Goal: Information Seeking & Learning: Compare options

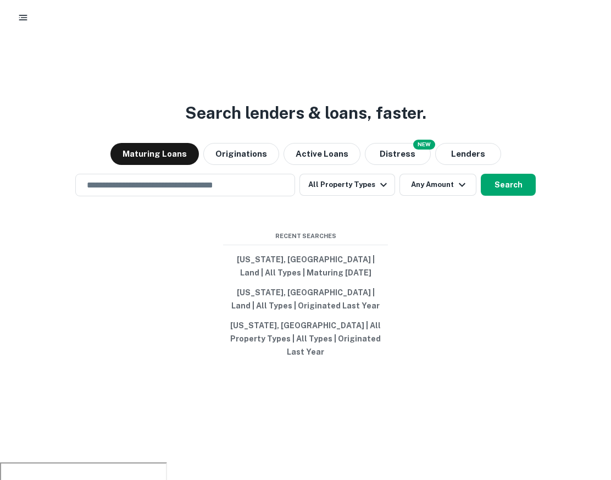
click at [24, 27] on div at bounding box center [305, 17] width 611 height 35
click at [20, 20] on rect "button" at bounding box center [23, 19] width 8 height 1
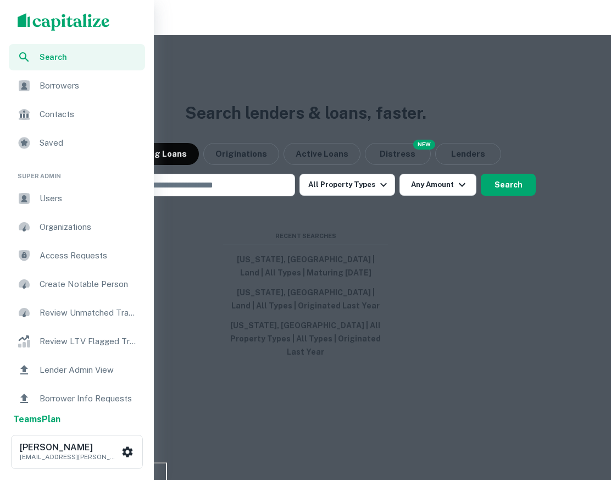
click at [82, 57] on span "Search" at bounding box center [89, 57] width 99 height 12
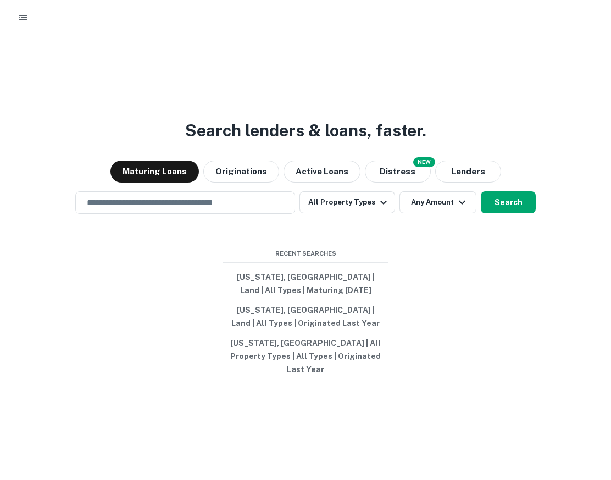
click at [9, 12] on div at bounding box center [305, 17] width 611 height 35
click at [20, 20] on icon "button" at bounding box center [23, 17] width 11 height 11
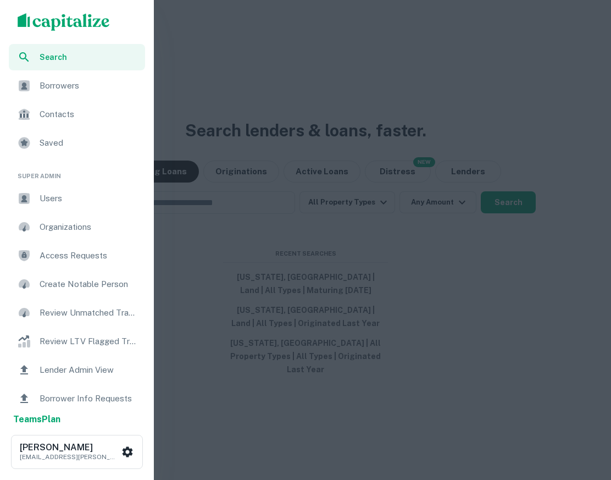
click at [65, 203] on span "Users" at bounding box center [89, 198] width 99 height 13
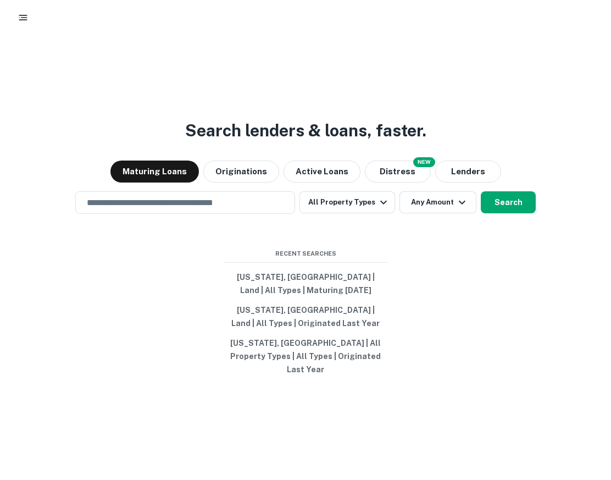
click at [16, 18] on button "button" at bounding box center [23, 18] width 20 height 20
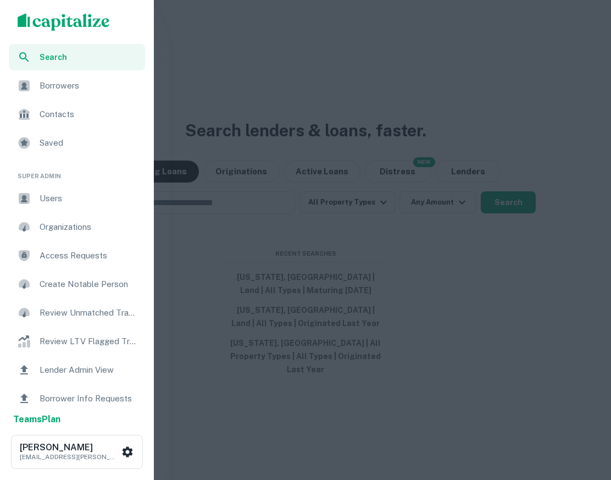
click at [104, 51] on span "Search" at bounding box center [89, 57] width 99 height 12
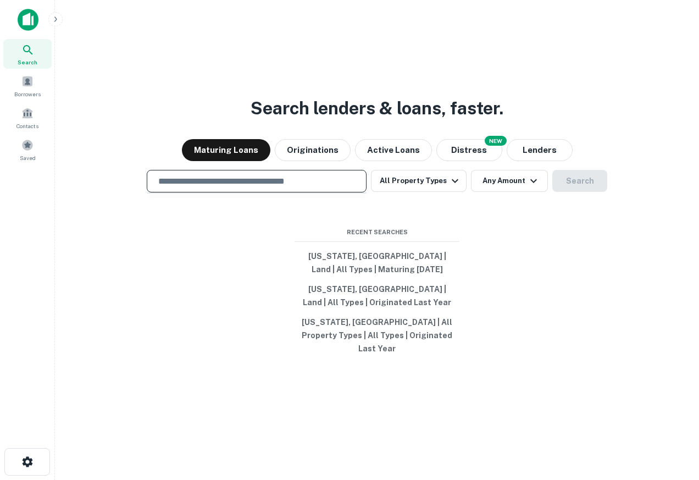
click at [288, 183] on input "text" at bounding box center [257, 181] width 210 height 13
click at [285, 214] on div at bounding box center [257, 219] width 220 height 55
drag, startPoint x: 504, startPoint y: 254, endPoint x: 492, endPoint y: 252, distance: 11.7
click at [504, 254] on div "Search lenders & loans, faster. Maturing Loans Originations Active Loans NEW Di…" at bounding box center [377, 266] width 626 height 480
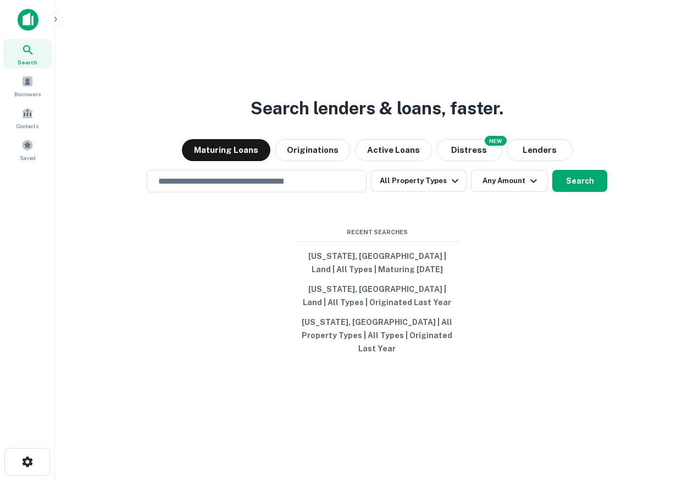
click at [58, 15] on icon "button" at bounding box center [55, 19] width 9 height 9
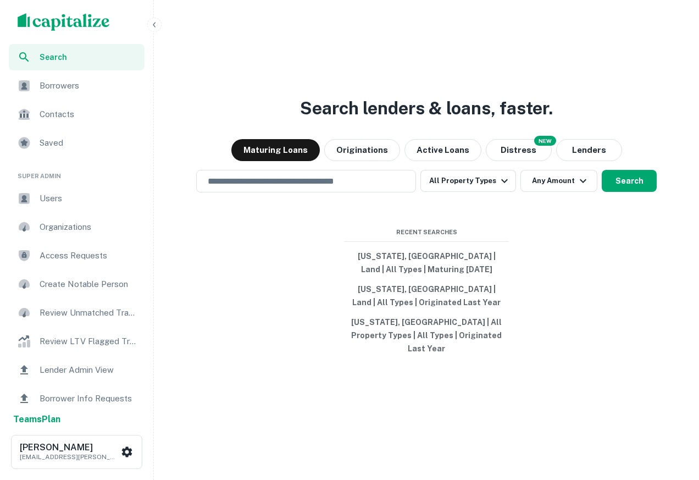
click at [72, 199] on span "Users" at bounding box center [89, 198] width 98 height 13
click at [157, 25] on icon "button" at bounding box center [154, 24] width 9 height 9
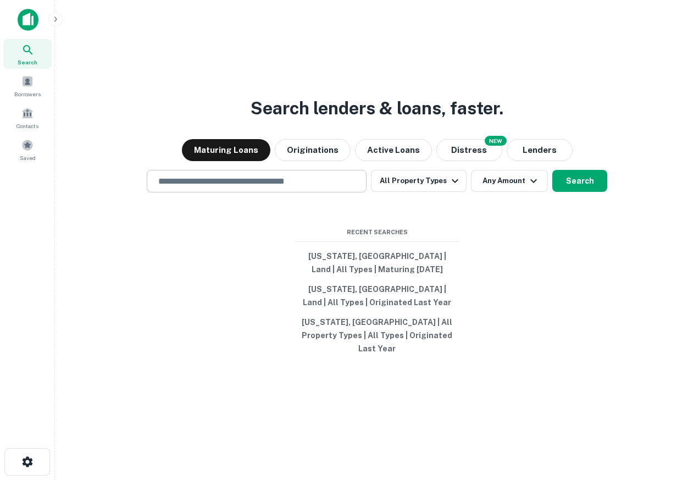
click at [181, 178] on div "​" at bounding box center [257, 181] width 220 height 23
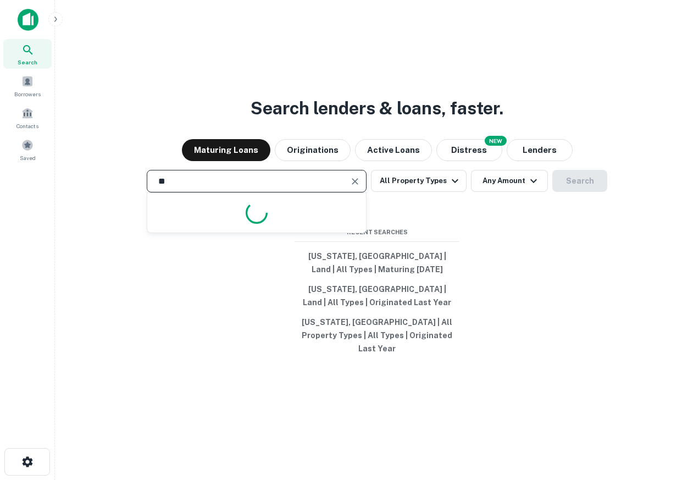
type input "*"
click at [224, 247] on div at bounding box center [257, 219] width 220 height 55
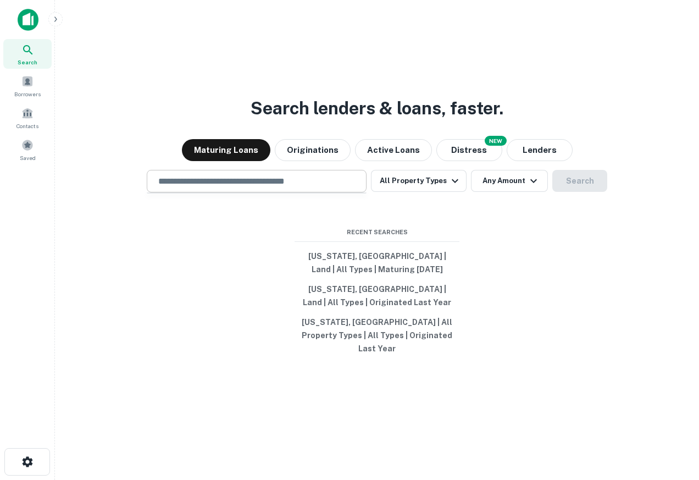
click at [221, 187] on input "text" at bounding box center [257, 181] width 210 height 13
click at [199, 68] on div "Search lenders & loans, faster. Maturing Loans Originations Active Loans NEW Di…" at bounding box center [377, 266] width 626 height 480
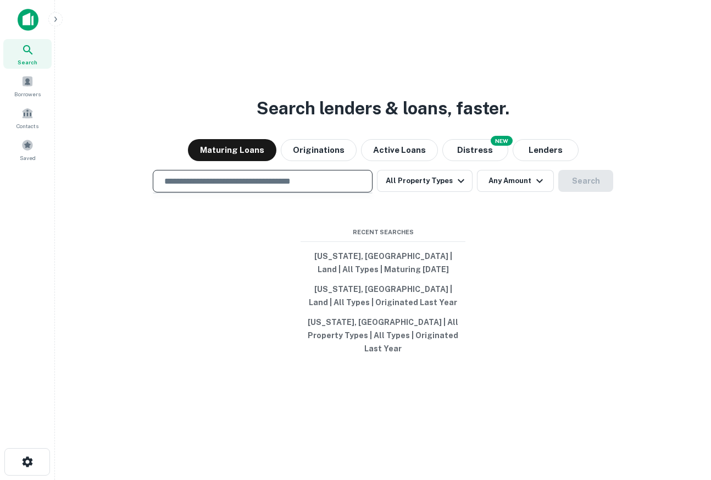
click at [268, 186] on input "text" at bounding box center [263, 181] width 210 height 13
click at [567, 153] on button "Lenders" at bounding box center [545, 150] width 66 height 22
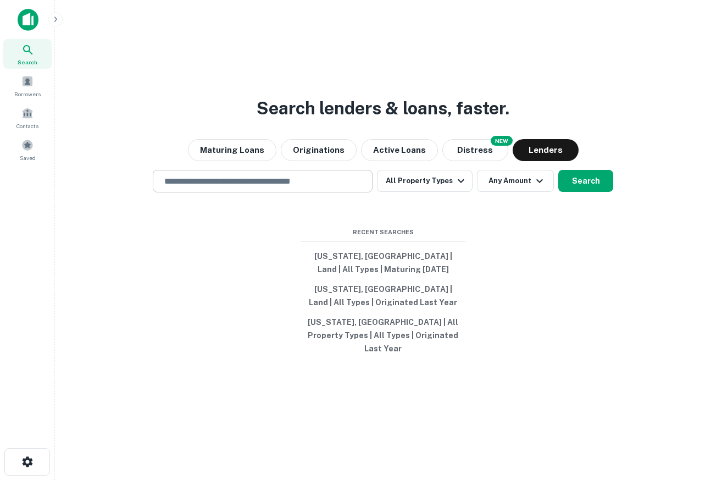
click at [327, 182] on input "text" at bounding box center [263, 181] width 210 height 13
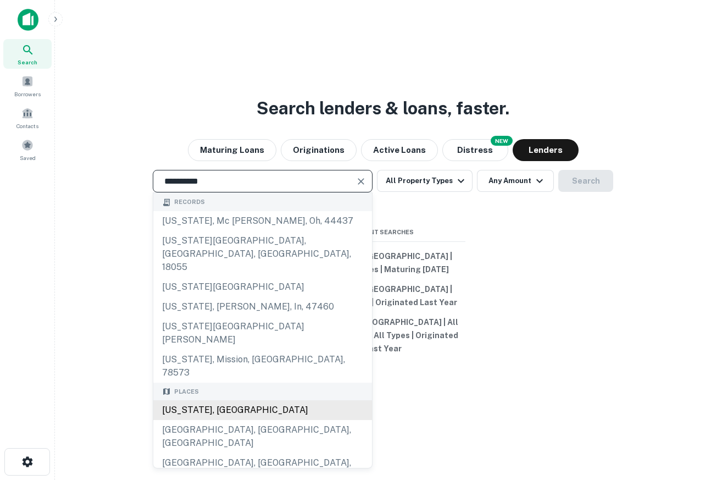
click at [215, 400] on div "New Jersey, USA" at bounding box center [262, 410] width 219 height 20
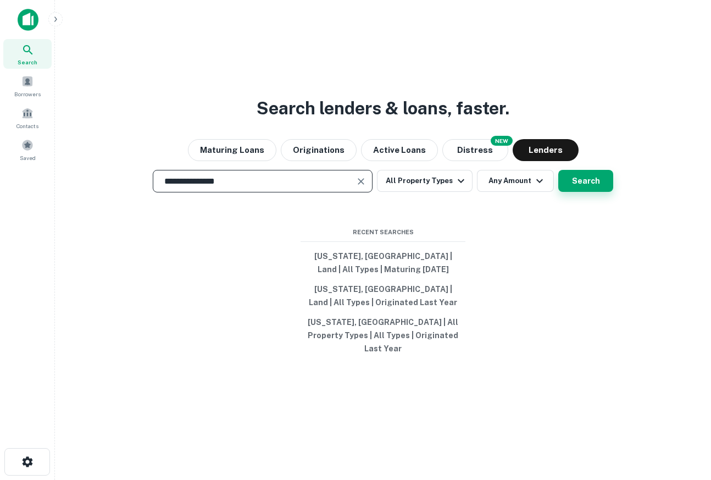
type input "**********"
click at [575, 184] on button "Search" at bounding box center [585, 181] width 55 height 22
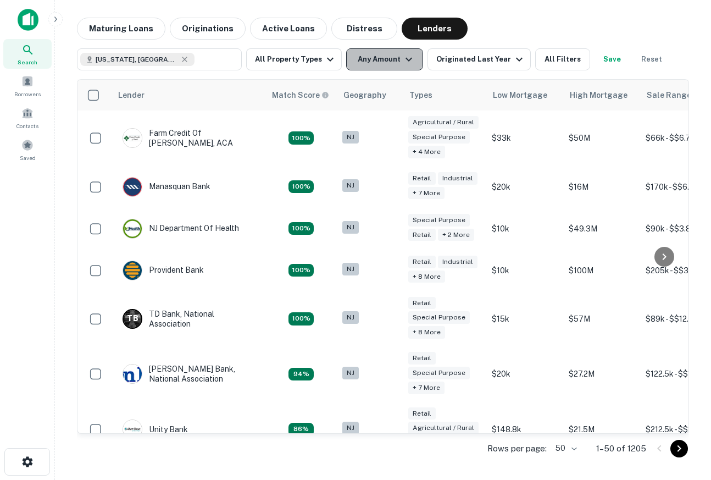
click at [379, 59] on button "Any Amount" at bounding box center [384, 59] width 77 height 22
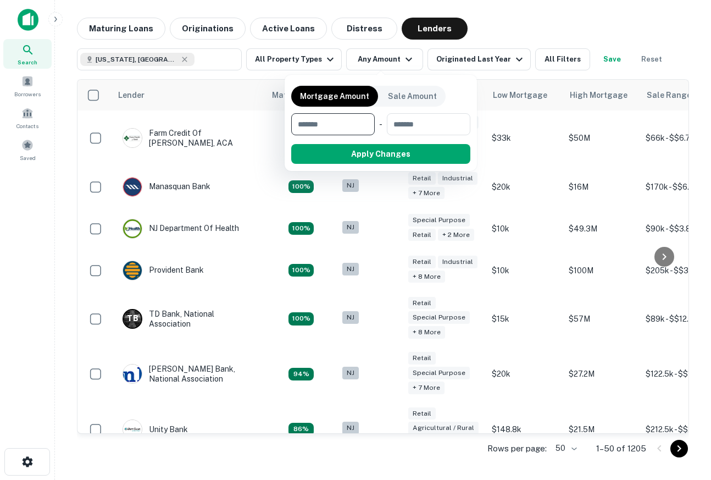
click at [309, 72] on div at bounding box center [355, 240] width 711 height 480
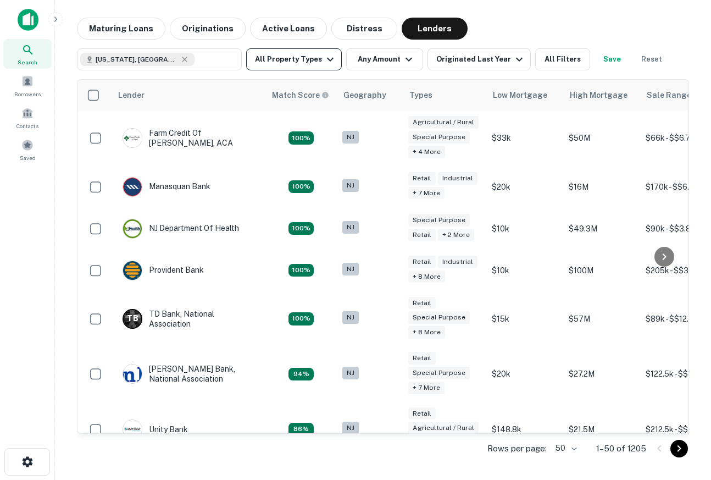
click at [302, 61] on button "All Property Types" at bounding box center [294, 59] width 96 height 22
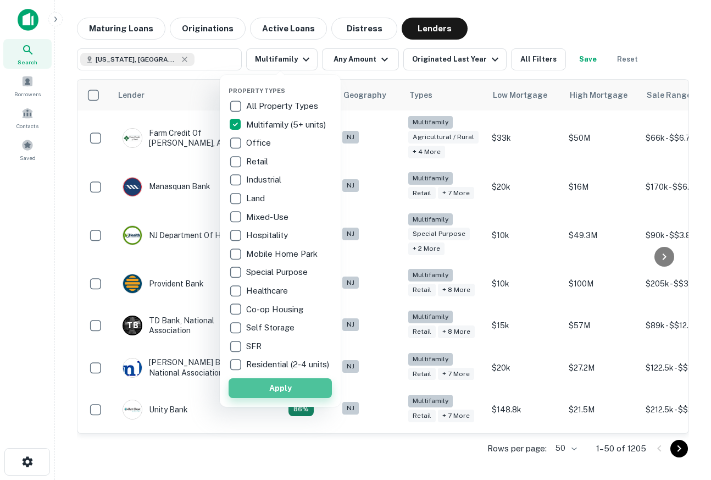
click at [265, 394] on button "Apply" at bounding box center [280, 388] width 103 height 20
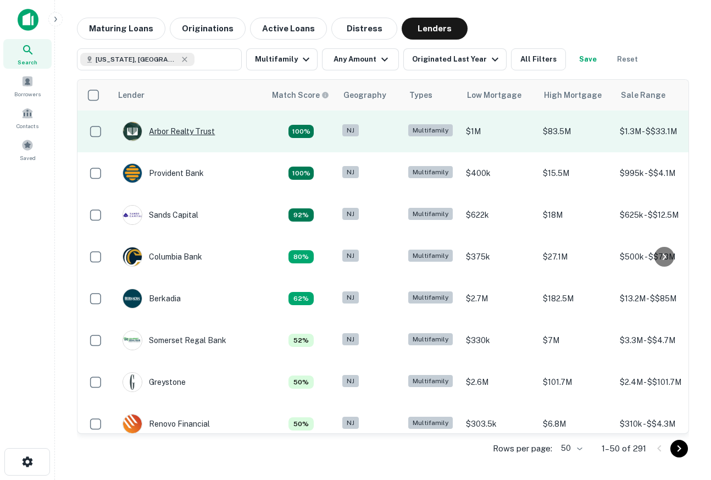
click at [182, 133] on div "Arbor Realty Trust" at bounding box center [168, 131] width 92 height 20
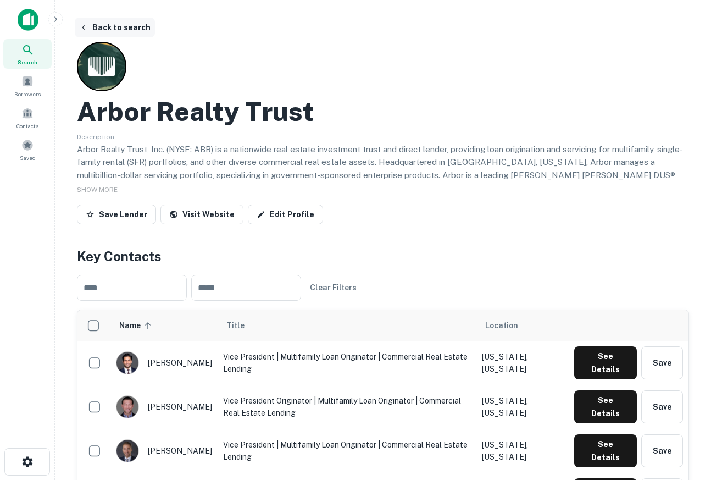
click at [81, 31] on icon "button" at bounding box center [83, 27] width 9 height 9
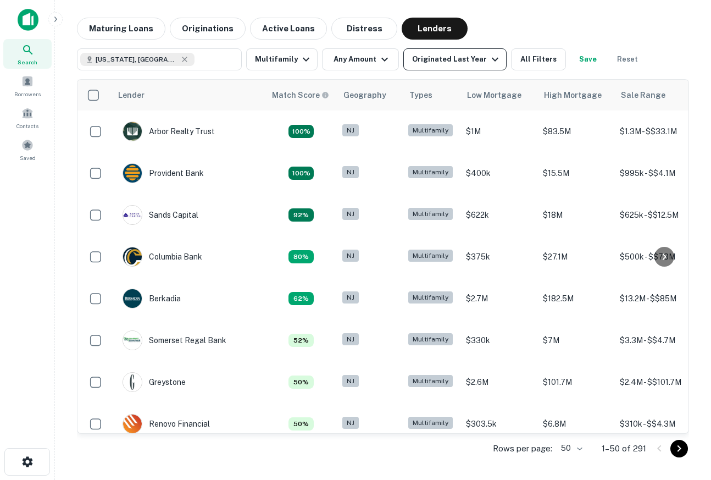
click at [488, 61] on icon "button" at bounding box center [494, 59] width 13 height 13
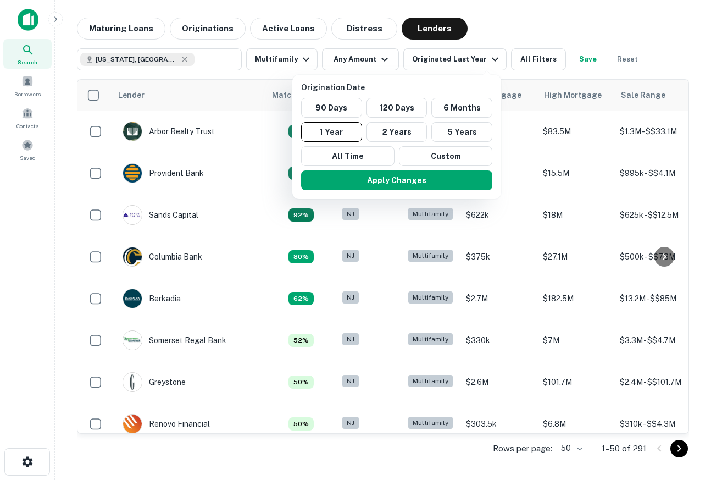
click at [359, 59] on div at bounding box center [355, 240] width 711 height 480
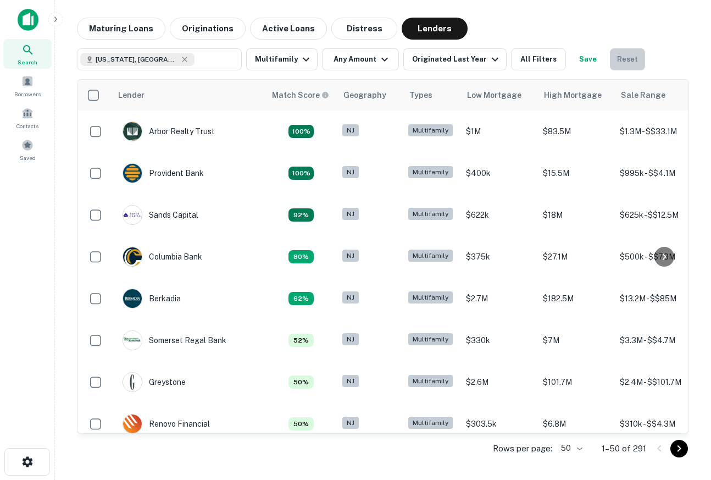
click at [620, 57] on button "Reset" at bounding box center [627, 59] width 35 height 22
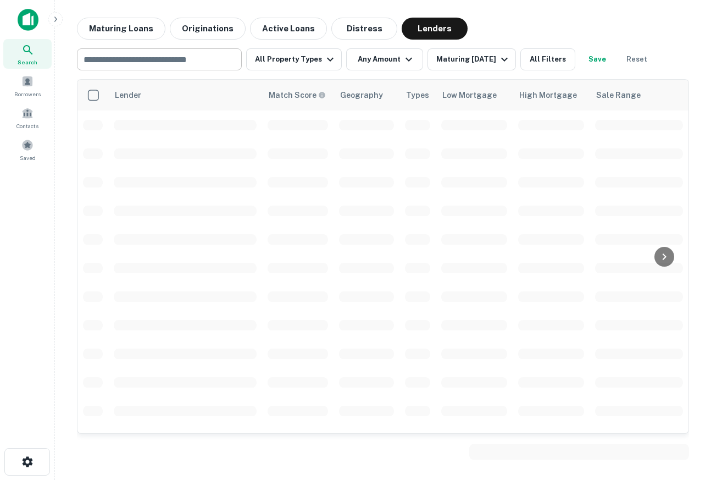
click at [124, 60] on input "text" at bounding box center [158, 59] width 157 height 15
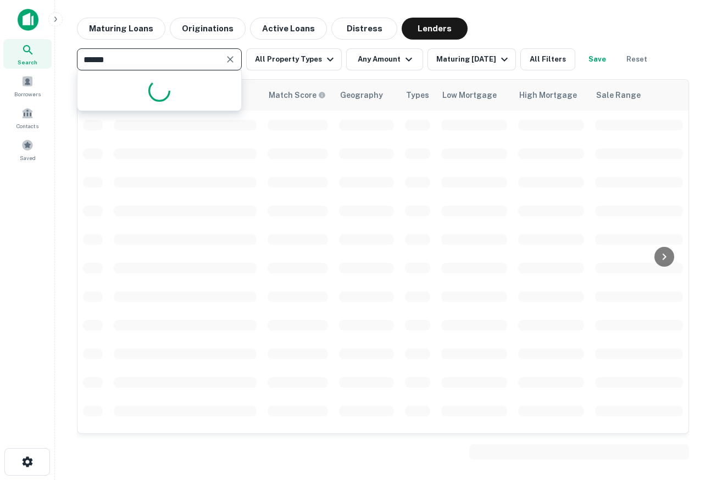
type input "*******"
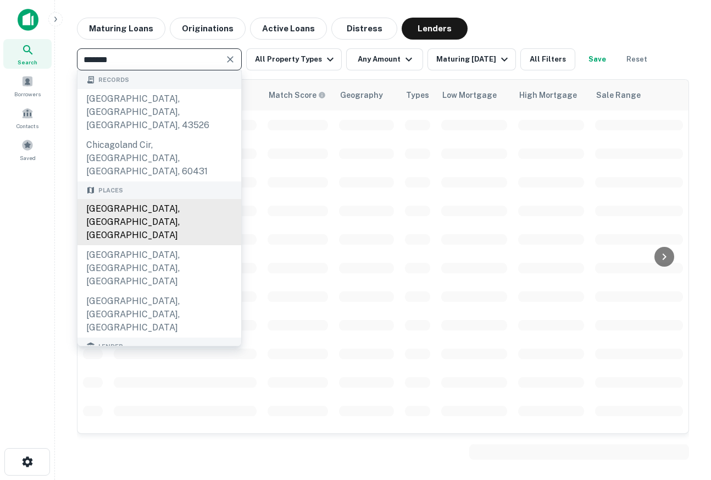
click at [142, 199] on div "Chicago, IL, USA" at bounding box center [159, 222] width 164 height 46
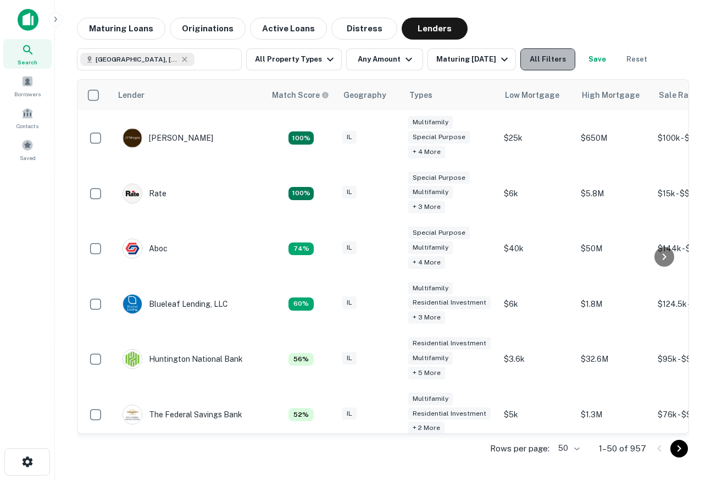
click at [538, 63] on button "All Filters" at bounding box center [547, 59] width 55 height 22
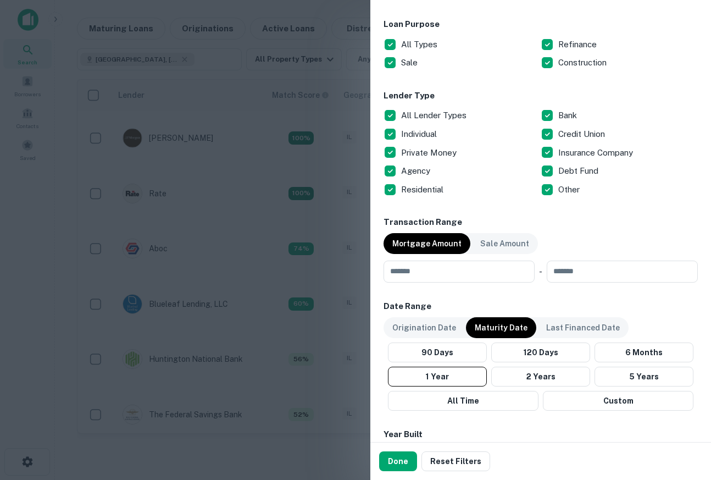
scroll to position [425, 0]
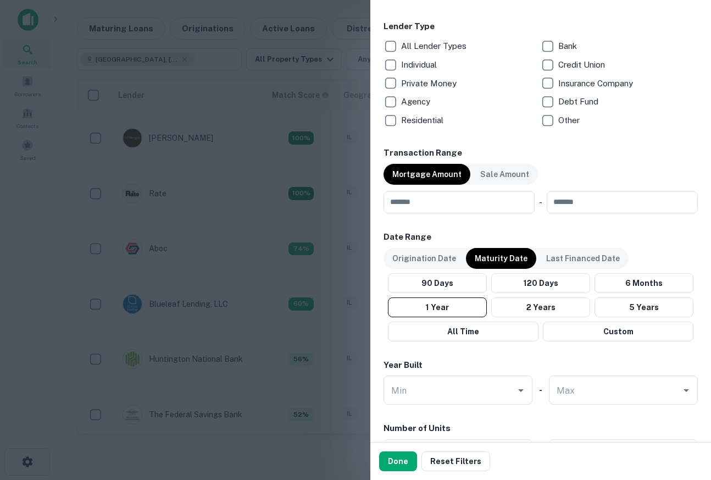
click at [404, 86] on p "Private Money" at bounding box center [430, 83] width 58 height 13
click at [400, 465] on button "Done" at bounding box center [398, 461] width 38 height 20
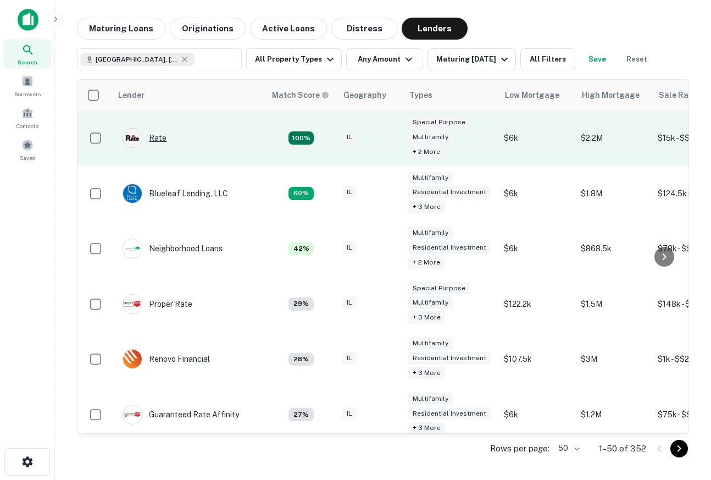
click at [154, 137] on div "Rate" at bounding box center [144, 138] width 44 height 20
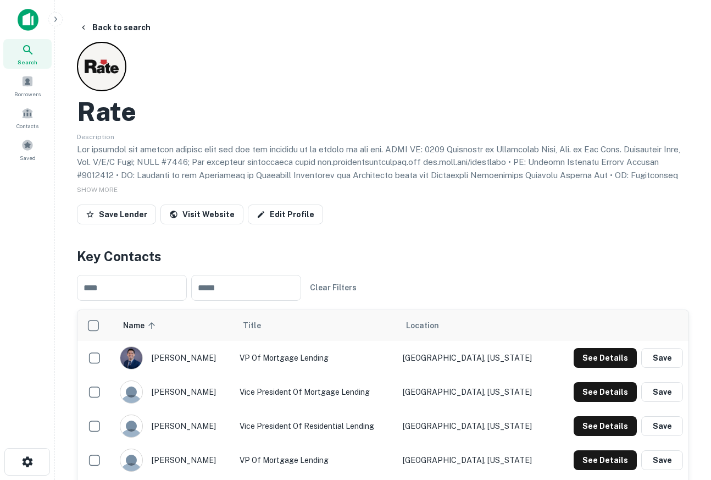
click at [27, 36] on div at bounding box center [27, 24] width 55 height 30
click at [28, 19] on img at bounding box center [28, 20] width 21 height 22
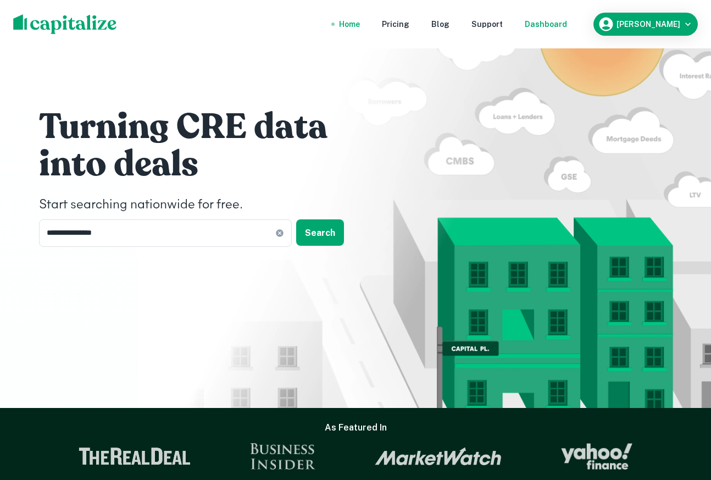
click at [567, 24] on div "Dashboard" at bounding box center [546, 24] width 42 height 12
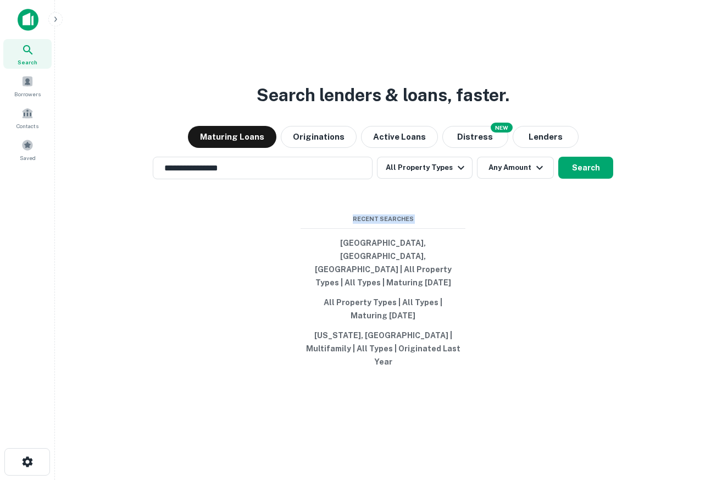
drag, startPoint x: 515, startPoint y: 396, endPoint x: 222, endPoint y: 202, distance: 350.7
click at [222, 202] on div "**********" at bounding box center [383, 266] width 638 height 480
click at [565, 342] on div "**********" at bounding box center [383, 266] width 638 height 480
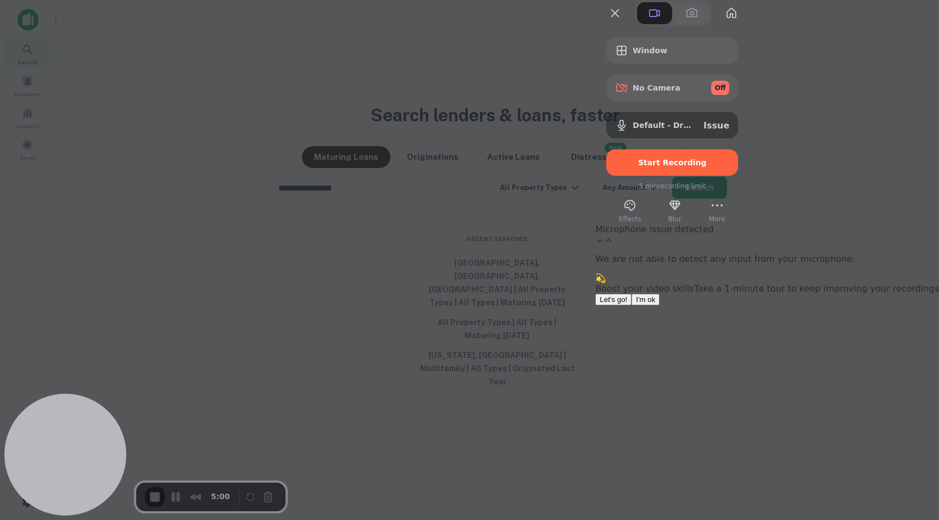
click at [655, 304] on span "I'm ok" at bounding box center [645, 300] width 19 height 8
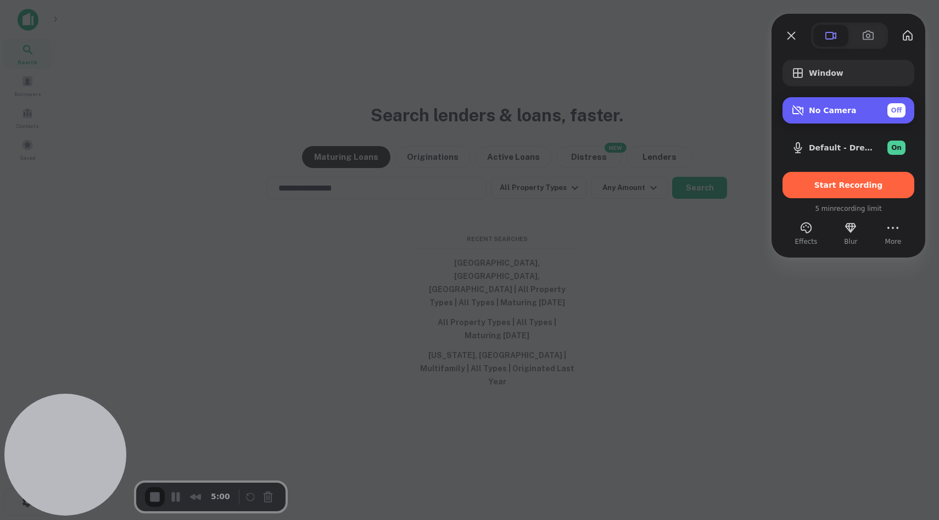
click at [710, 116] on div "No Camera Off" at bounding box center [857, 110] width 97 height 14
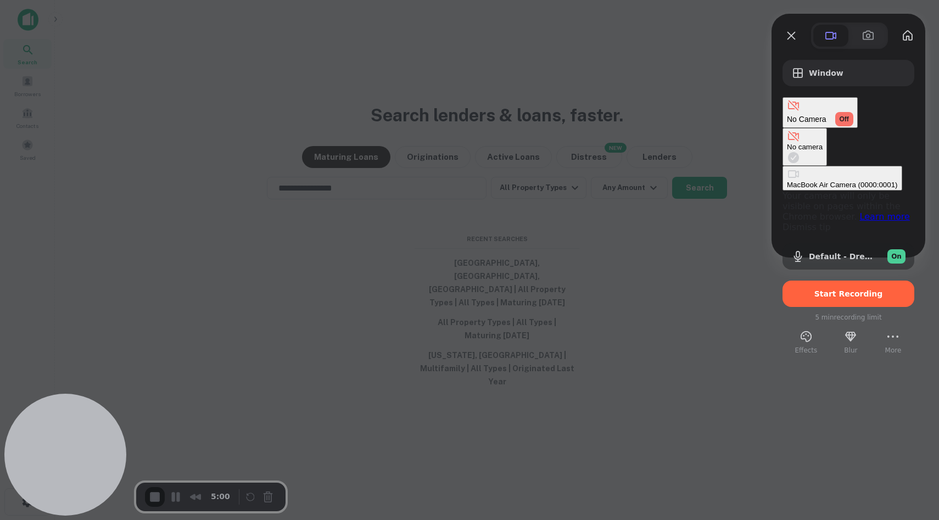
click at [710, 181] on div "MacBook Air Camera (0000:0001)" at bounding box center [842, 185] width 111 height 8
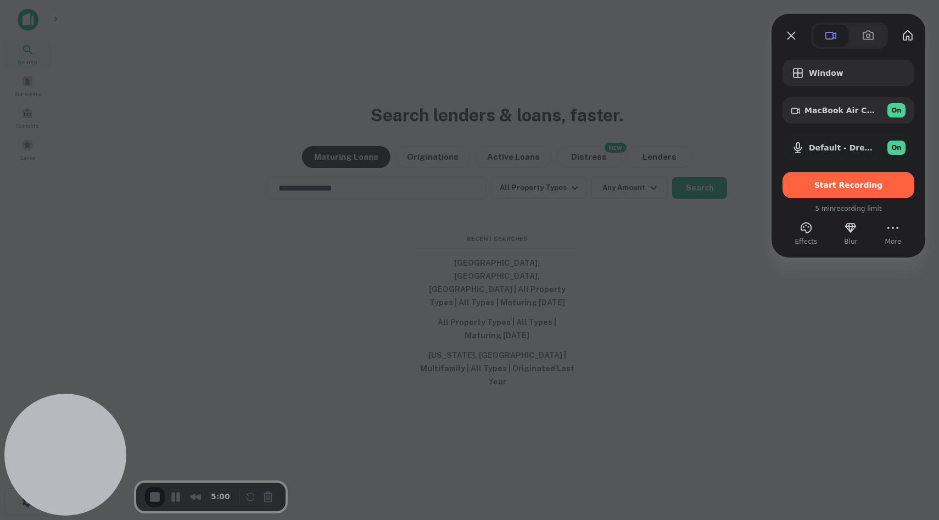
click at [710, 188] on span "Start Recording" at bounding box center [849, 185] width 69 height 9
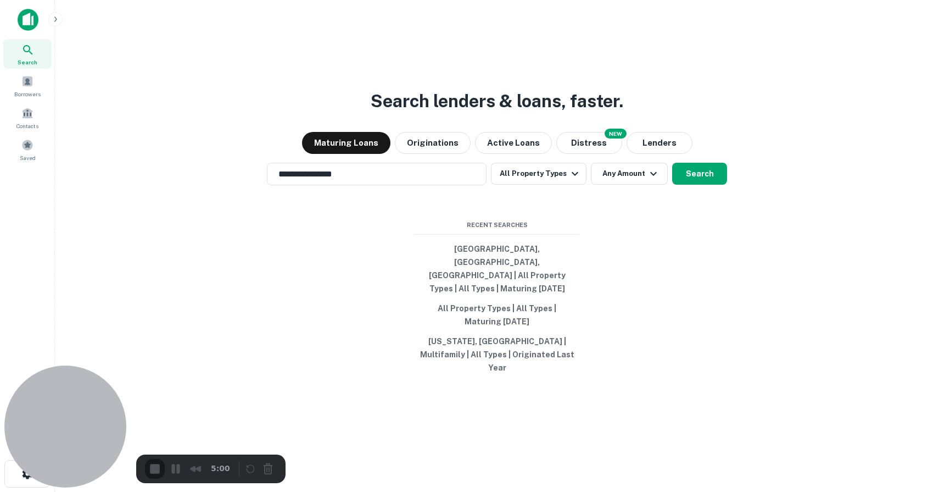
click at [270, 470] on button "Cancel Recording" at bounding box center [271, 470] width 18 height 18
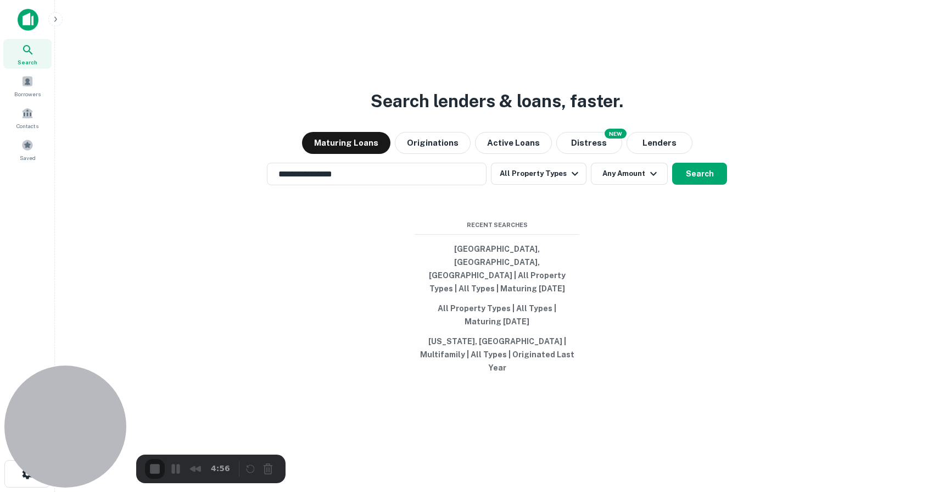
click at [264, 470] on button "Cancel Recording" at bounding box center [271, 470] width 18 height 18
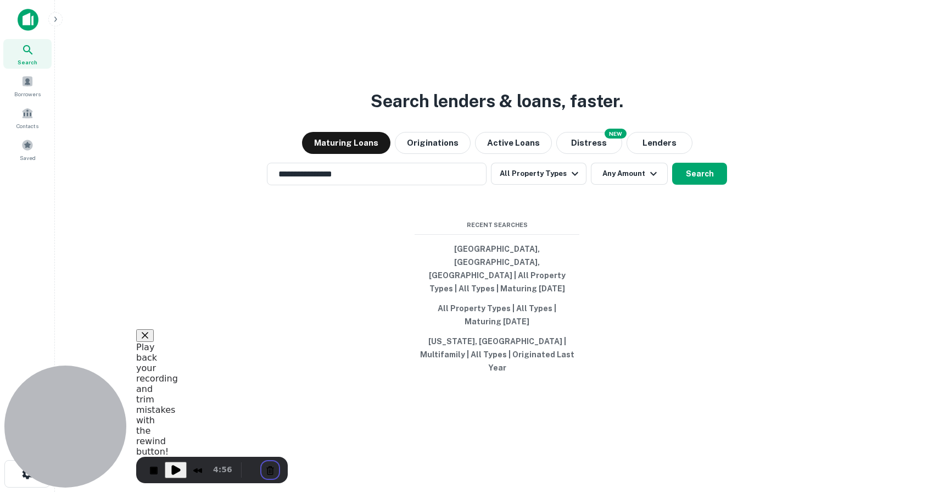
click at [266, 470] on button "Cancel Recording" at bounding box center [271, 470] width 18 height 18
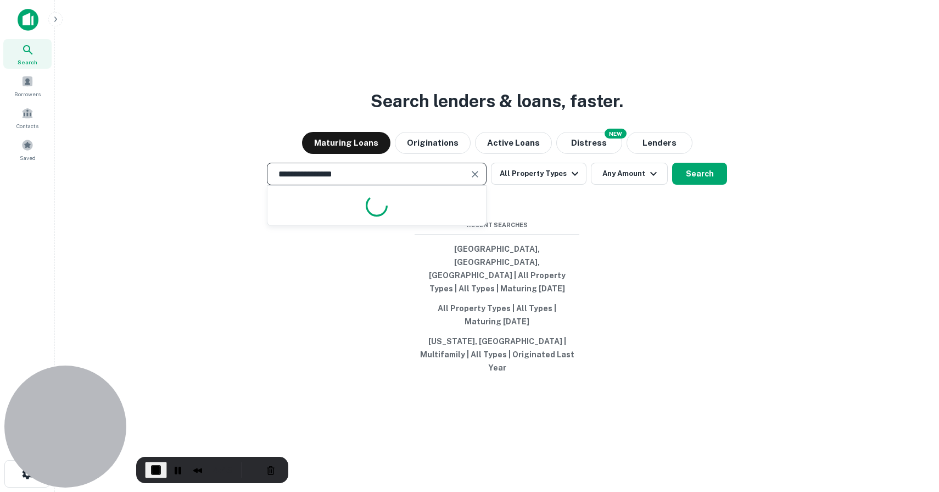
click at [431, 180] on input "**********" at bounding box center [368, 174] width 193 height 13
click at [380, 180] on input "**********" at bounding box center [368, 174] width 193 height 13
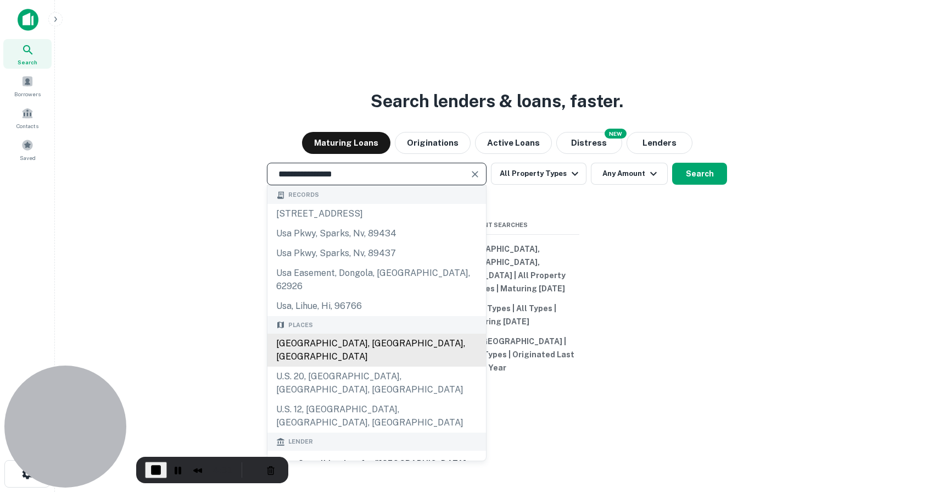
click at [321, 349] on div "Chicago, IL, USA" at bounding box center [376, 349] width 219 height 33
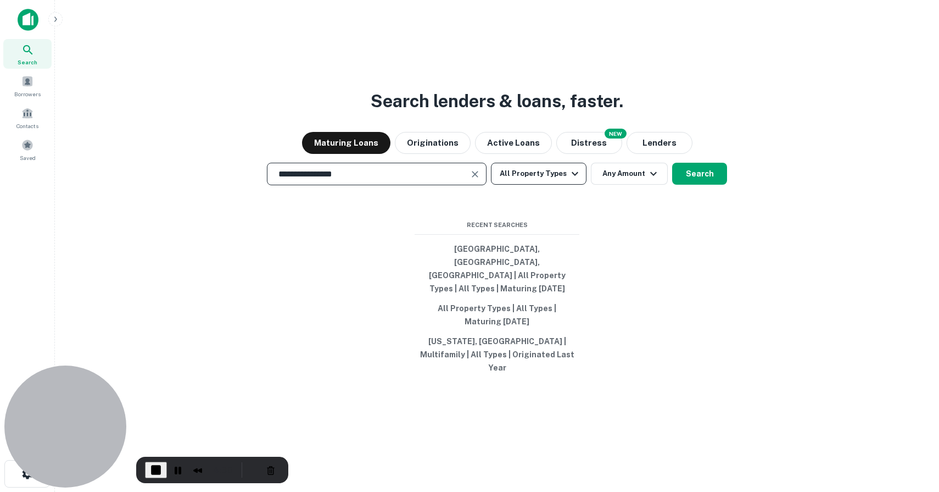
click at [544, 185] on button "All Property Types" at bounding box center [539, 174] width 96 height 22
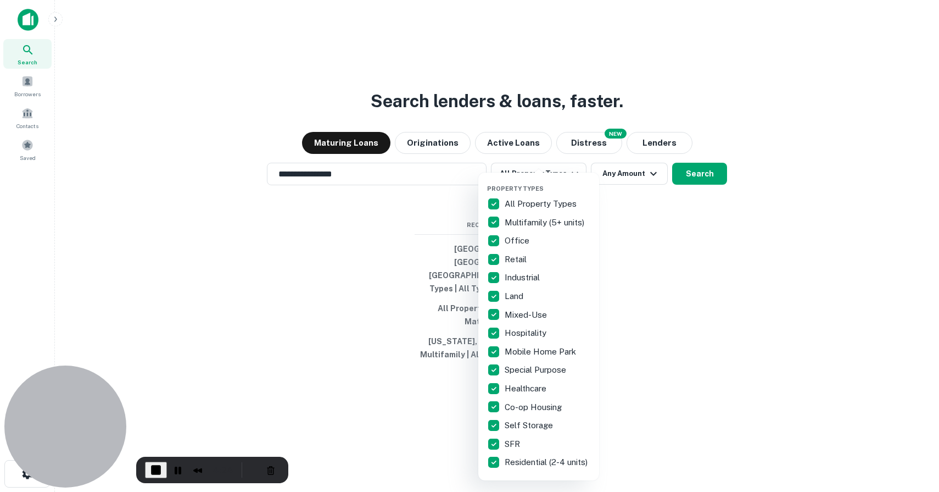
click at [631, 241] on div at bounding box center [469, 246] width 939 height 492
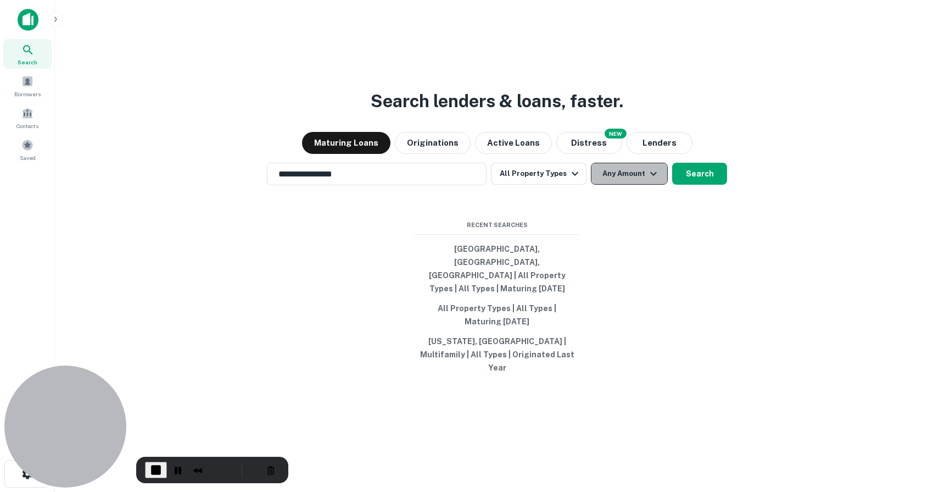
click at [637, 185] on button "Any Amount" at bounding box center [629, 174] width 77 height 22
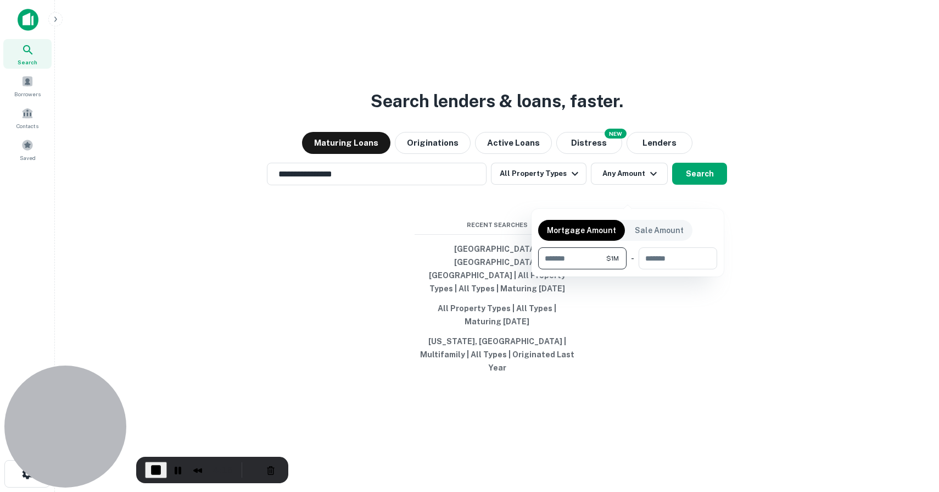
type input "*******"
click at [700, 194] on div at bounding box center [469, 246] width 939 height 492
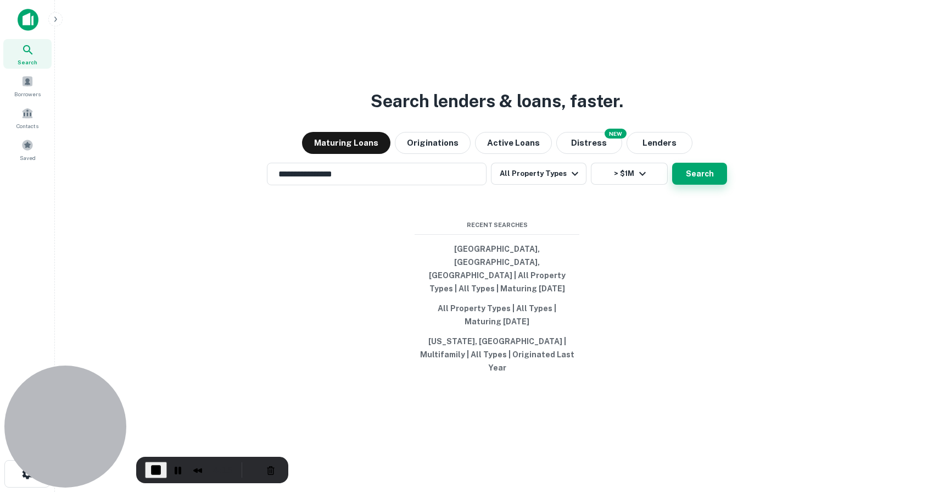
click at [688, 185] on button "Search" at bounding box center [699, 174] width 55 height 22
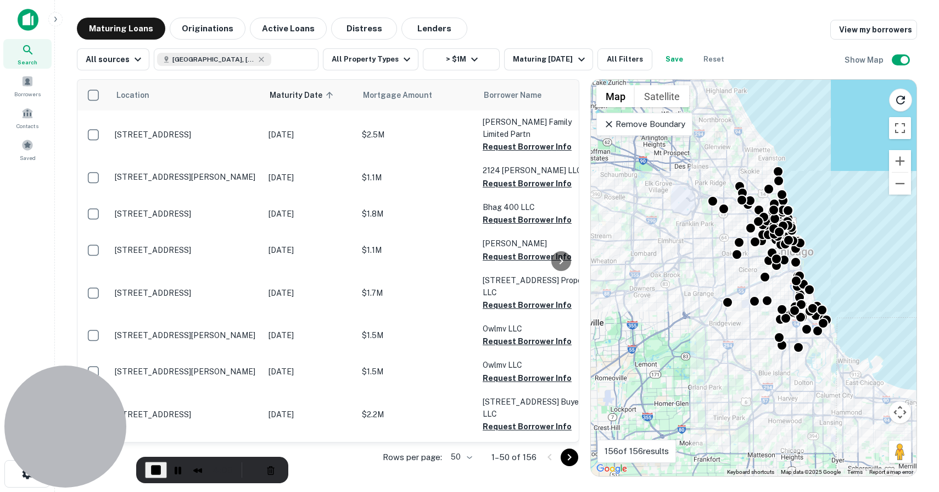
click at [682, 131] on div "Remove Boundary" at bounding box center [645, 124] width 96 height 23
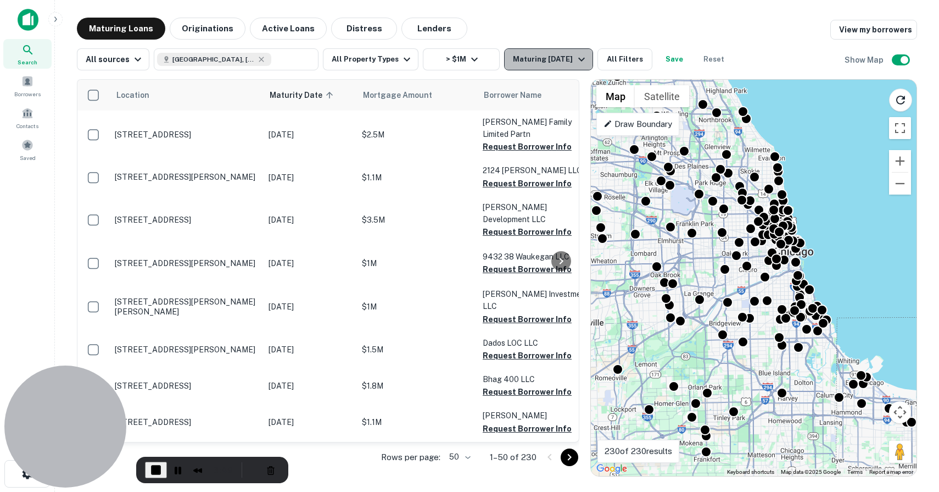
click at [534, 62] on div "Maturing In 1 Year" at bounding box center [550, 59] width 75 height 13
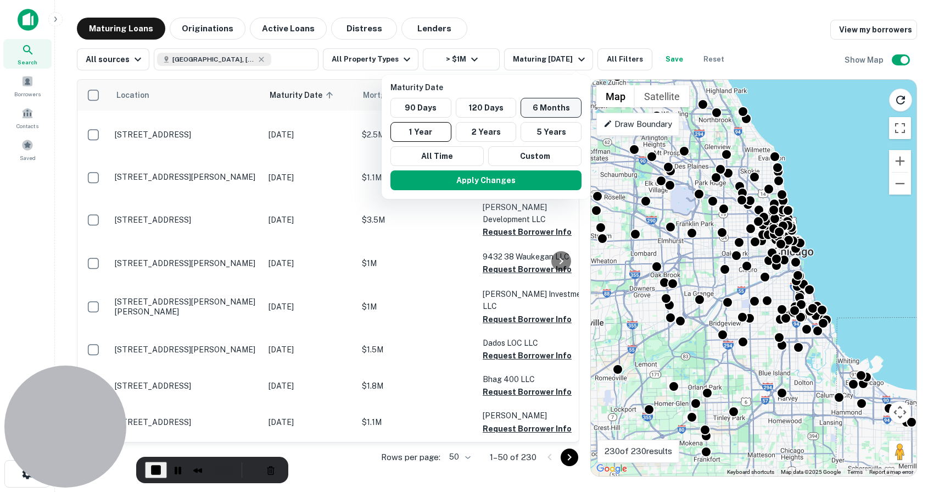
click at [551, 108] on button "6 Months" at bounding box center [551, 108] width 61 height 20
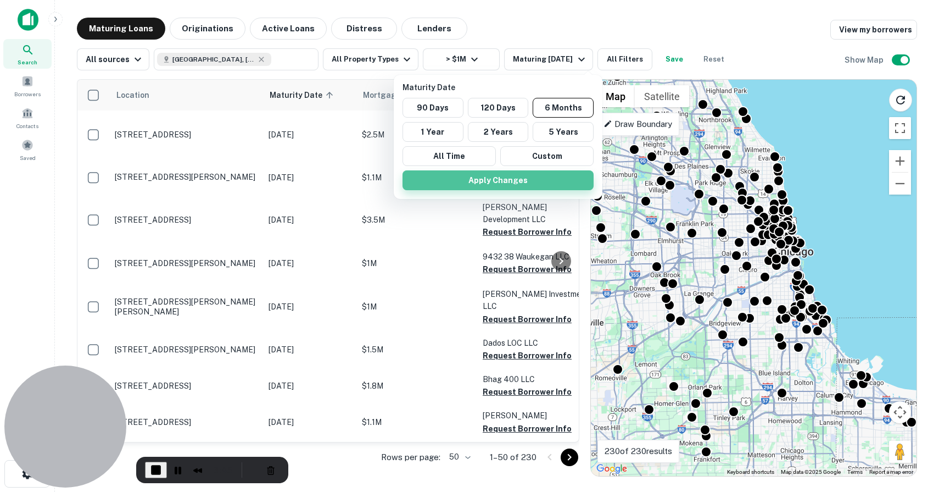
click at [540, 179] on button "Apply Changes" at bounding box center [498, 180] width 191 height 20
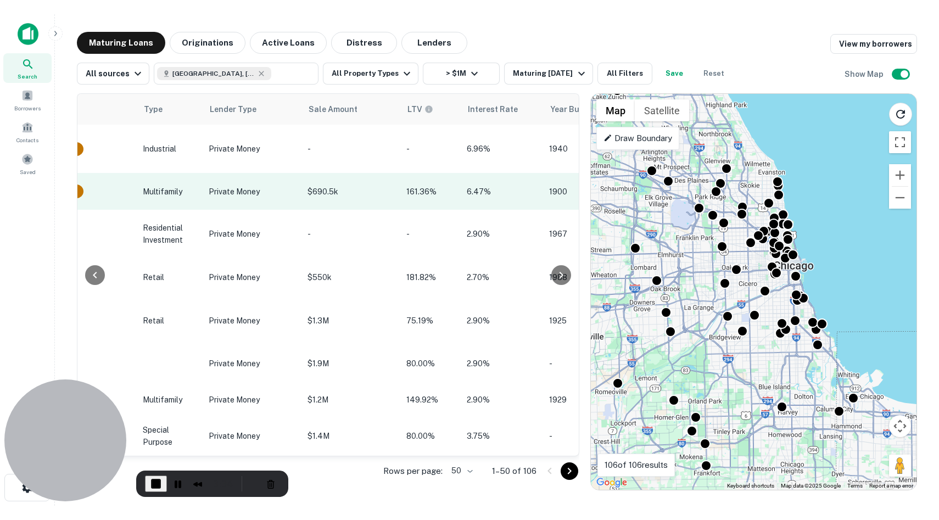
scroll to position [0, 699]
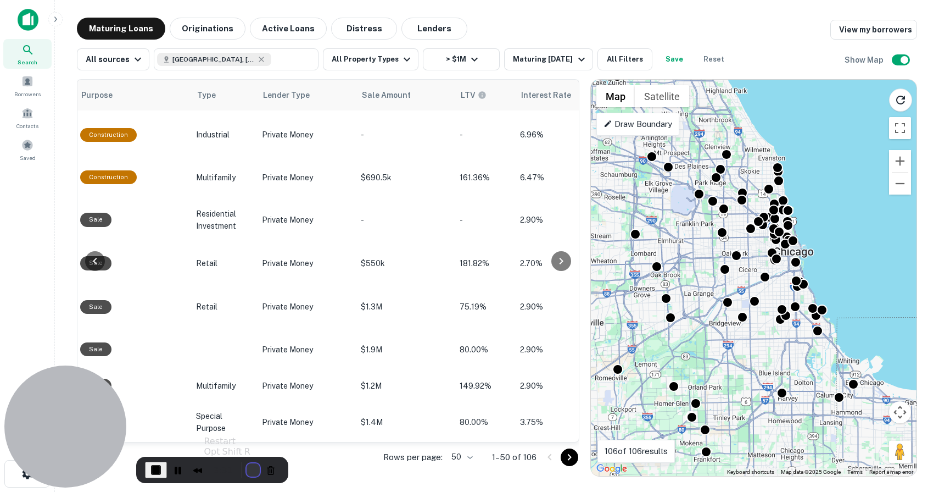
click at [252, 468] on button "Restart Recording" at bounding box center [253, 469] width 13 height 13
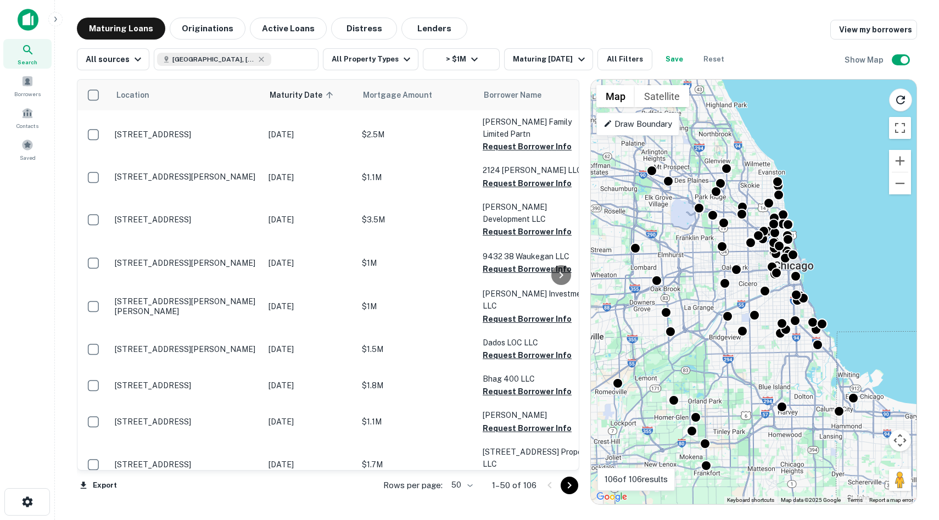
click at [26, 17] on img at bounding box center [28, 20] width 21 height 22
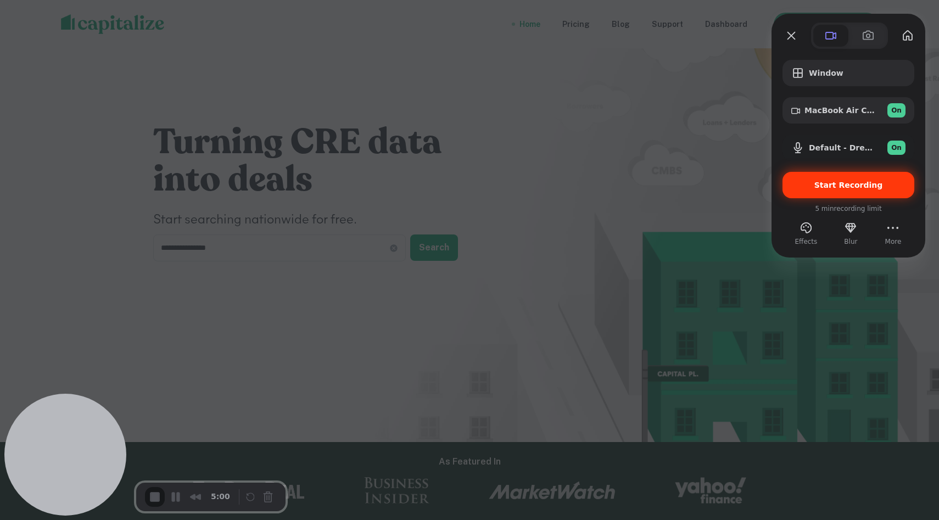
click at [710, 195] on div "Start Recording" at bounding box center [849, 185] width 132 height 26
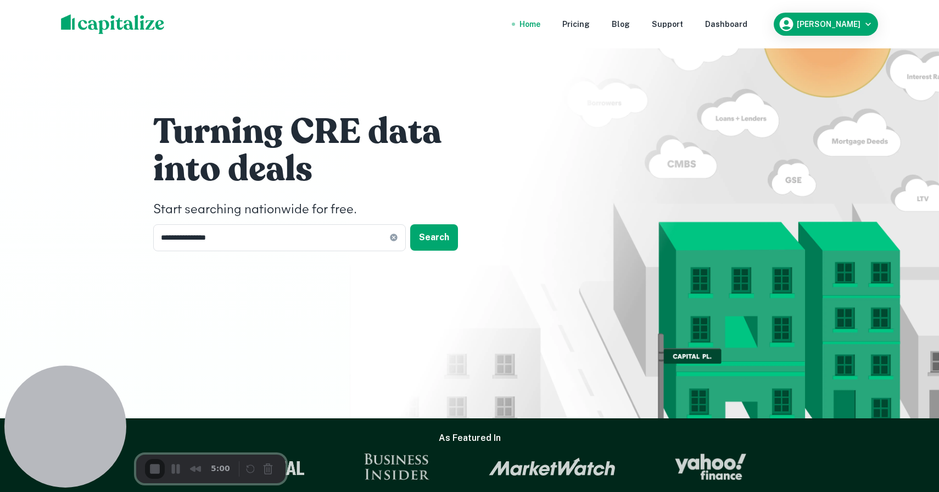
click at [710, 26] on div "Dashboard" at bounding box center [726, 24] width 42 height 12
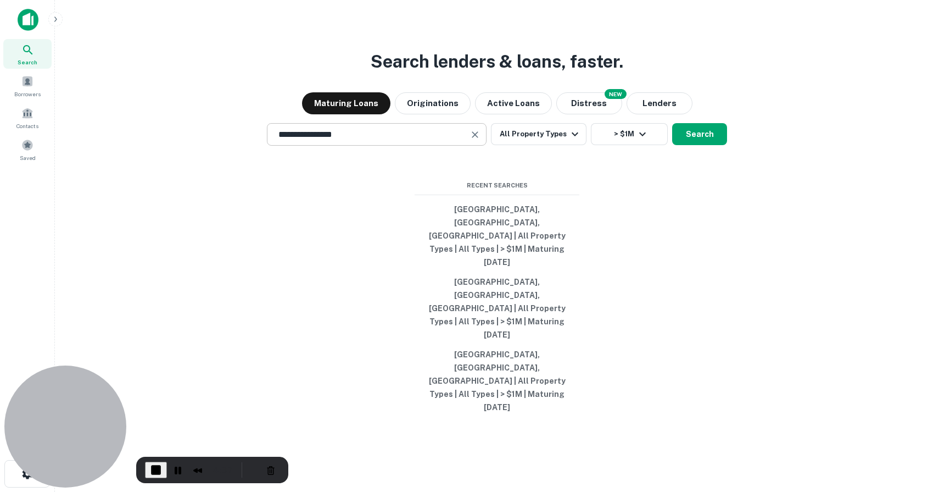
click at [396, 141] on input "**********" at bounding box center [368, 134] width 193 height 13
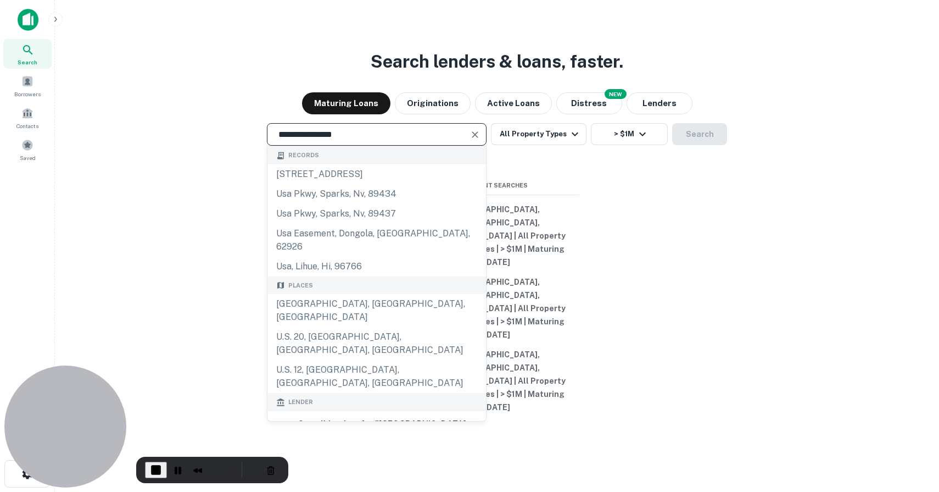
click at [396, 141] on input "**********" at bounding box center [368, 134] width 193 height 13
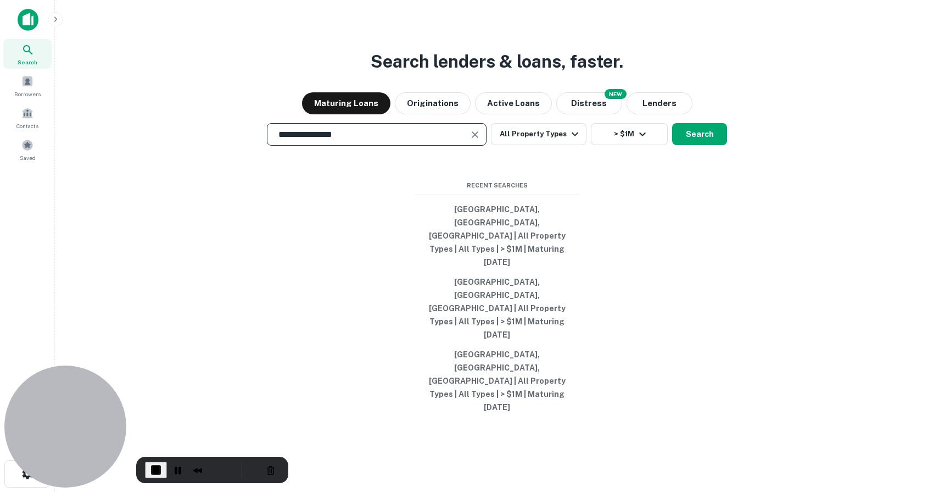
click at [358, 239] on div "**********" at bounding box center [497, 272] width 867 height 492
click at [570, 141] on icon "button" at bounding box center [575, 133] width 13 height 13
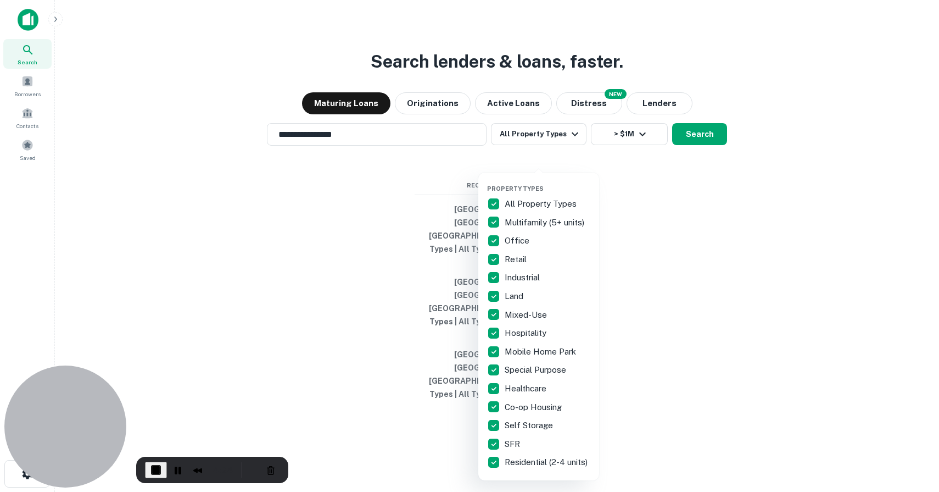
click at [644, 194] on div at bounding box center [469, 246] width 939 height 492
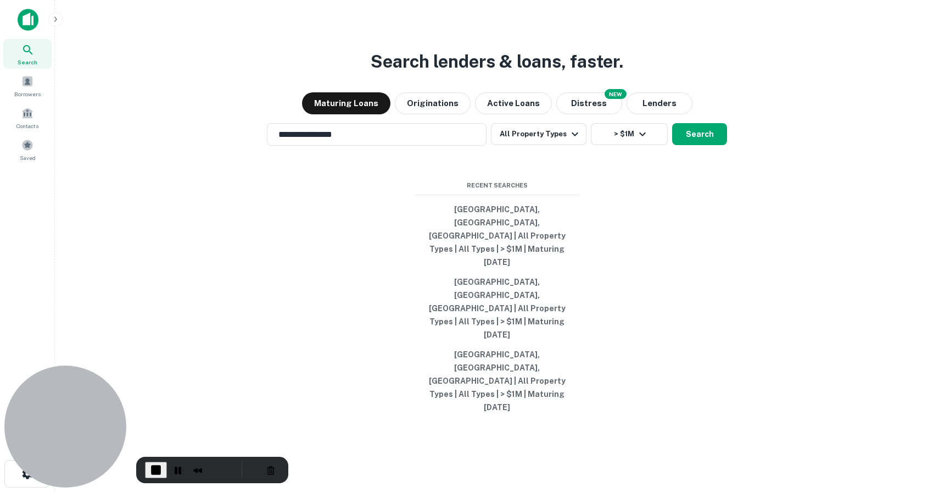
click at [638, 141] on icon "button" at bounding box center [642, 133] width 13 height 13
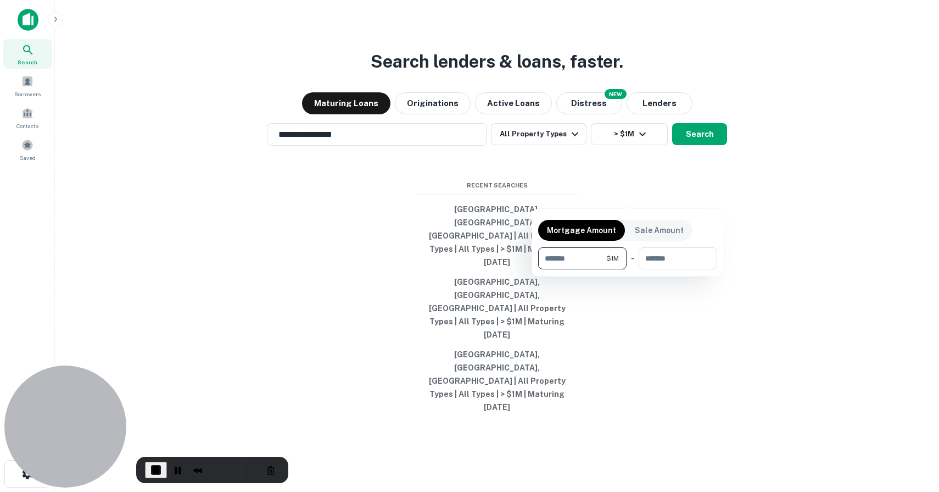
drag, startPoint x: 598, startPoint y: 253, endPoint x: 503, endPoint y: 252, distance: 95.0
click at [503, 252] on div "Mortgage Amount Sale Amount ******* $1M ​ - ​" at bounding box center [469, 246] width 939 height 492
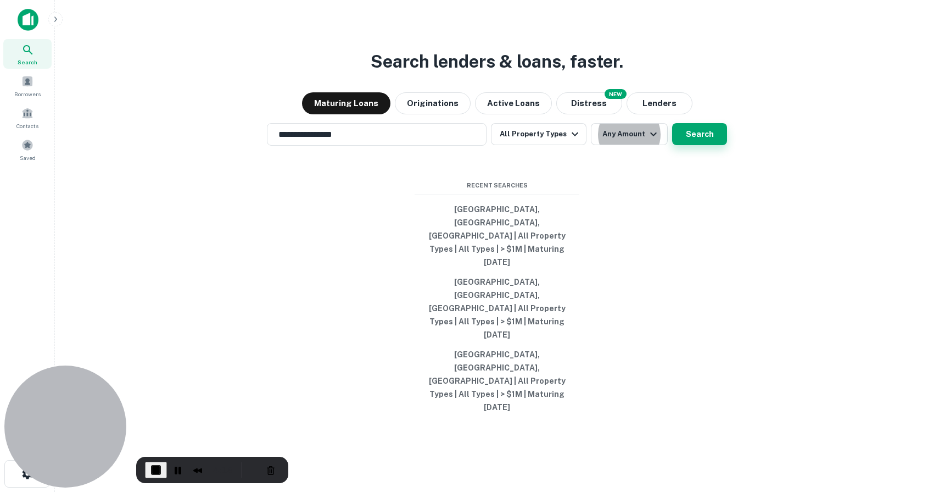
click at [706, 145] on button "Search" at bounding box center [699, 134] width 55 height 22
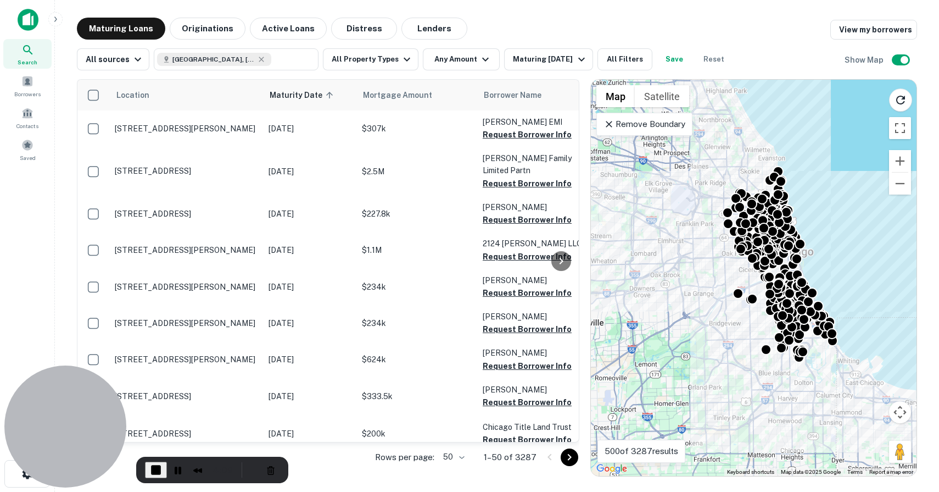
click at [645, 131] on div "Remove Boundary" at bounding box center [645, 124] width 96 height 23
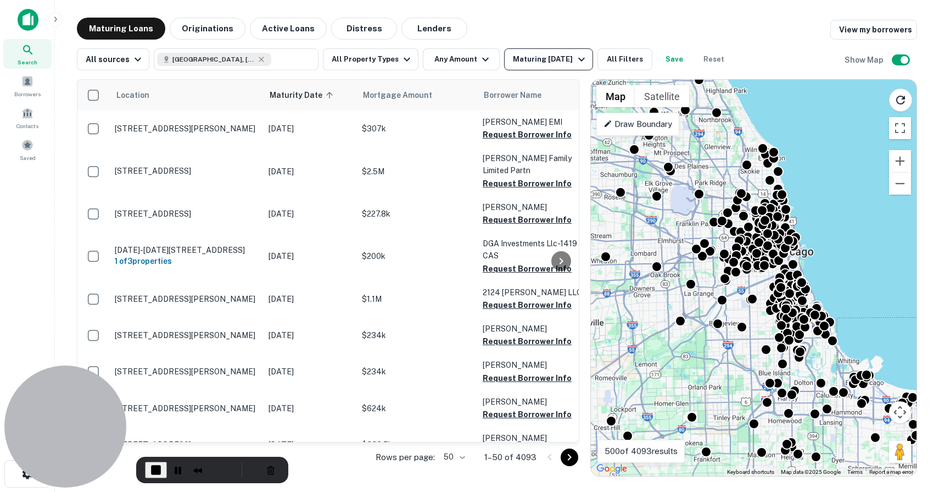
click at [545, 64] on div "Maturing [DATE]" at bounding box center [550, 59] width 75 height 13
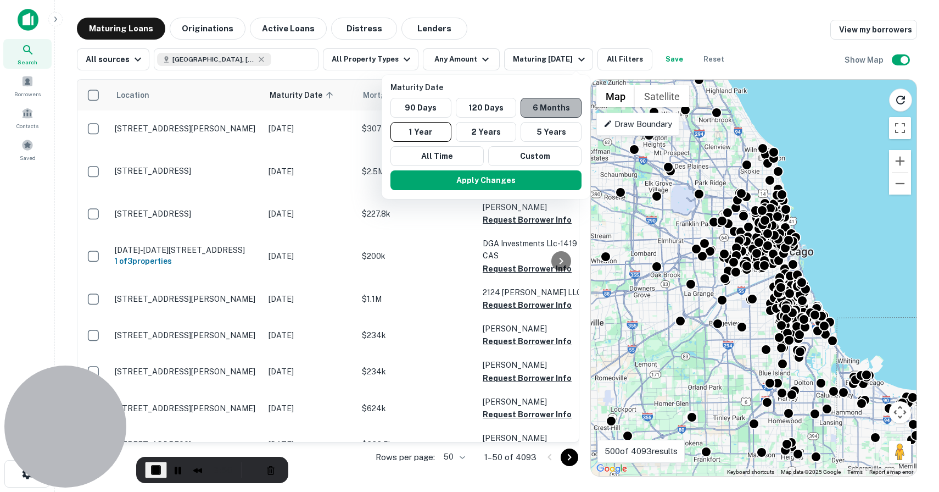
click at [544, 107] on button "6 Months" at bounding box center [551, 108] width 61 height 20
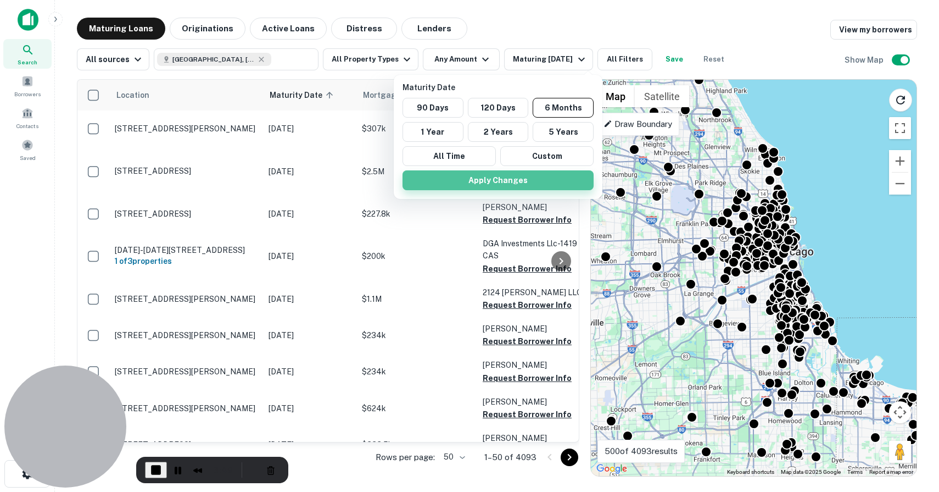
click at [515, 185] on button "Apply Changes" at bounding box center [498, 180] width 191 height 20
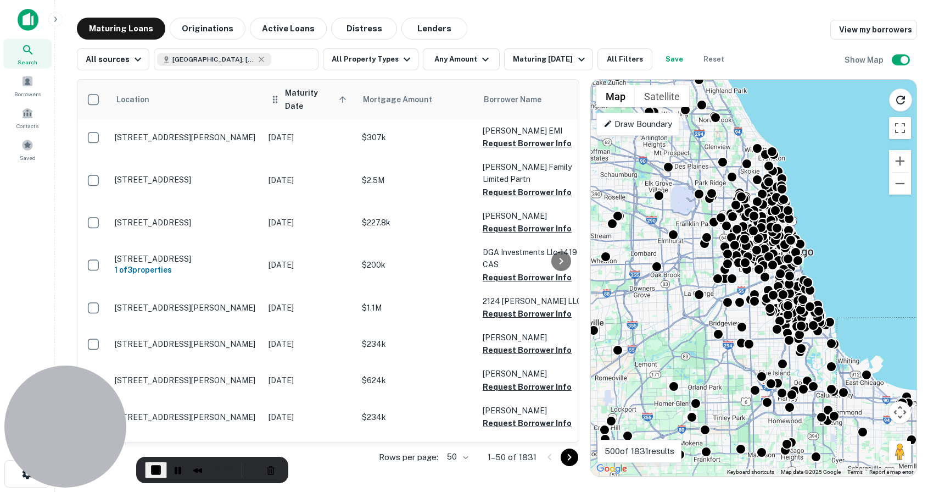
click at [328, 94] on span "Maturity Date sorted ascending" at bounding box center [317, 99] width 65 height 26
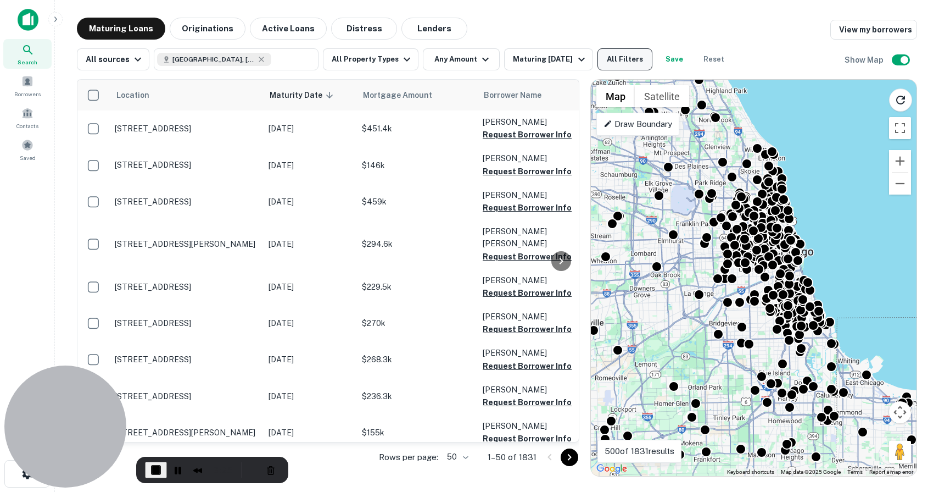
click at [637, 55] on button "All Filters" at bounding box center [625, 59] width 55 height 22
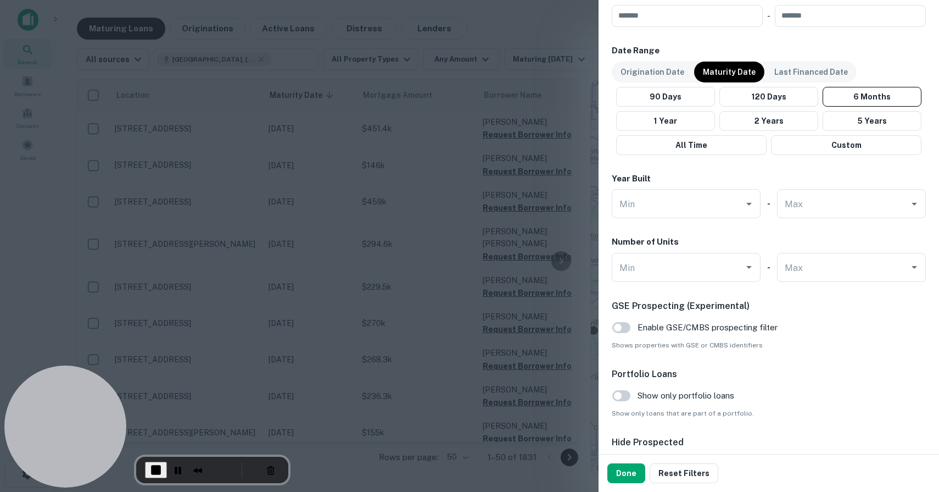
scroll to position [678, 0]
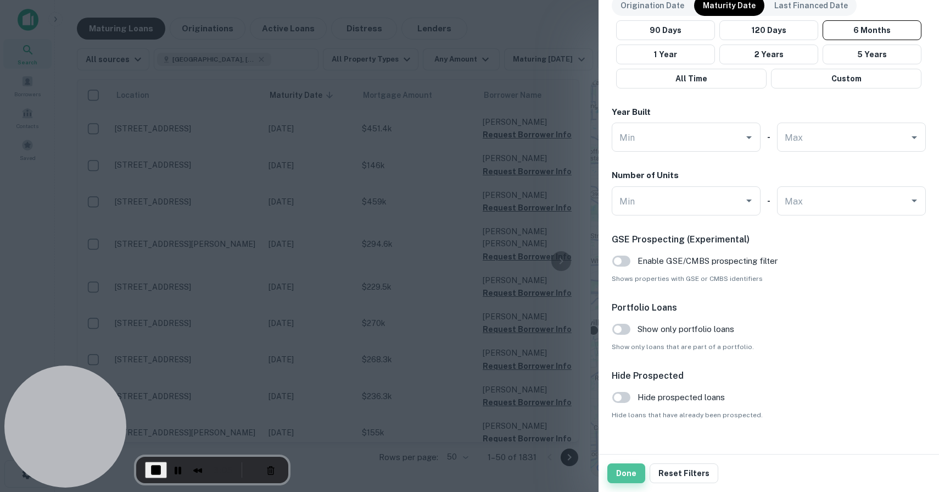
click at [633, 470] on button "Done" at bounding box center [627, 473] width 38 height 20
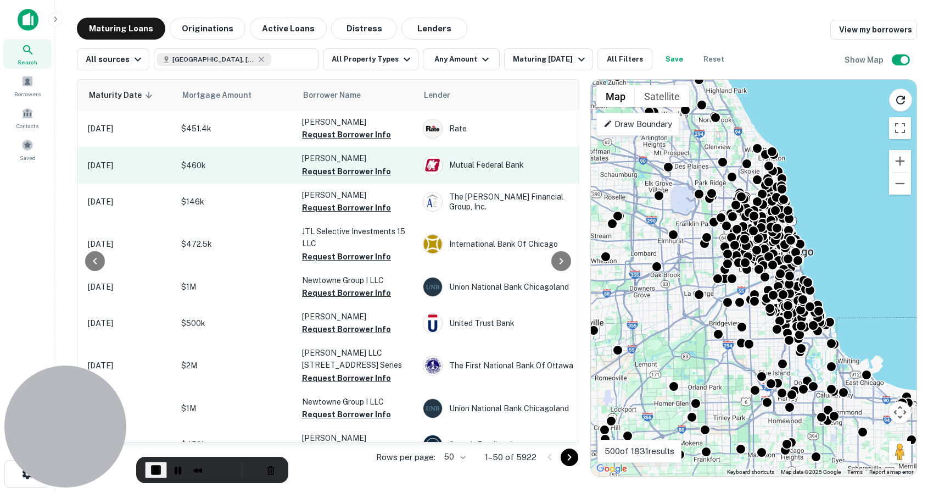
scroll to position [0, 185]
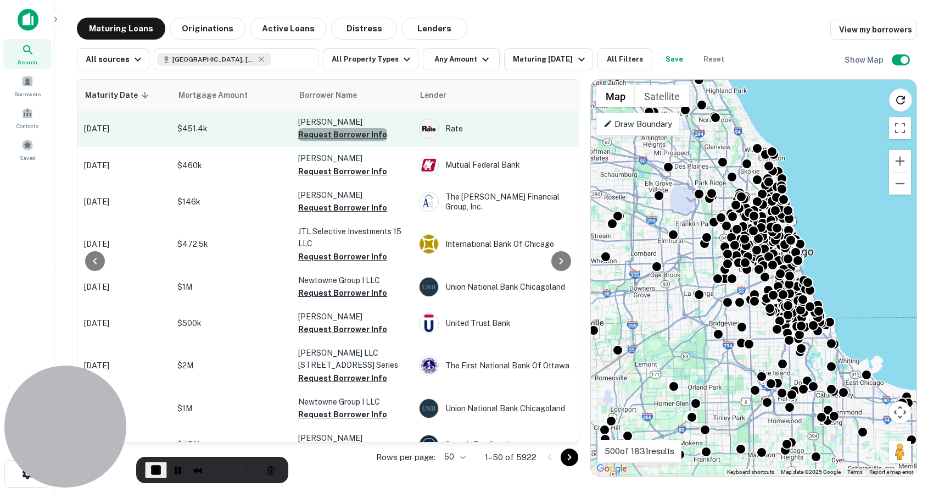
click at [350, 138] on button "Request Borrower Info" at bounding box center [342, 134] width 89 height 13
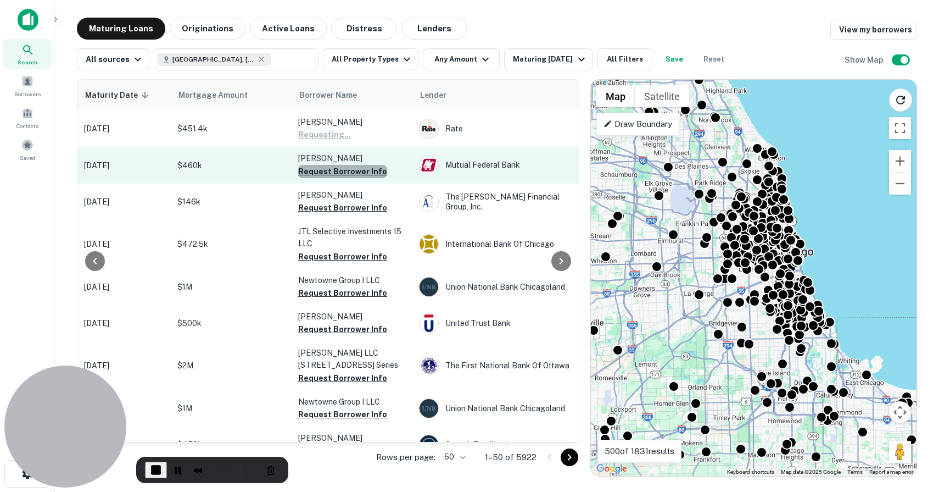
click at [361, 174] on button "Request Borrower Info" at bounding box center [342, 171] width 89 height 13
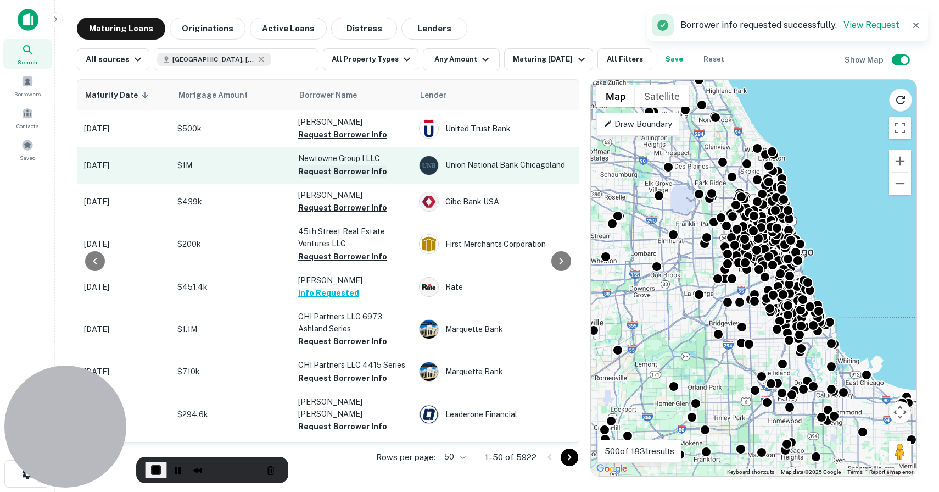
click at [337, 176] on button "Request Borrower Info" at bounding box center [342, 171] width 89 height 13
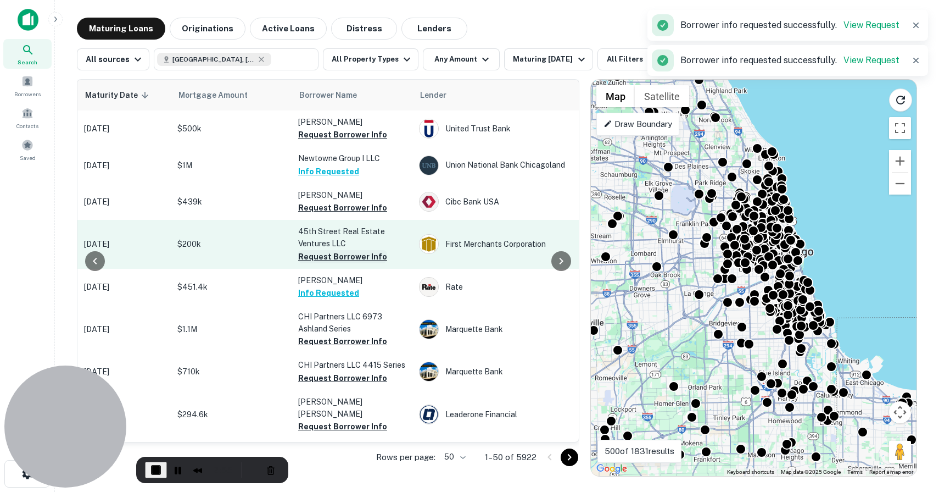
click at [339, 263] on button "Request Borrower Info" at bounding box center [342, 256] width 89 height 13
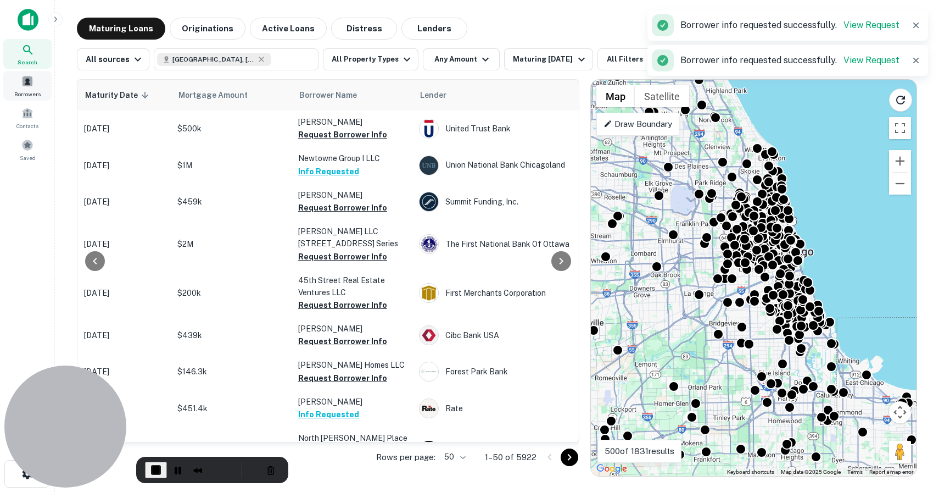
click at [34, 76] on div "Borrowers" at bounding box center [27, 86] width 48 height 30
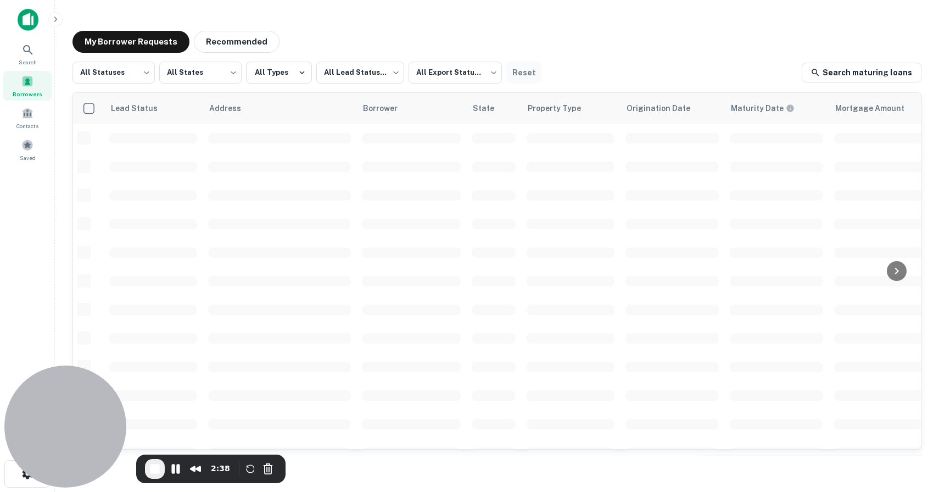
click at [515, 72] on button "Reset" at bounding box center [523, 73] width 35 height 22
click at [126, 155] on tbody at bounding box center [662, 481] width 1179 height 714
click at [20, 82] on div "Borrowers" at bounding box center [27, 86] width 48 height 30
click at [175, 472] on button "Pause Recording" at bounding box center [176, 469] width 18 height 18
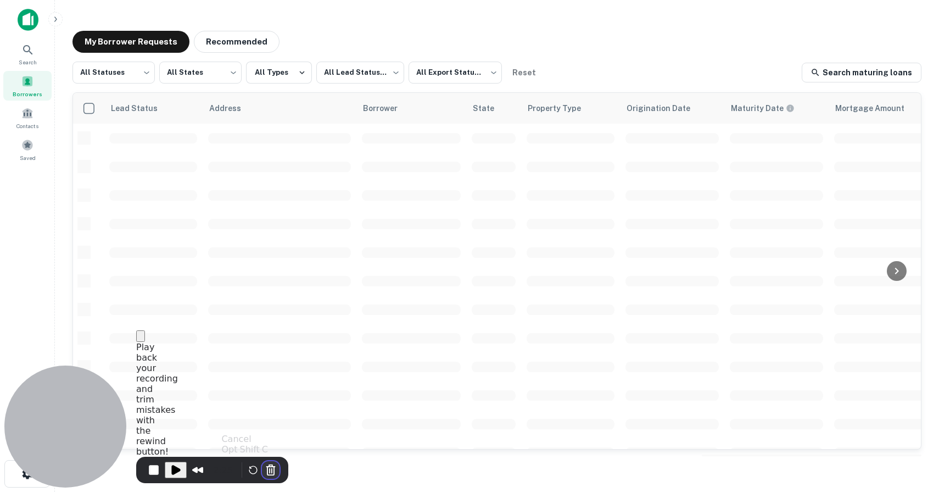
click at [266, 467] on button "Cancel Recording" at bounding box center [271, 470] width 18 height 18
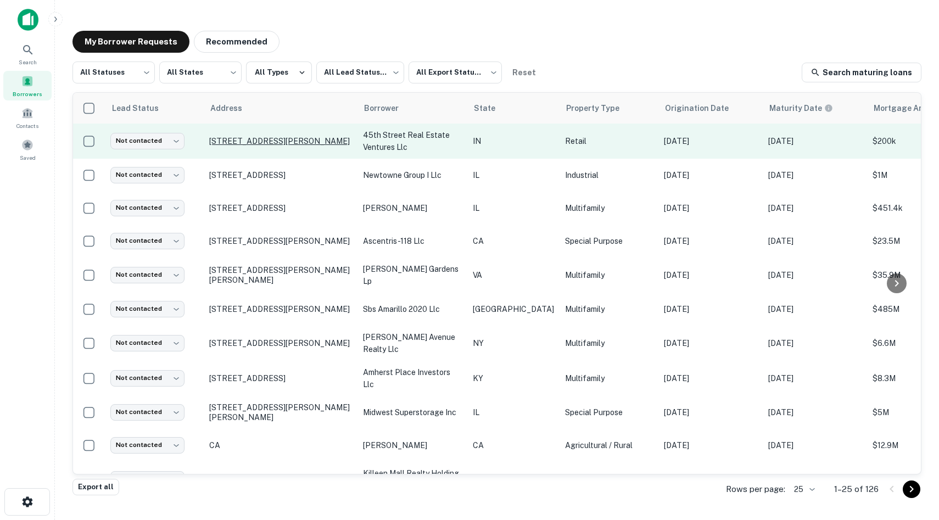
click at [267, 144] on p "[STREET_ADDRESS][PERSON_NAME]" at bounding box center [280, 141] width 143 height 10
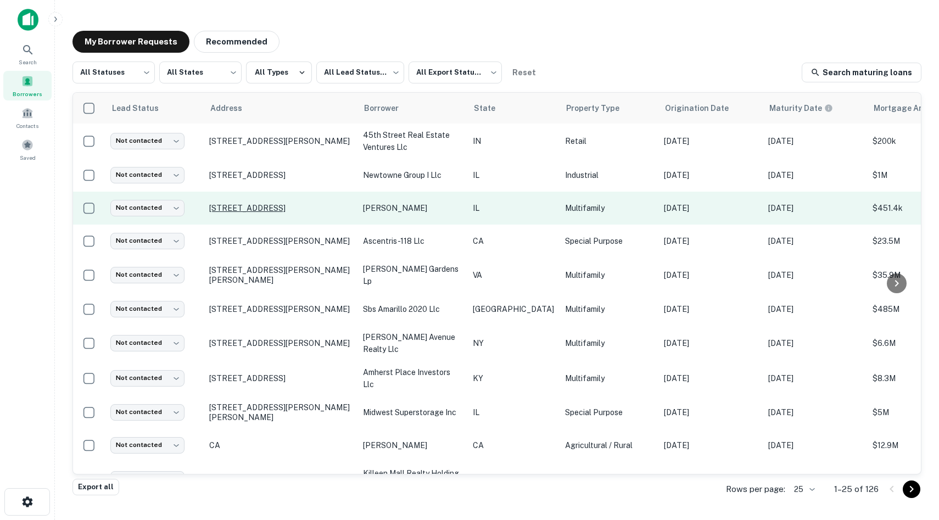
click at [246, 211] on p "[STREET_ADDRESS]" at bounding box center [280, 208] width 143 height 10
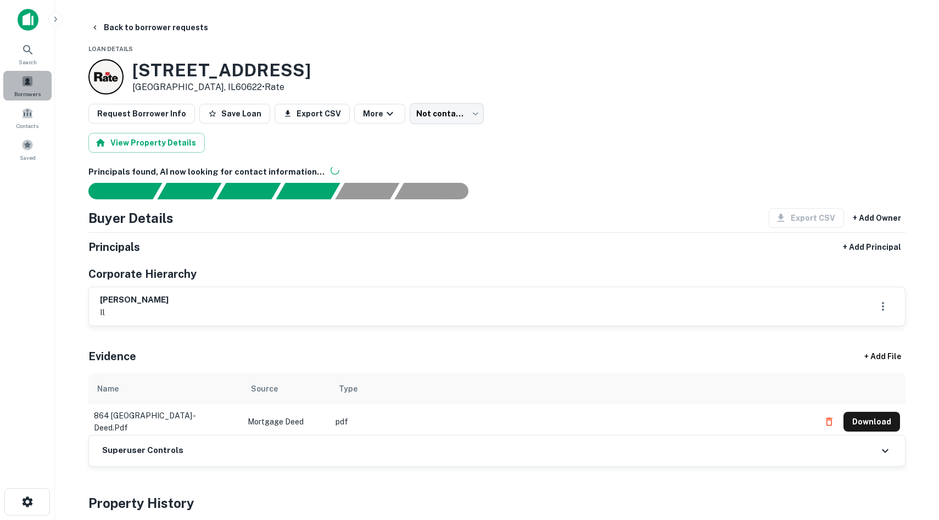
click at [24, 81] on span at bounding box center [27, 81] width 12 height 12
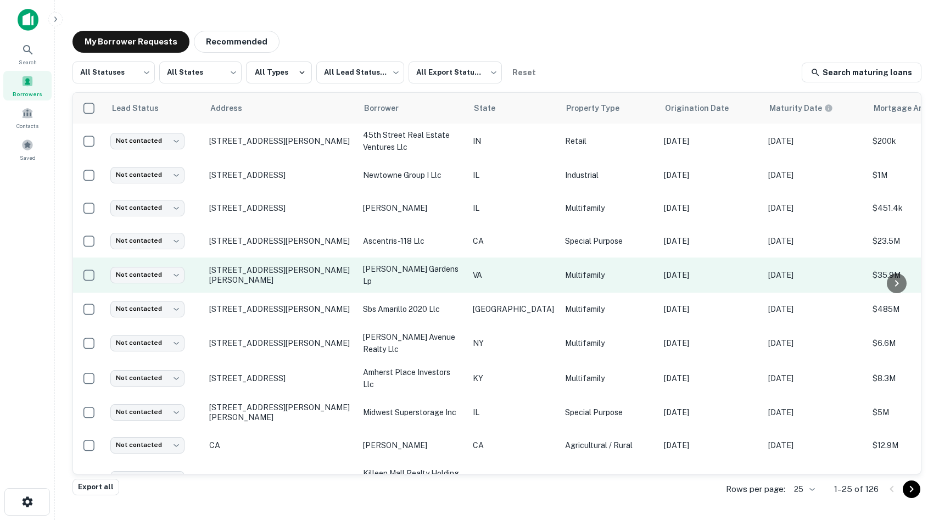
scroll to position [0, 332]
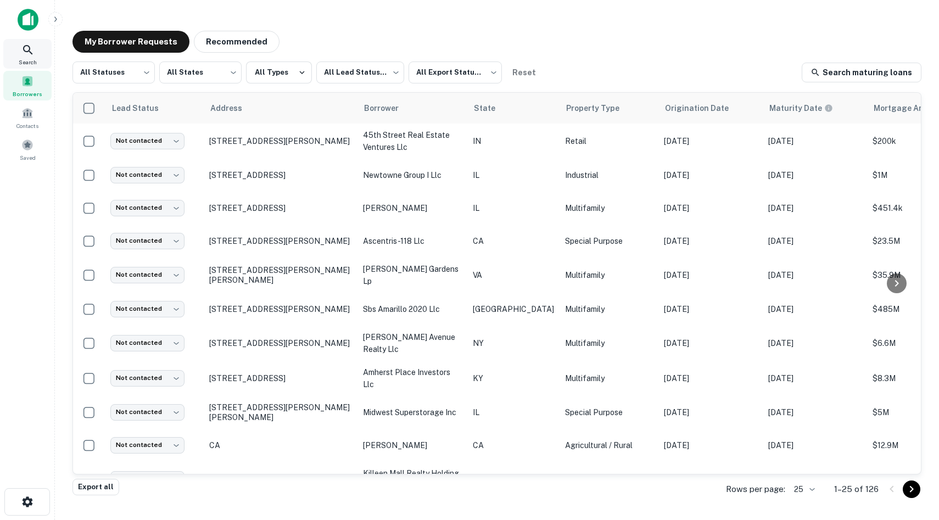
click at [32, 54] on icon at bounding box center [27, 49] width 13 height 13
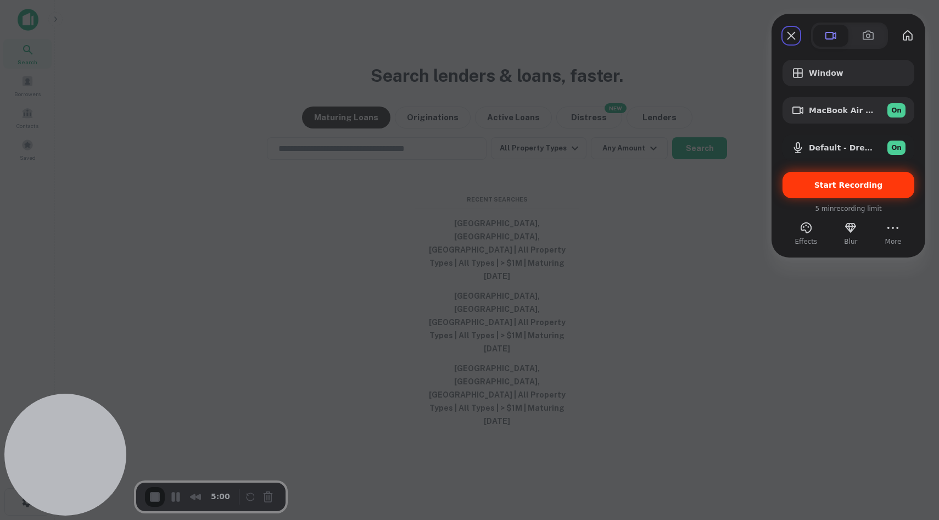
click at [854, 188] on span "Start Recording" at bounding box center [849, 185] width 69 height 9
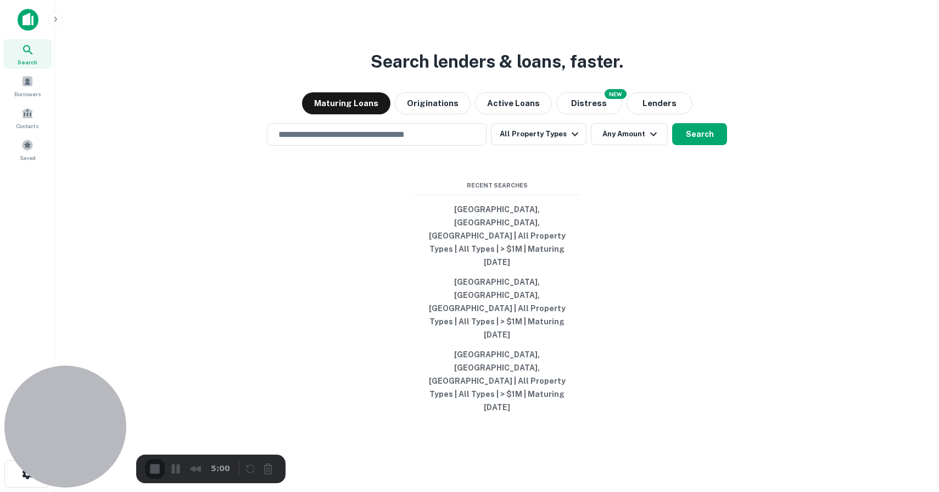
click at [156, 466] on span "End Recording" at bounding box center [155, 469] width 13 height 13
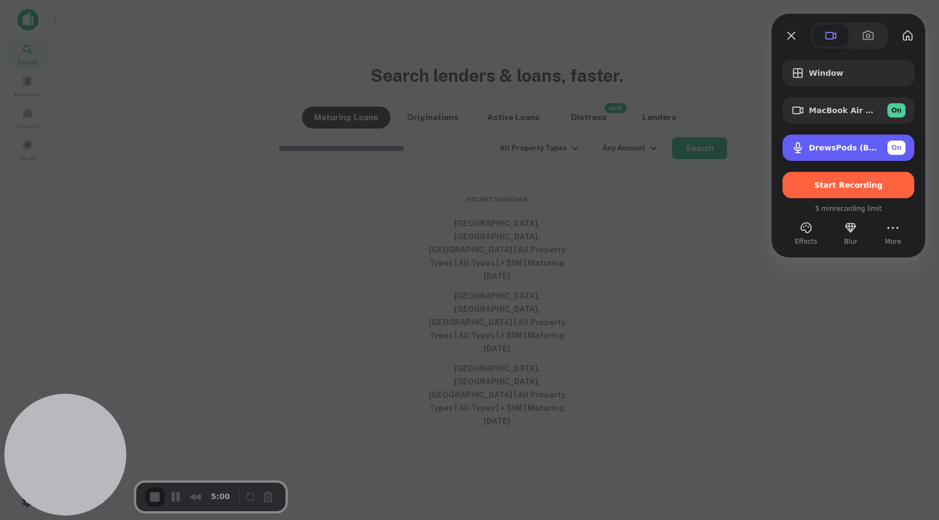
click at [879, 154] on div "DrewsPods (Bluetooth) On" at bounding box center [849, 148] width 132 height 26
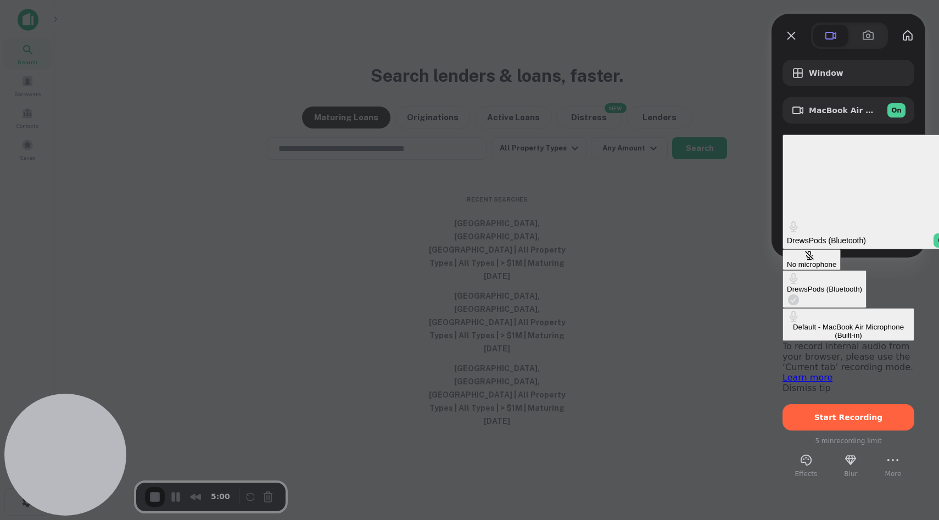
click at [783, 308] on \(Built-in\) "Default - MacBook Air Microphone (Built-in)" at bounding box center [849, 324] width 132 height 33
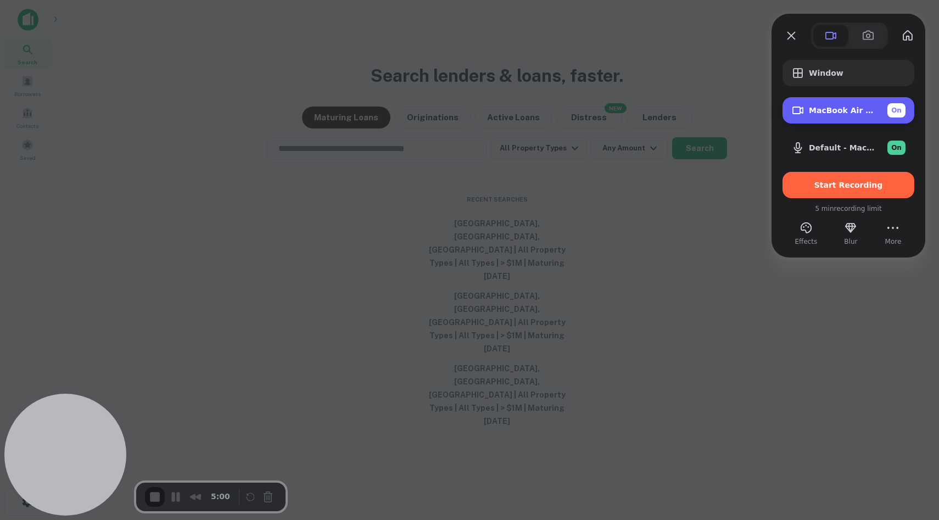
click at [879, 112] on div "MacBook Air Camera (0000:0001) On" at bounding box center [857, 110] width 97 height 14
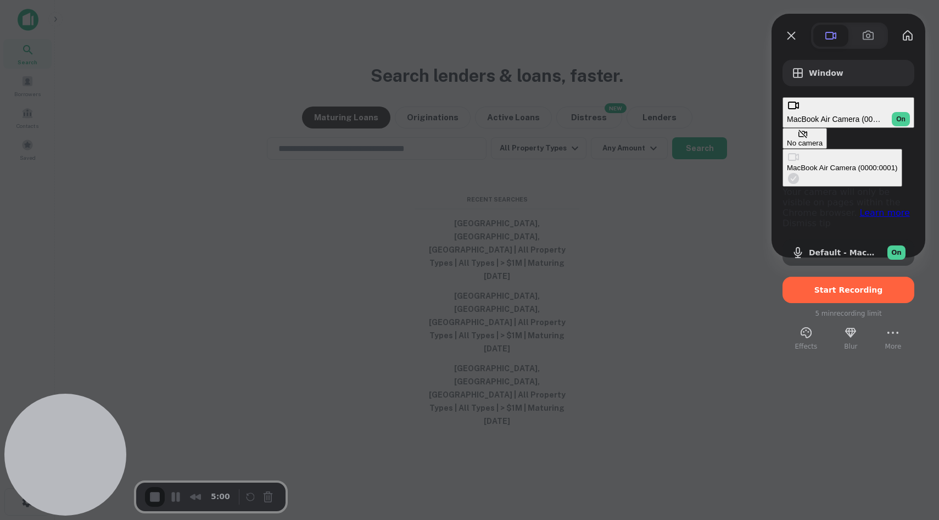
click at [720, 82] on div at bounding box center [469, 260] width 939 height 520
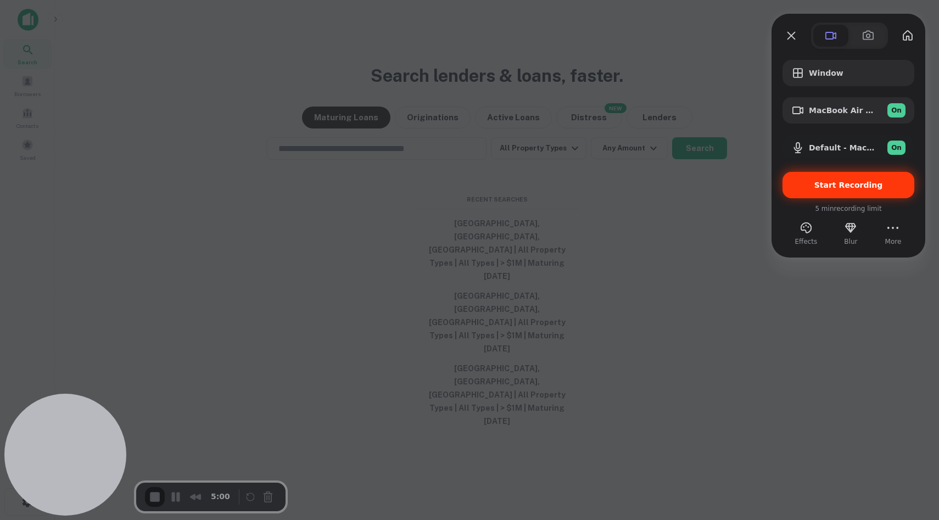
click at [863, 192] on div "Start Recording" at bounding box center [849, 185] width 132 height 26
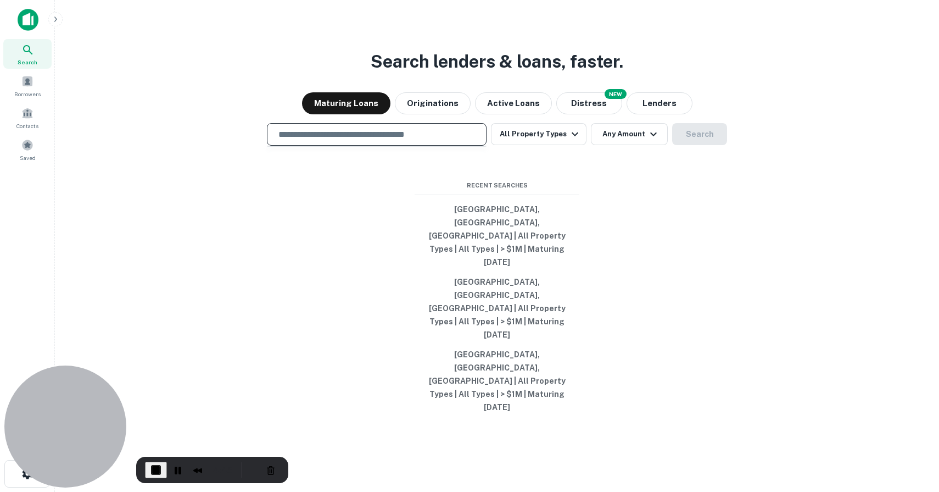
click at [448, 141] on input "text" at bounding box center [377, 134] width 210 height 13
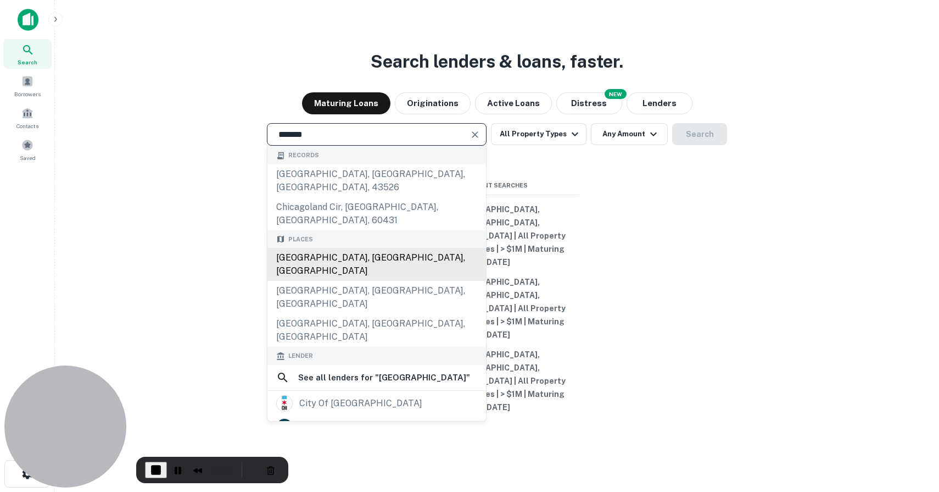
click at [386, 281] on div "Chicago, IL, USA" at bounding box center [376, 264] width 219 height 33
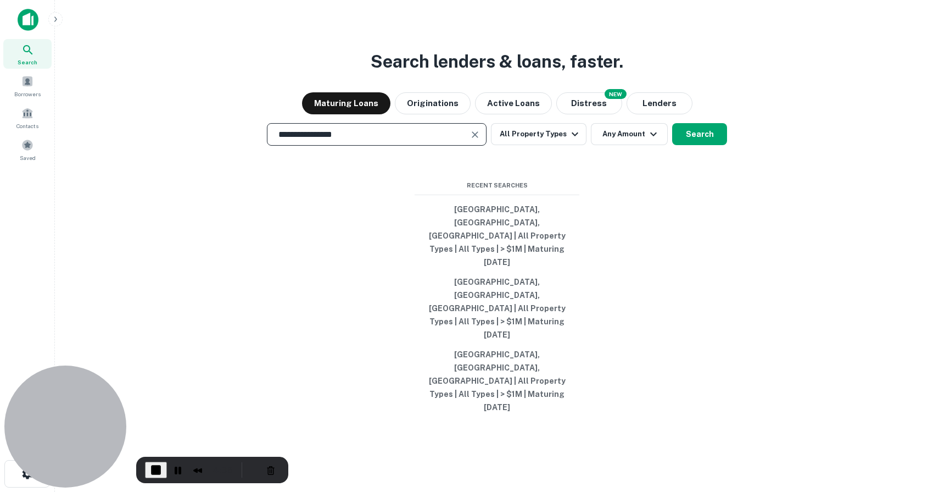
type input "**********"
click at [588, 146] on div "**********" at bounding box center [497, 134] width 867 height 23
click at [572, 141] on icon "button" at bounding box center [575, 133] width 13 height 13
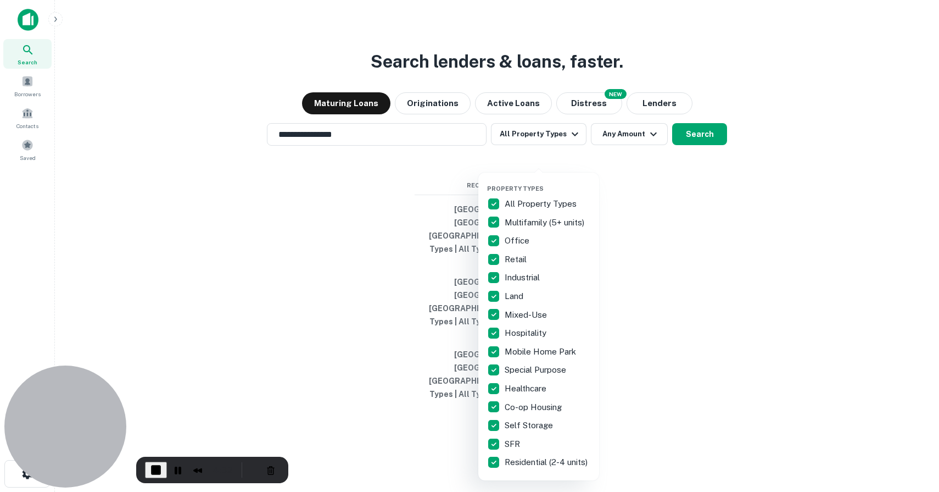
click at [663, 300] on div at bounding box center [469, 246] width 939 height 492
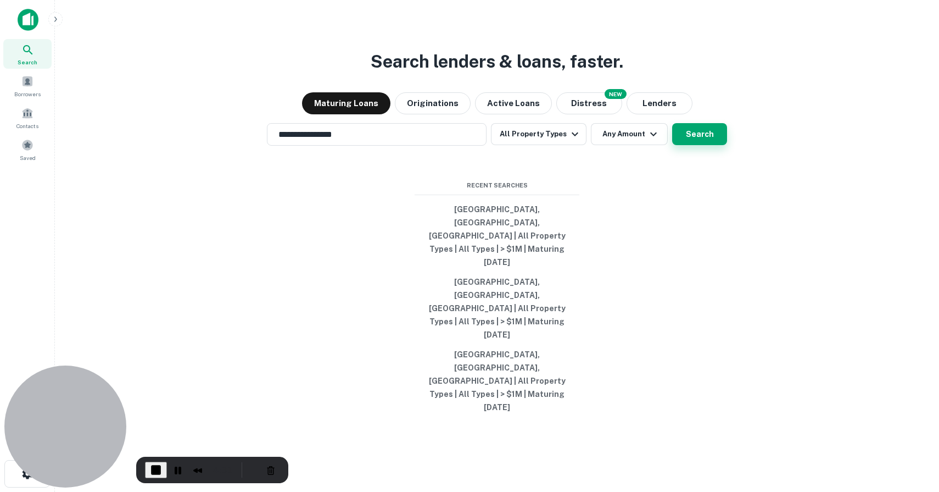
click at [704, 145] on button "Search" at bounding box center [699, 134] width 55 height 22
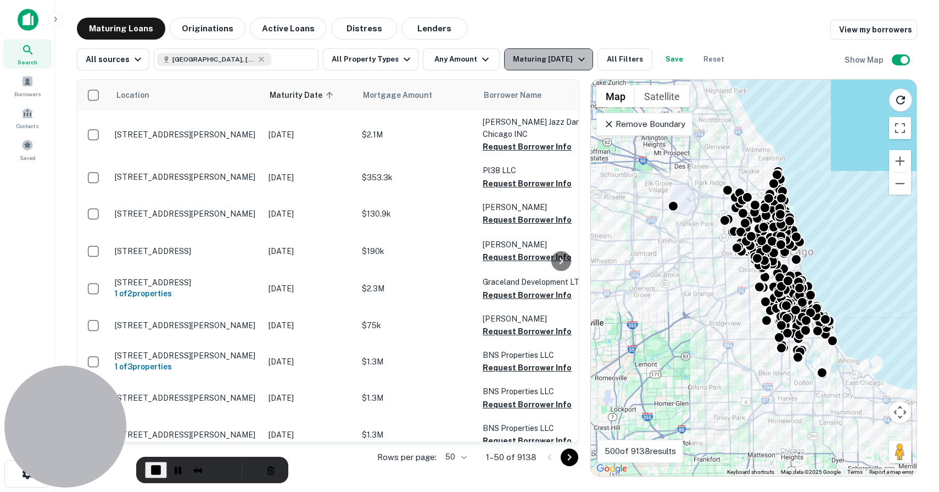
click at [575, 58] on icon "button" at bounding box center [581, 59] width 13 height 13
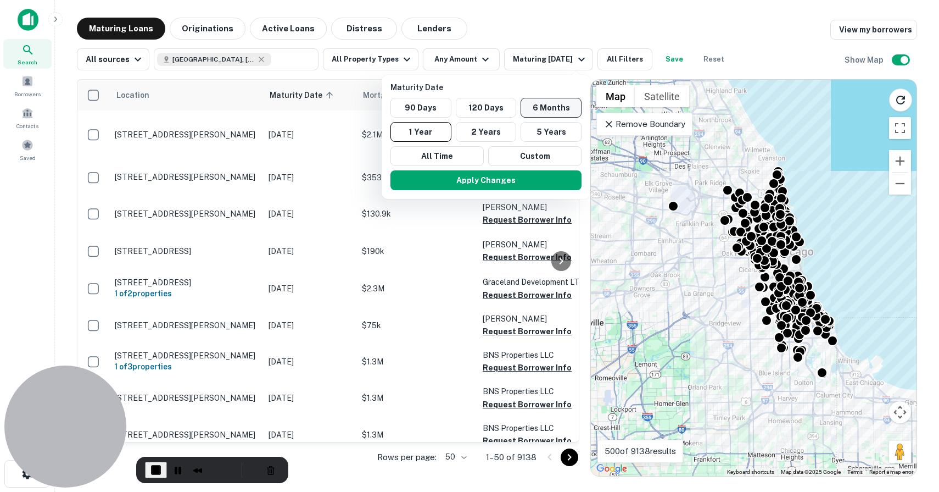
click at [540, 109] on button "6 Months" at bounding box center [551, 108] width 61 height 20
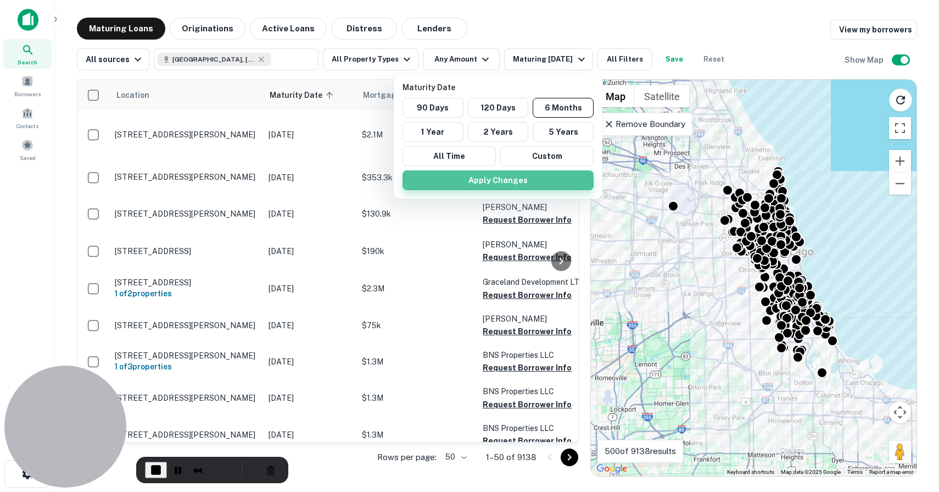
click at [525, 183] on button "Apply Changes" at bounding box center [498, 180] width 191 height 20
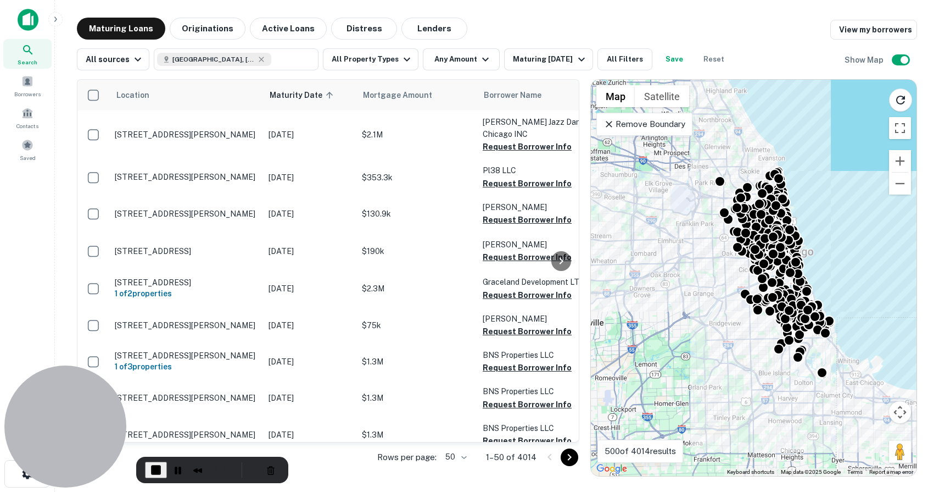
click at [645, 125] on p "Remove Boundary" at bounding box center [645, 124] width 82 height 13
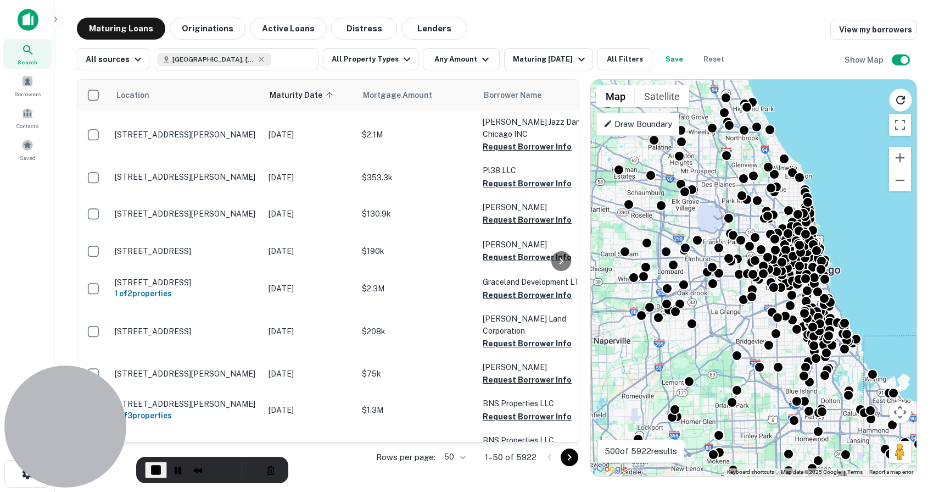
drag, startPoint x: 687, startPoint y: 191, endPoint x: 713, endPoint y: 209, distance: 31.2
click at [713, 209] on div "To activate drag with keyboard, press Alt + Enter. Once in keyboard drag state,…" at bounding box center [754, 278] width 326 height 396
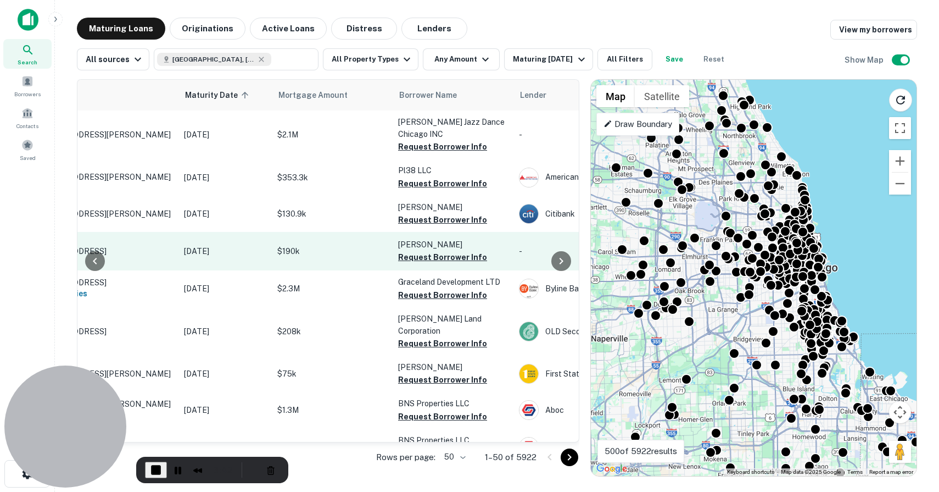
scroll to position [0, 87]
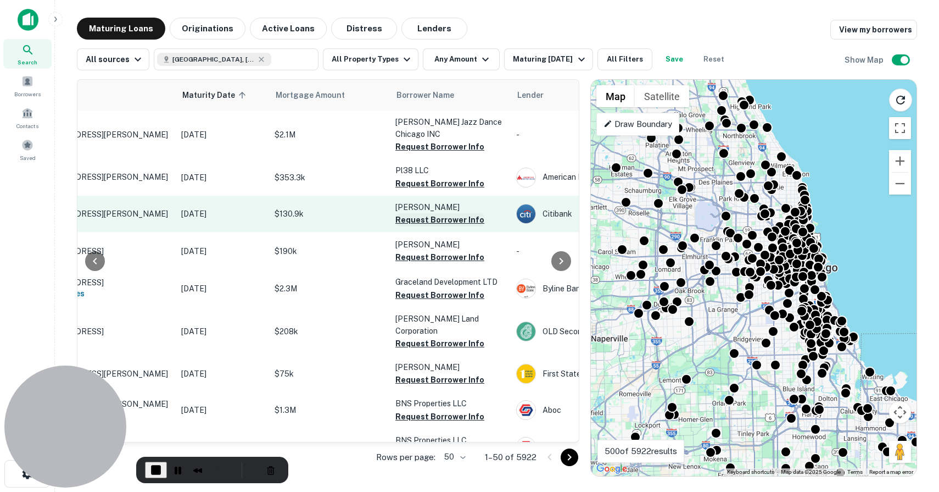
click at [447, 218] on button "Request Borrower Info" at bounding box center [439, 219] width 89 height 13
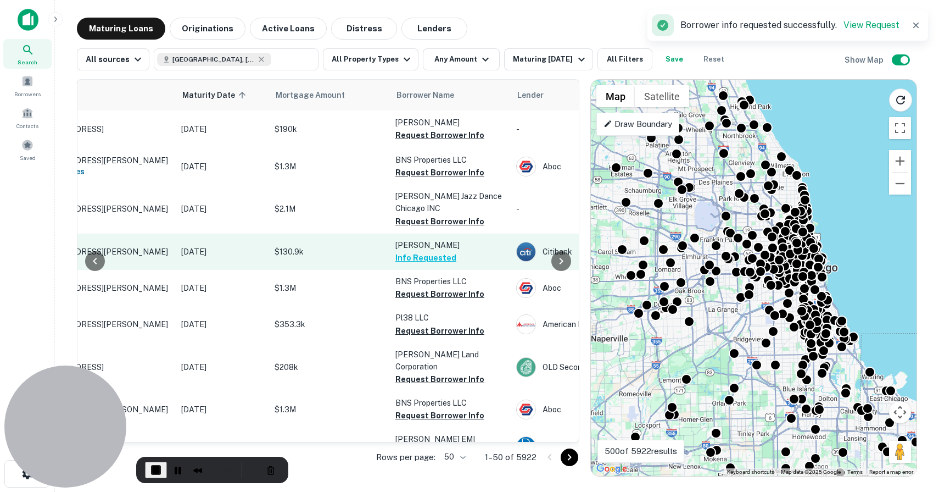
scroll to position [75, 87]
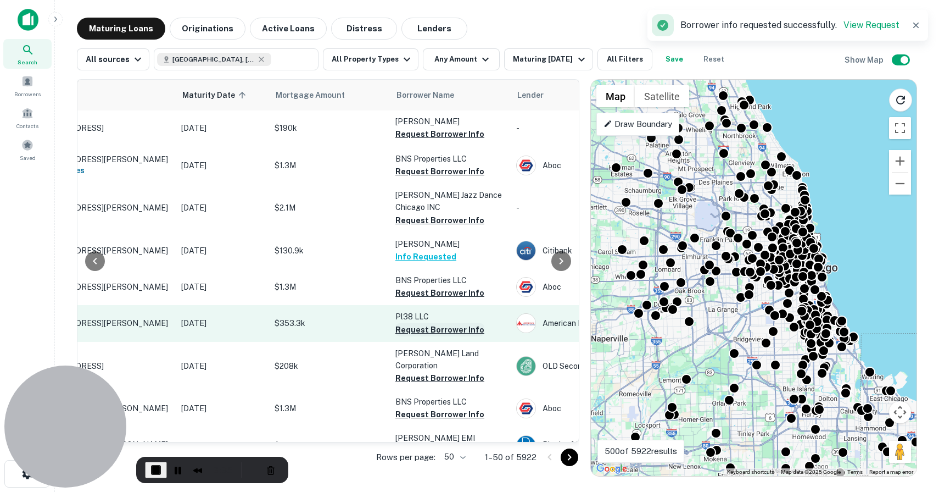
click at [433, 336] on button "Request Borrower Info" at bounding box center [439, 329] width 89 height 13
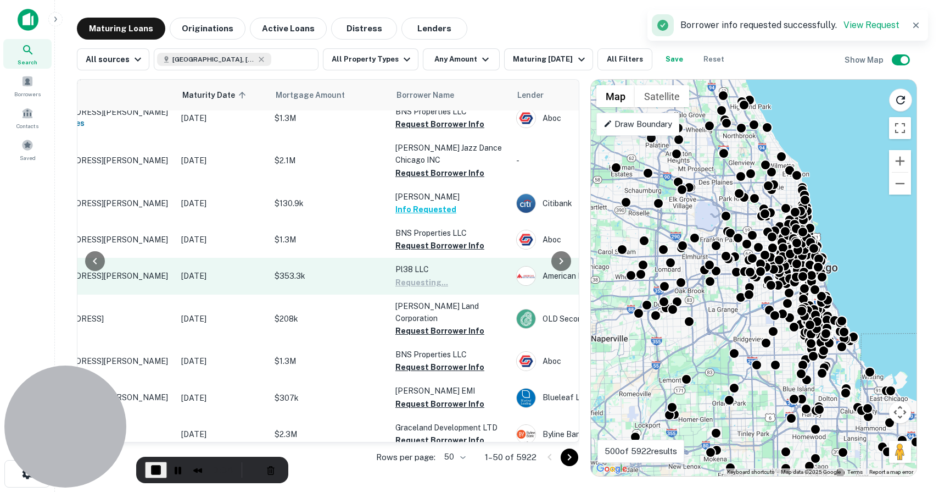
scroll to position [146, 87]
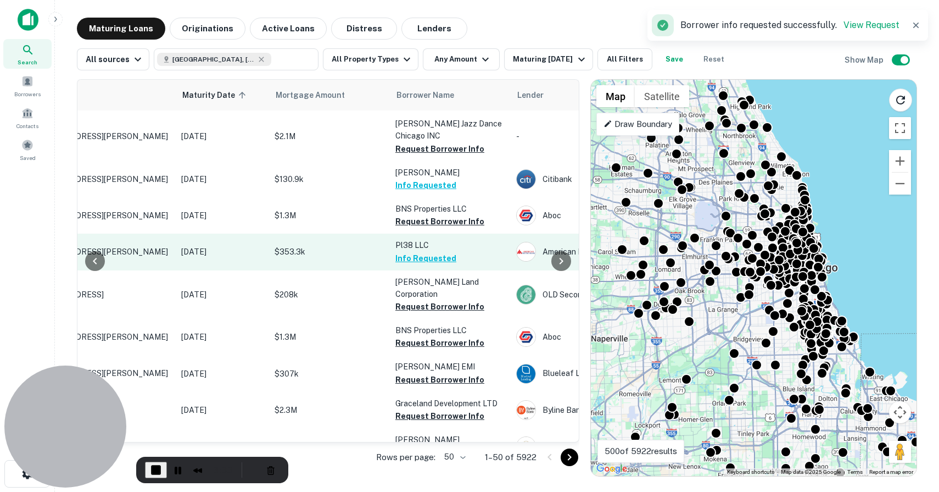
click at [433, 339] on button "Request Borrower Info" at bounding box center [439, 342] width 89 height 13
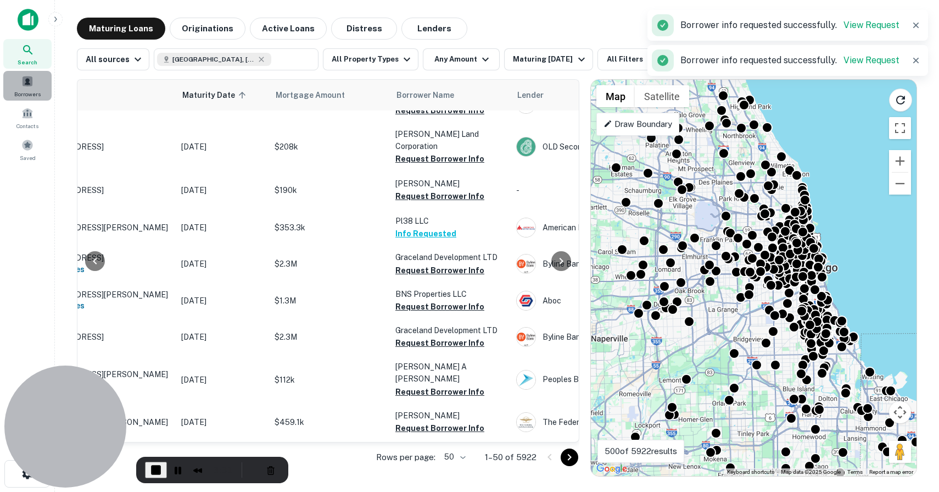
click at [25, 84] on span at bounding box center [27, 81] width 12 height 12
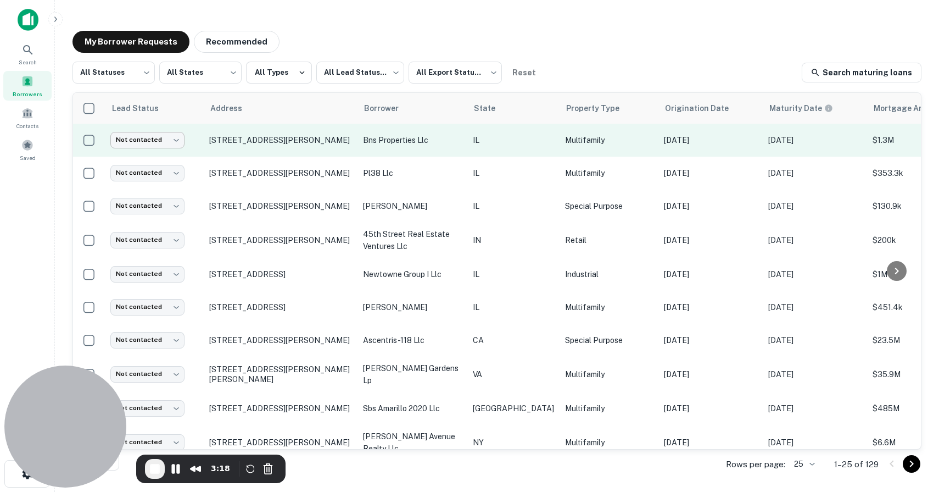
click at [176, 148] on td "Not contacted **** ​" at bounding box center [154, 140] width 99 height 33
click at [172, 143] on body "Search Borrowers Contacts Saved My Borrower Requests Recommended All Statuses *…" at bounding box center [469, 246] width 939 height 492
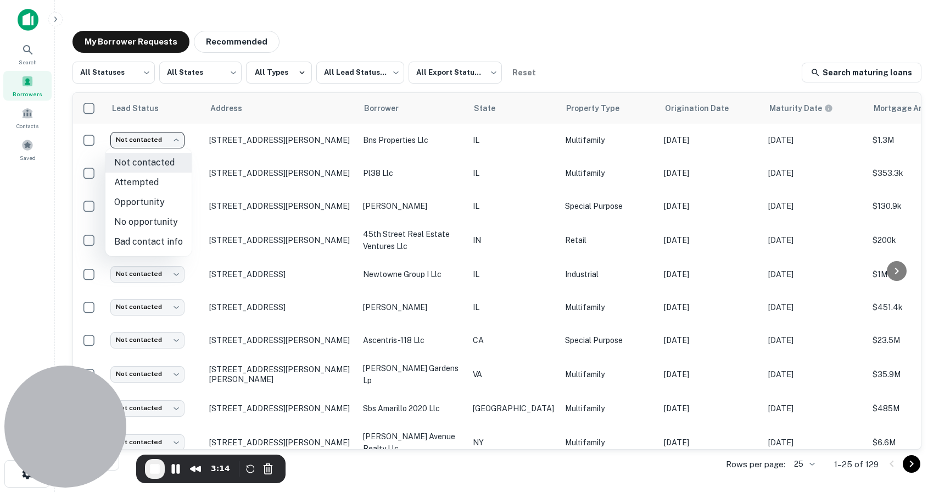
click at [329, 147] on div at bounding box center [469, 246] width 939 height 492
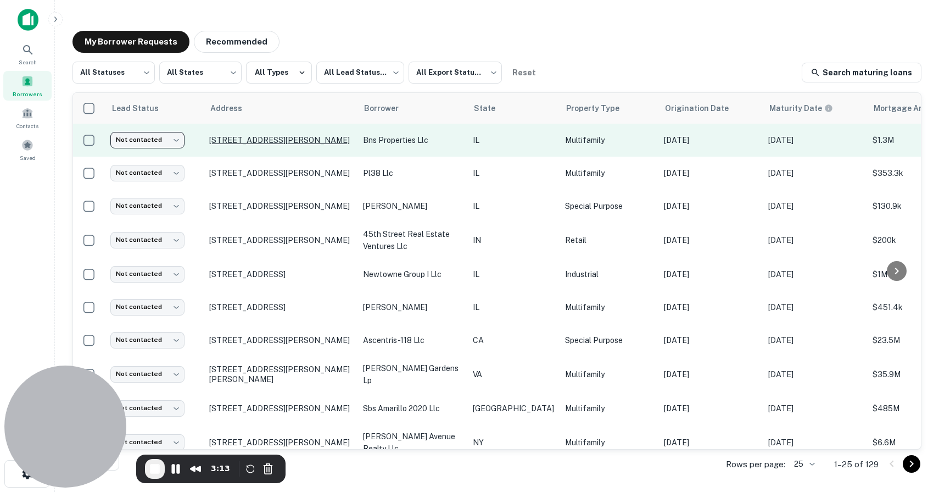
click at [276, 136] on p "[STREET_ADDRESS][PERSON_NAME]" at bounding box center [280, 140] width 143 height 10
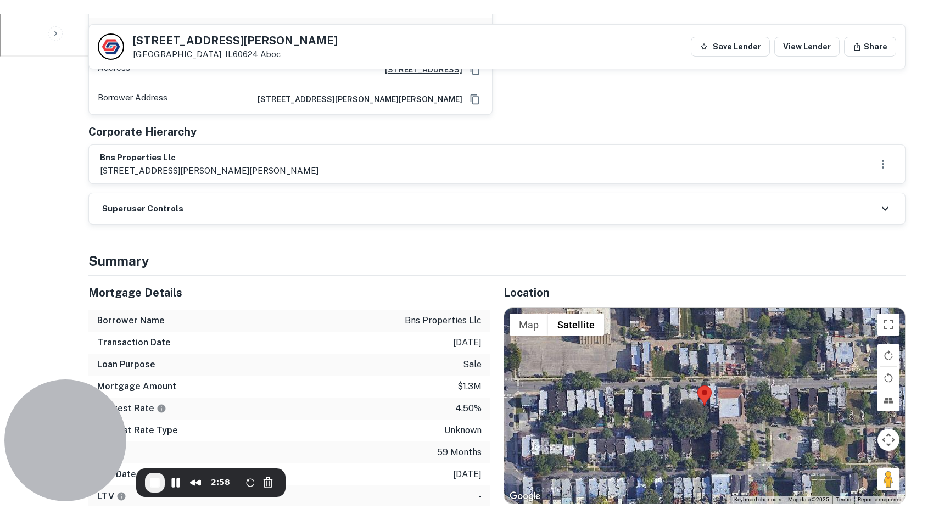
scroll to position [554, 0]
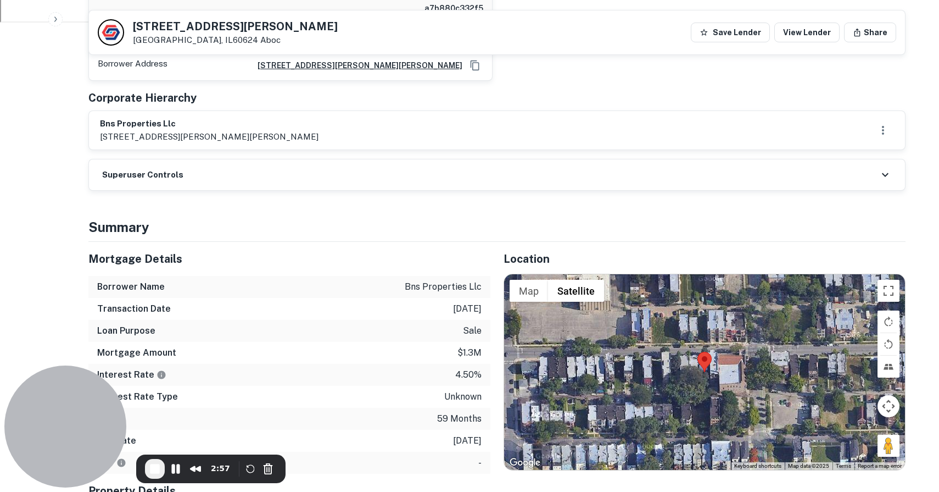
click at [156, 467] on span "End Recording" at bounding box center [154, 468] width 13 height 13
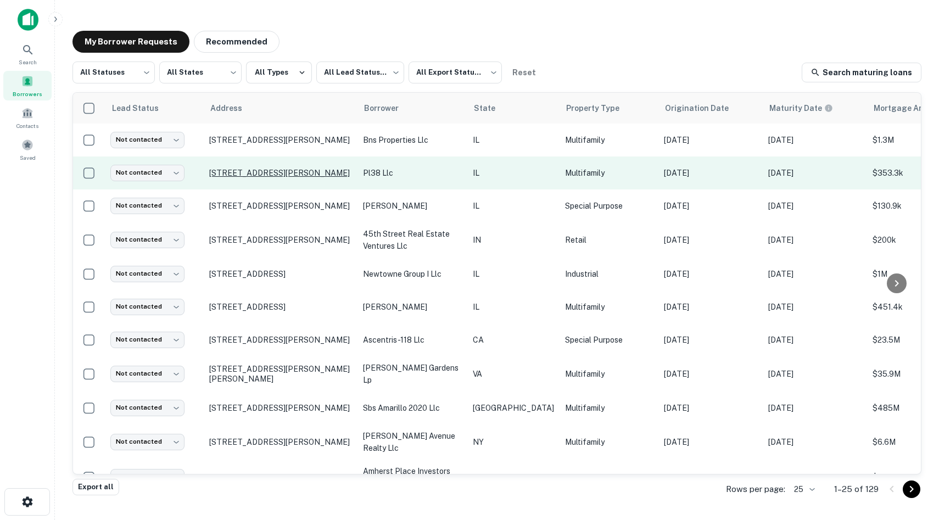
click at [246, 168] on p "[STREET_ADDRESS][PERSON_NAME]" at bounding box center [280, 173] width 143 height 10
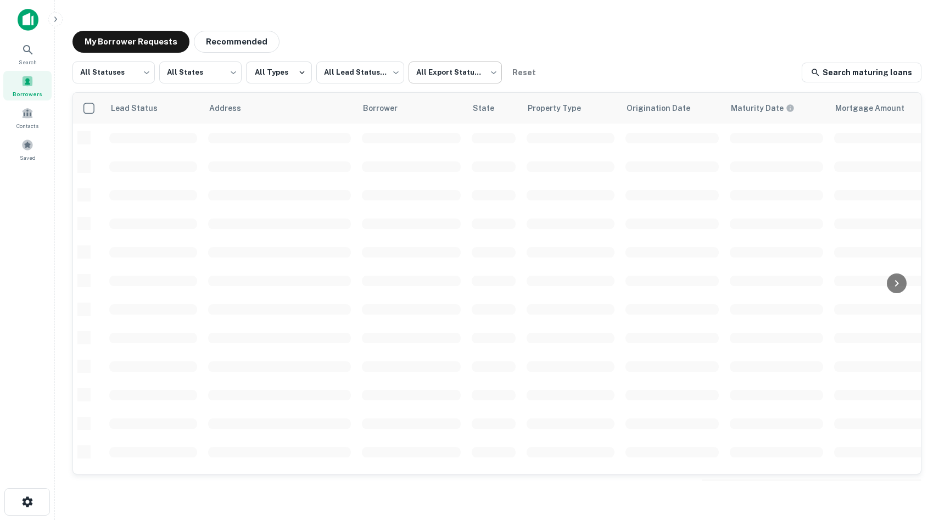
click at [461, 82] on body "Search Borrowers Contacts Saved My Borrower Requests Recommended All Statuses *…" at bounding box center [469, 260] width 939 height 520
click at [391, 73] on div at bounding box center [469, 260] width 939 height 520
click at [391, 73] on body "Search Borrowers Contacts Saved My Borrower Requests Recommended All Statuses *…" at bounding box center [469, 260] width 939 height 520
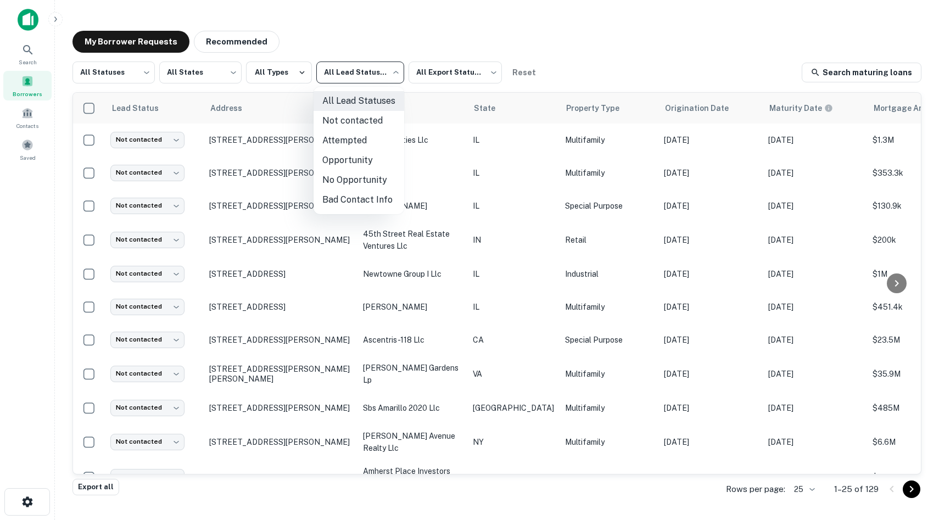
click at [289, 68] on div at bounding box center [469, 260] width 939 height 520
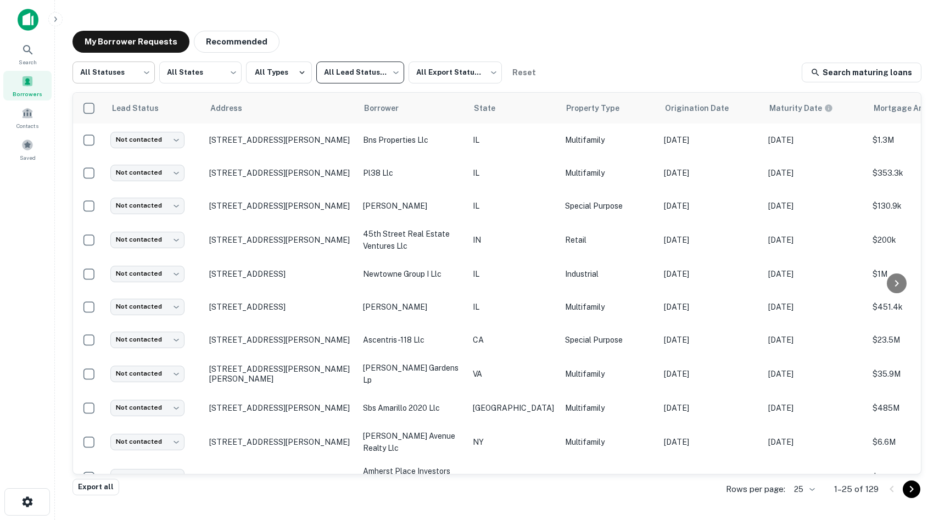
click at [138, 71] on body "Search Borrowers Contacts Saved My Borrower Requests Recommended All Statuses *…" at bounding box center [469, 260] width 939 height 520
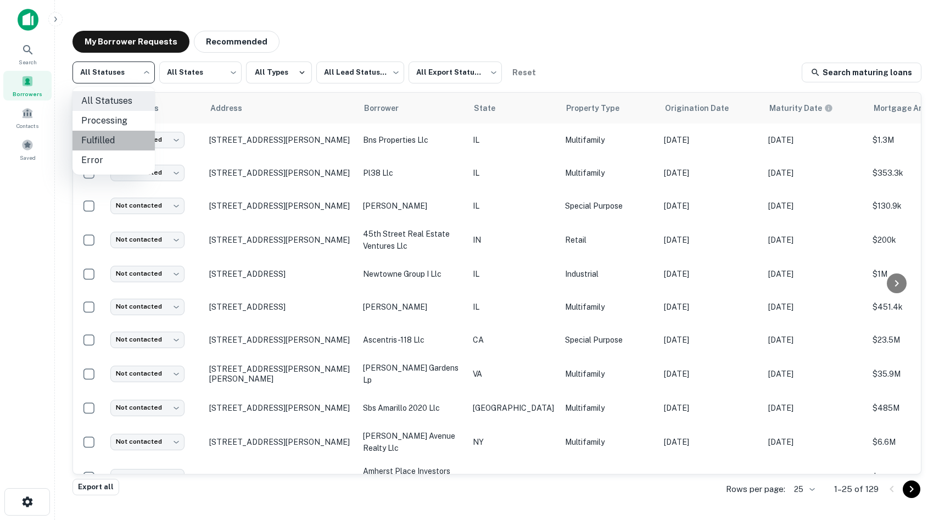
click at [121, 137] on li "Fulfilled" at bounding box center [114, 141] width 82 height 20
type input "*********"
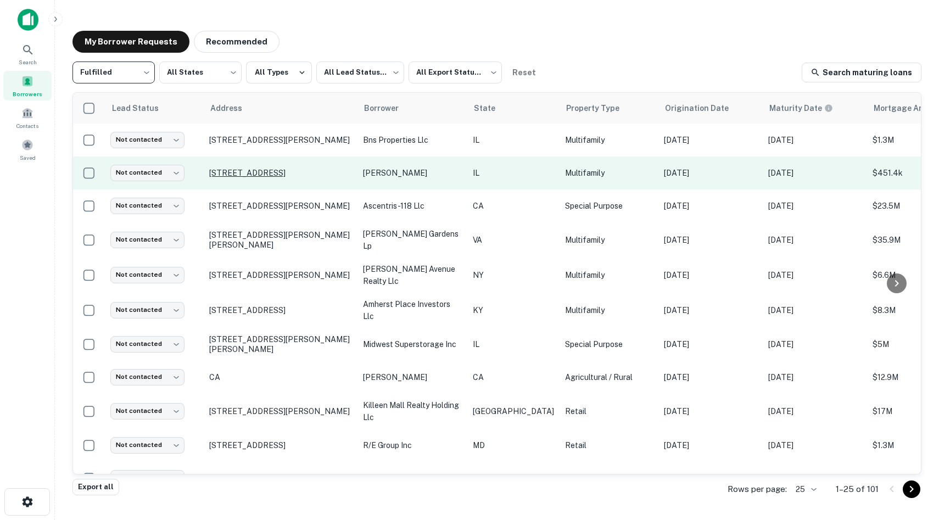
click at [265, 168] on p "864 N Sacramento Blvd Chicago, IL60622" at bounding box center [280, 173] width 143 height 10
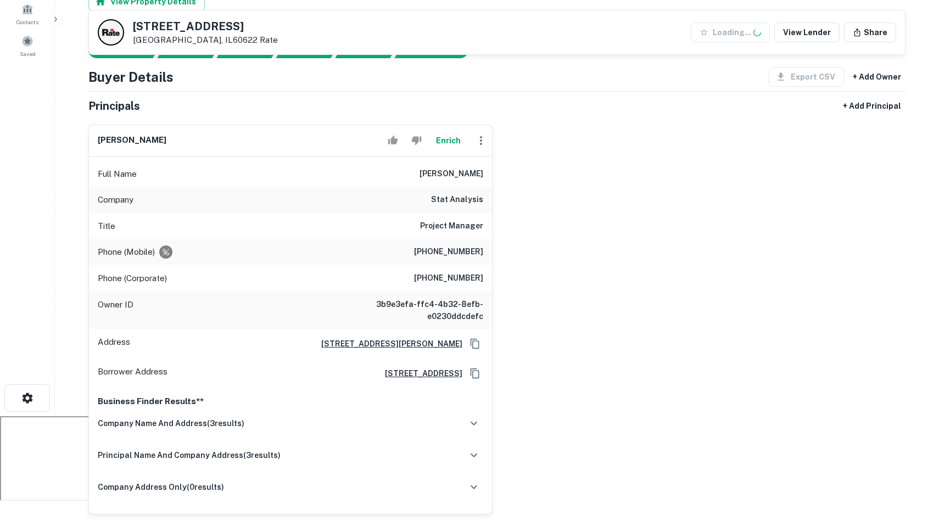
scroll to position [131, 0]
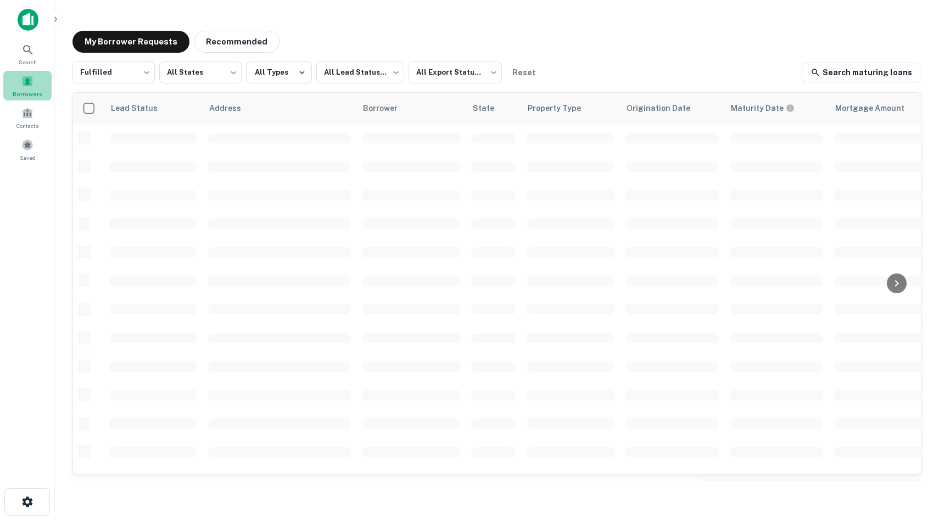
click at [39, 81] on div "Borrowers" at bounding box center [27, 86] width 48 height 30
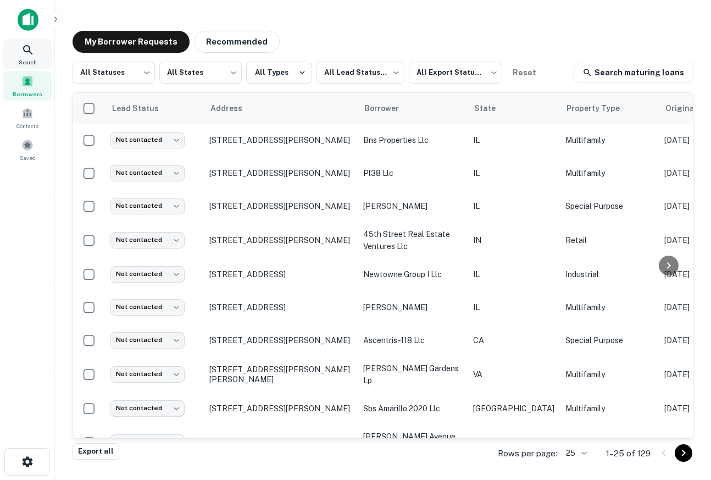
click at [31, 52] on icon at bounding box center [27, 49] width 9 height 9
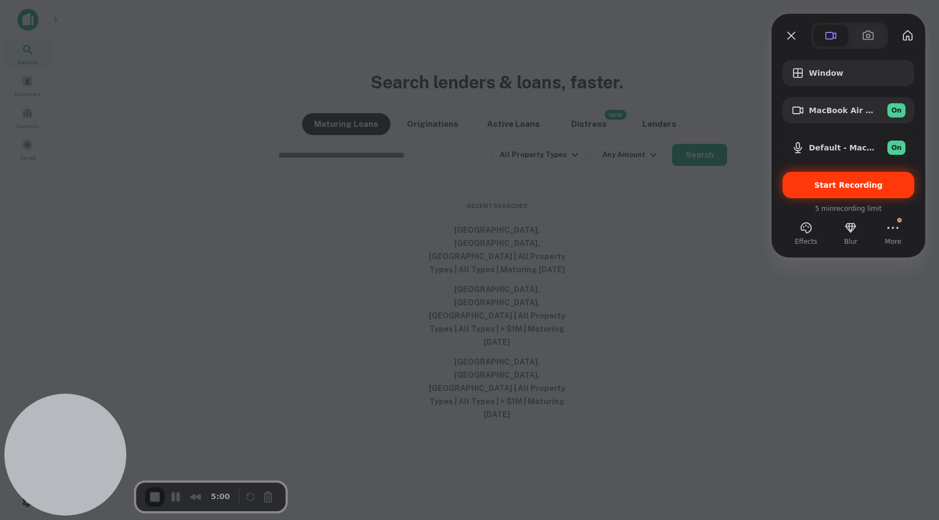
click at [710, 181] on span "Start Recording" at bounding box center [849, 185] width 69 height 9
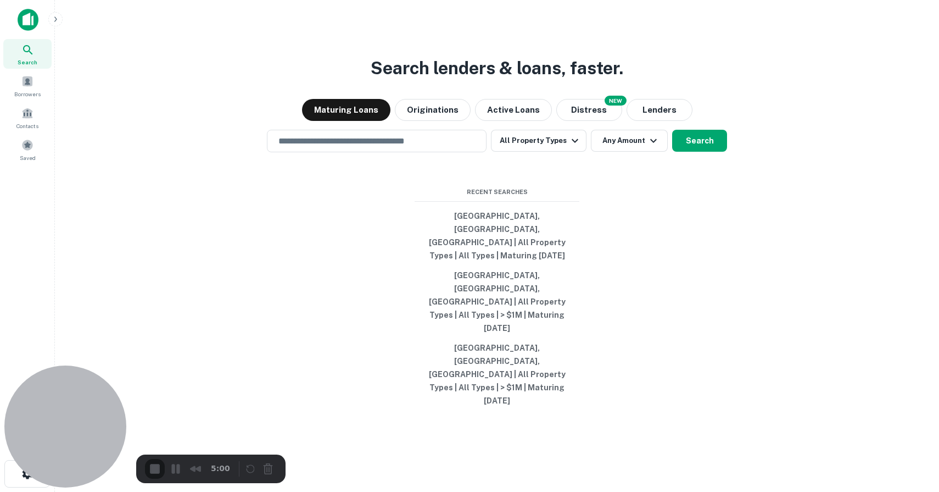
click at [35, 24] on img at bounding box center [28, 20] width 21 height 22
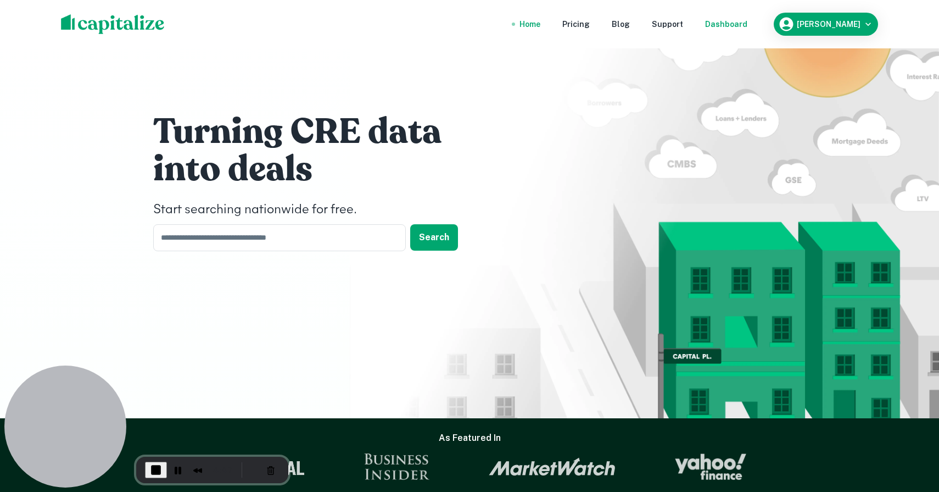
click at [710, 20] on div "Dashboard" at bounding box center [726, 24] width 42 height 12
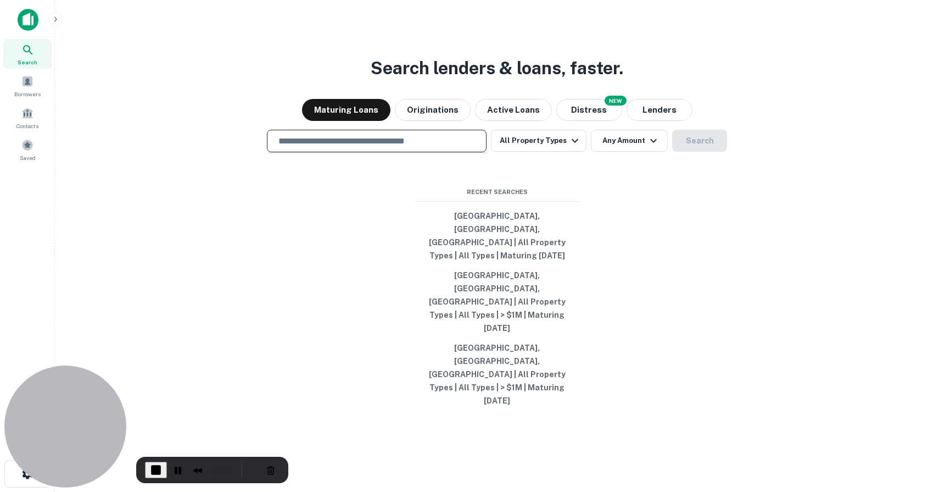
click at [459, 147] on input "text" at bounding box center [377, 141] width 210 height 13
click at [335, 147] on input "text" at bounding box center [377, 141] width 210 height 13
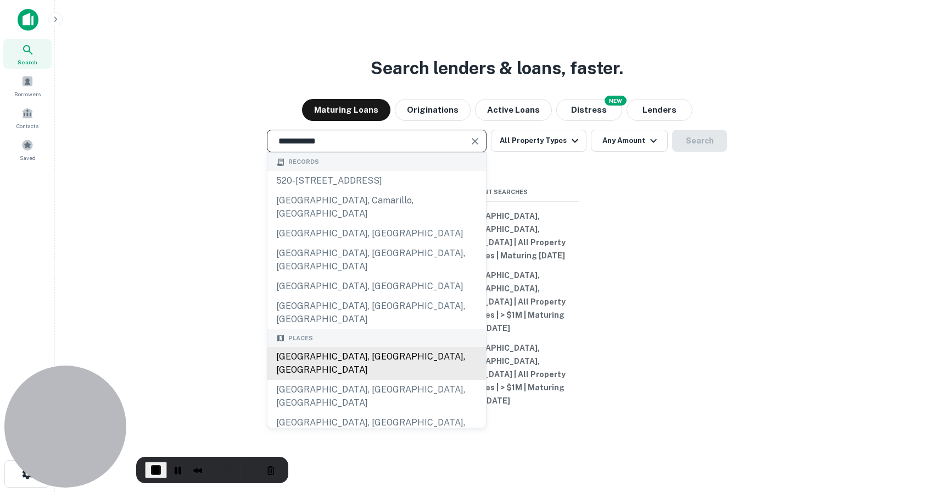
click at [350, 372] on div "[GEOGRAPHIC_DATA], [GEOGRAPHIC_DATA], [GEOGRAPHIC_DATA]" at bounding box center [376, 363] width 219 height 33
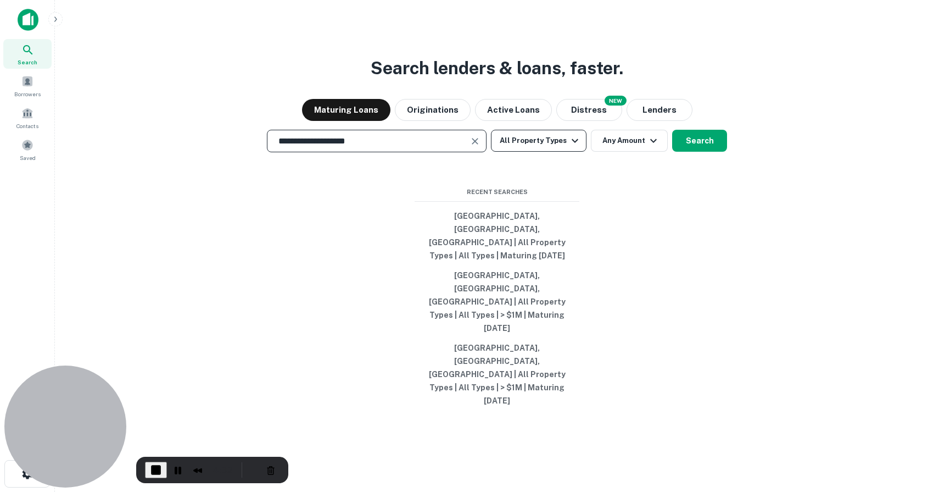
type input "**********"
click at [573, 152] on button "All Property Types" at bounding box center [539, 141] width 96 height 22
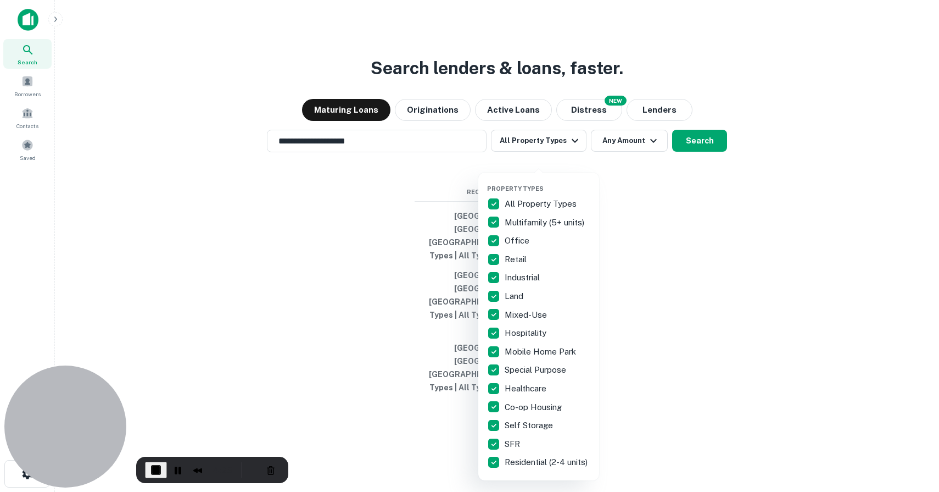
click at [651, 235] on div at bounding box center [469, 246] width 939 height 492
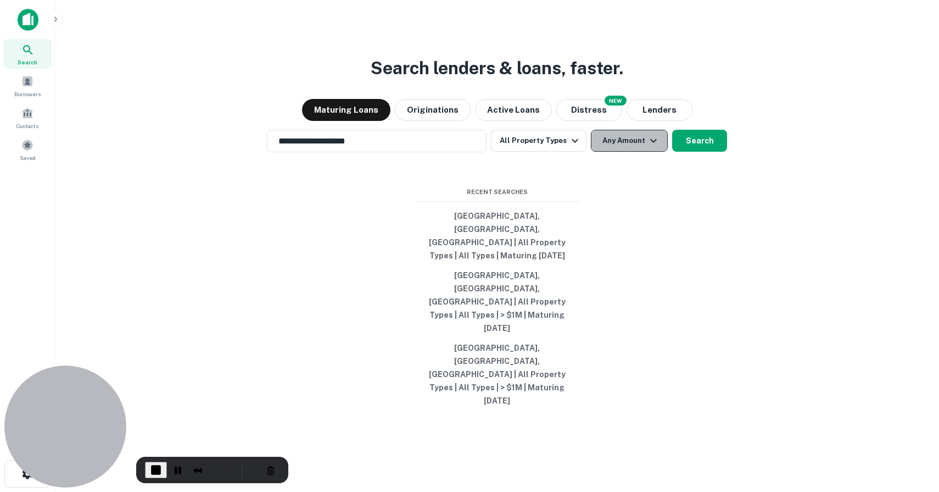
click at [634, 152] on button "Any Amount" at bounding box center [629, 141] width 77 height 22
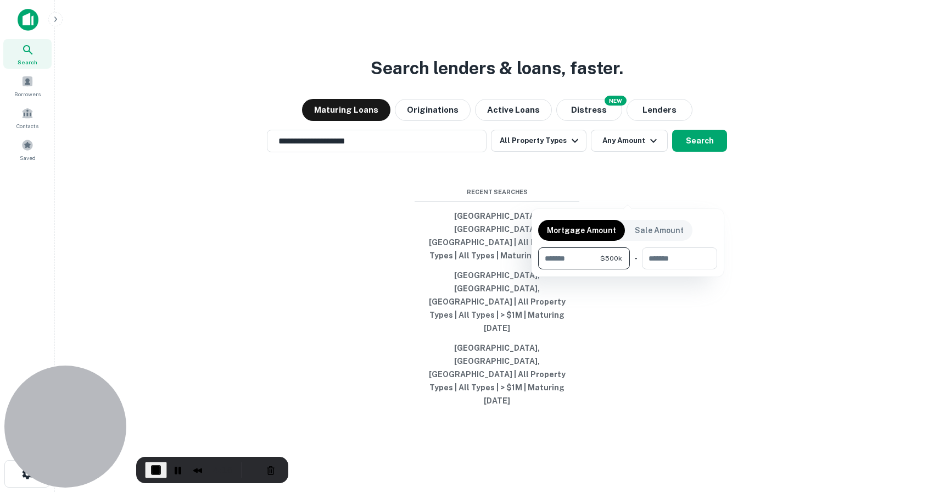
type input "******"
click at [710, 252] on div at bounding box center [469, 246] width 939 height 492
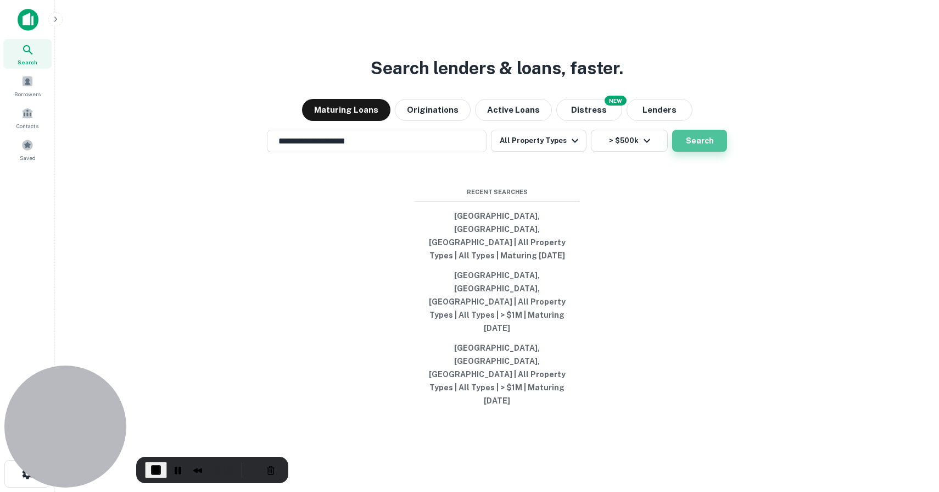
click at [689, 152] on button "Search" at bounding box center [699, 141] width 55 height 22
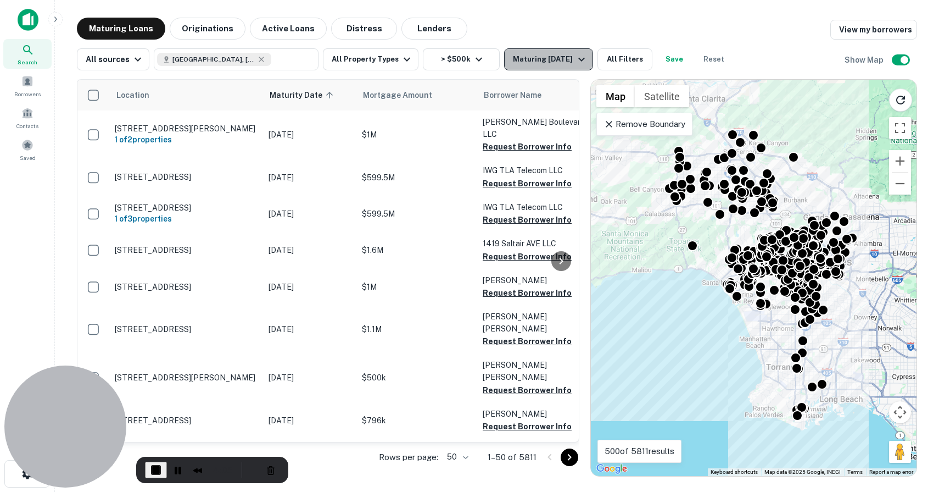
click at [526, 64] on div "Maturing In 1 Year" at bounding box center [550, 59] width 75 height 13
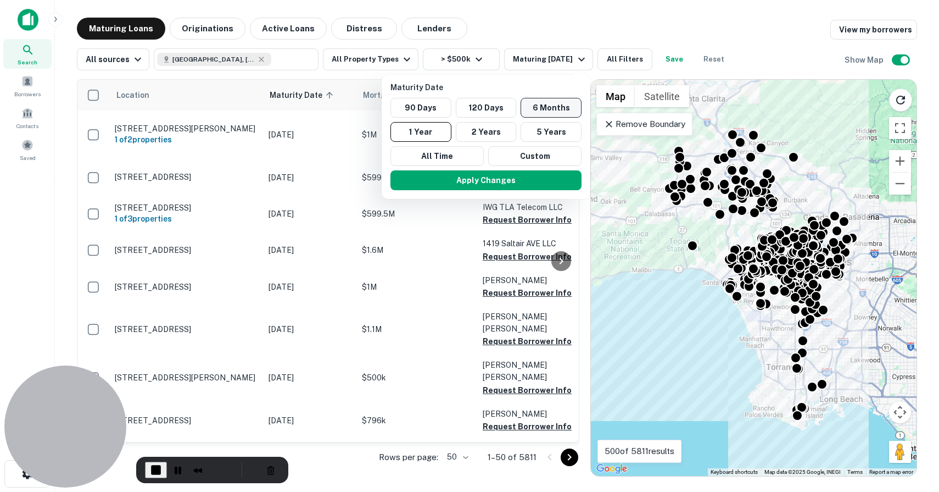
click at [546, 109] on button "6 Months" at bounding box center [551, 108] width 61 height 20
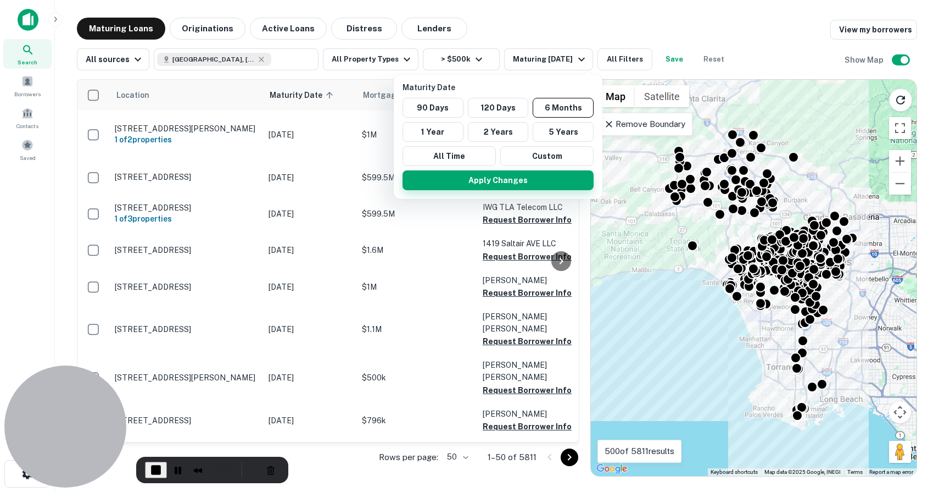
click at [532, 182] on button "Apply Changes" at bounding box center [498, 180] width 191 height 20
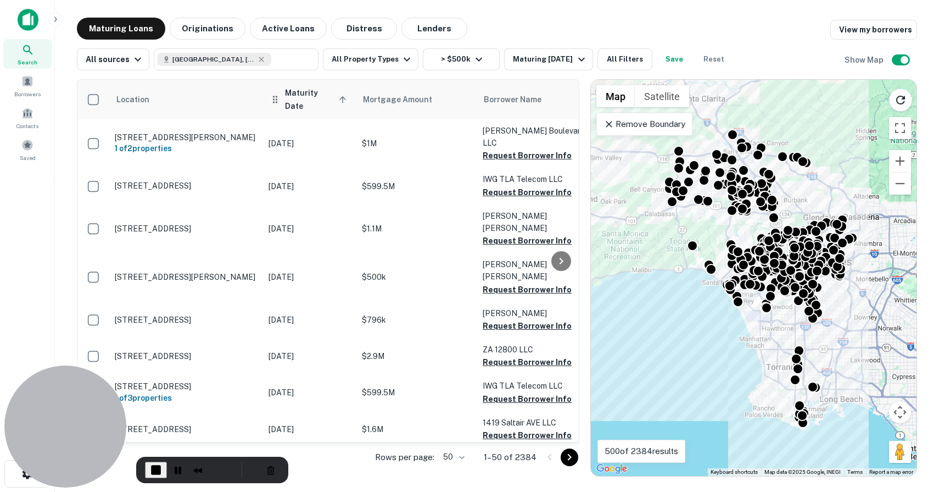
click at [311, 97] on span "Maturity Date sorted ascending" at bounding box center [317, 99] width 65 height 26
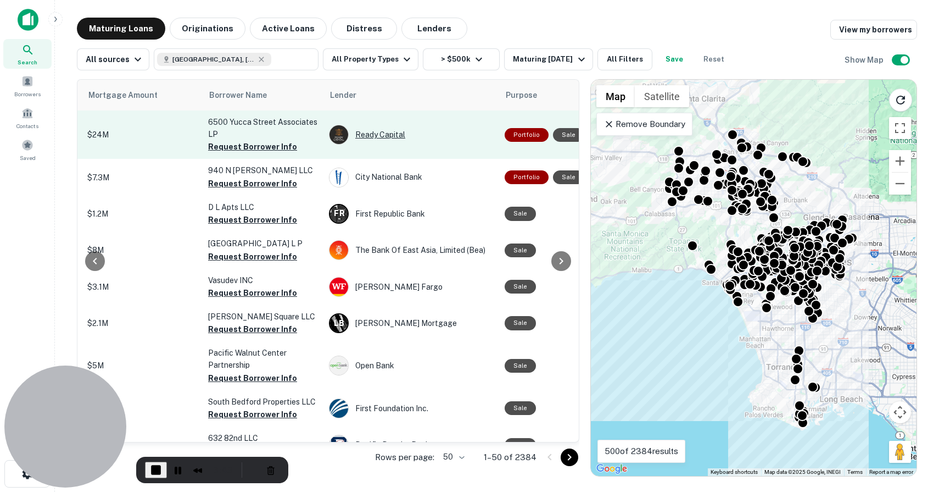
scroll to position [0, 274]
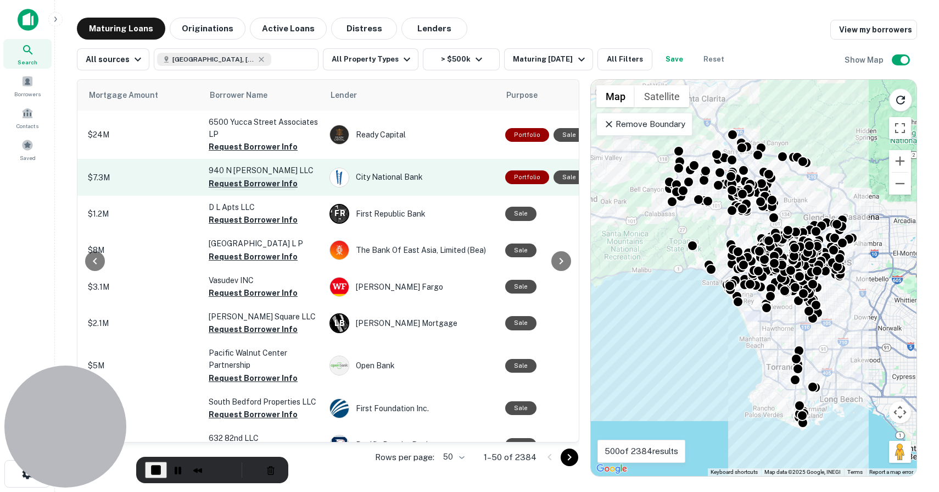
click at [246, 185] on button "Request Borrower Info" at bounding box center [253, 183] width 89 height 13
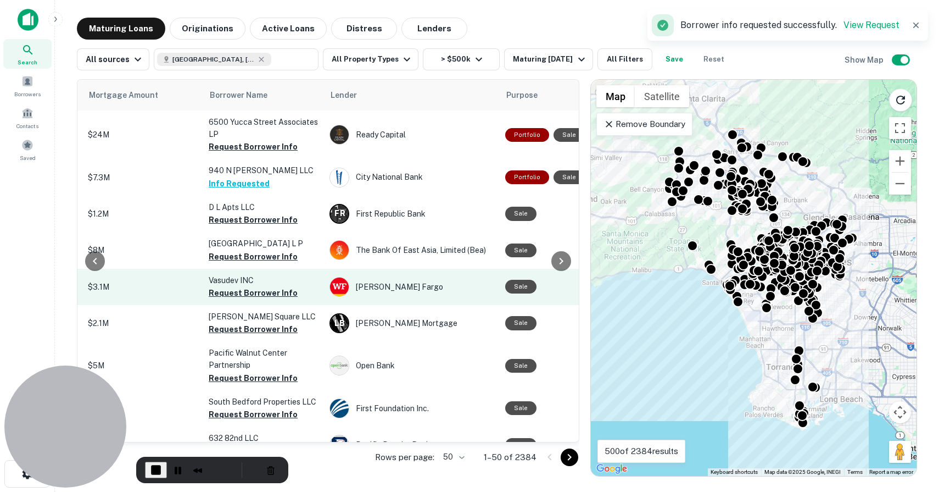
click at [253, 286] on p "Vasudev INC" at bounding box center [264, 280] width 110 height 12
click at [254, 299] on button "Request Borrower Info" at bounding box center [253, 292] width 89 height 13
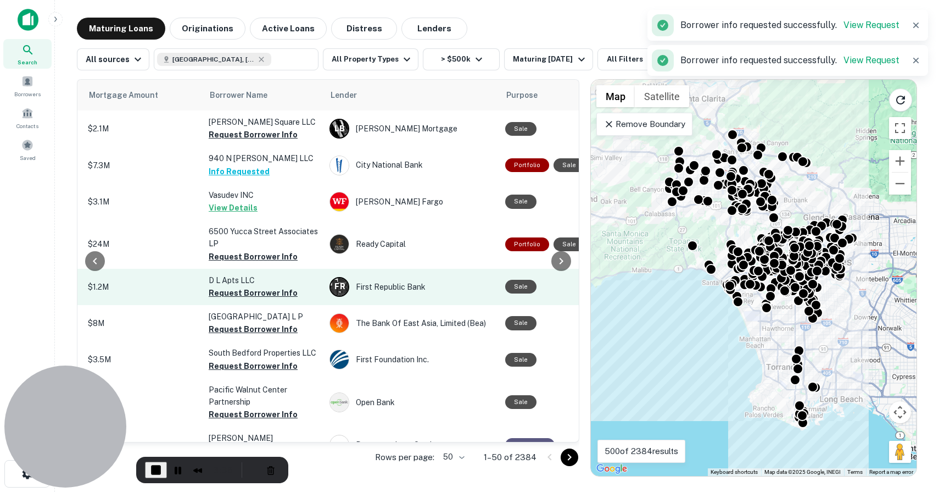
click at [272, 278] on td "D L Apts LLC Request Borrower Info" at bounding box center [263, 287] width 121 height 36
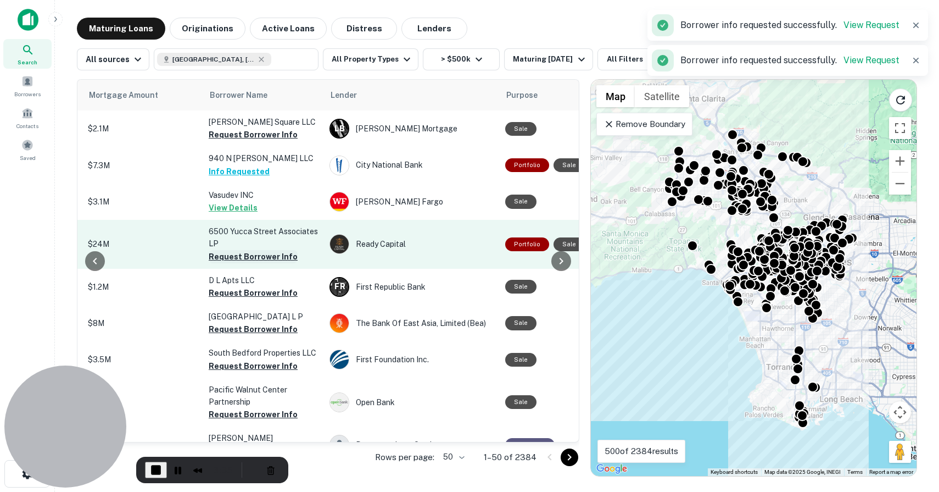
click at [265, 263] on button "Request Borrower Info" at bounding box center [253, 256] width 89 height 13
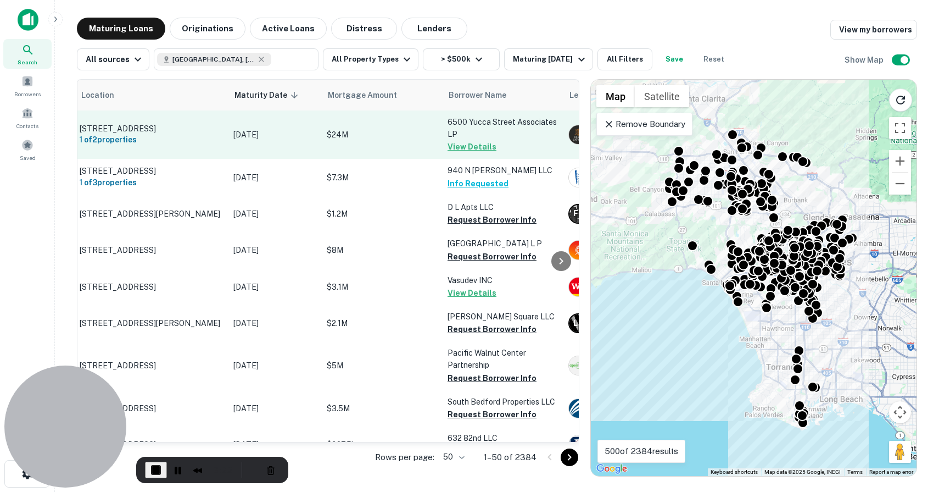
scroll to position [0, 0]
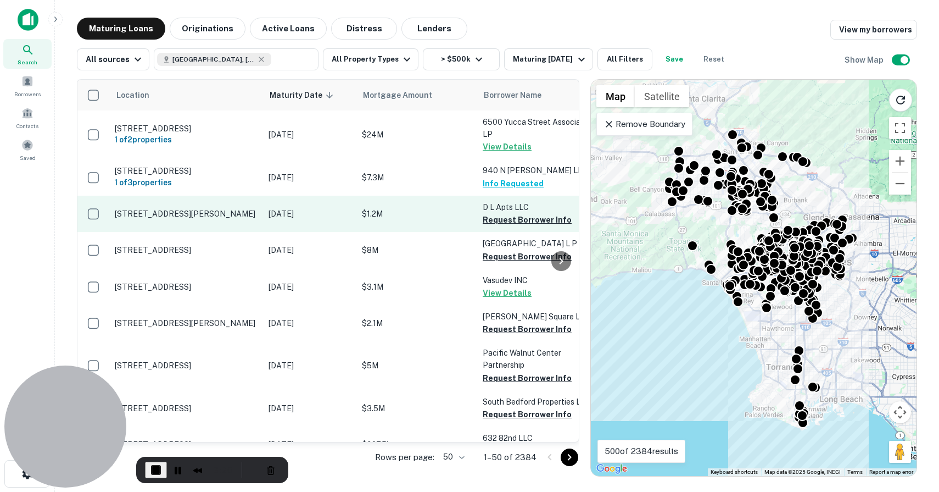
click at [152, 216] on p "5515 Klump Ave North Hollywood, CA91601" at bounding box center [186, 214] width 143 height 10
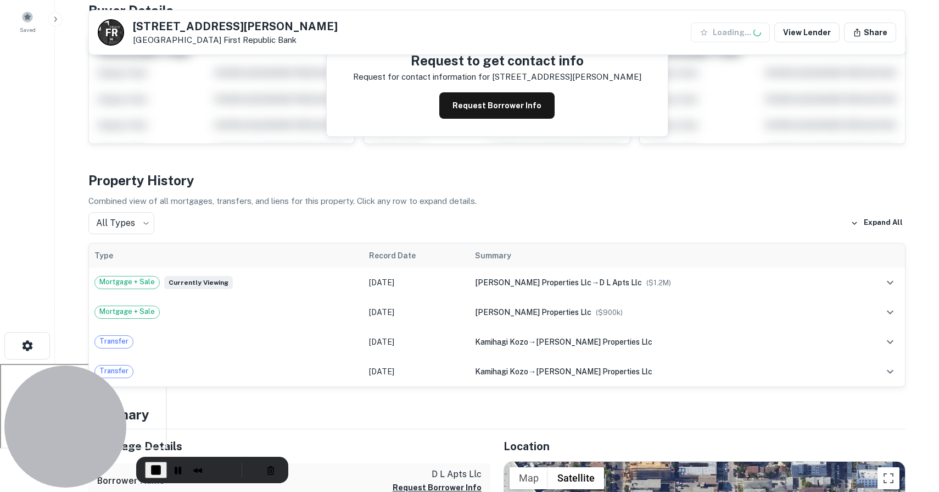
scroll to position [133, 0]
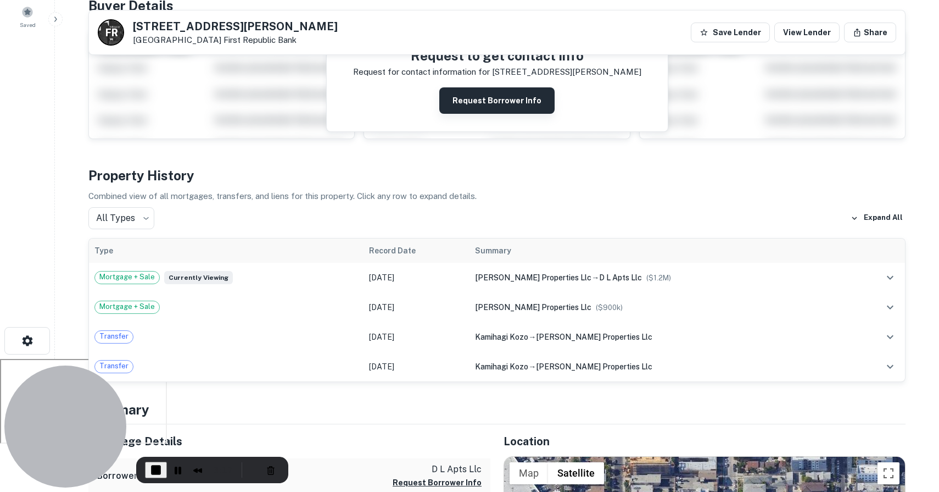
click at [479, 94] on button "Request Borrower Info" at bounding box center [496, 100] width 115 height 26
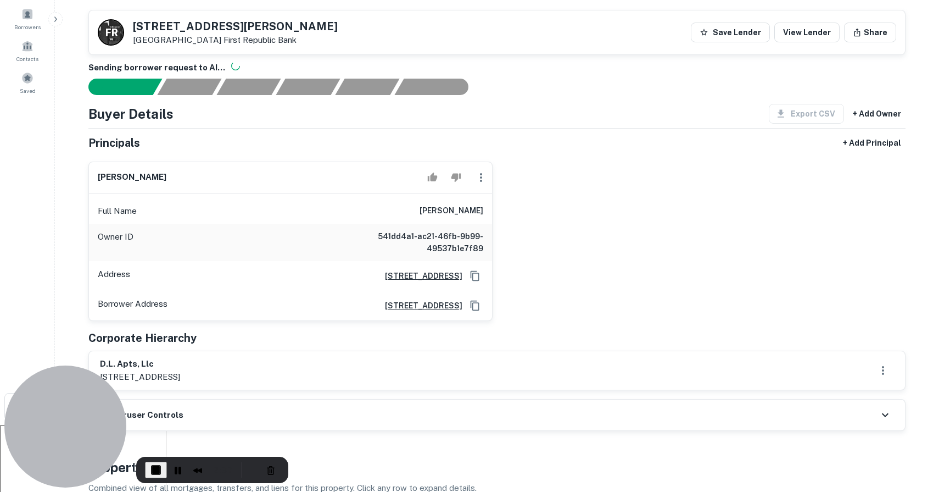
scroll to position [0, 0]
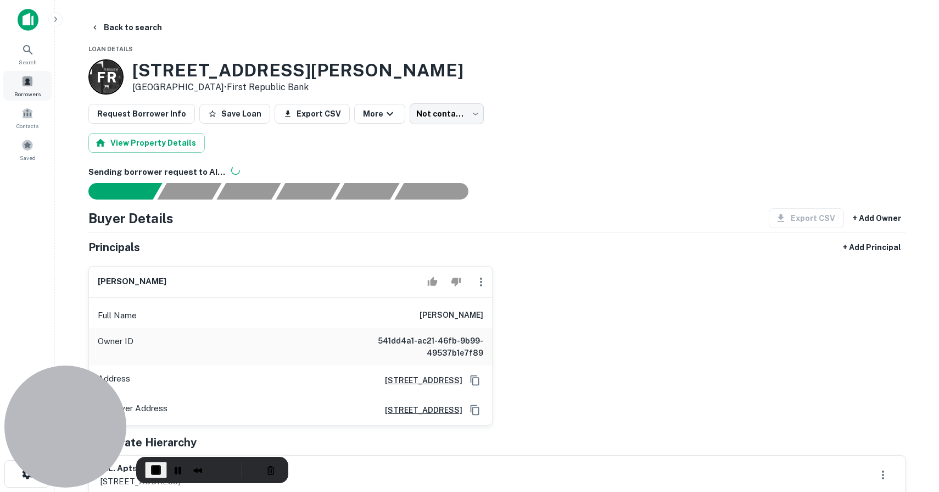
click at [27, 90] on span "Borrowers" at bounding box center [27, 94] width 26 height 9
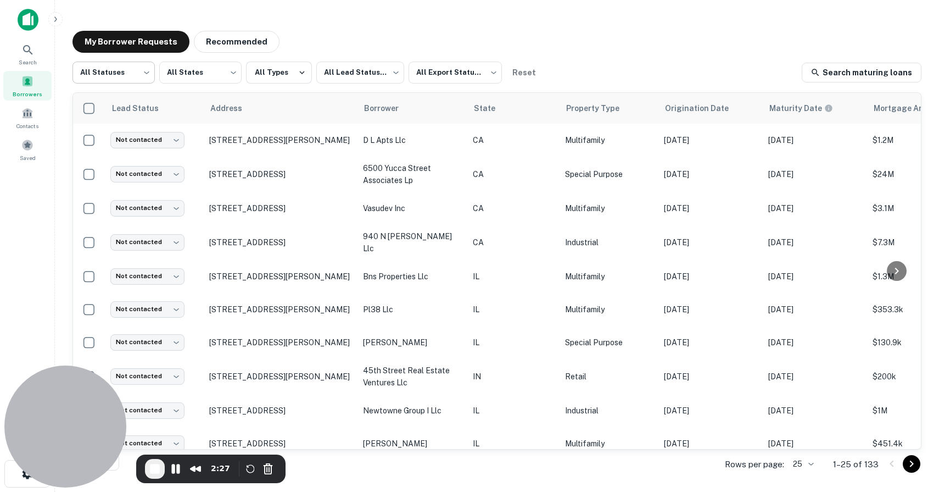
click at [106, 67] on body "Search Borrowers Contacts Saved My Borrower Requests Recommended All Statuses *…" at bounding box center [469, 246] width 939 height 492
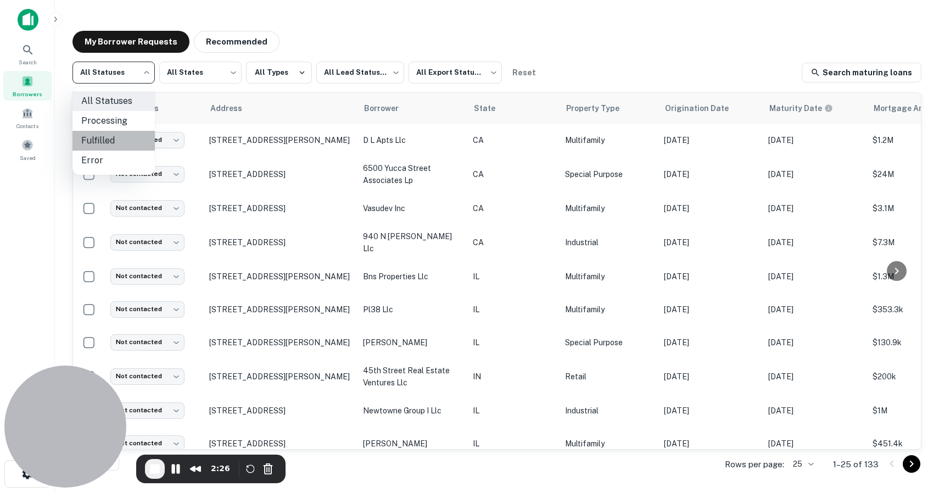
click at [109, 138] on li "Fulfilled" at bounding box center [114, 141] width 82 height 20
type input "*********"
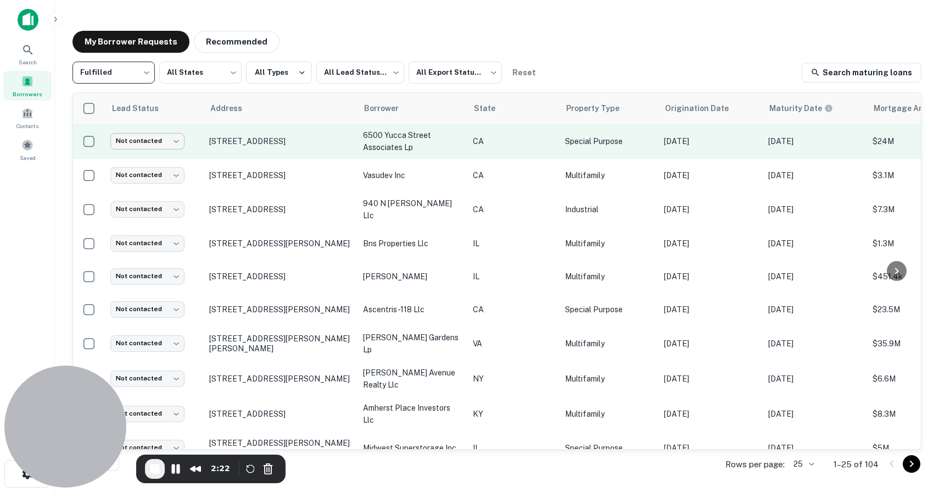
click at [167, 139] on body "Search Borrowers Contacts Saved My Borrower Requests Recommended Fulfilled ****…" at bounding box center [469, 246] width 939 height 492
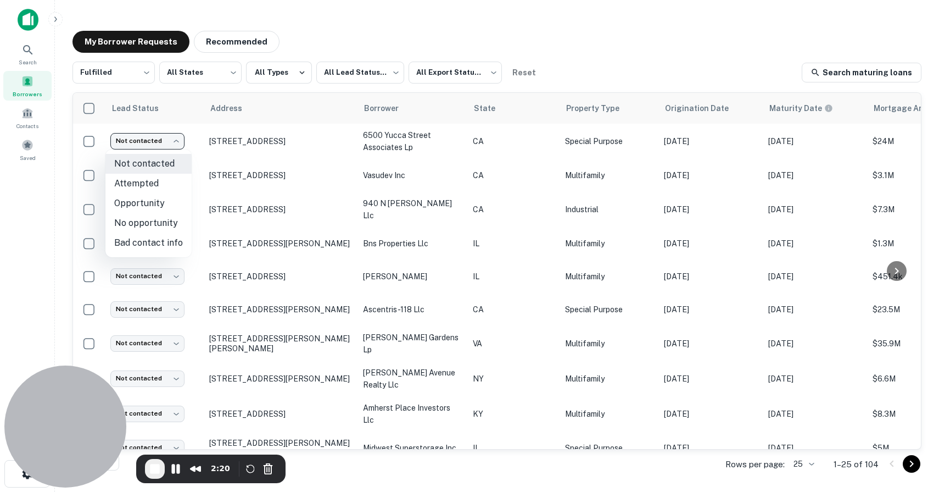
click at [213, 171] on div at bounding box center [469, 246] width 939 height 492
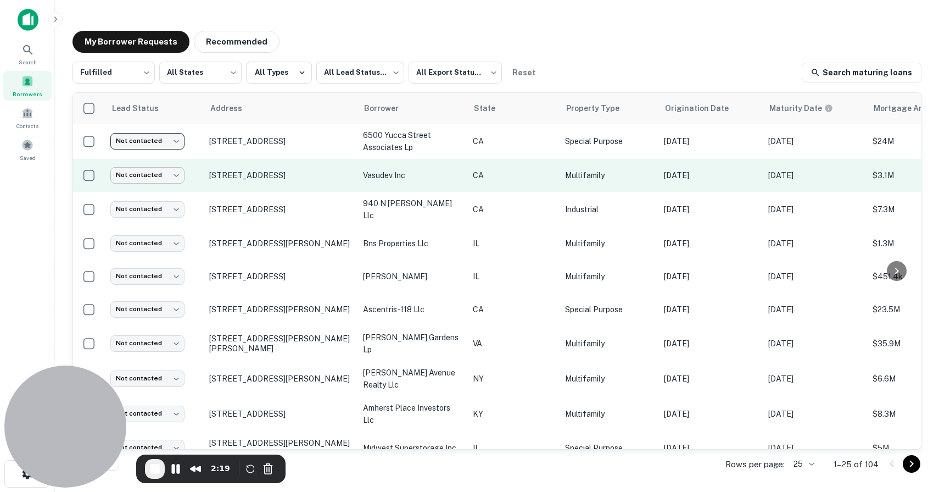
click at [151, 180] on body "Search Borrowers Contacts Saved My Borrower Requests Recommended Fulfilled ****…" at bounding box center [469, 246] width 939 height 492
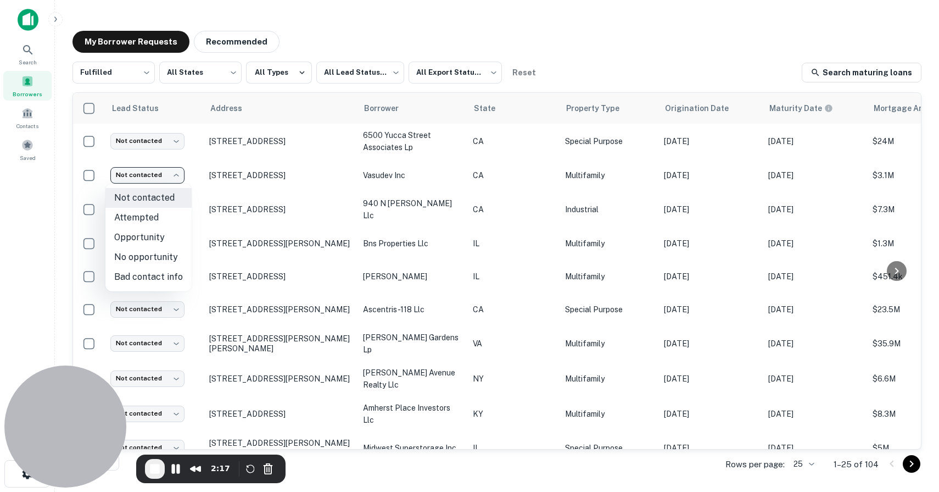
click at [298, 131] on div at bounding box center [469, 246] width 939 height 492
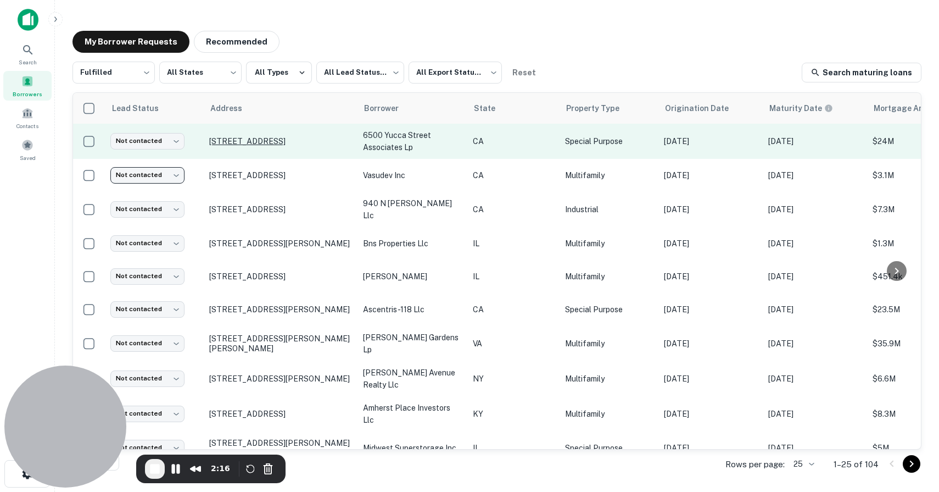
click at [271, 142] on p "[STREET_ADDRESS]" at bounding box center [280, 141] width 143 height 10
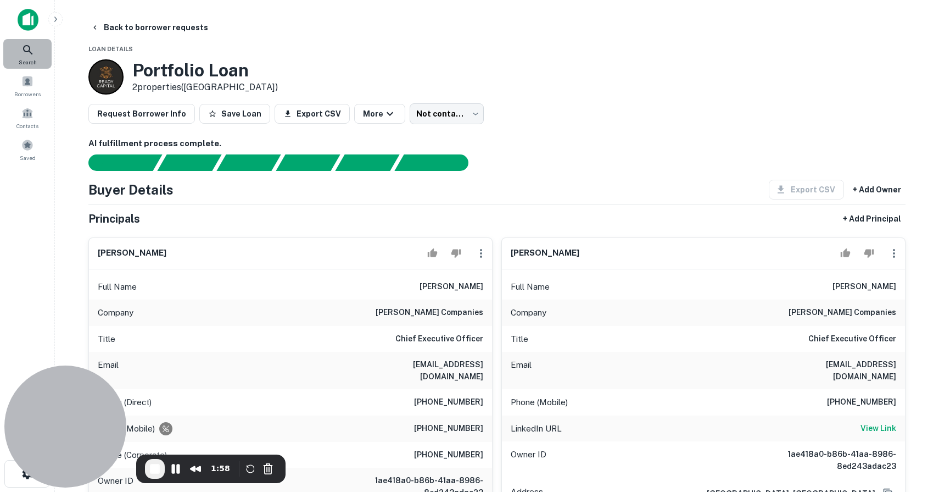
click at [24, 59] on span "Search" at bounding box center [28, 62] width 18 height 9
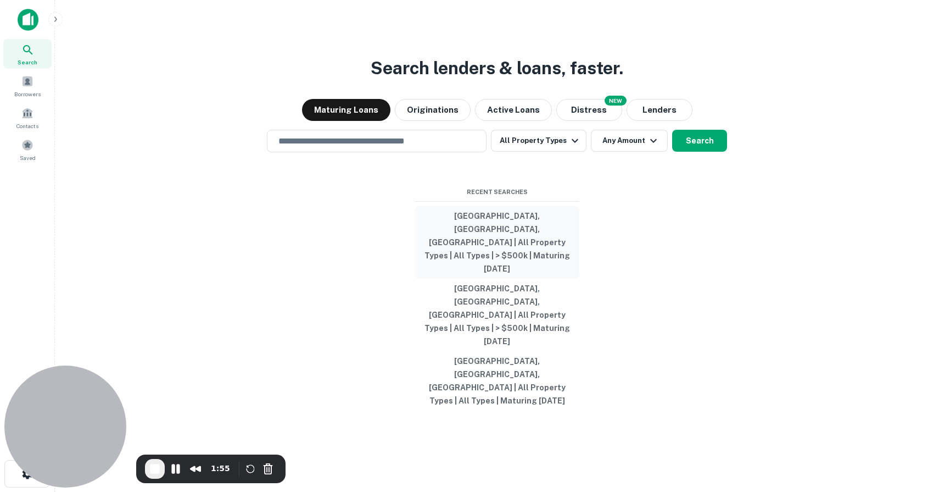
click at [488, 274] on button "[GEOGRAPHIC_DATA], [GEOGRAPHIC_DATA], [GEOGRAPHIC_DATA] | All Property Types | …" at bounding box center [497, 242] width 165 height 73
type input "**********"
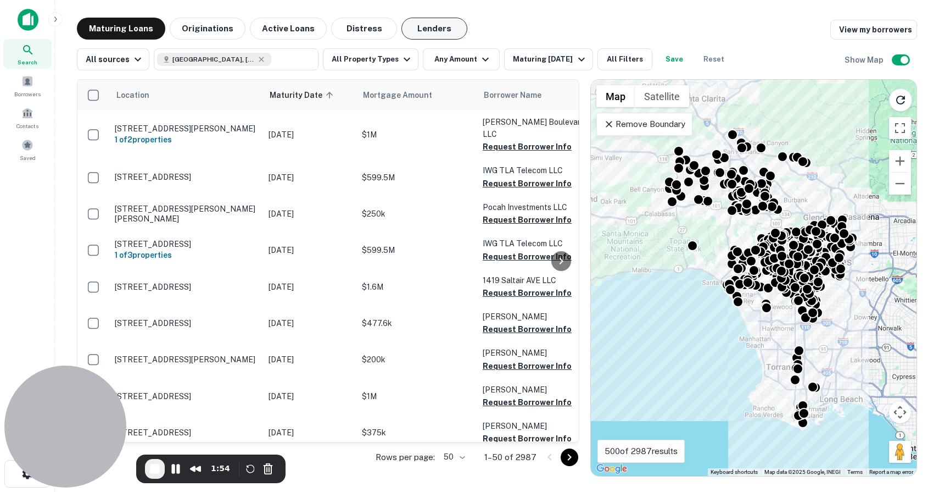
click at [410, 26] on button "Lenders" at bounding box center [435, 29] width 66 height 22
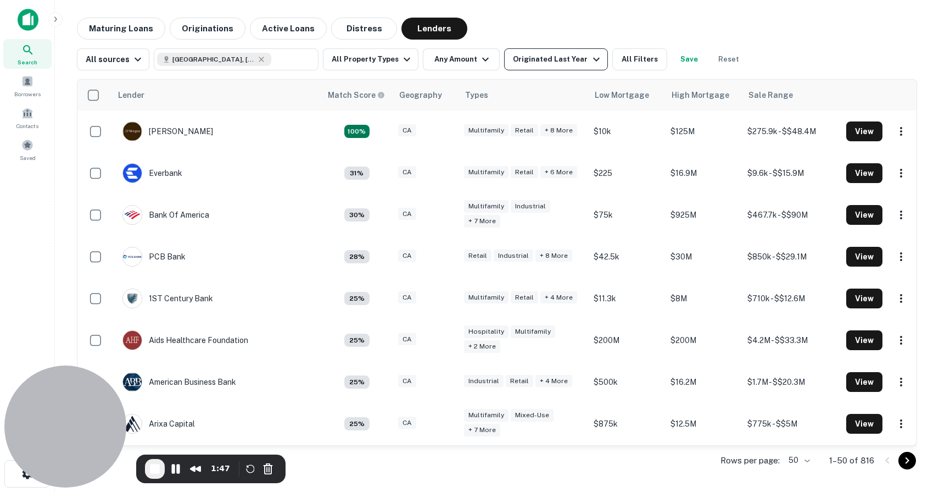
click at [551, 55] on div "Originated Last Year" at bounding box center [558, 59] width 90 height 13
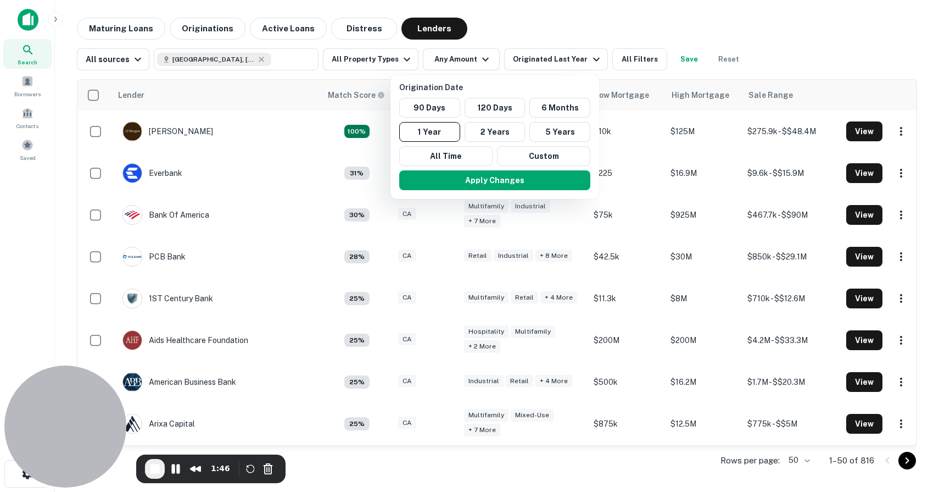
click at [528, 25] on div at bounding box center [469, 246] width 939 height 492
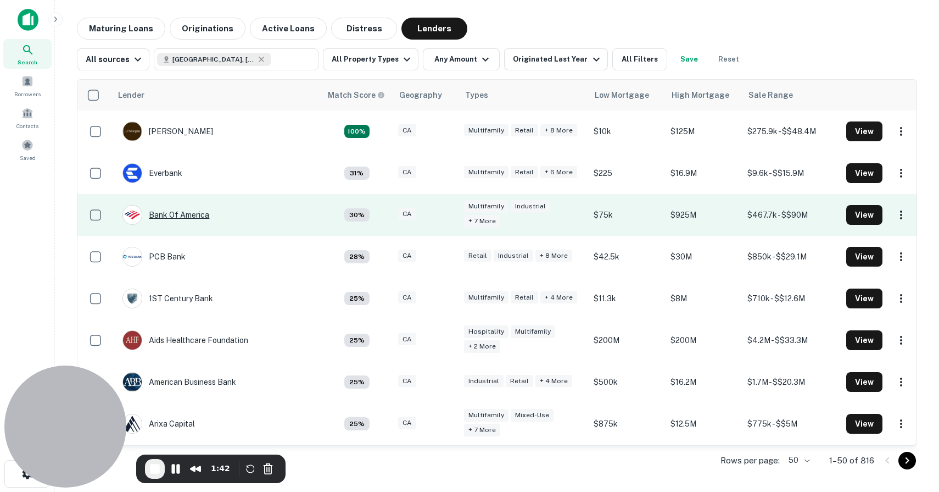
click at [190, 215] on div "Bank Of America" at bounding box center [165, 215] width 87 height 20
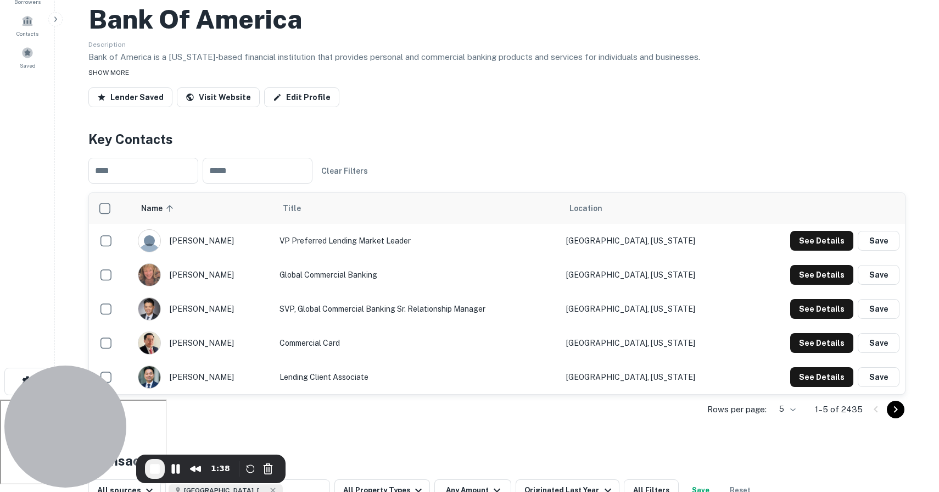
scroll to position [121, 0]
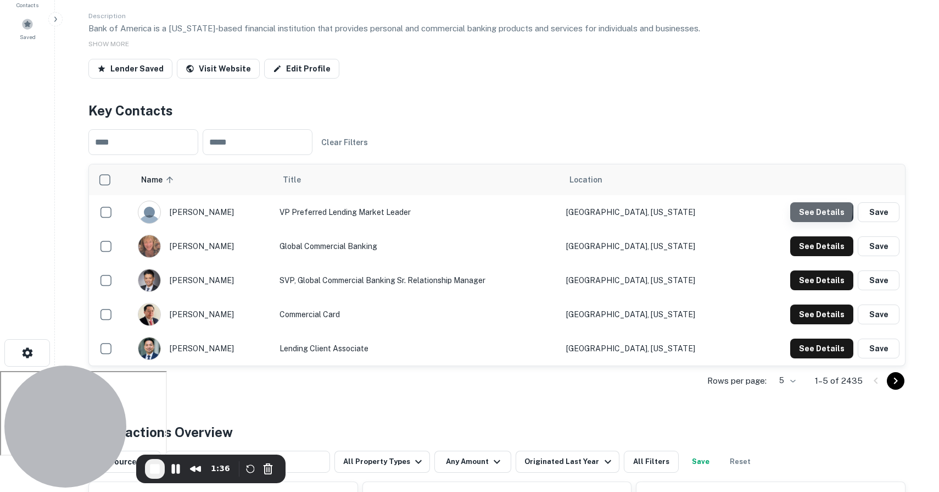
click at [804, 209] on button "See Details" at bounding box center [821, 212] width 63 height 20
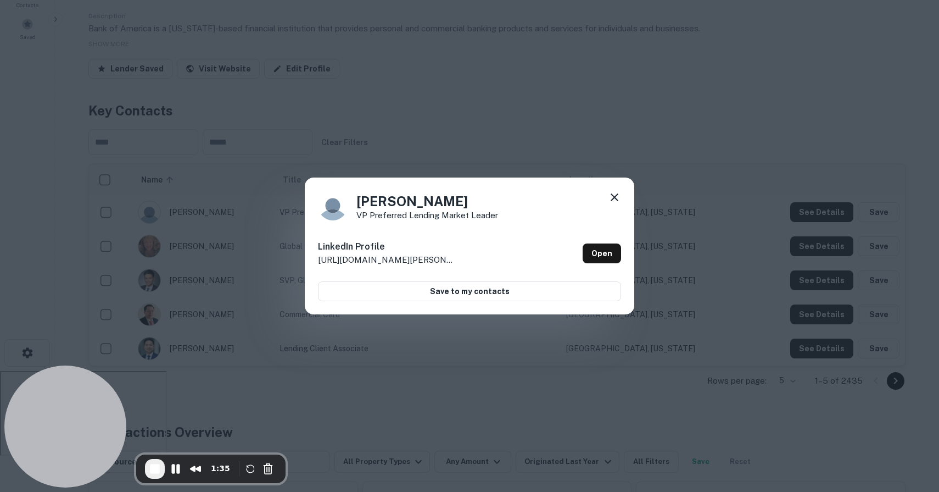
click at [619, 197] on icon at bounding box center [614, 197] width 13 height 13
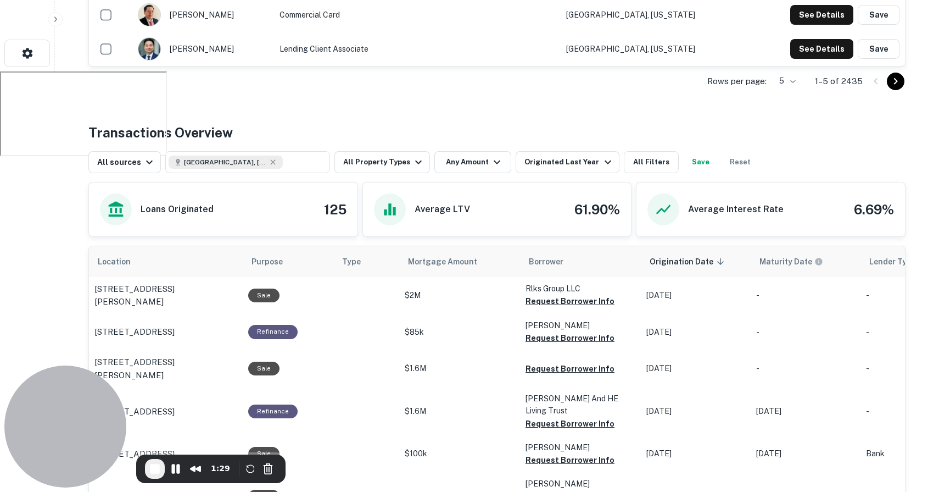
scroll to position [421, 0]
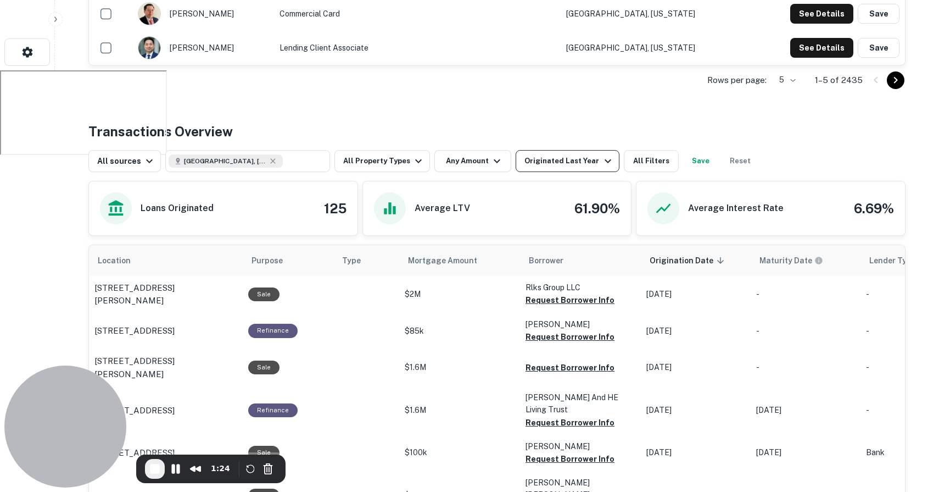
click at [550, 161] on div "Originated Last Year" at bounding box center [570, 160] width 90 height 13
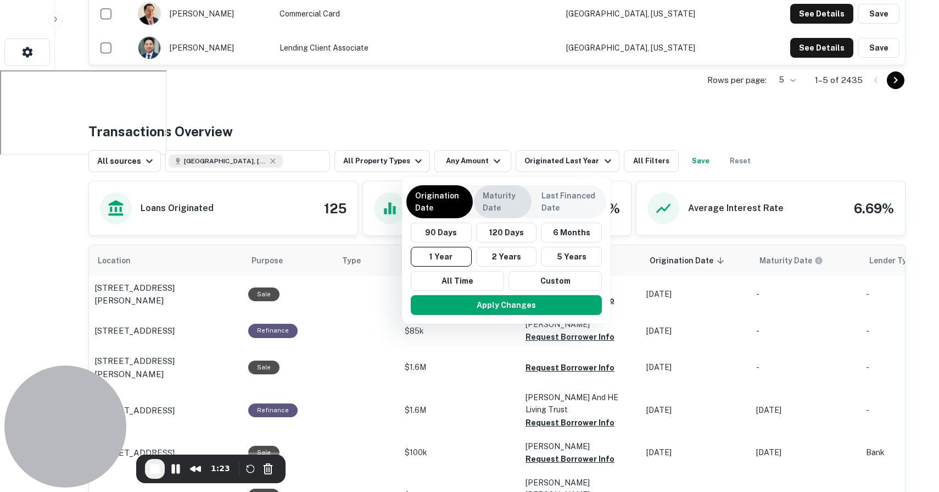
click at [495, 196] on p "Maturity Date" at bounding box center [503, 202] width 40 height 24
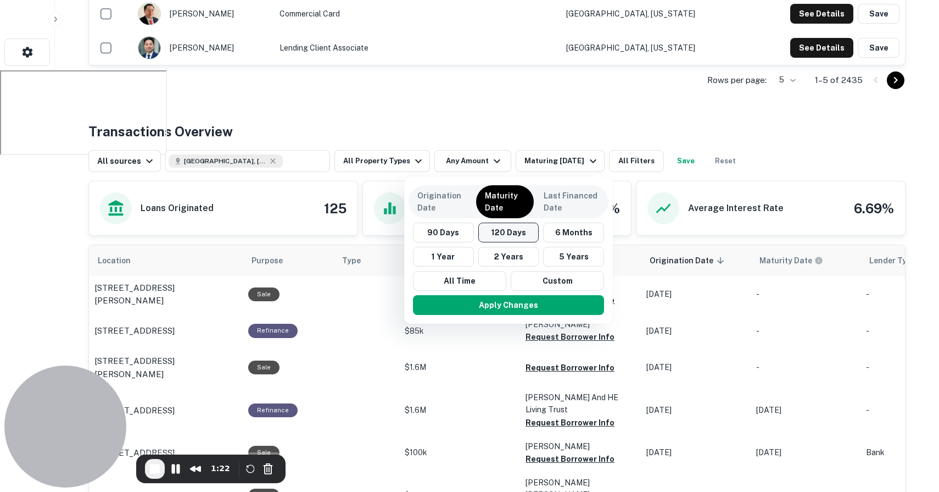
click at [516, 236] on button "120 Days" at bounding box center [508, 232] width 61 height 20
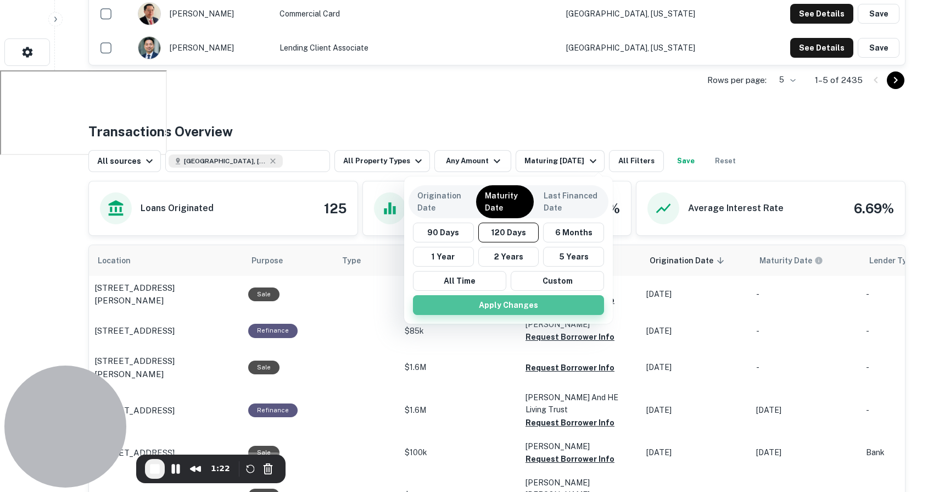
click at [533, 308] on button "Apply Changes" at bounding box center [508, 305] width 191 height 20
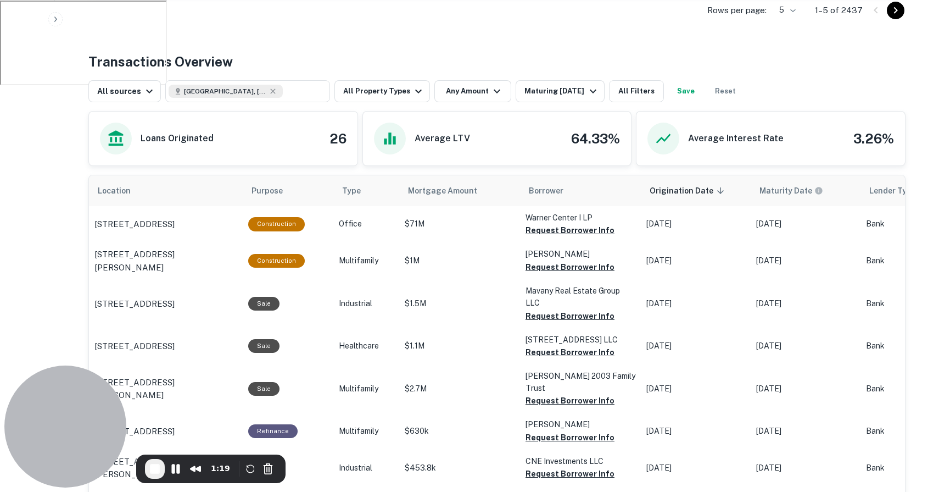
scroll to position [515, 0]
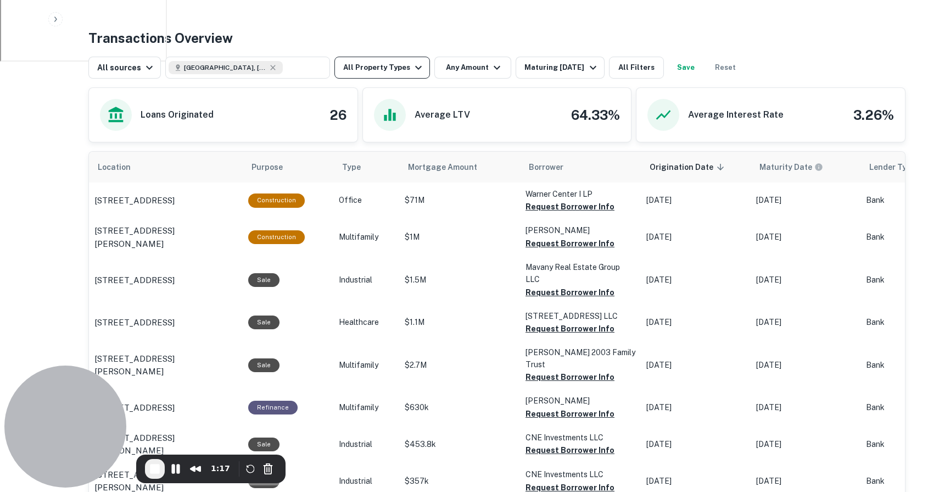
click at [372, 66] on button "All Property Types" at bounding box center [383, 68] width 96 height 22
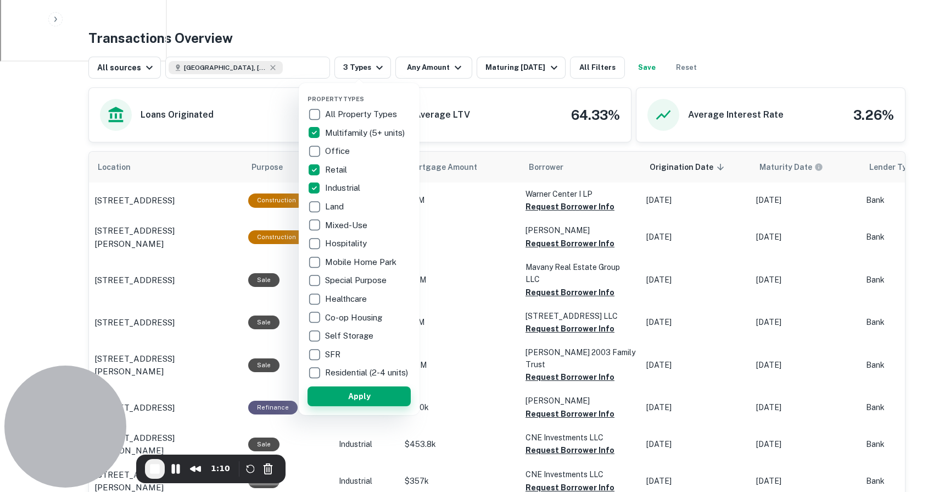
click at [367, 404] on button "Apply" at bounding box center [359, 396] width 103 height 20
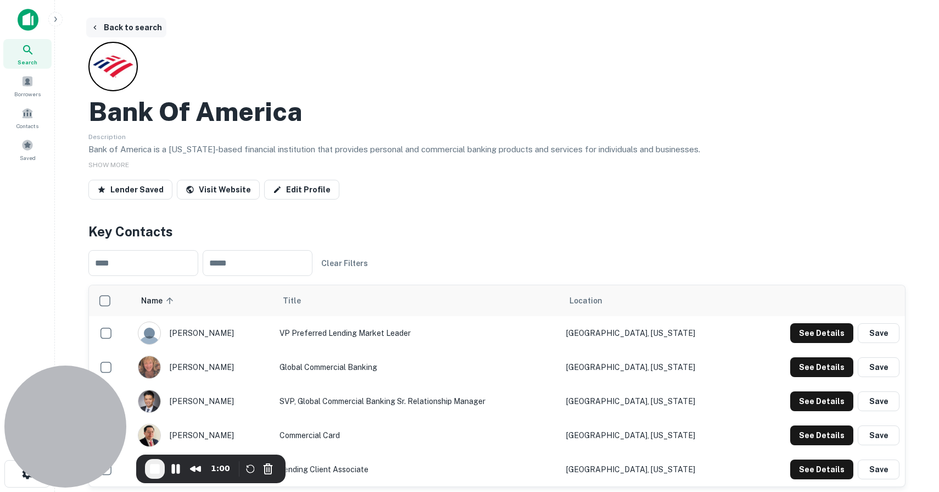
click at [105, 25] on button "Back to search" at bounding box center [126, 28] width 80 height 20
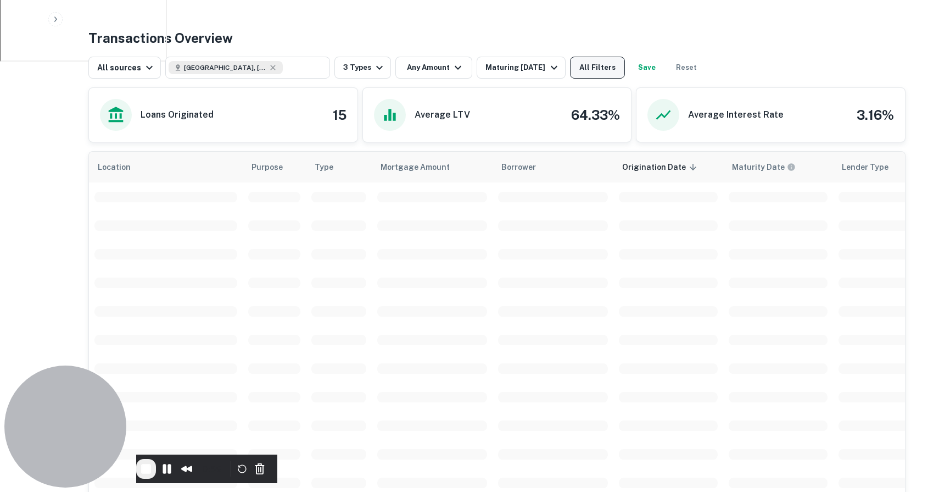
click at [621, 69] on button "All Filters" at bounding box center [597, 68] width 55 height 22
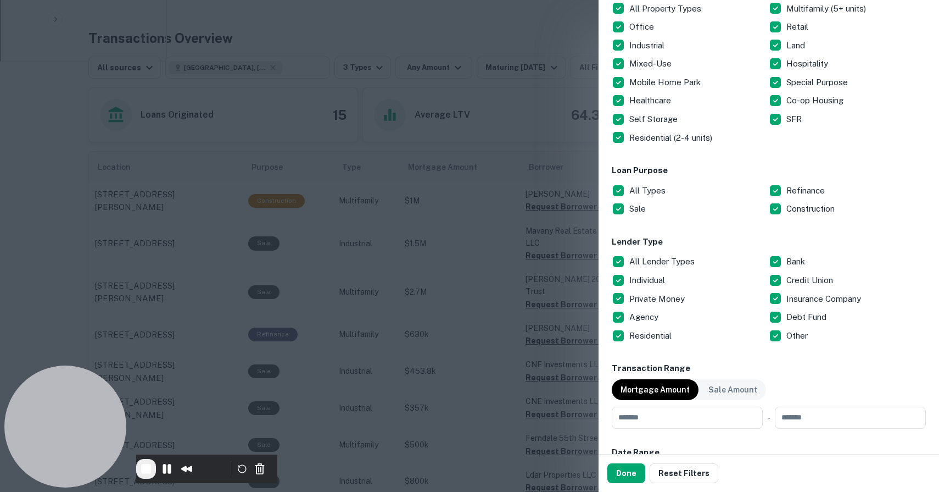
scroll to position [215, 0]
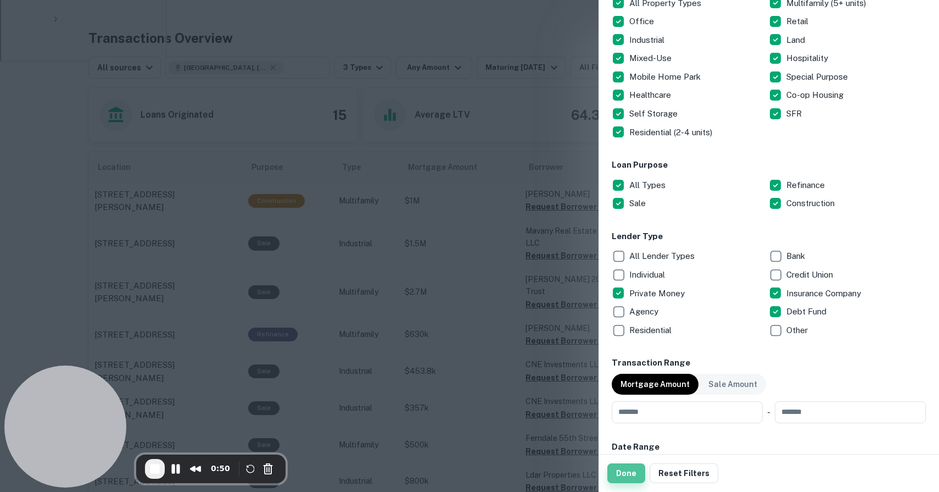
click at [630, 467] on button "Done" at bounding box center [627, 473] width 38 height 20
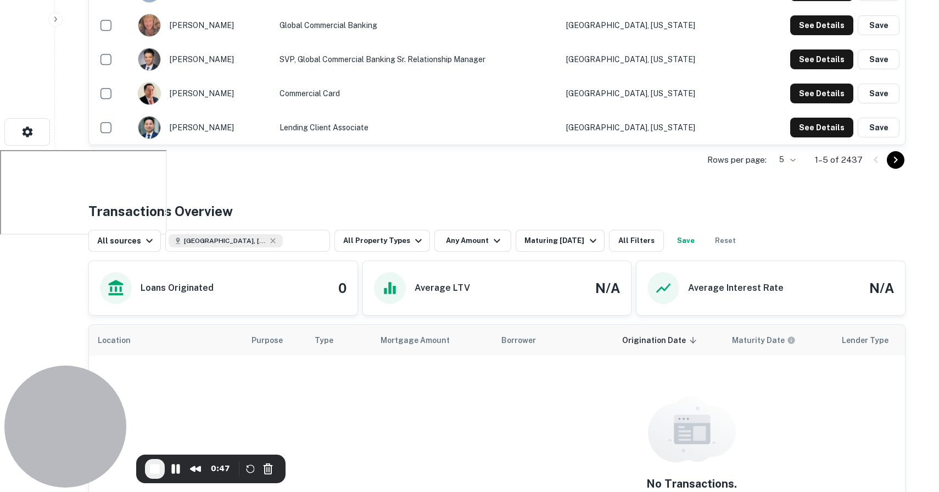
scroll to position [336, 0]
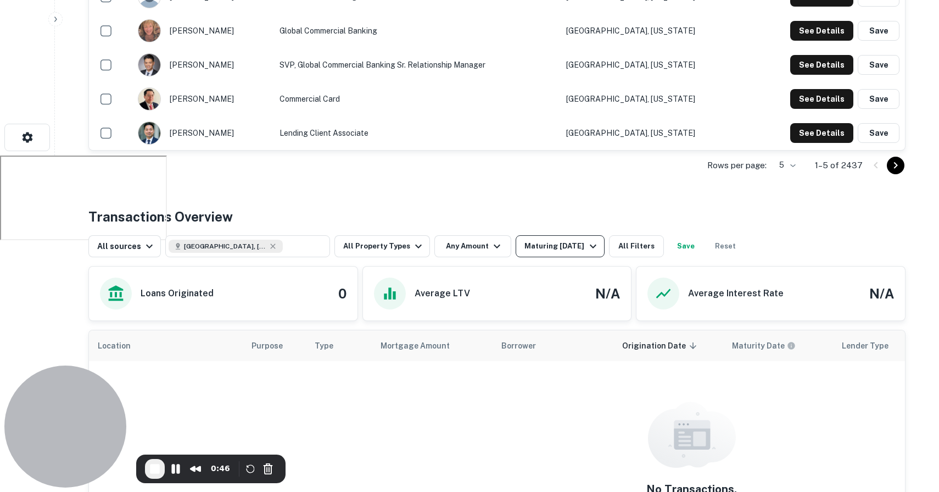
click at [552, 242] on div "Maturing [DATE]" at bounding box center [562, 245] width 75 height 13
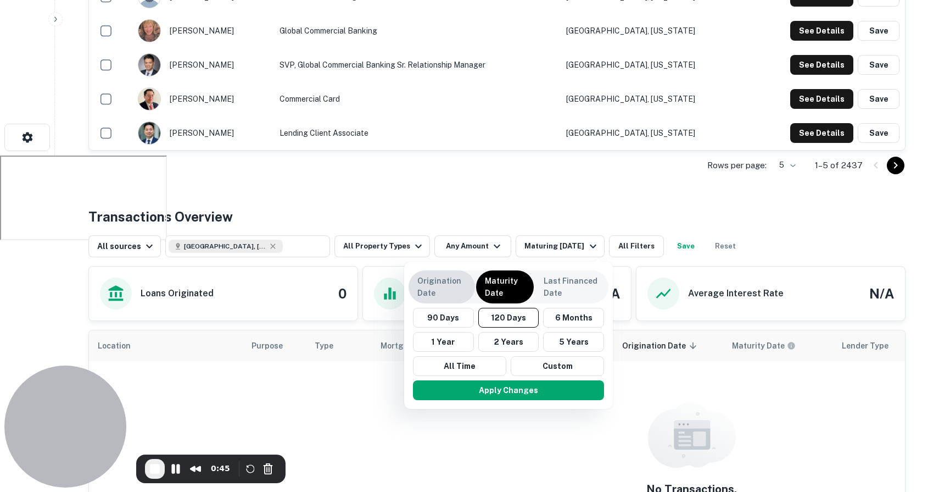
click at [437, 284] on p "Origination Date" at bounding box center [441, 287] width 49 height 24
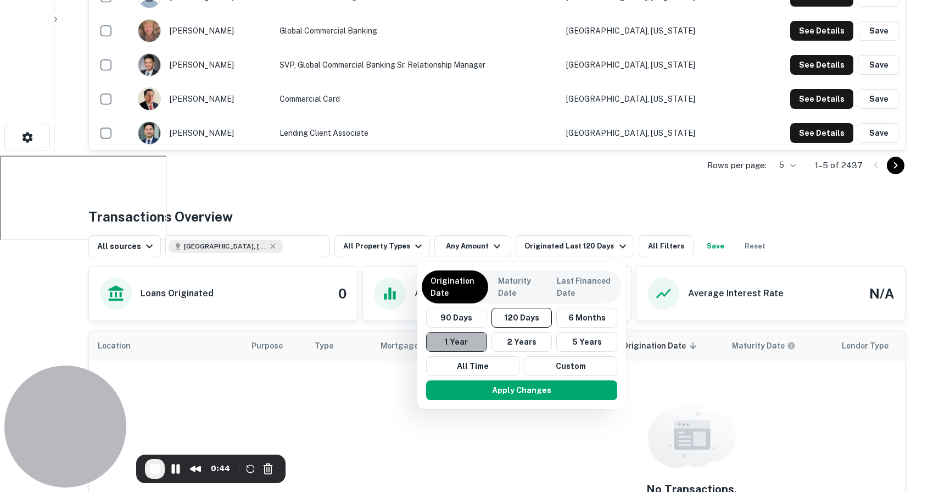
click at [464, 342] on button "1 Year" at bounding box center [456, 342] width 61 height 20
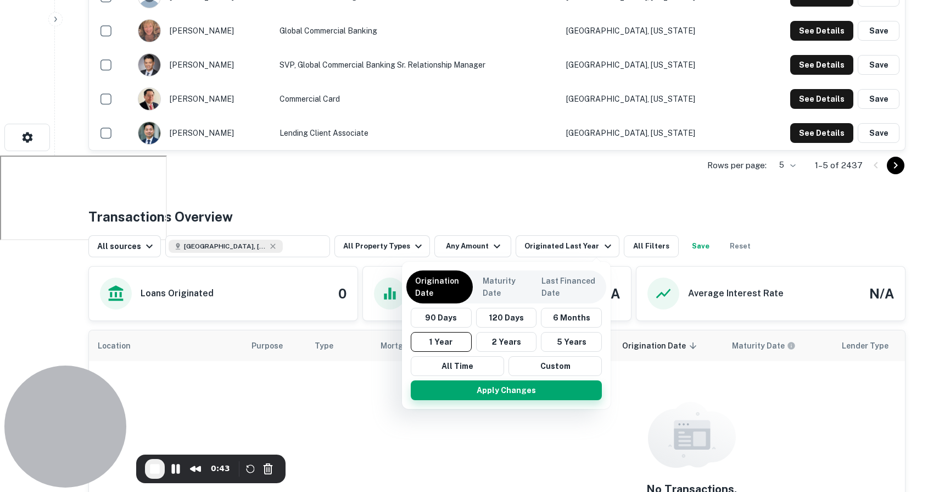
click at [503, 395] on button "Apply Changes" at bounding box center [506, 390] width 191 height 20
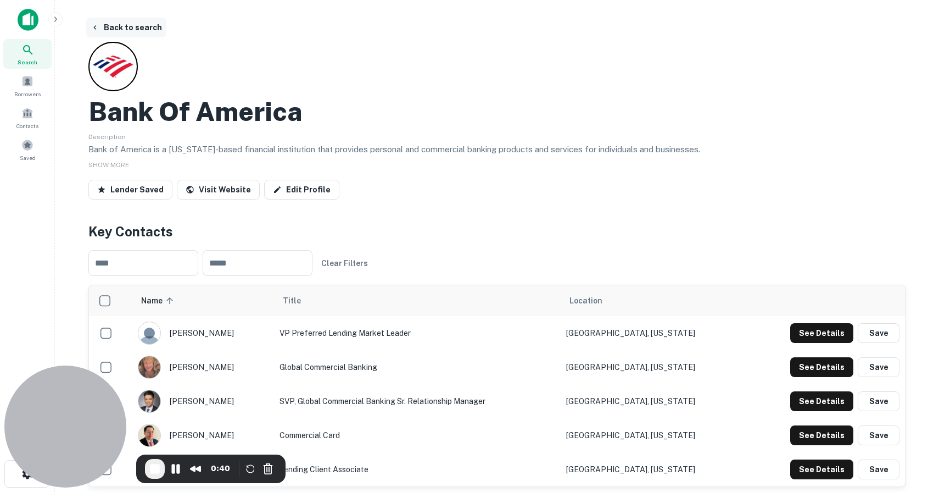
click at [109, 22] on button "Back to search" at bounding box center [126, 28] width 80 height 20
click at [97, 32] on button "Back to search" at bounding box center [126, 28] width 80 height 20
click at [98, 23] on button "Back to search" at bounding box center [126, 28] width 80 height 20
click at [90, 32] on button "Back to search" at bounding box center [126, 28] width 80 height 20
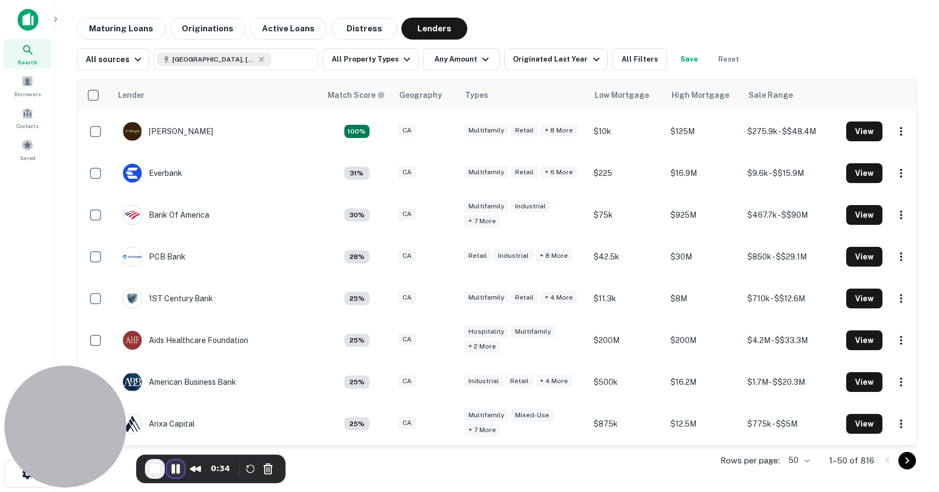
click at [175, 471] on button "Pause Recording" at bounding box center [176, 469] width 18 height 18
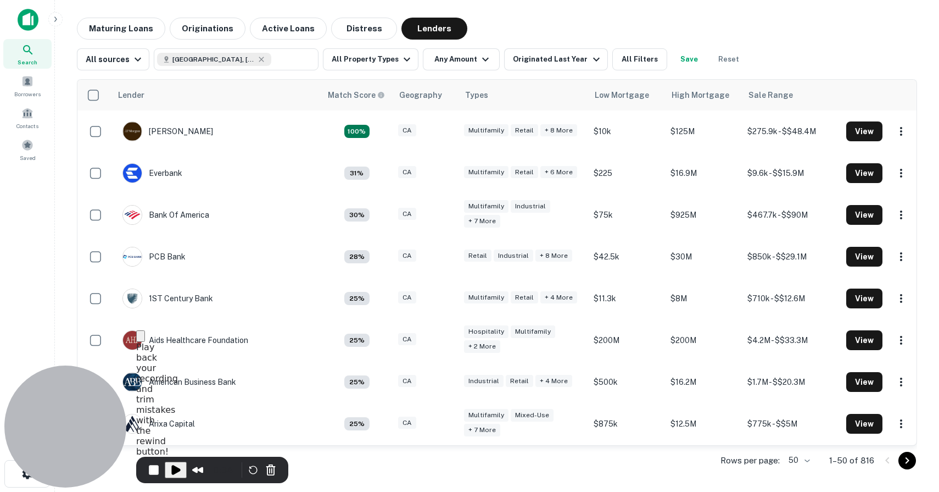
click at [178, 414] on span "Play back your recording and trim mistakes with the rewind button!" at bounding box center [157, 399] width 42 height 115
click at [192, 472] on button "Rewind and Trim Recording" at bounding box center [198, 469] width 18 height 18
click at [913, 32] on span at bounding box center [913, 28] width 0 height 8
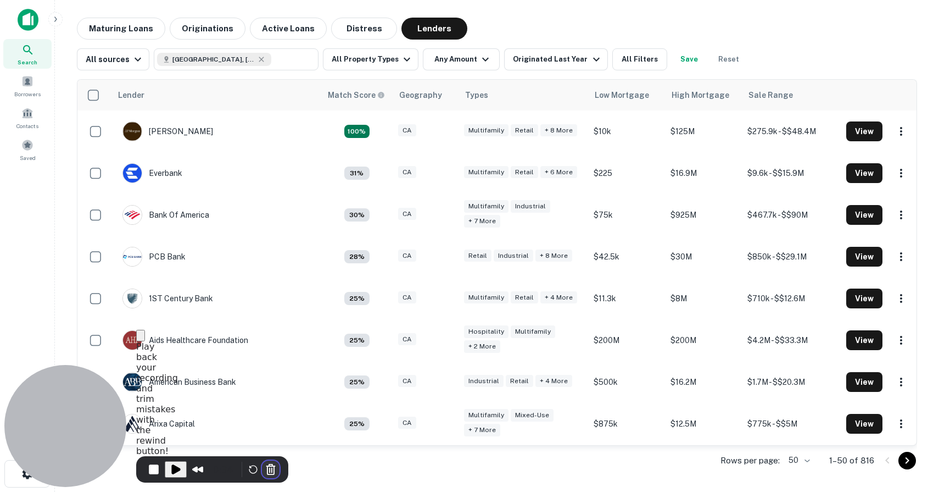
click at [267, 466] on button "Cancel Recording" at bounding box center [271, 469] width 18 height 18
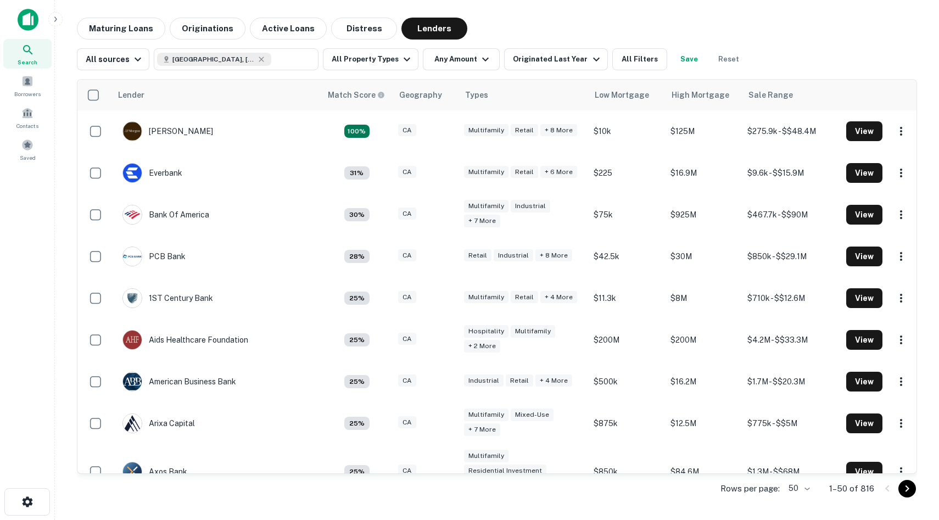
click at [16, 29] on div at bounding box center [27, 24] width 55 height 30
click at [21, 29] on img at bounding box center [28, 20] width 21 height 22
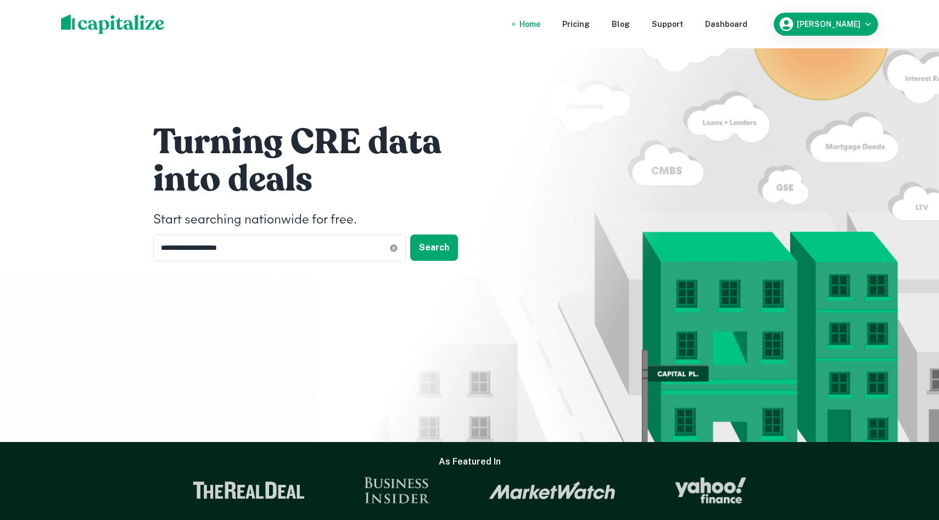
click at [115, 16] on img at bounding box center [113, 24] width 104 height 20
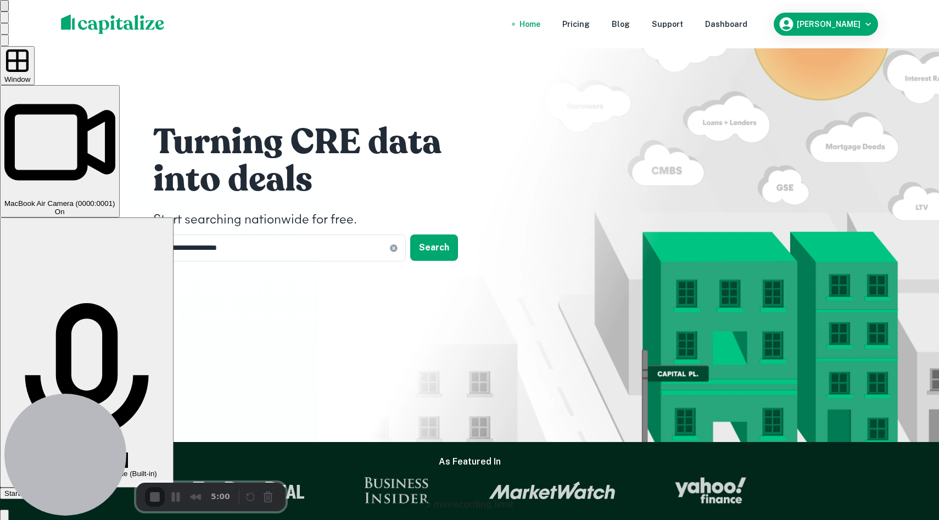
click at [55, 489] on span "Start Recording" at bounding box center [29, 493] width 51 height 8
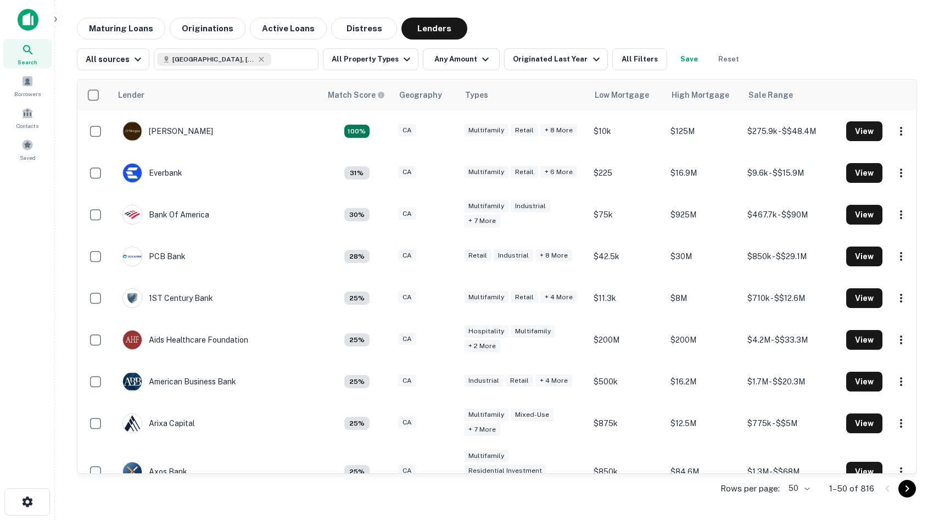
click at [27, 21] on img at bounding box center [28, 20] width 21 height 22
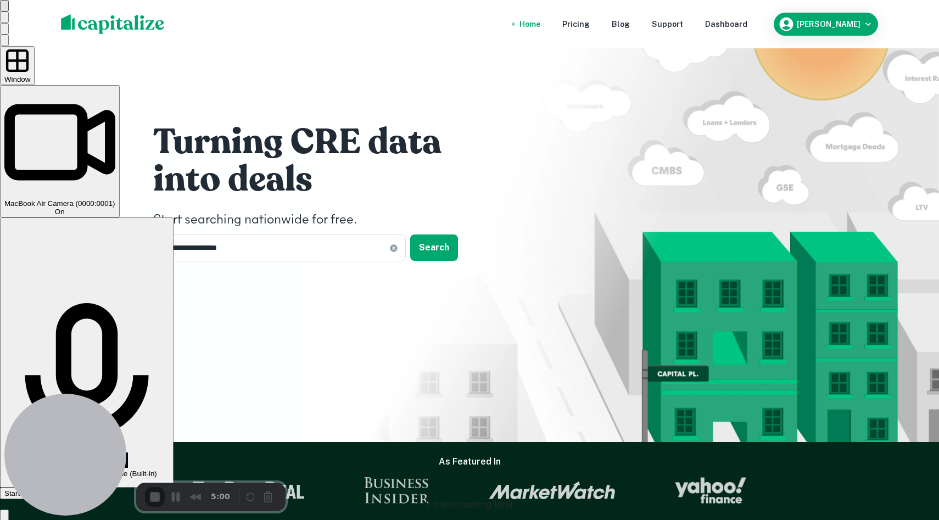
click at [65, 208] on span "On" at bounding box center [60, 212] width 10 height 8
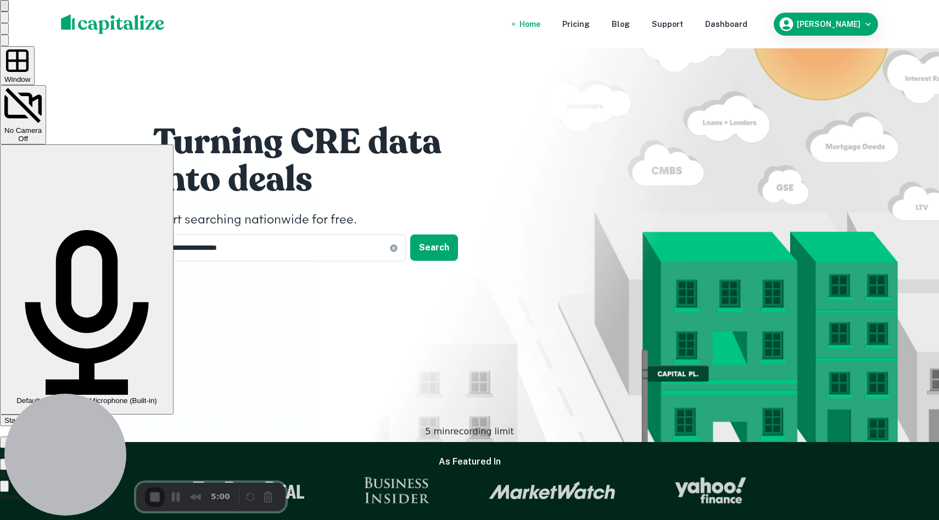
click at [55, 416] on span "Start Recording" at bounding box center [29, 420] width 51 height 8
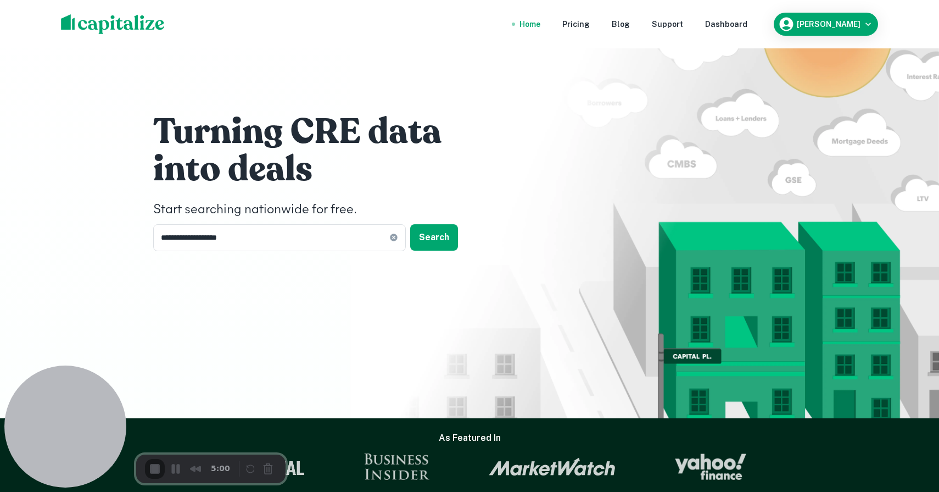
click at [239, 470] on div "Recorder controls - play pause" at bounding box center [258, 470] width 42 height 18
click at [247, 470] on button "Restart Recording" at bounding box center [253, 469] width 13 height 13
click at [253, 463] on button "Restart Recording" at bounding box center [253, 469] width 13 height 13
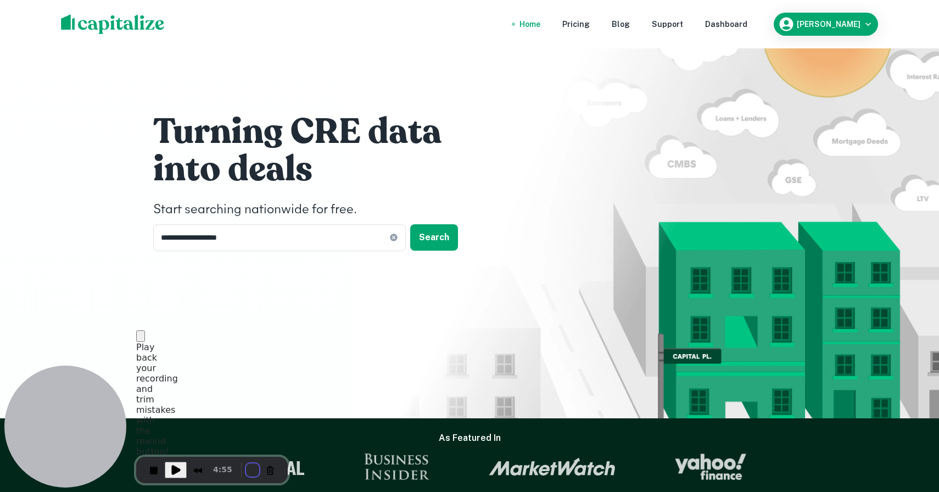
click at [748, 26] on div "Dashboard" at bounding box center [726, 24] width 42 height 12
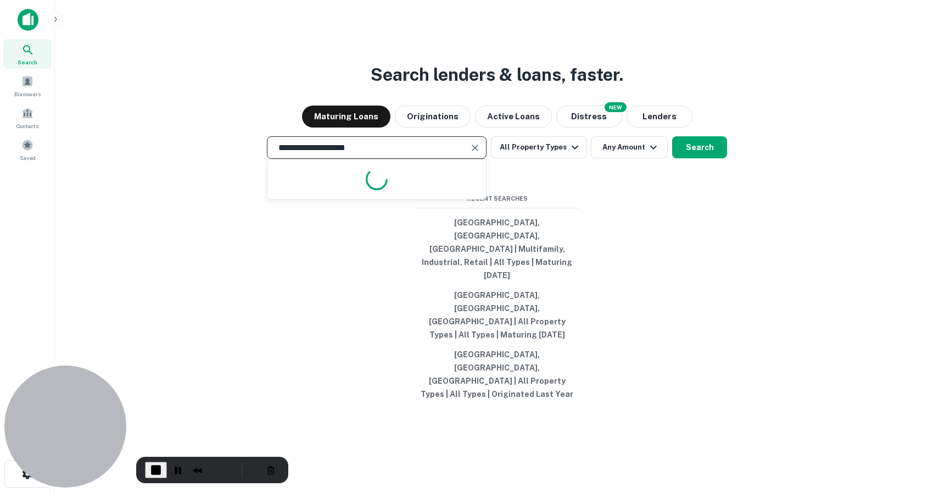
click at [367, 154] on input "**********" at bounding box center [368, 147] width 193 height 13
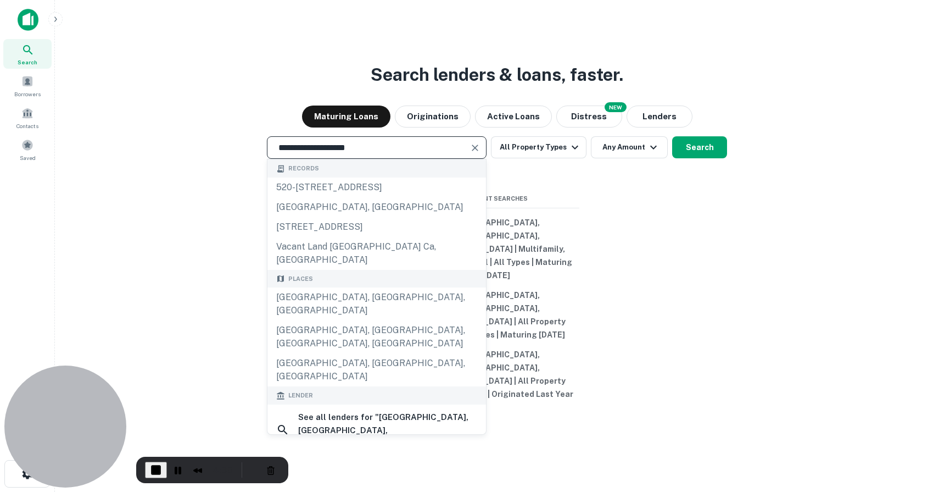
click at [231, 127] on div "Maturing Loans Originations Active Loans NEW Distress Lenders" at bounding box center [497, 116] width 867 height 22
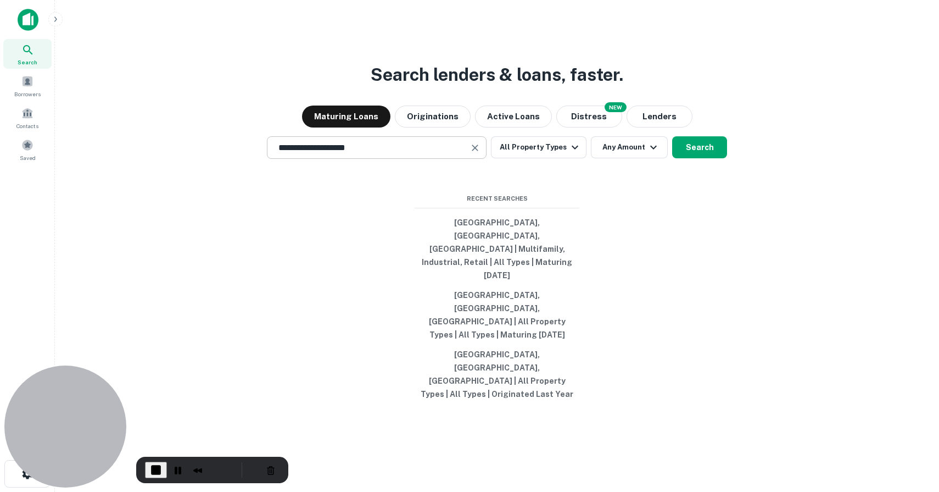
click at [427, 154] on input "**********" at bounding box center [368, 147] width 193 height 13
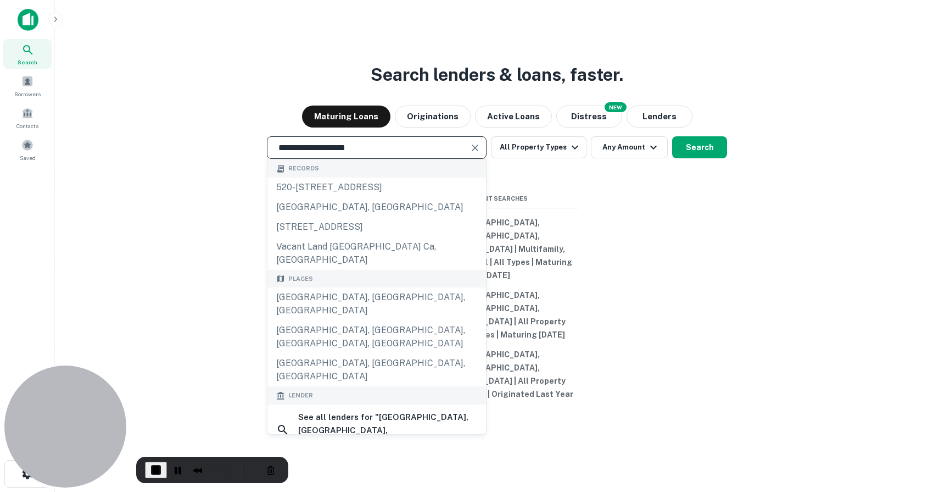
click at [232, 309] on div "**********" at bounding box center [497, 272] width 867 height 492
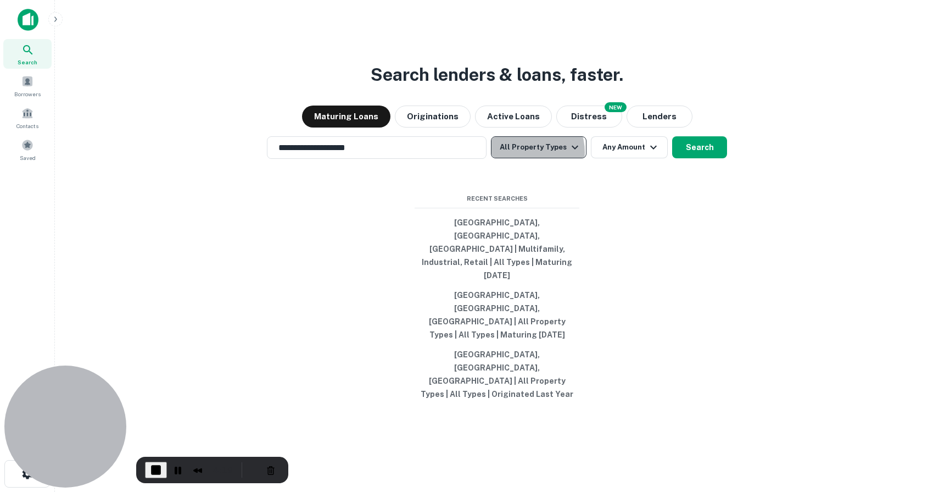
click at [525, 158] on button "All Property Types" at bounding box center [539, 147] width 96 height 22
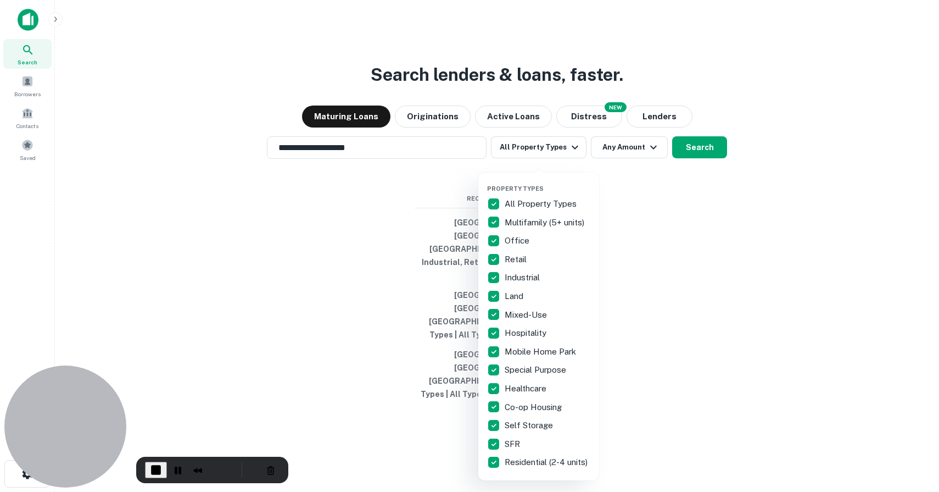
click at [655, 250] on div at bounding box center [469, 246] width 939 height 492
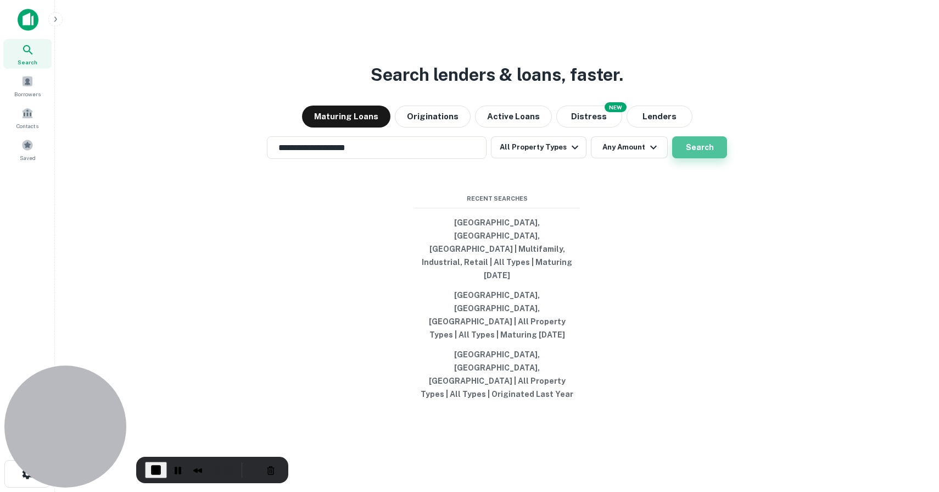
click at [690, 158] on button "Search" at bounding box center [699, 147] width 55 height 22
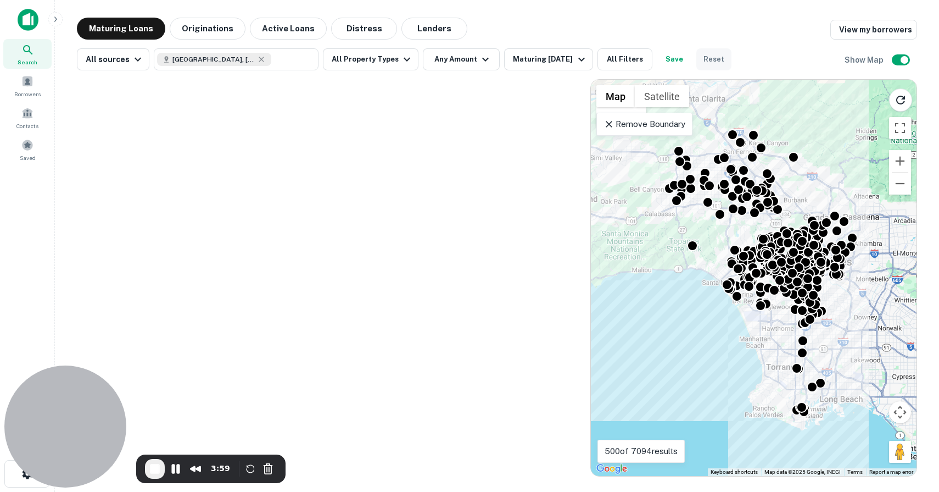
click at [701, 61] on button "Reset" at bounding box center [713, 59] width 35 height 22
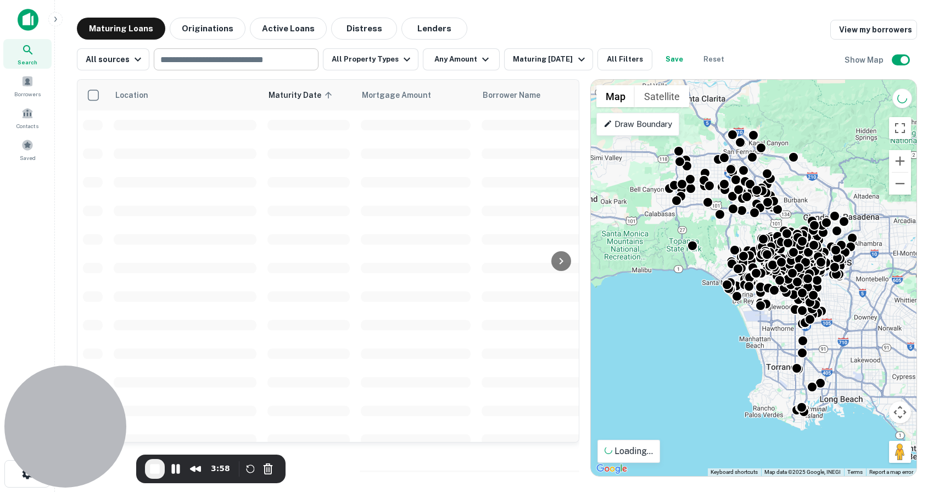
click at [229, 69] on div "​" at bounding box center [236, 59] width 165 height 22
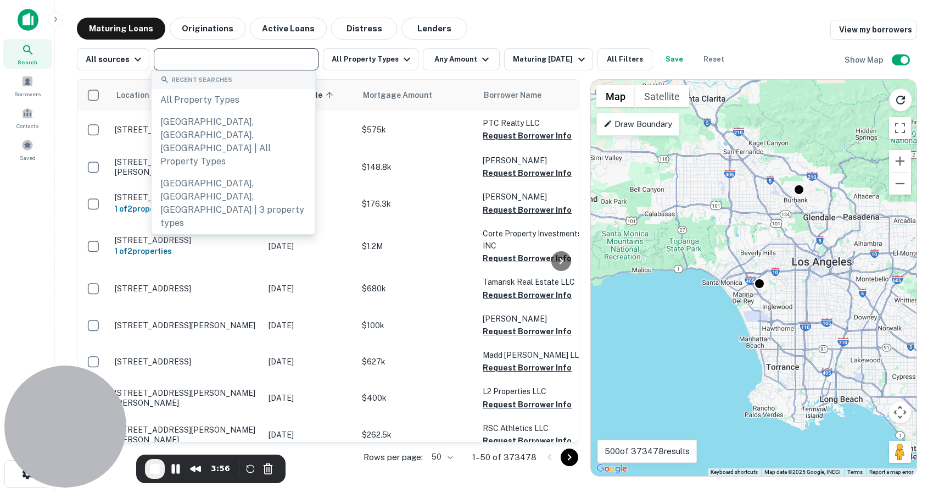
type input "*"
click at [248, 466] on button "Restart Recording" at bounding box center [250, 468] width 13 height 13
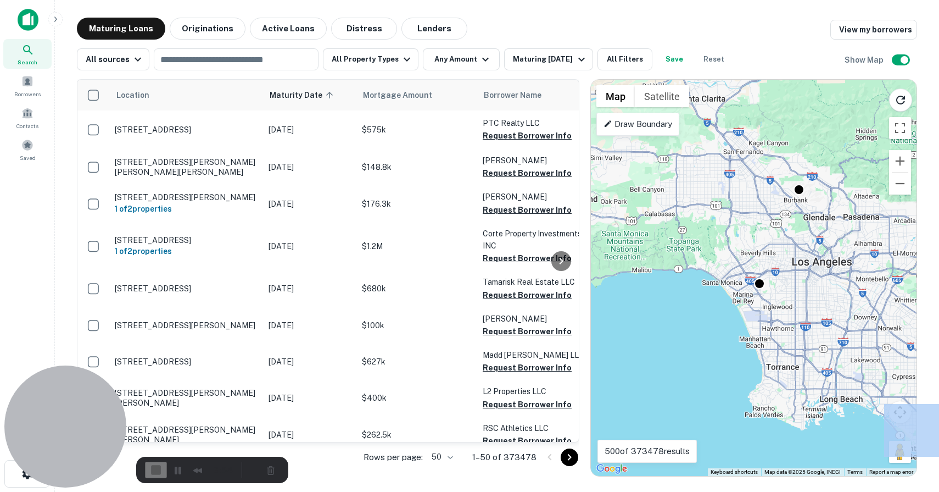
click at [23, 19] on img at bounding box center [28, 20] width 21 height 22
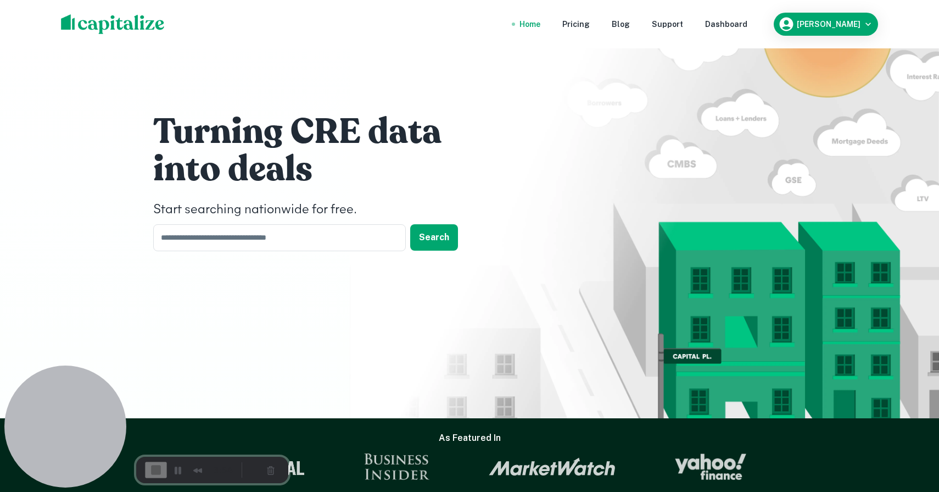
click at [274, 465] on div "Recorder controls - play pause" at bounding box center [263, 470] width 33 height 18
click at [251, 302] on div "Turning CRE data into deals Start searching nationwide for free. ​ Search" at bounding box center [469, 184] width 659 height 369
click at [251, 456] on div "3:54" at bounding box center [212, 469] width 152 height 26
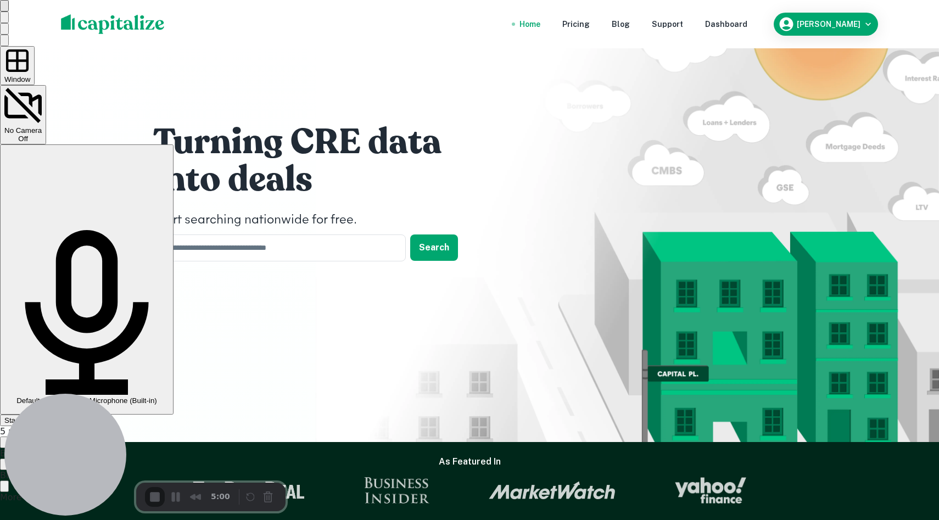
click at [55, 416] on div "Start Recording" at bounding box center [29, 420] width 51 height 8
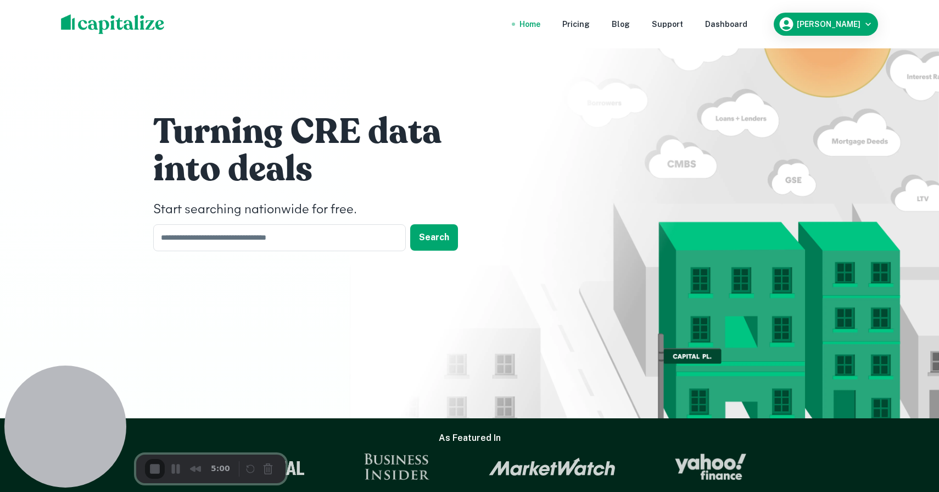
click at [176, 468] on div "5:00" at bounding box center [190, 469] width 90 height 20
click at [270, 151] on h1 "into deals" at bounding box center [318, 169] width 330 height 44
click at [159, 465] on span "End Recording" at bounding box center [155, 469] width 13 height 13
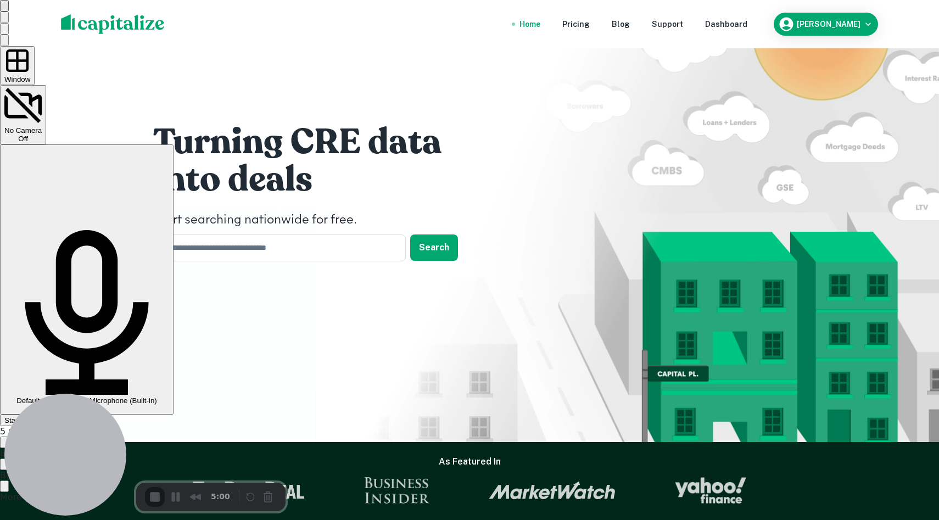
click at [55, 416] on div "Start Recording" at bounding box center [29, 420] width 51 height 8
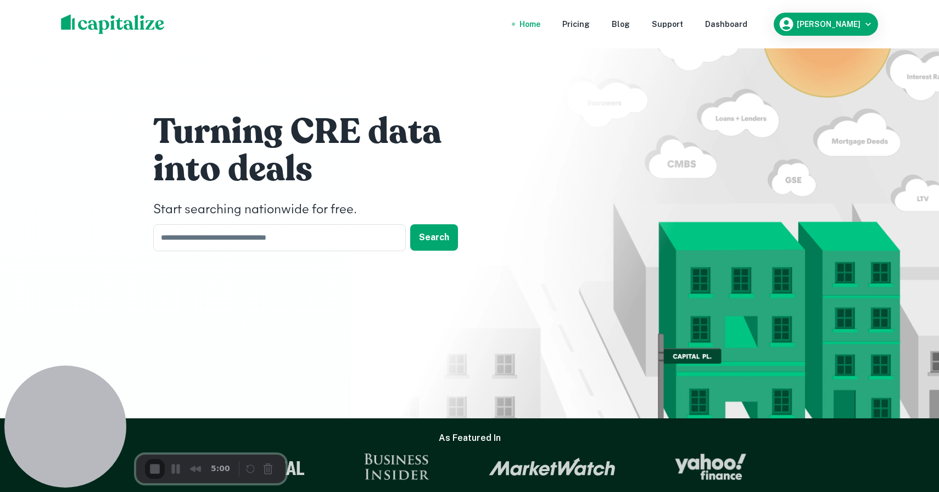
click at [747, 19] on div "Dashboard" at bounding box center [726, 24] width 42 height 12
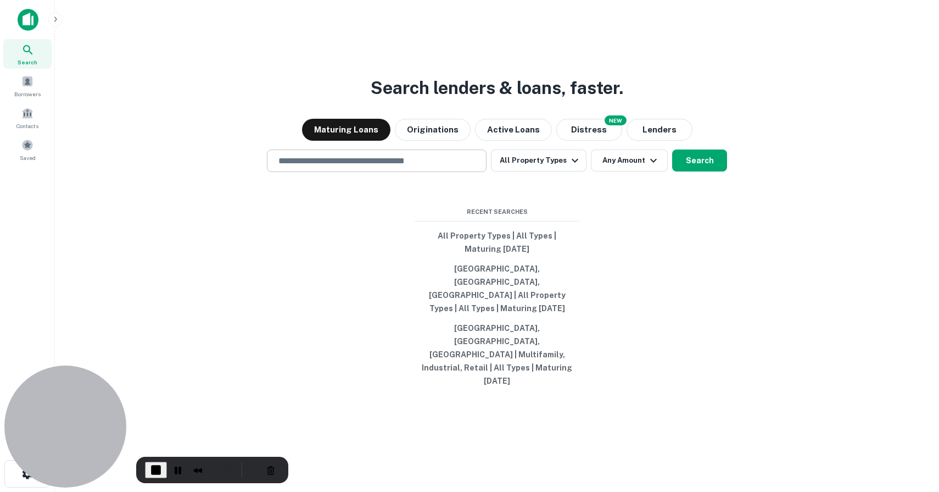
click at [404, 167] on input "text" at bounding box center [377, 160] width 210 height 13
click at [355, 167] on input "text" at bounding box center [377, 160] width 210 height 13
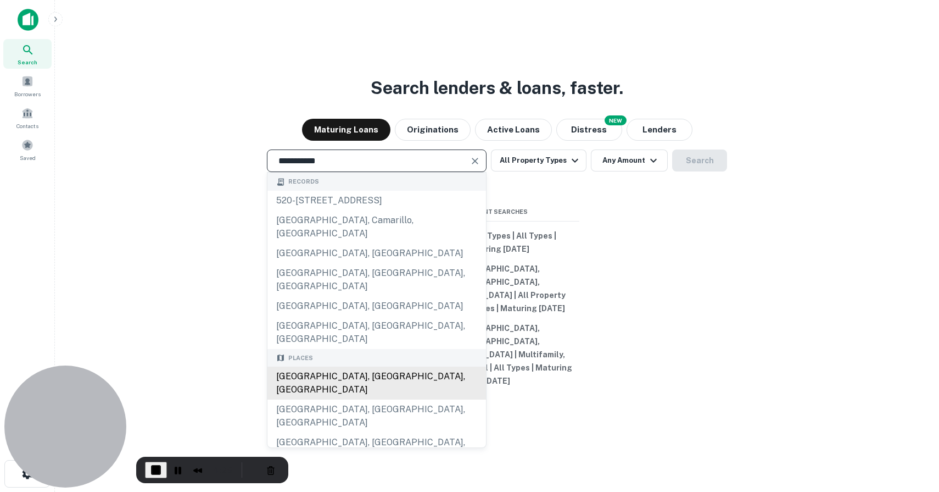
click at [344, 366] on div "[GEOGRAPHIC_DATA], [GEOGRAPHIC_DATA], [GEOGRAPHIC_DATA]" at bounding box center [376, 382] width 219 height 33
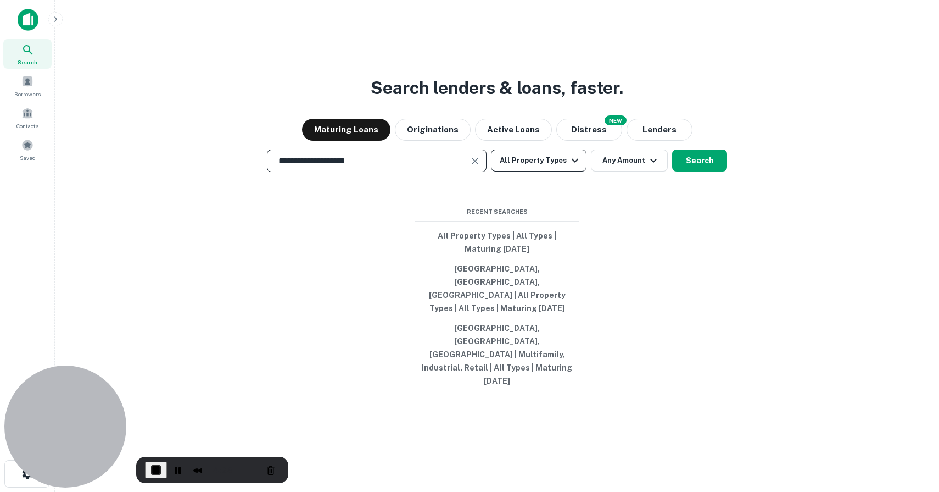
type input "**********"
click at [534, 171] on button "All Property Types" at bounding box center [539, 160] width 96 height 22
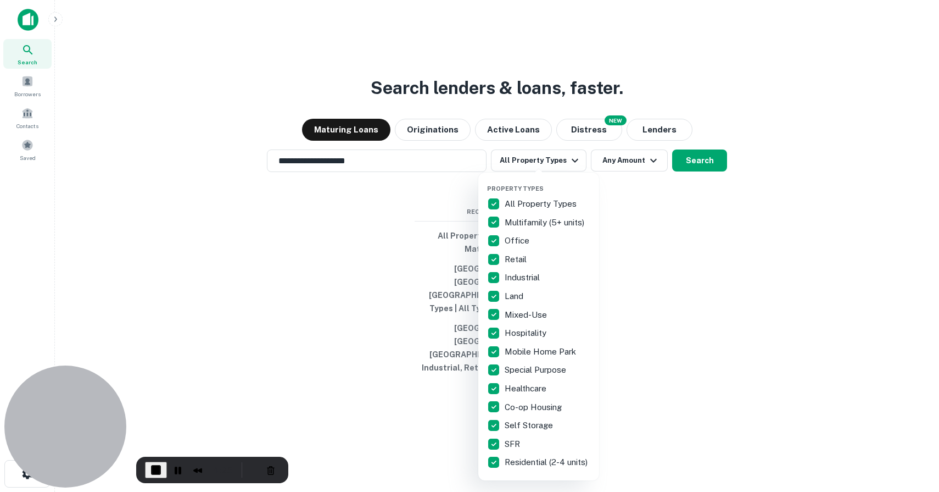
click at [667, 282] on div at bounding box center [469, 246] width 939 height 492
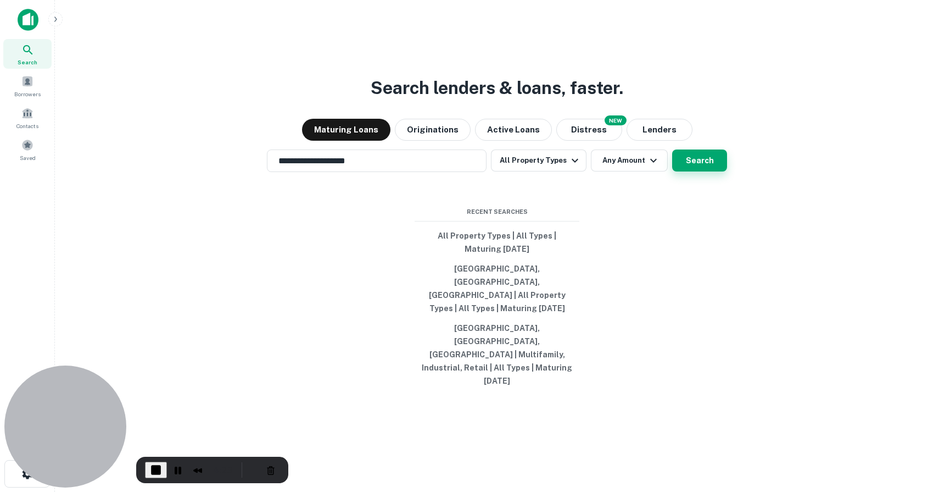
click at [705, 171] on button "Search" at bounding box center [699, 160] width 55 height 22
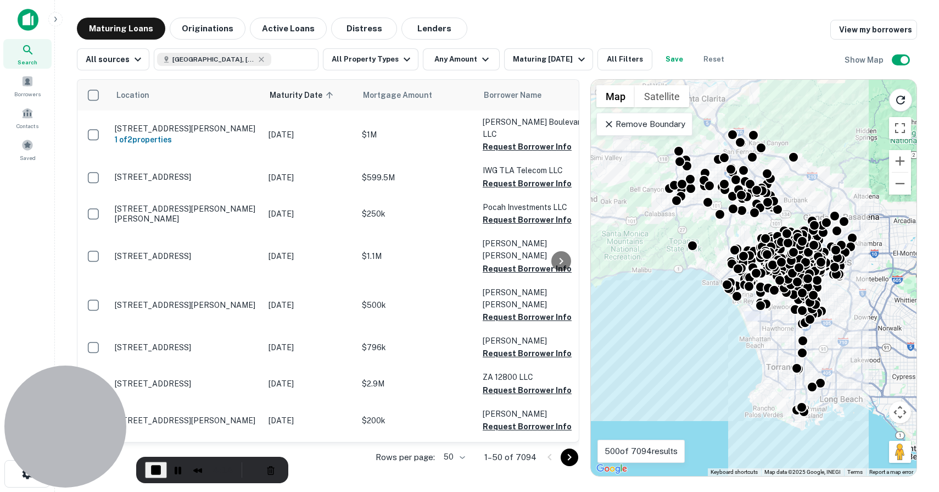
click at [640, 127] on p "Remove Boundary" at bounding box center [645, 124] width 82 height 13
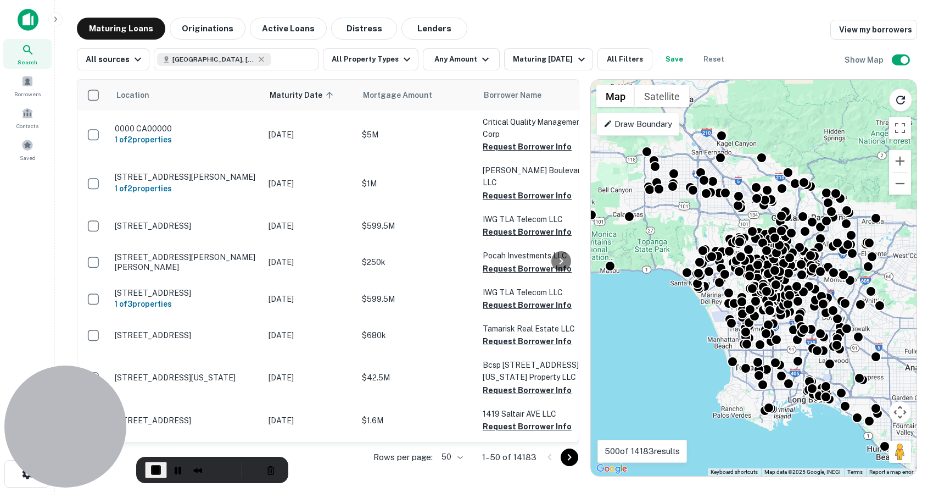
drag, startPoint x: 753, startPoint y: 224, endPoint x: 720, endPoint y: 225, distance: 32.4
click at [720, 225] on div "To activate drag with keyboard, press Alt + Enter. Once in keyboard drag state,…" at bounding box center [754, 278] width 326 height 396
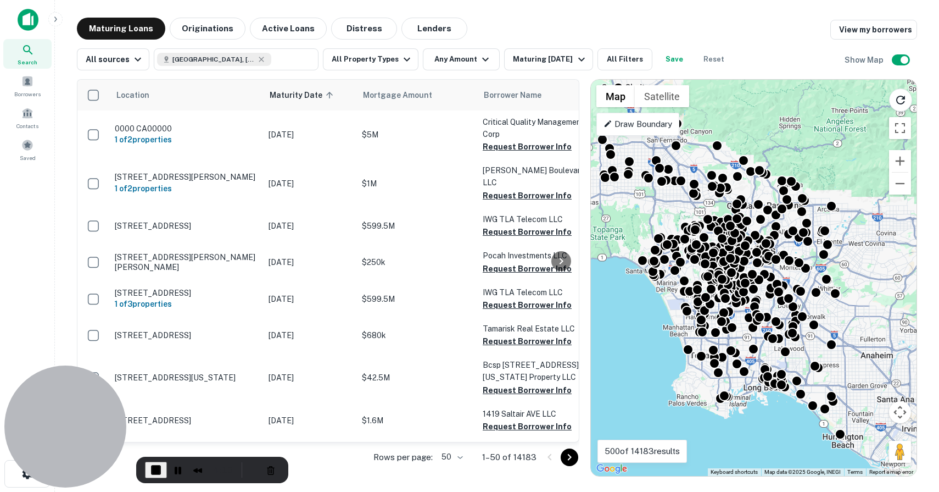
drag, startPoint x: 712, startPoint y: 228, endPoint x: 672, endPoint y: 216, distance: 41.9
click at [672, 216] on div "To activate drag with keyboard, press Alt + Enter. Once in keyboard drag state,…" at bounding box center [754, 278] width 326 height 396
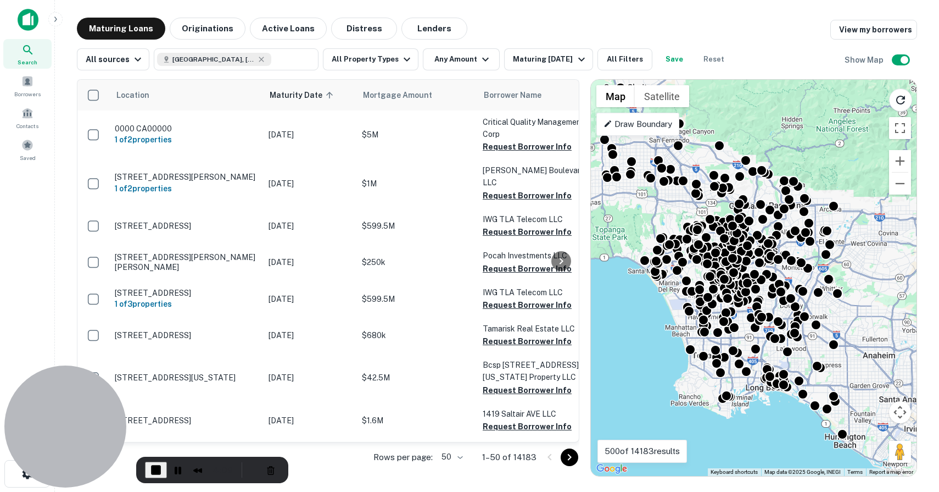
drag, startPoint x: 822, startPoint y: 378, endPoint x: 829, endPoint y: 380, distance: 6.7
click at [829, 380] on div "To activate drag with keyboard, press Alt + Enter. Once in keyboard drag state,…" at bounding box center [754, 278] width 326 height 396
click at [626, 59] on button "All Filters" at bounding box center [625, 59] width 55 height 22
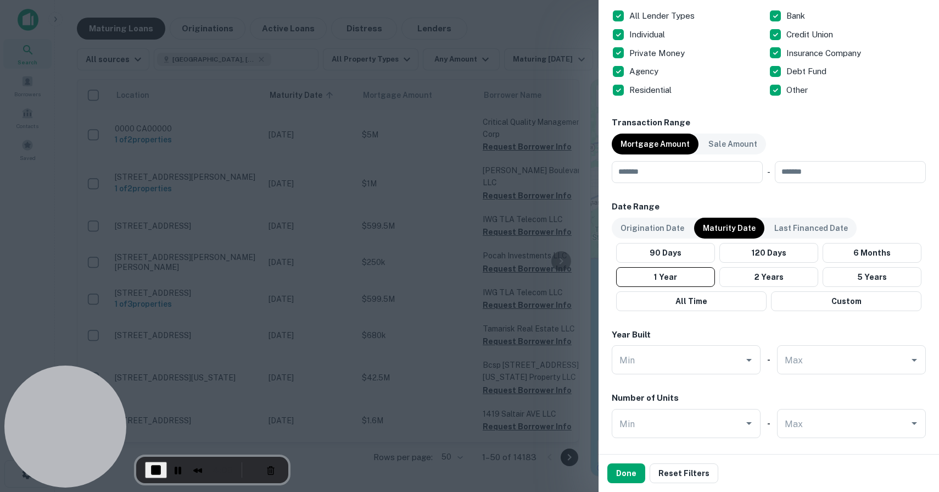
scroll to position [459, 0]
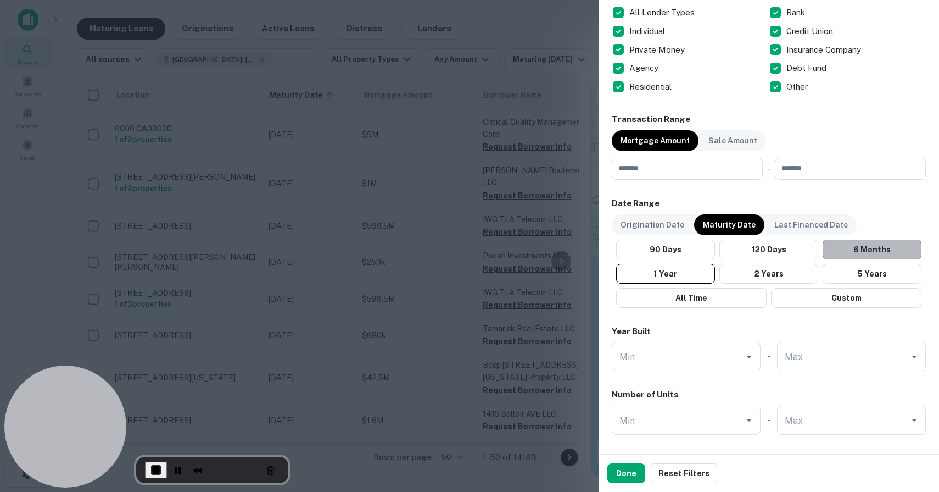
click at [841, 256] on button "6 Months" at bounding box center [872, 249] width 99 height 20
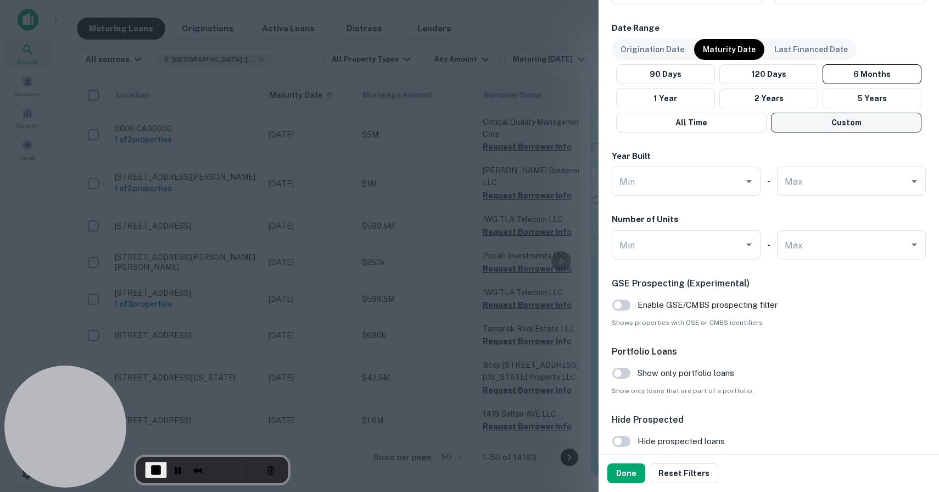
scroll to position [696, 0]
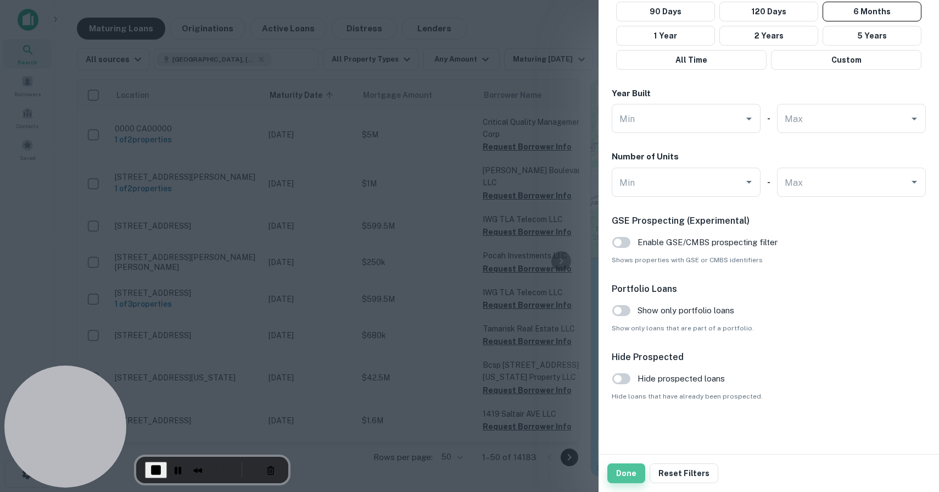
click at [625, 471] on button "Done" at bounding box center [627, 473] width 38 height 20
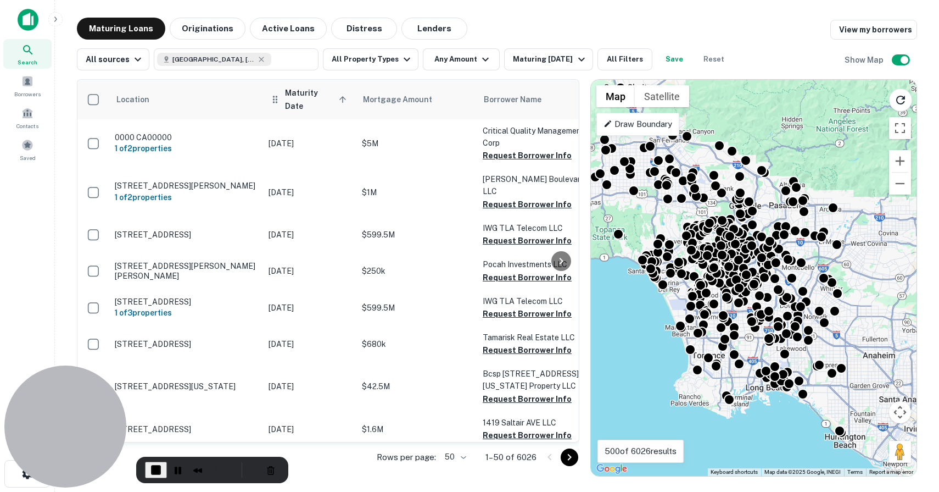
click at [323, 93] on span "Maturity Date sorted ascending" at bounding box center [317, 99] width 65 height 26
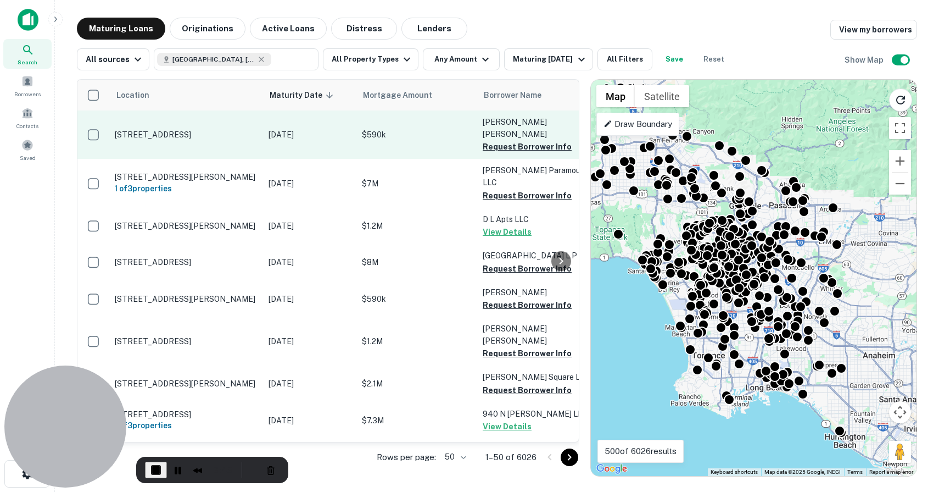
click at [166, 130] on p "6217 Canobie Ave Whittier, CA90601" at bounding box center [186, 135] width 143 height 10
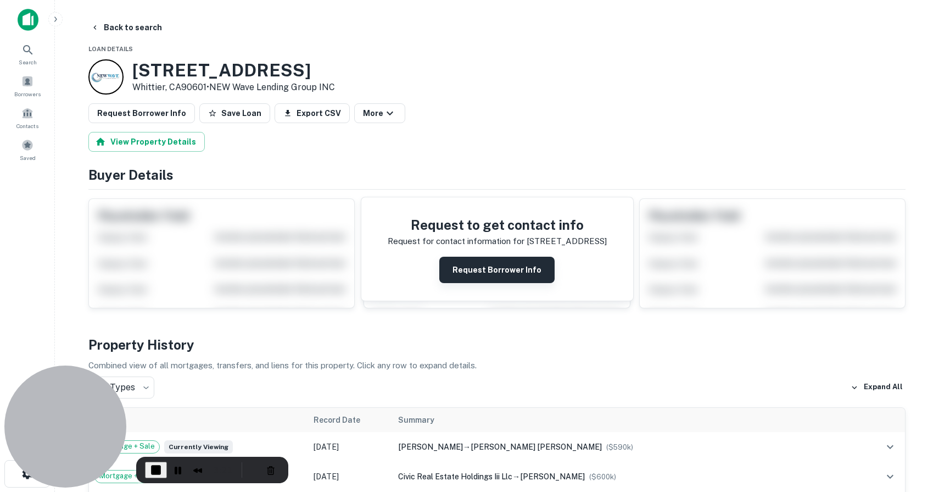
click at [469, 269] on button "Request Borrower Info" at bounding box center [496, 270] width 115 height 26
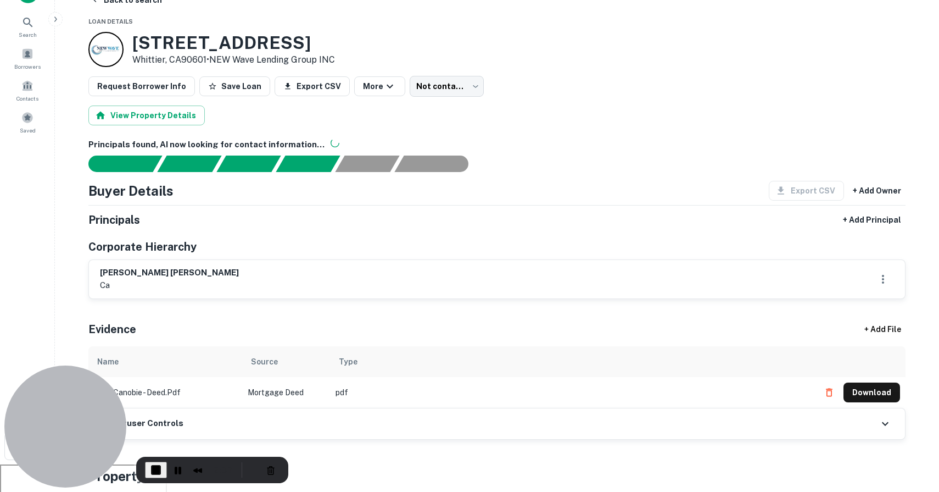
scroll to position [29, 0]
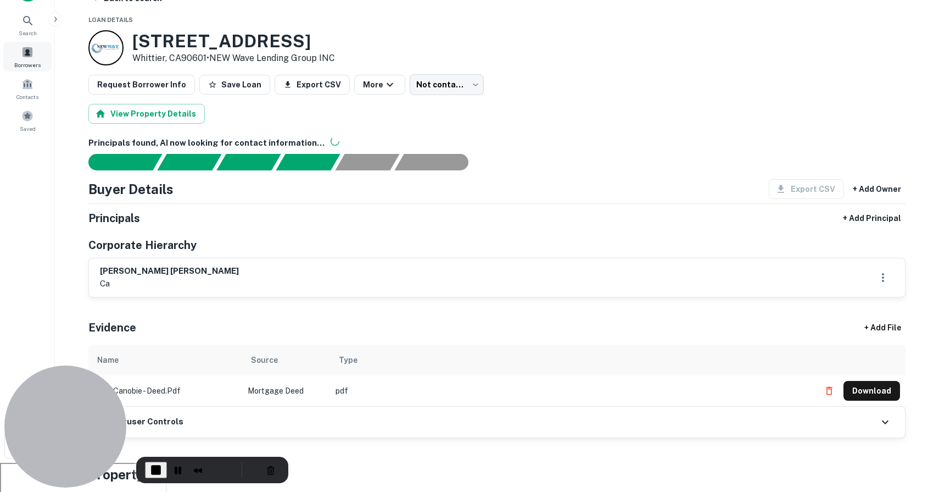
click at [27, 62] on span "Borrowers" at bounding box center [27, 64] width 26 height 9
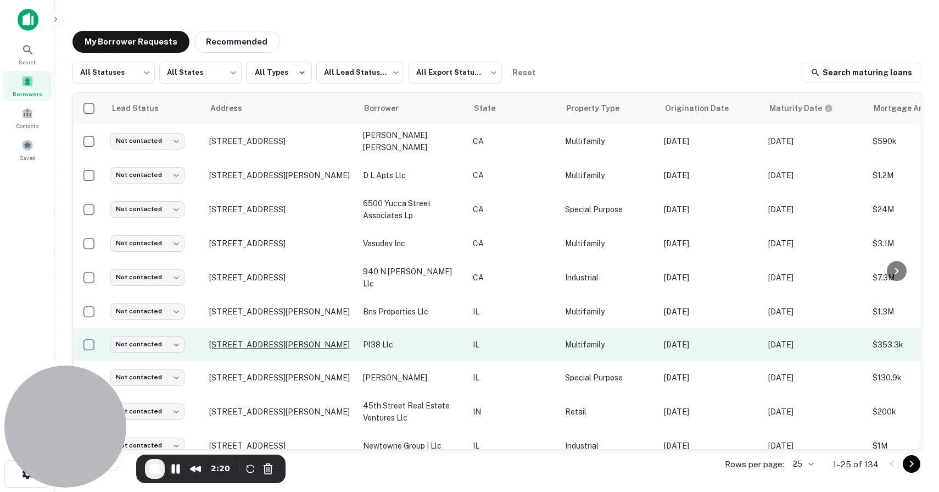
click at [221, 339] on p "[STREET_ADDRESS][PERSON_NAME]" at bounding box center [280, 344] width 143 height 10
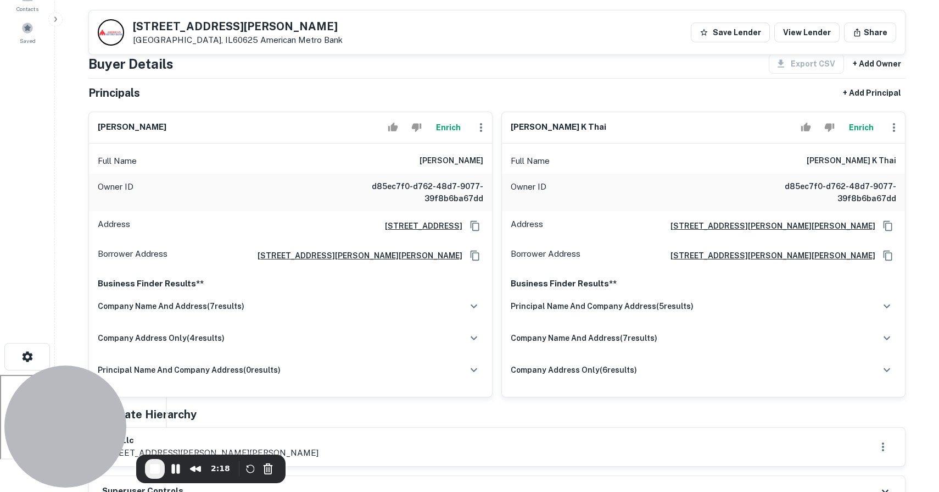
scroll to position [108, 0]
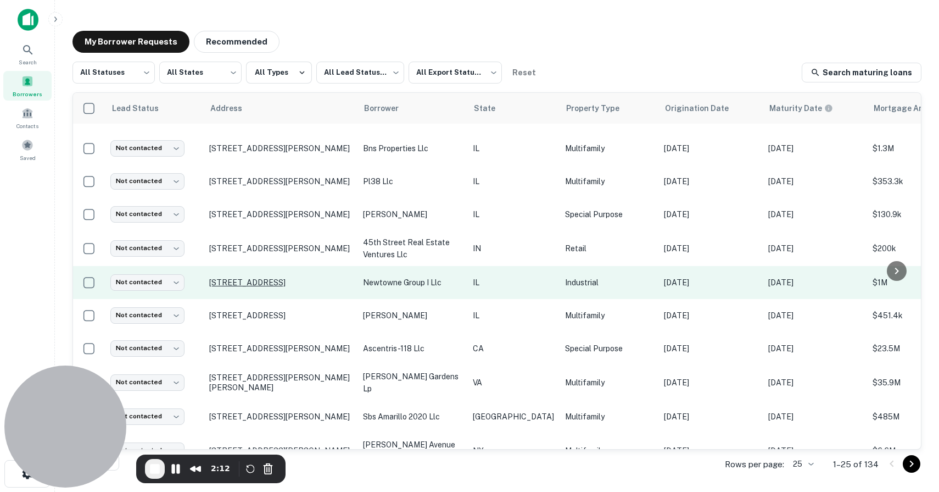
scroll to position [165, 0]
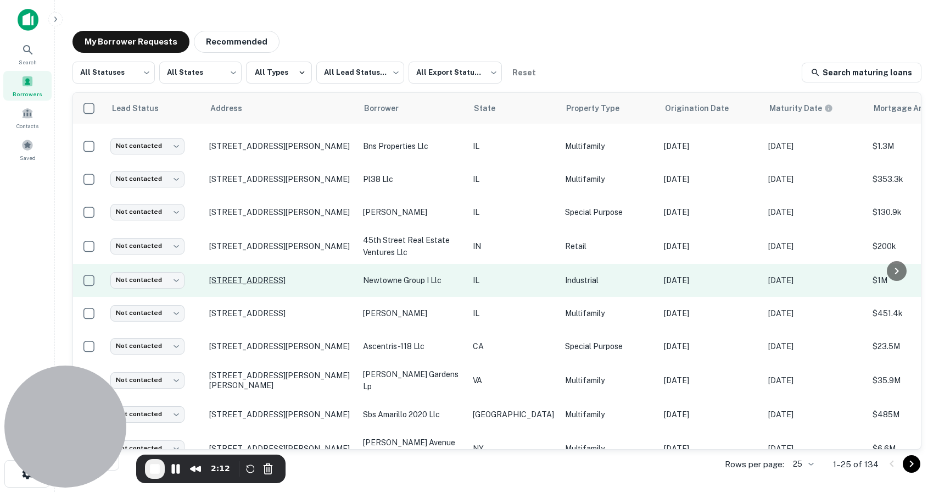
click at [253, 275] on p "[STREET_ADDRESS]" at bounding box center [280, 280] width 143 height 10
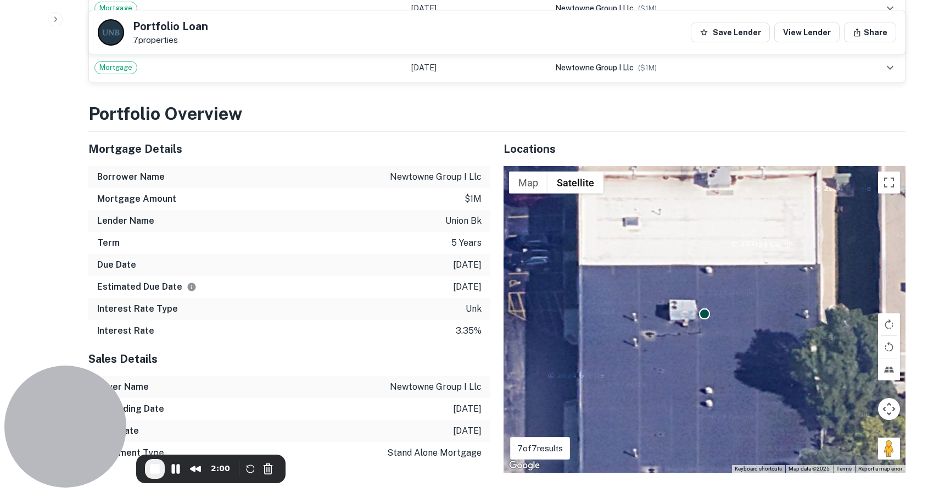
scroll to position [928, 0]
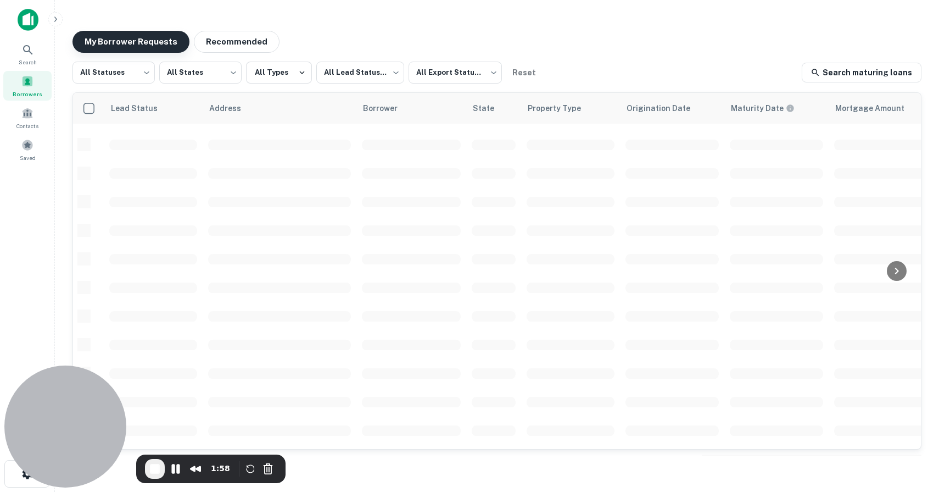
scroll to position [165, 0]
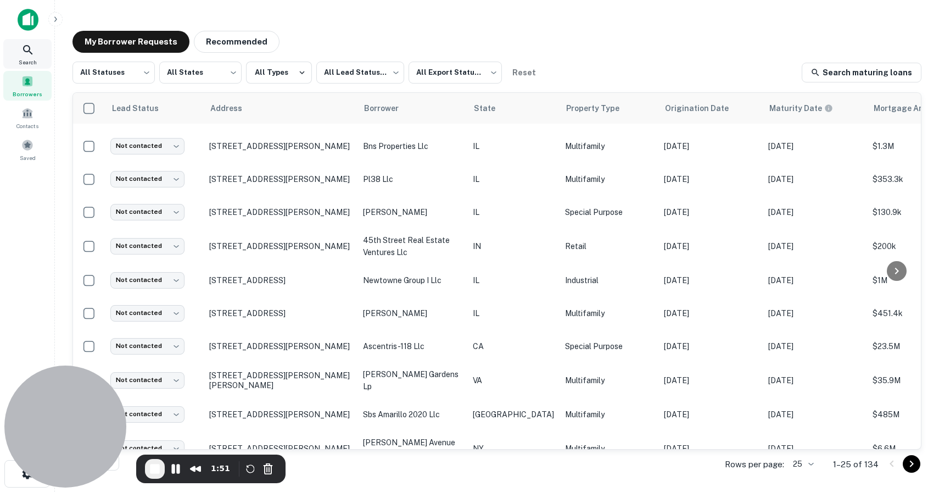
click at [20, 51] on div "Search" at bounding box center [27, 54] width 48 height 30
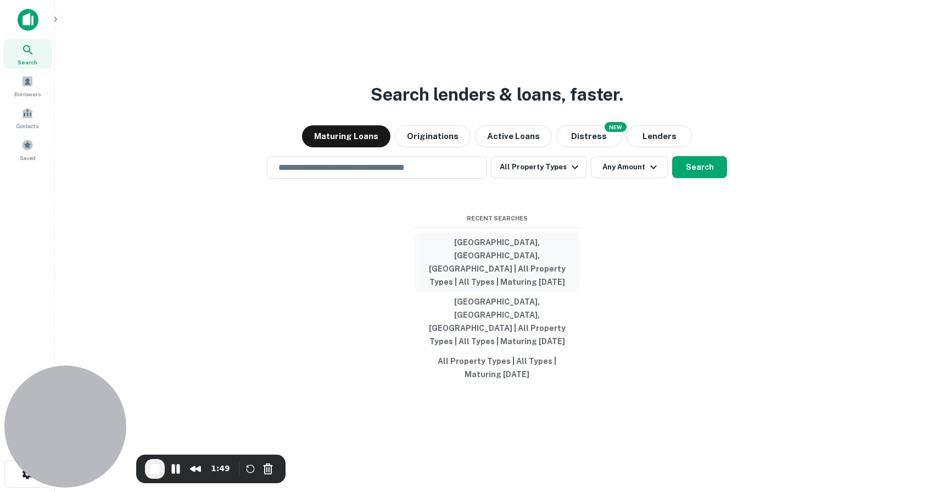
click at [504, 273] on button "[GEOGRAPHIC_DATA], [GEOGRAPHIC_DATA], [GEOGRAPHIC_DATA] | All Property Types | …" at bounding box center [497, 261] width 165 height 59
type input "**********"
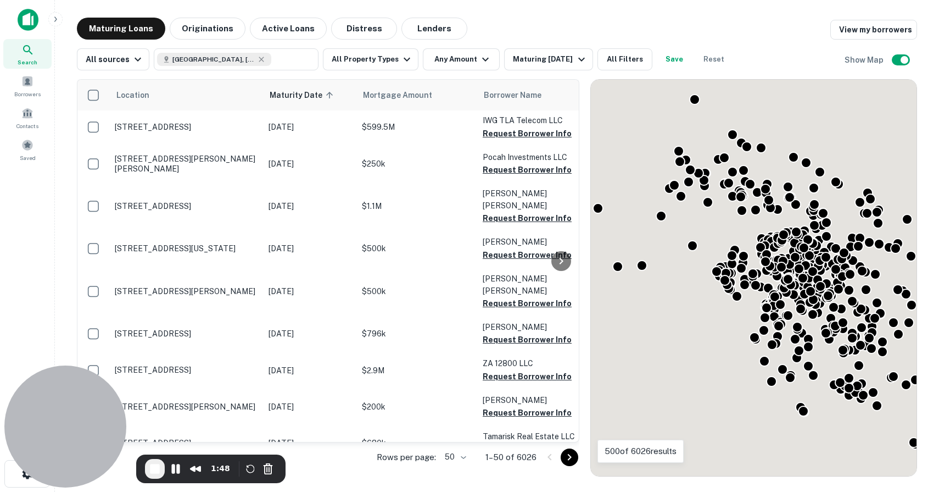
scroll to position [165, 0]
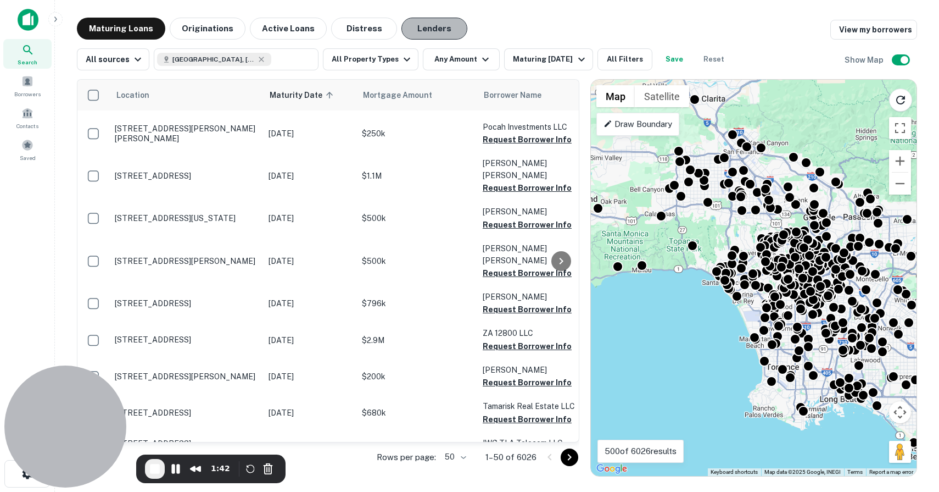
click at [418, 26] on button "Lenders" at bounding box center [435, 29] width 66 height 22
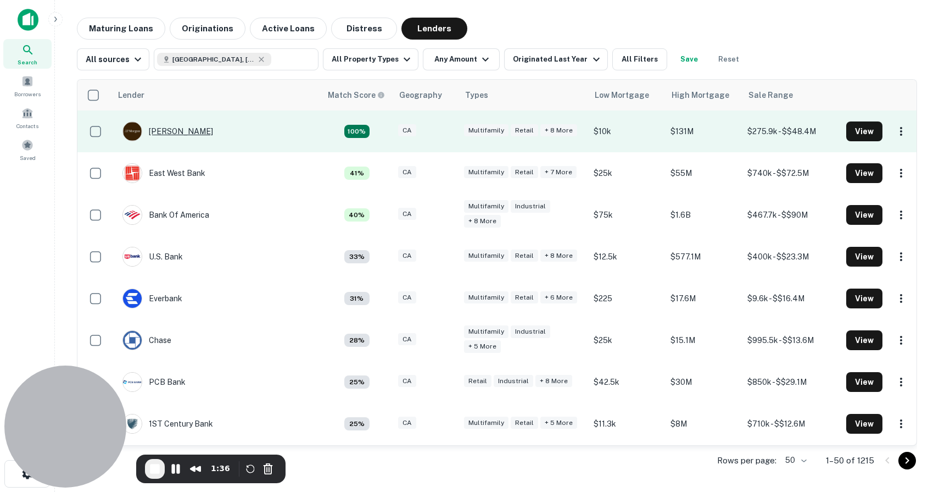
click at [170, 133] on div "[PERSON_NAME]" at bounding box center [167, 131] width 91 height 20
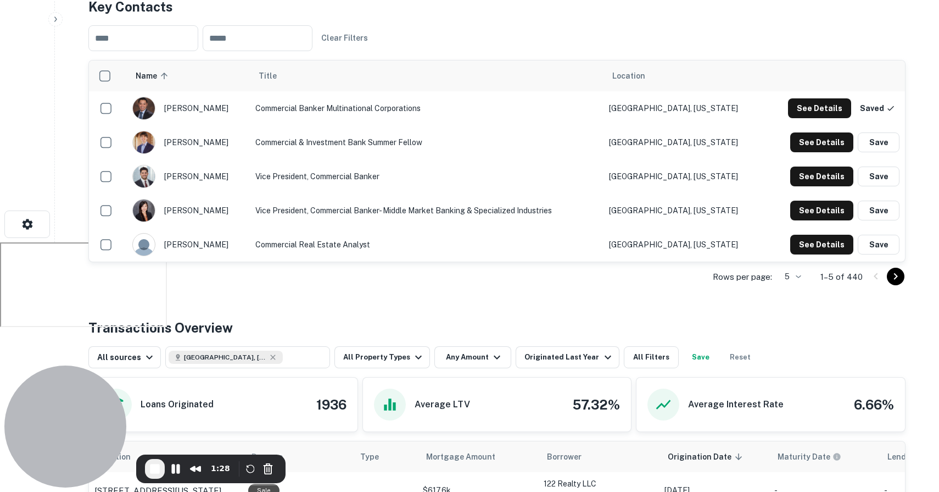
scroll to position [250, 0]
click at [802, 143] on button "See Details" at bounding box center [821, 142] width 63 height 20
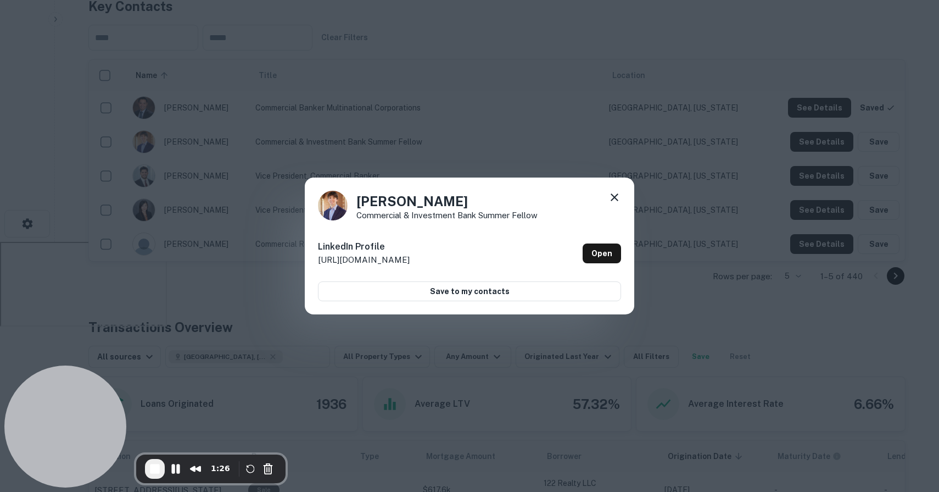
click at [611, 196] on icon at bounding box center [614, 197] width 13 height 13
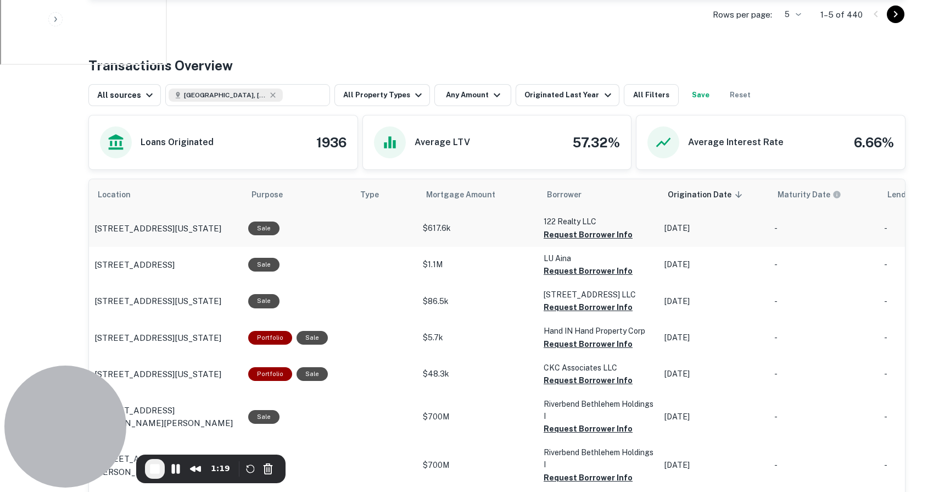
scroll to position [511, 0]
click at [361, 101] on button "All Property Types" at bounding box center [383, 96] width 96 height 22
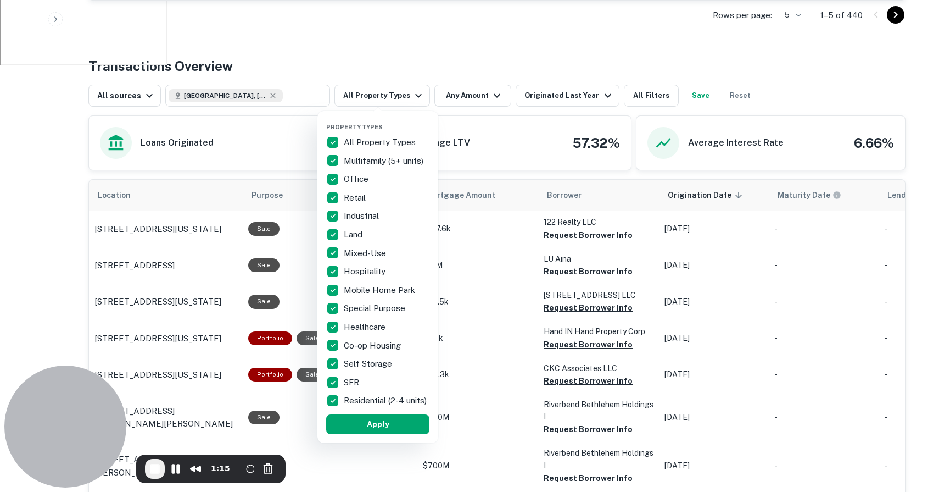
click at [435, 66] on div at bounding box center [469, 246] width 939 height 492
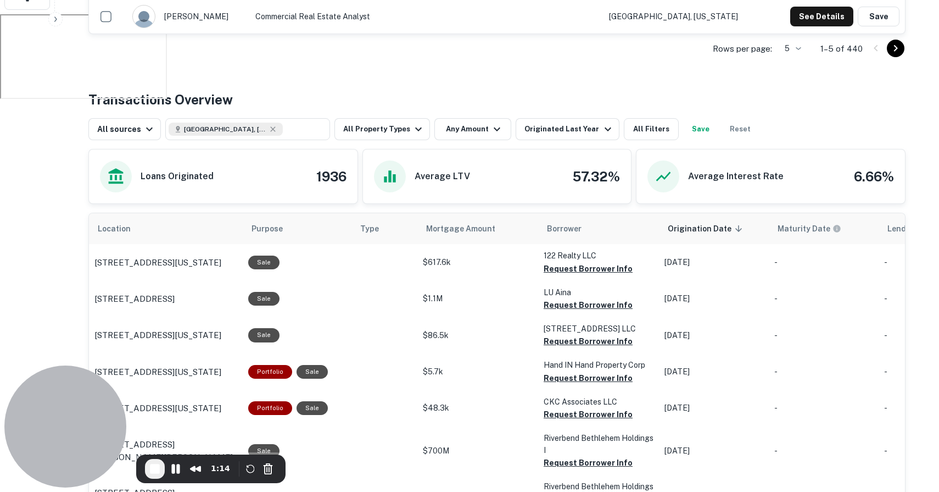
scroll to position [461, 0]
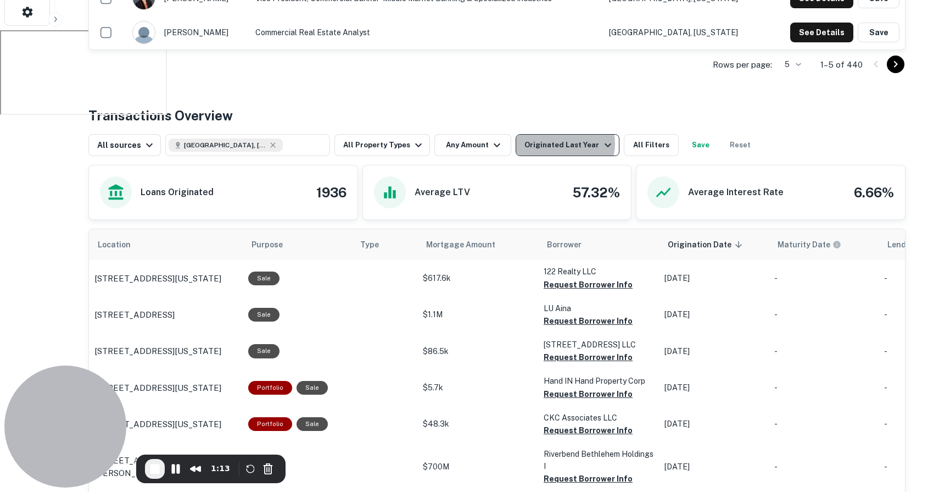
click at [551, 143] on div "Originated Last Year" at bounding box center [570, 144] width 90 height 13
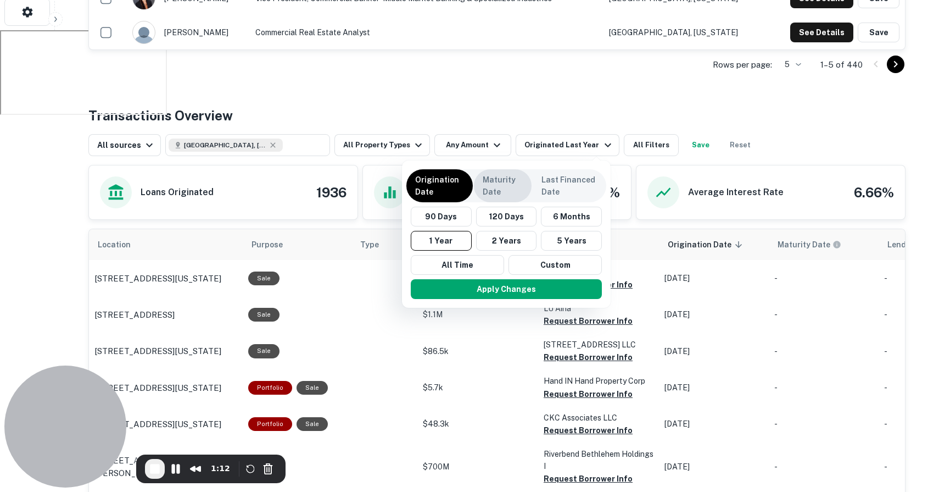
click at [503, 185] on p "Maturity Date" at bounding box center [503, 186] width 40 height 24
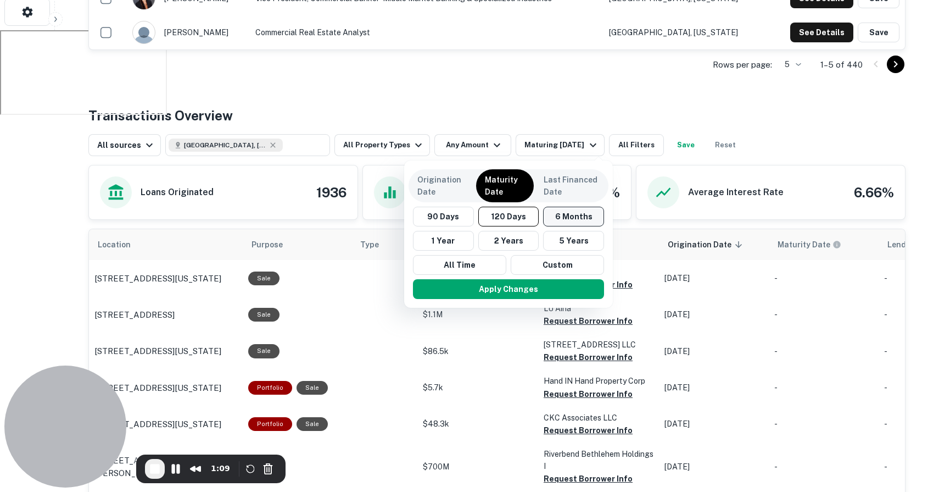
click at [590, 223] on button "6 Months" at bounding box center [573, 217] width 61 height 20
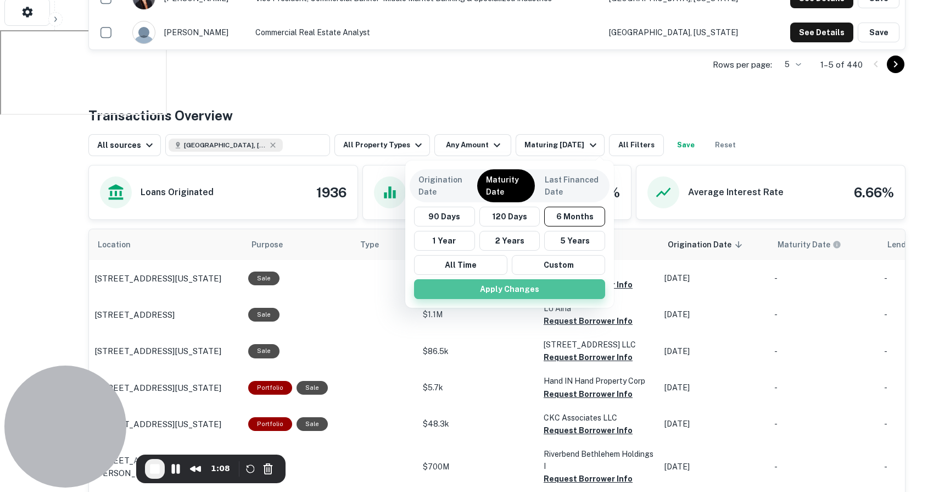
click at [529, 292] on button "Apply Changes" at bounding box center [509, 289] width 191 height 20
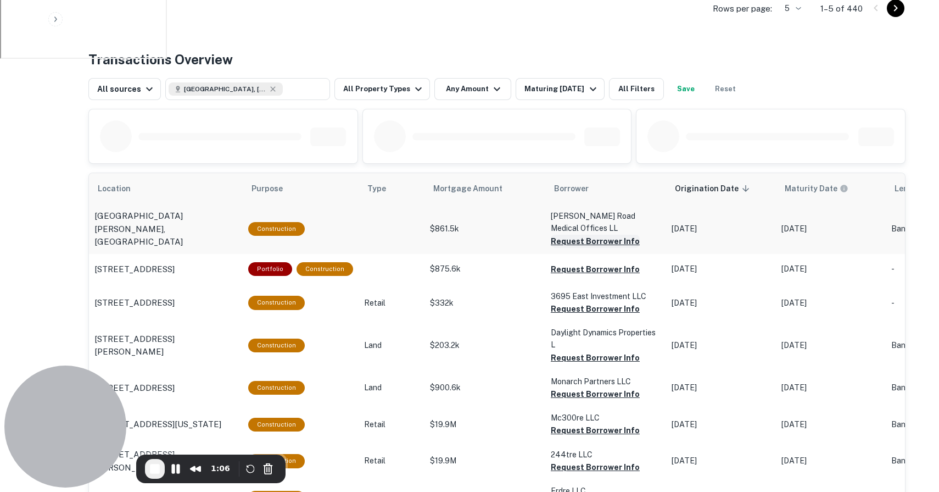
scroll to position [521, 0]
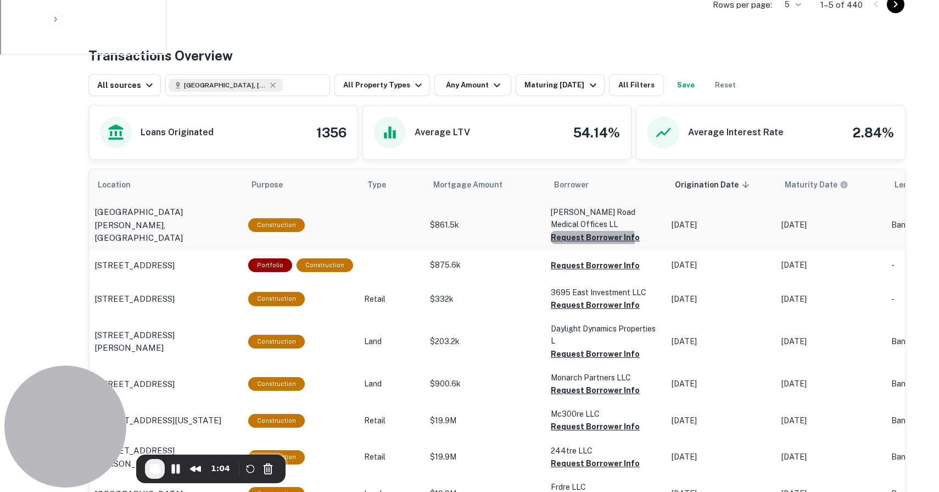
click at [571, 239] on button "Request Borrower Info" at bounding box center [595, 237] width 89 height 13
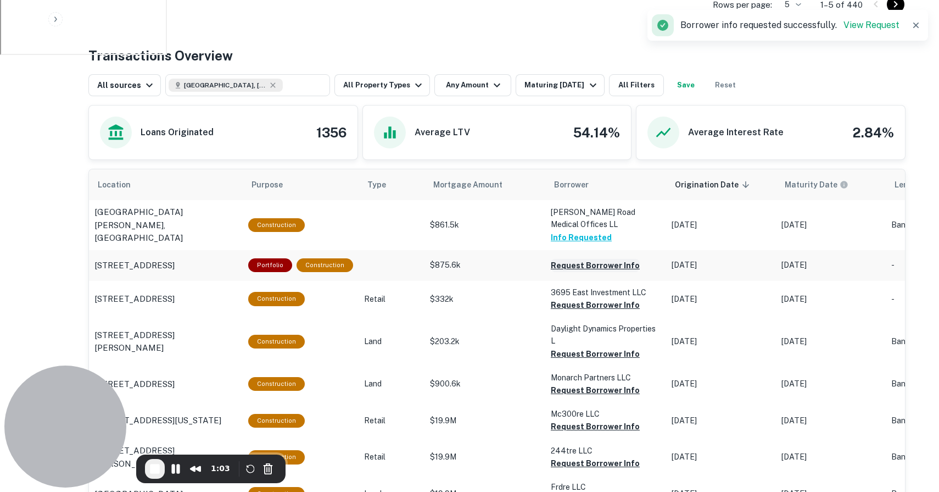
click at [581, 268] on button "Request Borrower Info" at bounding box center [595, 265] width 89 height 13
click at [582, 308] on button "Request Borrower Info" at bounding box center [595, 304] width 89 height 13
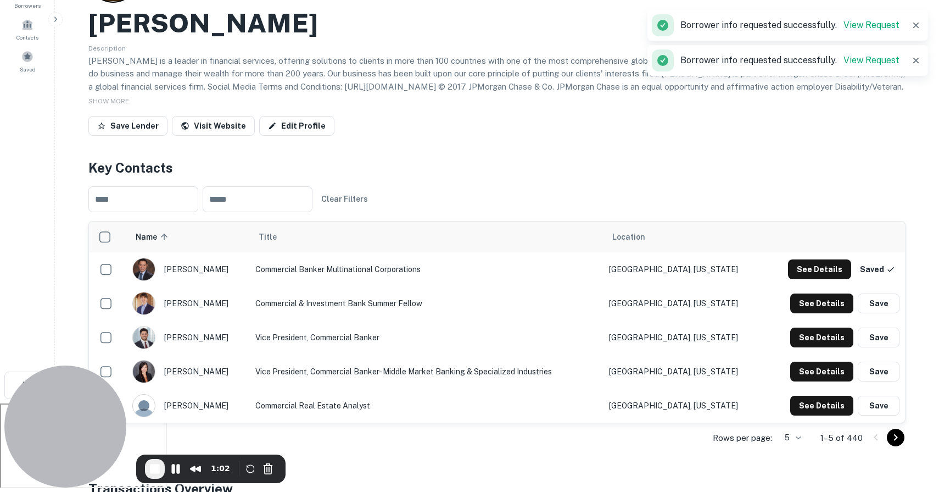
scroll to position [0, 0]
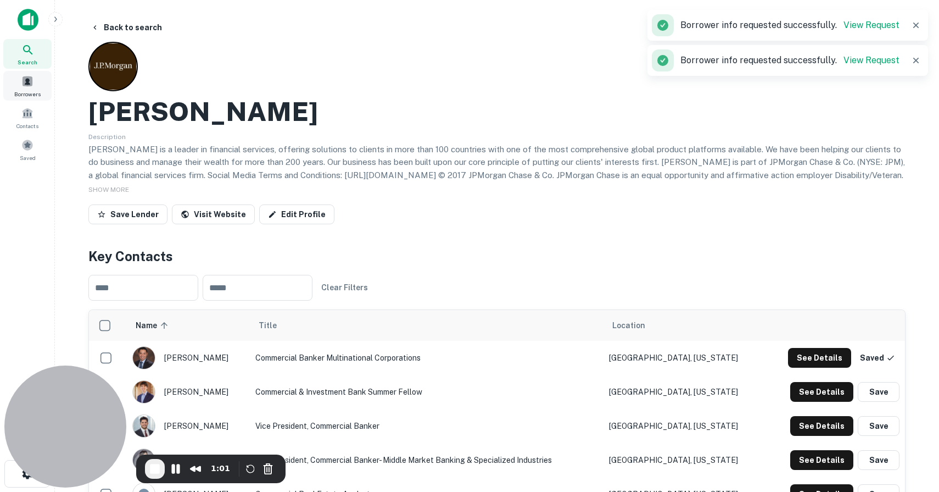
click at [32, 86] on span at bounding box center [27, 81] width 12 height 12
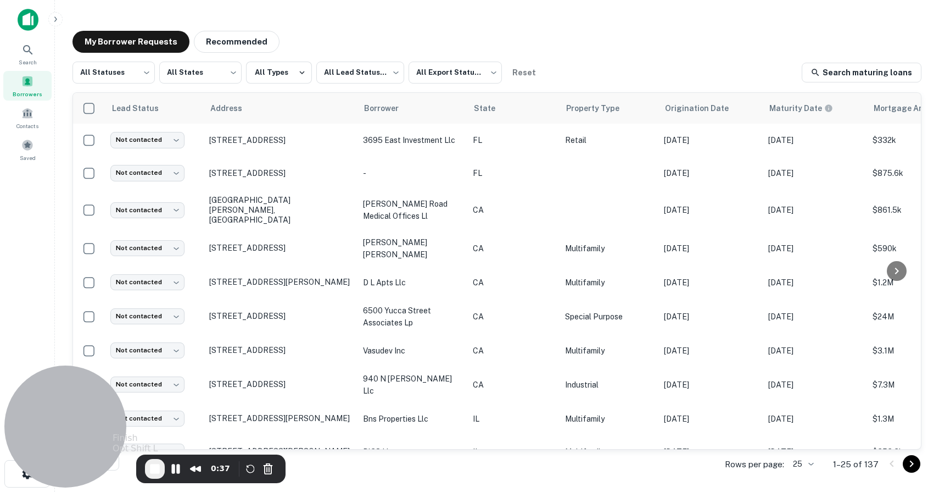
click at [159, 470] on span "End Recording" at bounding box center [154, 468] width 13 height 13
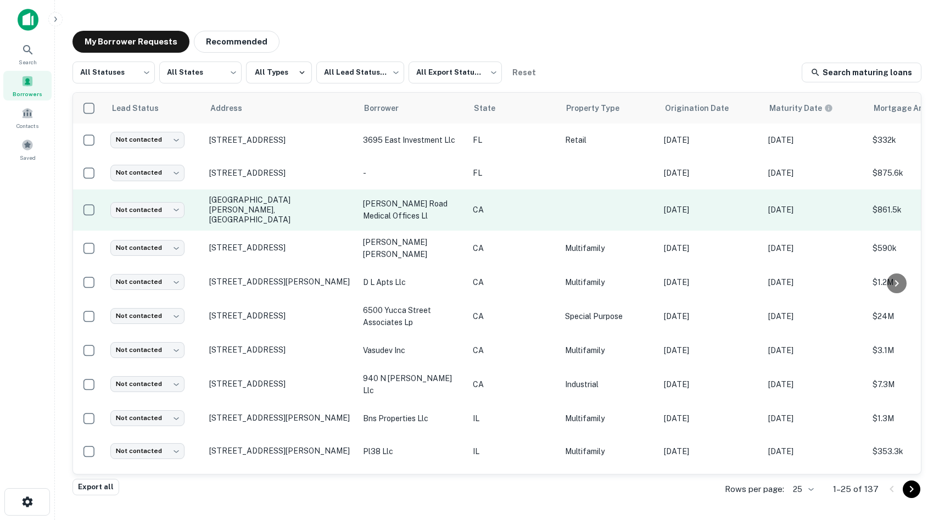
scroll to position [0, 332]
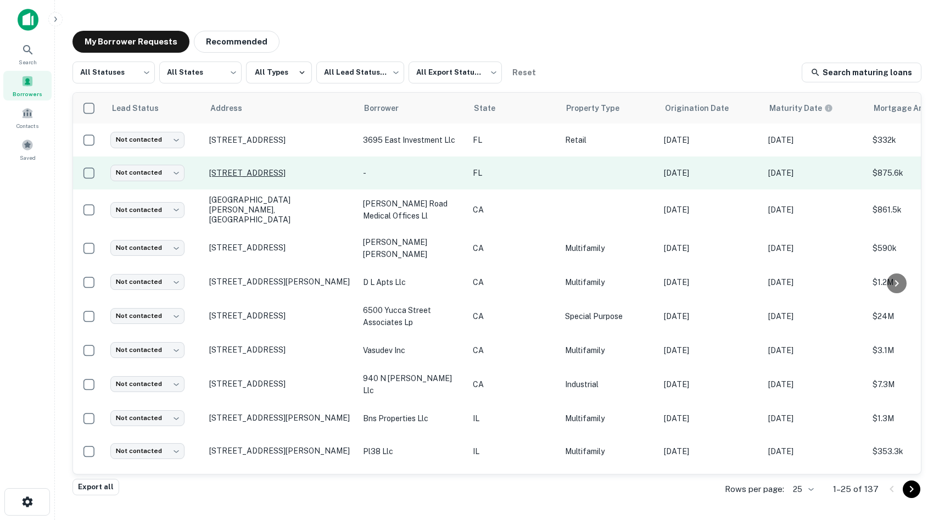
click at [264, 168] on p "[STREET_ADDRESS]" at bounding box center [280, 173] width 143 height 10
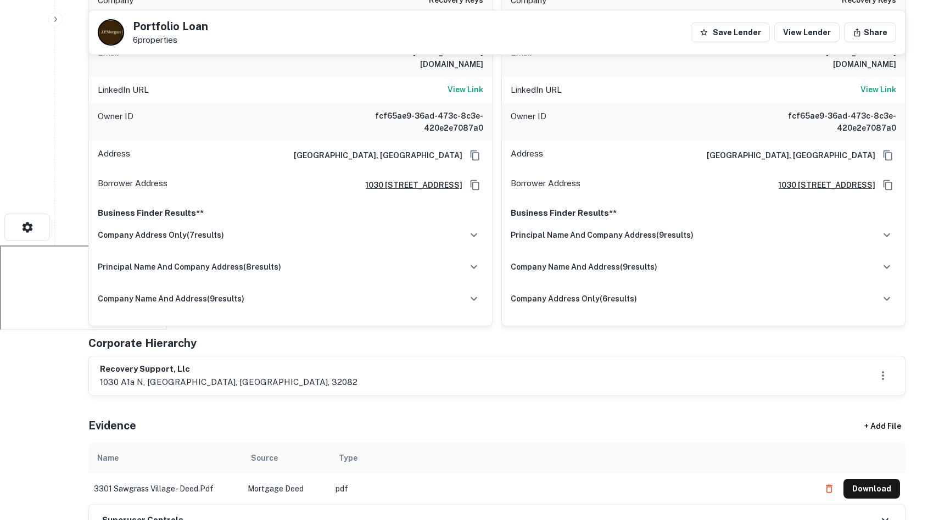
scroll to position [289, 0]
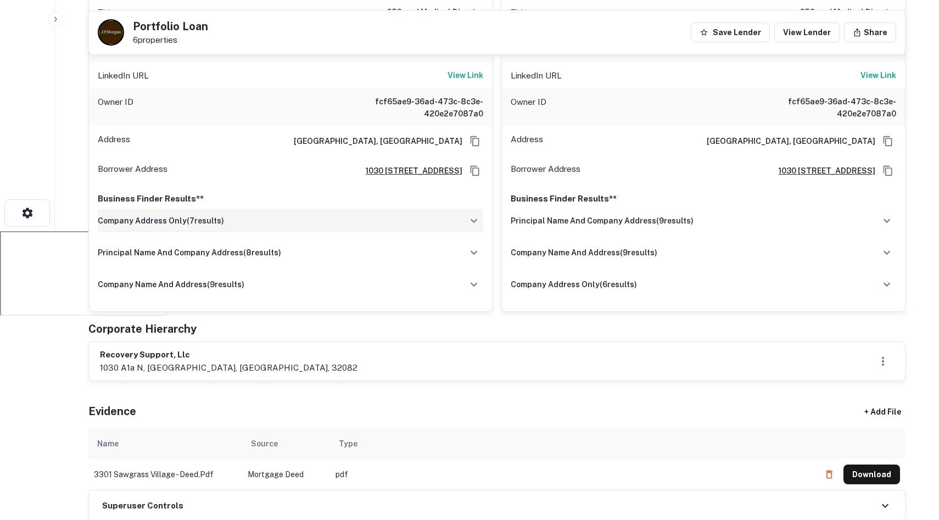
click at [450, 210] on div "company address only ( 7 results)" at bounding box center [291, 220] width 386 height 23
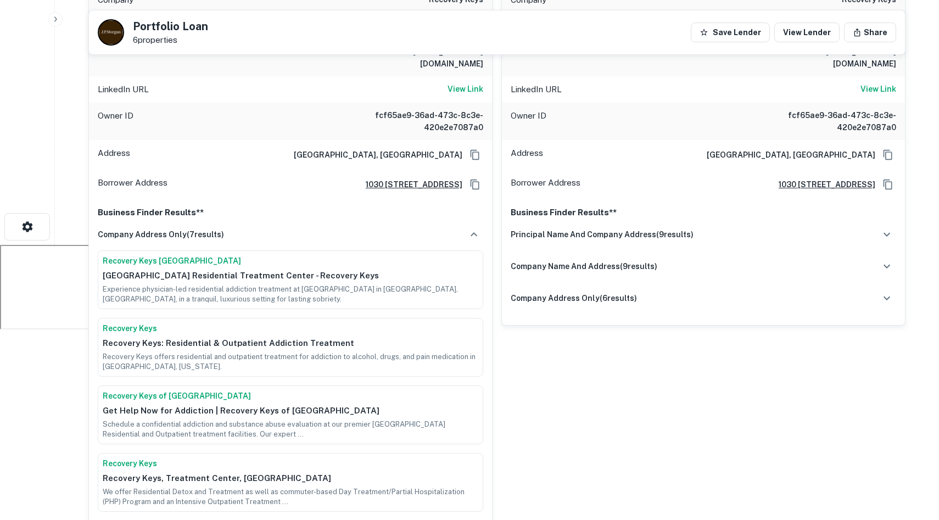
scroll to position [0, 0]
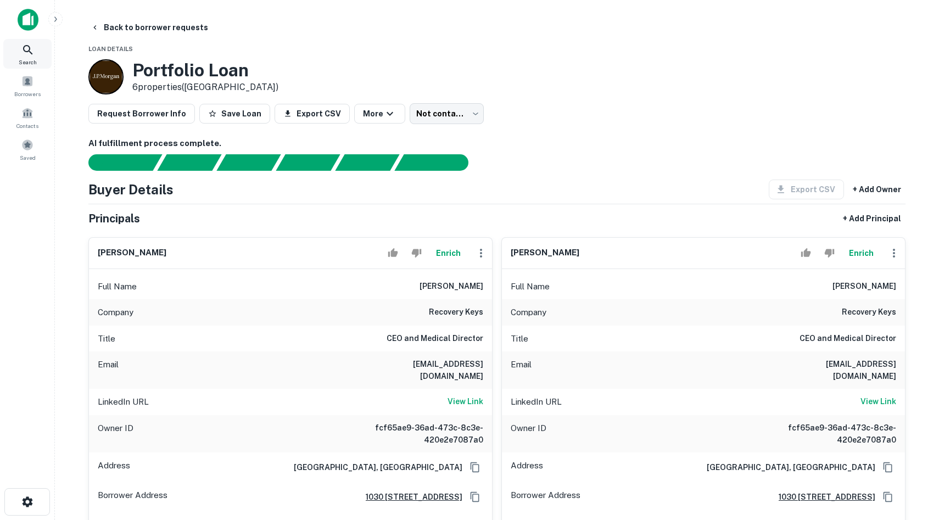
click at [25, 66] on div "Search" at bounding box center [27, 54] width 48 height 30
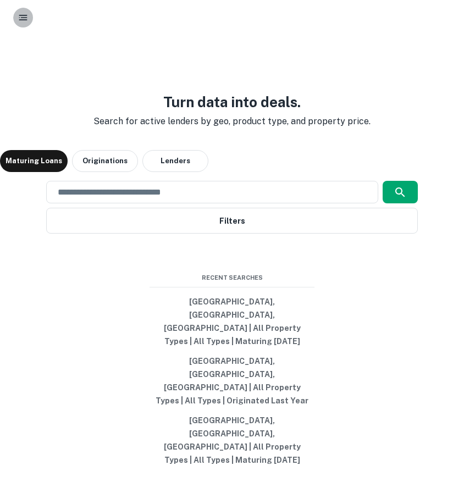
click at [21, 21] on icon "button" at bounding box center [23, 17] width 11 height 11
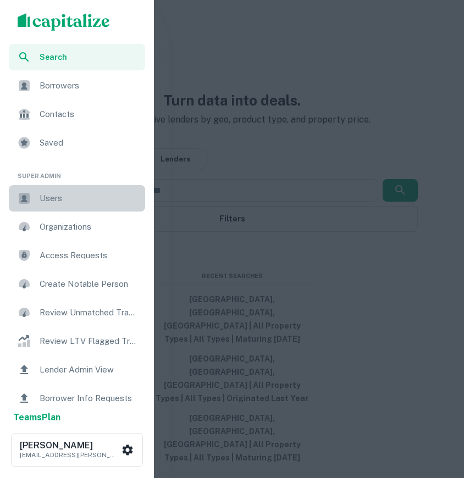
click at [77, 191] on div "Users" at bounding box center [77, 198] width 136 height 26
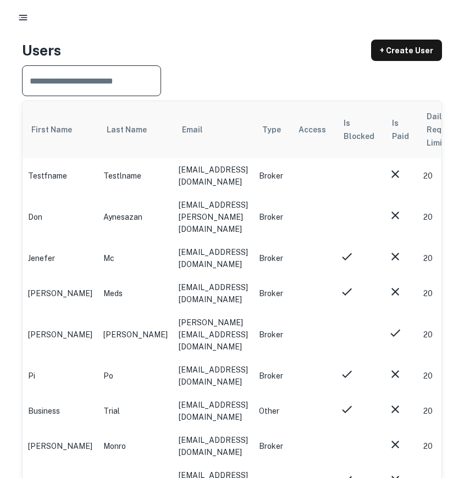
click at [123, 81] on input "text" at bounding box center [87, 80] width 131 height 31
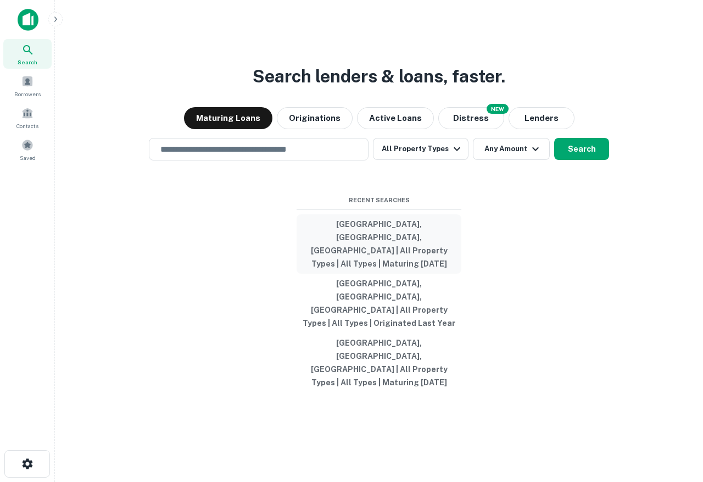
click at [408, 262] on button "[GEOGRAPHIC_DATA], [GEOGRAPHIC_DATA], [GEOGRAPHIC_DATA] | All Property Types | …" at bounding box center [379, 243] width 165 height 59
type input "**********"
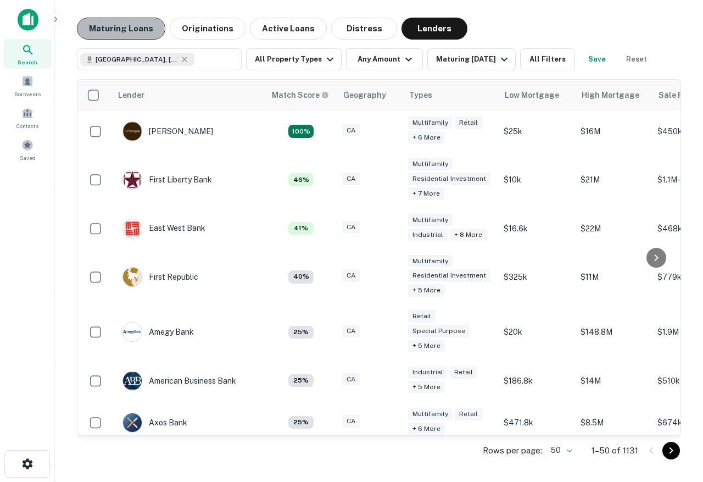
click at [119, 32] on button "Maturing Loans" at bounding box center [121, 29] width 88 height 22
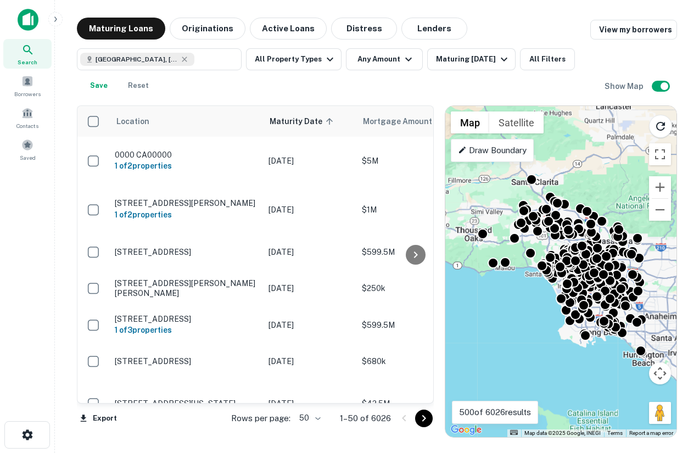
click at [25, 15] on img at bounding box center [28, 20] width 21 height 22
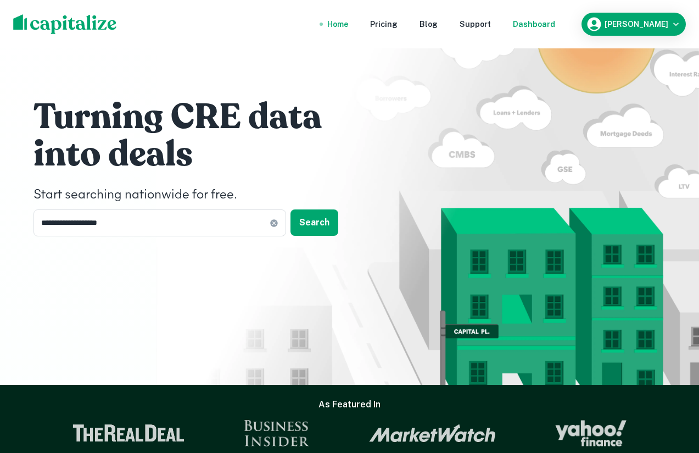
click at [555, 24] on div "Dashboard" at bounding box center [534, 24] width 42 height 12
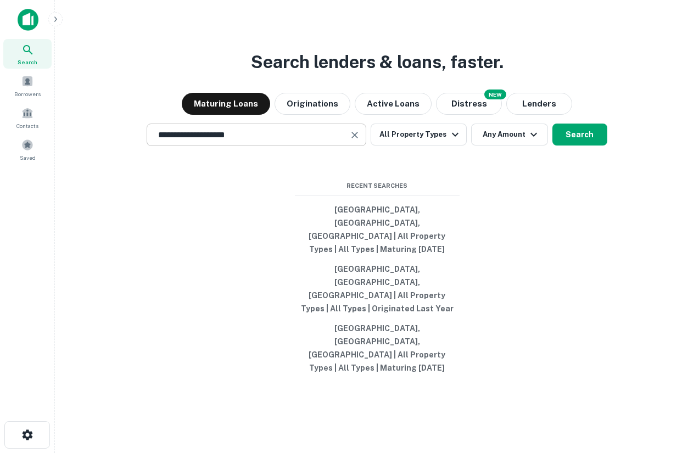
click at [304, 141] on input "**********" at bounding box center [248, 135] width 193 height 13
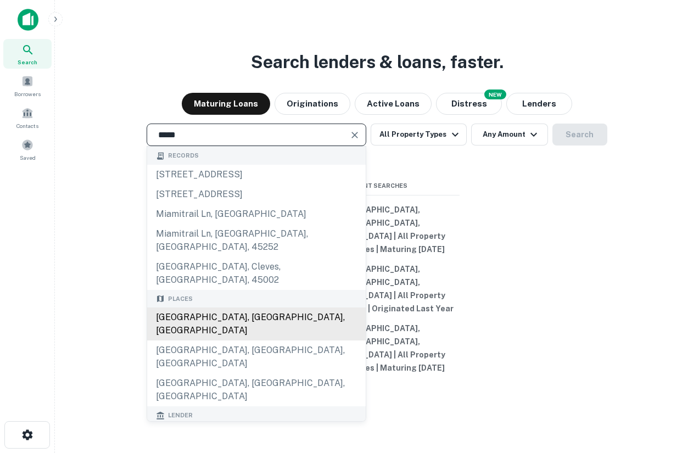
click at [209, 335] on div "[GEOGRAPHIC_DATA], [GEOGRAPHIC_DATA], [GEOGRAPHIC_DATA]" at bounding box center [256, 324] width 219 height 33
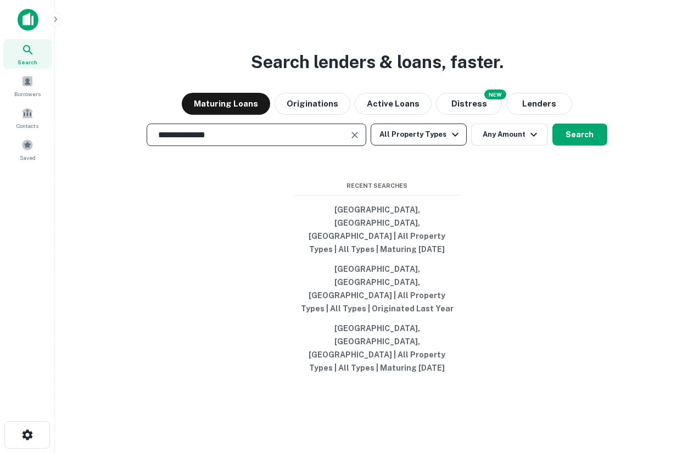
type input "**********"
click at [440, 146] on button "All Property Types" at bounding box center [419, 135] width 96 height 22
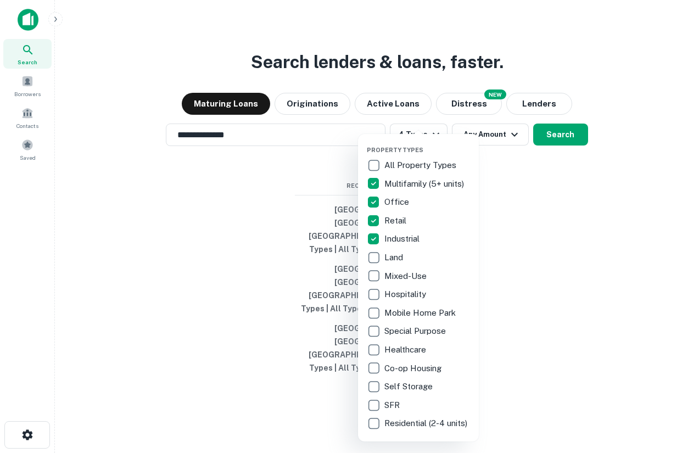
click at [543, 263] on div at bounding box center [349, 226] width 699 height 453
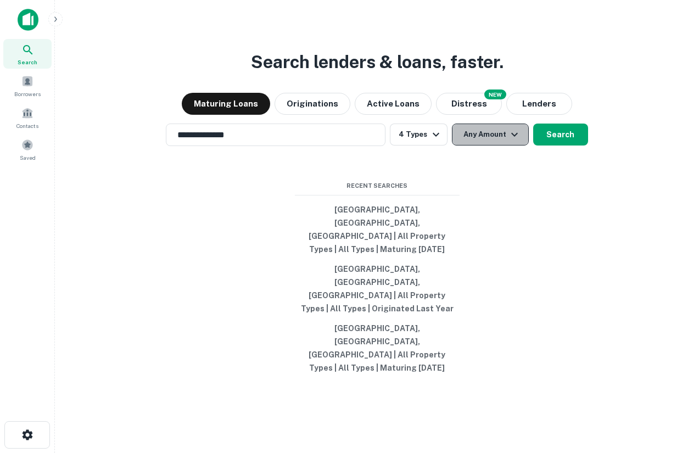
click at [495, 146] on button "Any Amount" at bounding box center [490, 135] width 77 height 22
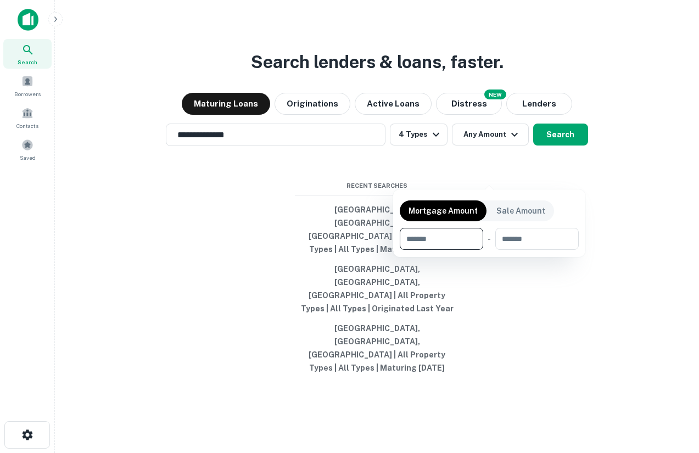
click at [570, 176] on div at bounding box center [349, 226] width 699 height 453
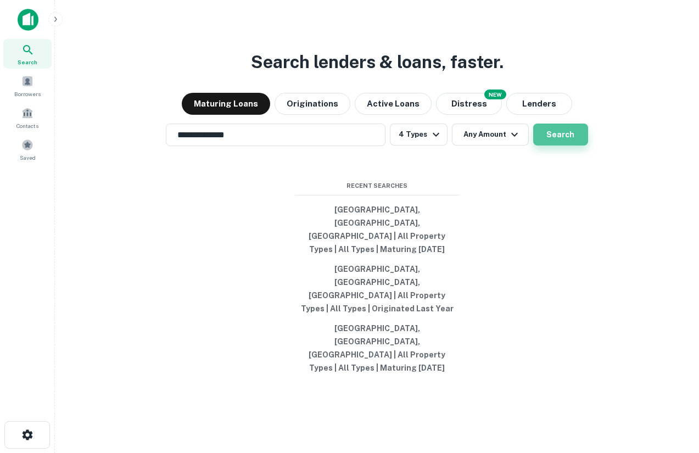
click at [566, 146] on button "Search" at bounding box center [560, 135] width 55 height 22
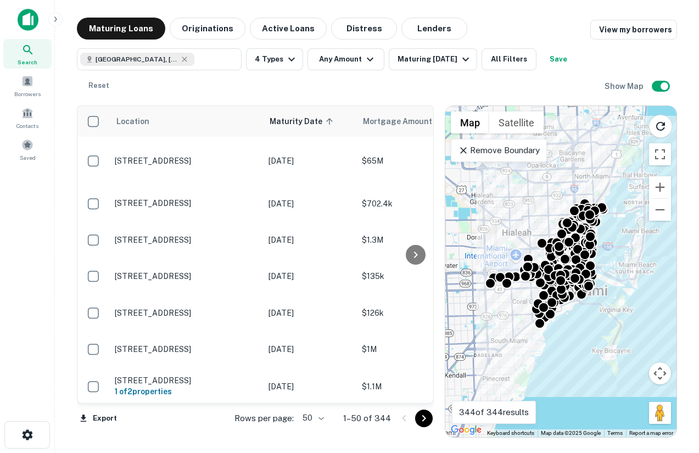
click at [488, 153] on p "Remove Boundary" at bounding box center [499, 150] width 82 height 13
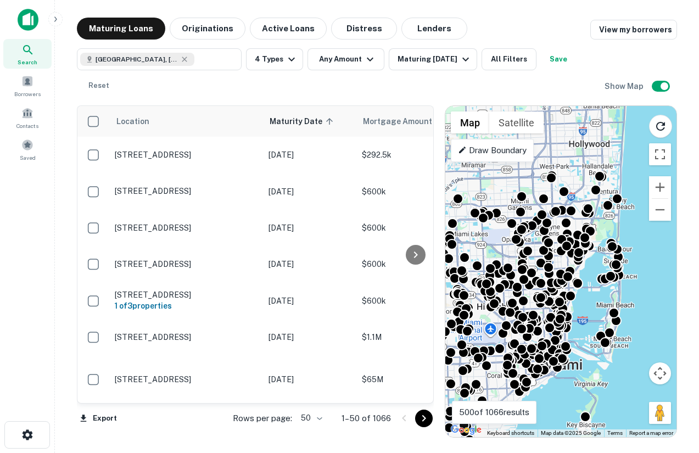
drag, startPoint x: 620, startPoint y: 185, endPoint x: 594, endPoint y: 263, distance: 81.5
click at [594, 263] on div "To activate drag with keyboard, press Alt + Enter. Once in keyboard drag state,…" at bounding box center [560, 271] width 231 height 331
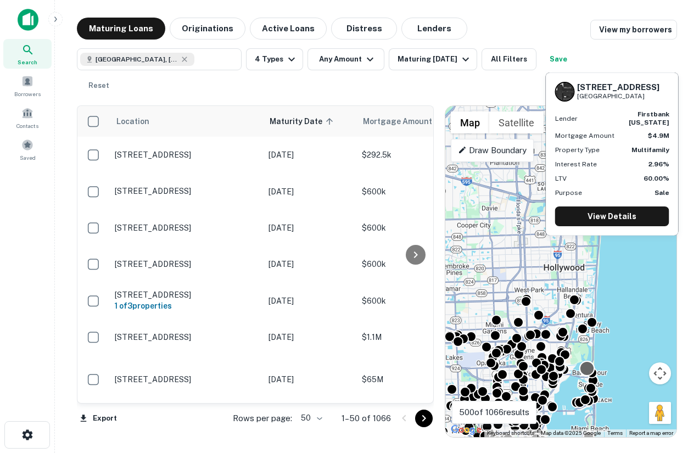
drag, startPoint x: 610, startPoint y: 241, endPoint x: 585, endPoint y: 363, distance: 125.1
click at [585, 363] on div at bounding box center [587, 368] width 16 height 16
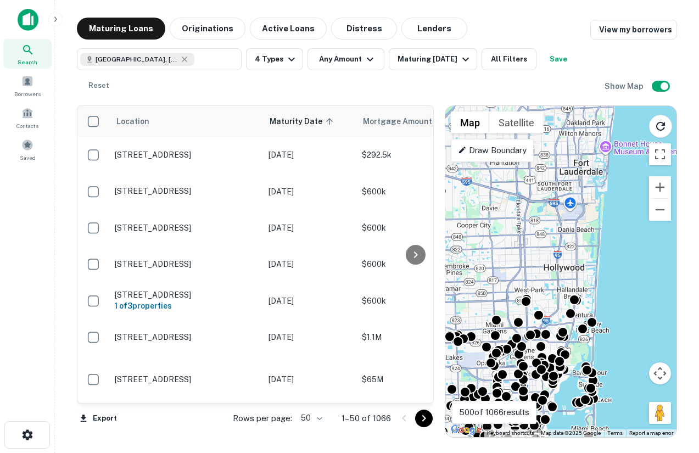
click at [640, 283] on div "To activate drag with keyboard, press Alt + Enter. Once in keyboard drag state,…" at bounding box center [560, 271] width 231 height 331
click at [523, 148] on p "Draw Boundary" at bounding box center [492, 150] width 69 height 13
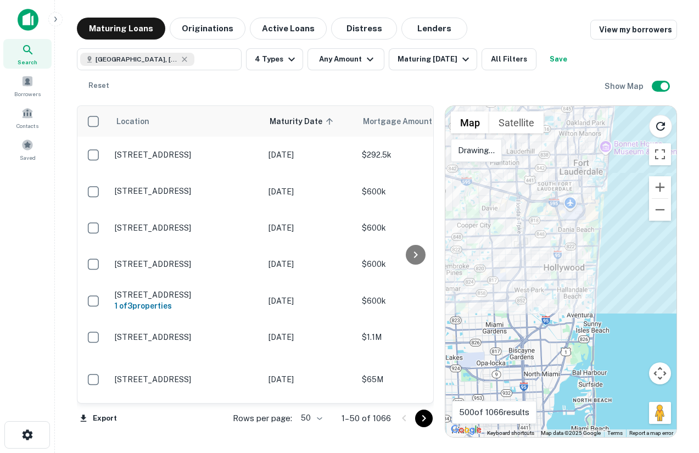
drag, startPoint x: 523, startPoint y: 148, endPoint x: 509, endPoint y: 157, distance: 16.8
click at [509, 157] on div "Map Terrain Satellite Labels Search This Area Drawing... Keyboard shortcuts Map…" at bounding box center [560, 271] width 231 height 331
click at [560, 192] on div at bounding box center [560, 271] width 231 height 331
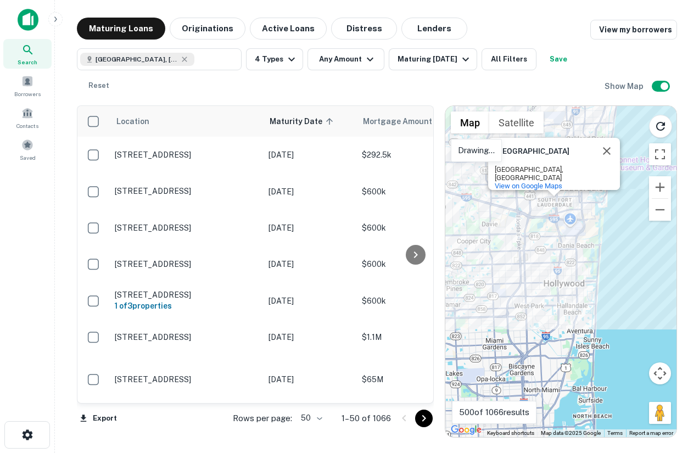
click at [604, 153] on div "Search This Area" at bounding box center [562, 130] width 103 height 48
click at [608, 151] on div "Search This Area" at bounding box center [562, 130] width 103 height 48
click at [608, 156] on button "Close" at bounding box center [607, 151] width 26 height 26
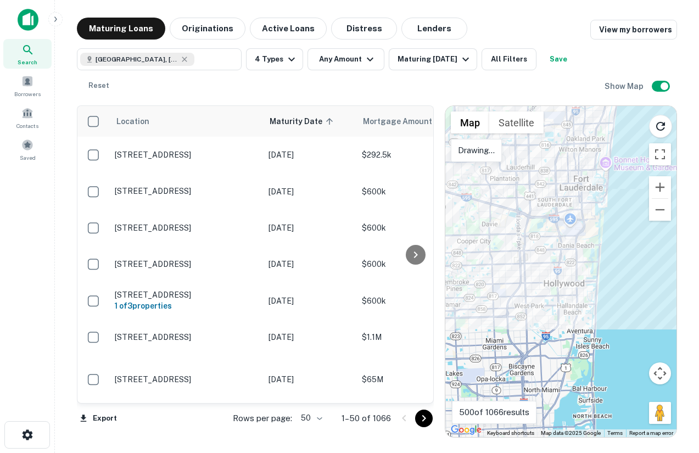
click at [556, 177] on div at bounding box center [560, 271] width 231 height 331
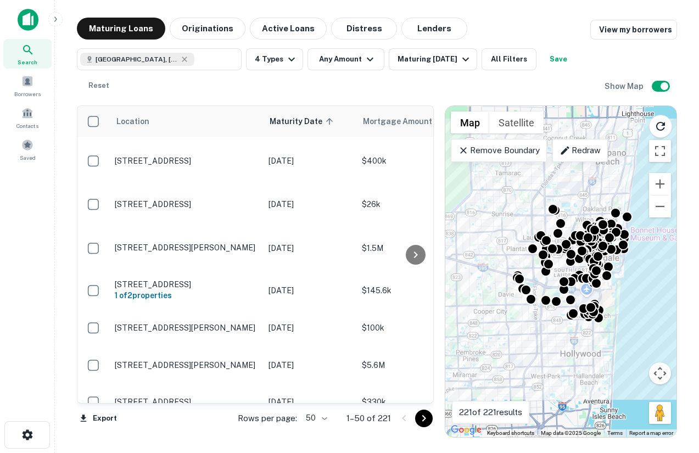
drag, startPoint x: 660, startPoint y: 254, endPoint x: 676, endPoint y: 325, distance: 73.3
click at [676, 325] on div "To activate drag with keyboard, press Alt + Enter. Once in keyboard drag state,…" at bounding box center [560, 271] width 231 height 331
click at [447, 62] on div "Maturing [DATE]" at bounding box center [435, 59] width 75 height 13
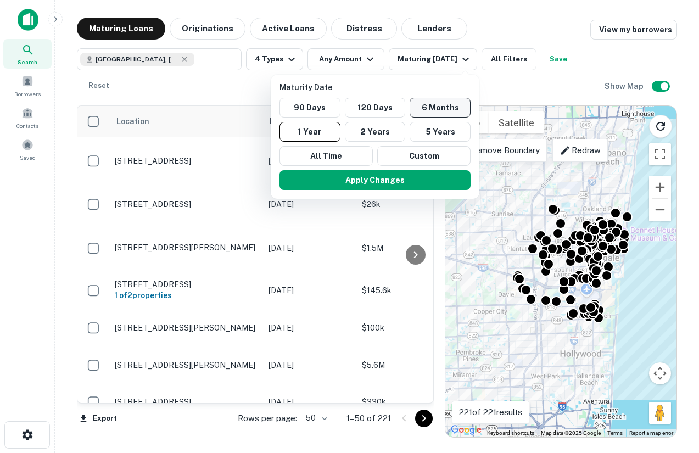
click at [442, 108] on button "6 Months" at bounding box center [440, 108] width 61 height 20
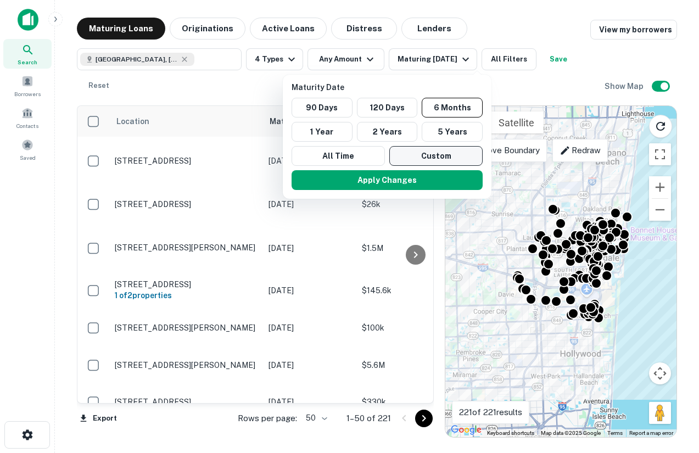
click at [427, 154] on button "Custom" at bounding box center [435, 156] width 93 height 20
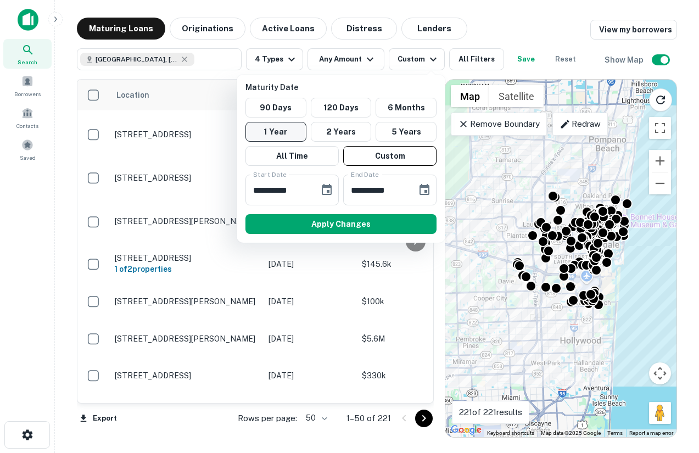
click at [293, 131] on button "1 Year" at bounding box center [276, 132] width 61 height 20
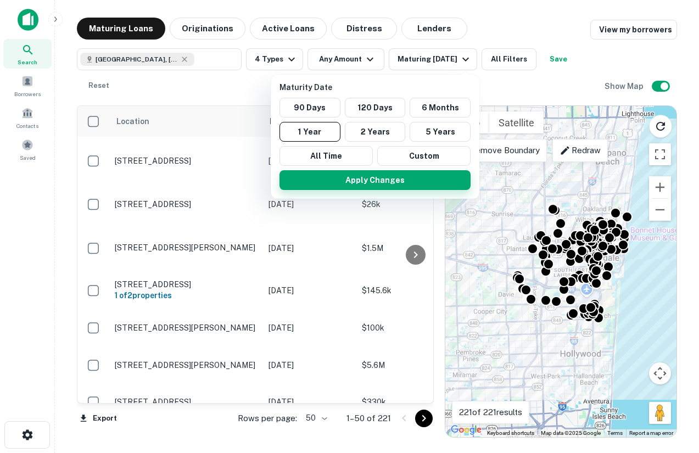
click at [347, 182] on button "Apply Changes" at bounding box center [375, 180] width 191 height 20
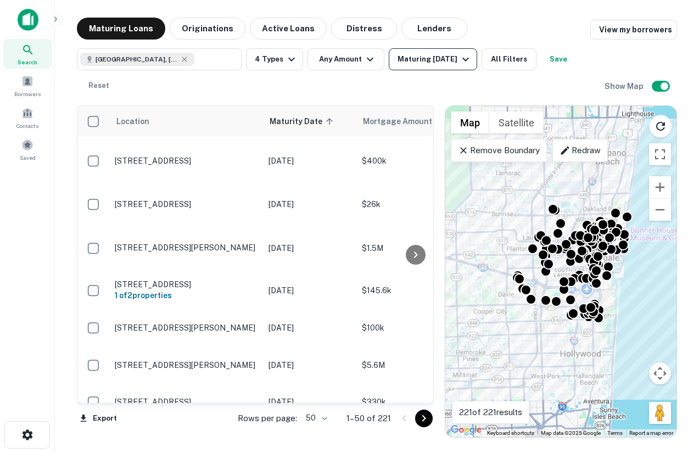
click at [447, 61] on div "Maturing [DATE]" at bounding box center [435, 59] width 75 height 13
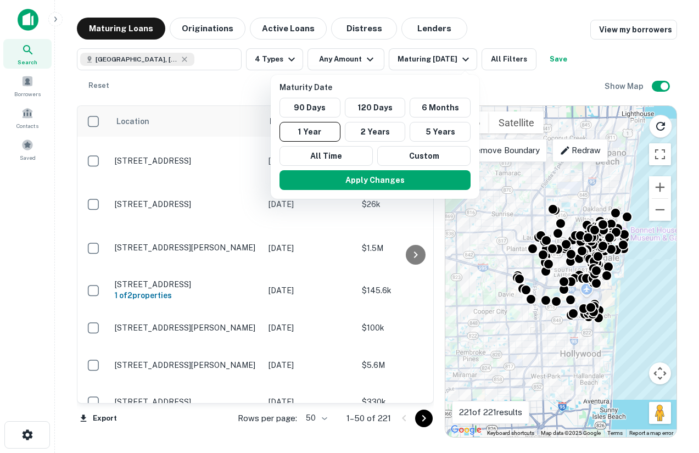
click at [316, 234] on div at bounding box center [349, 226] width 699 height 453
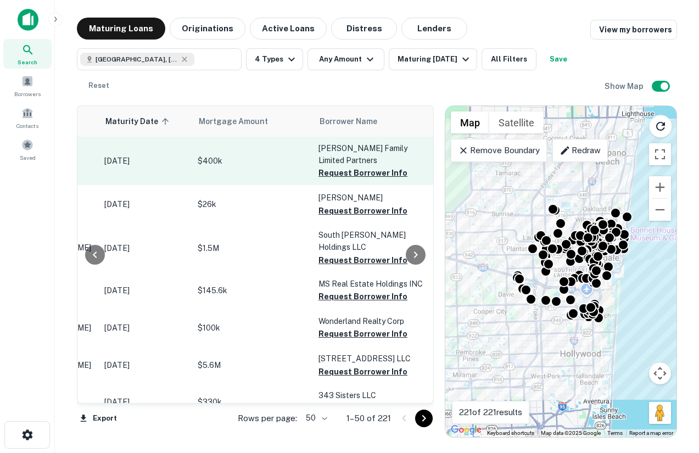
scroll to position [0, 164]
click at [347, 174] on button "Request Borrower Info" at bounding box center [363, 172] width 89 height 13
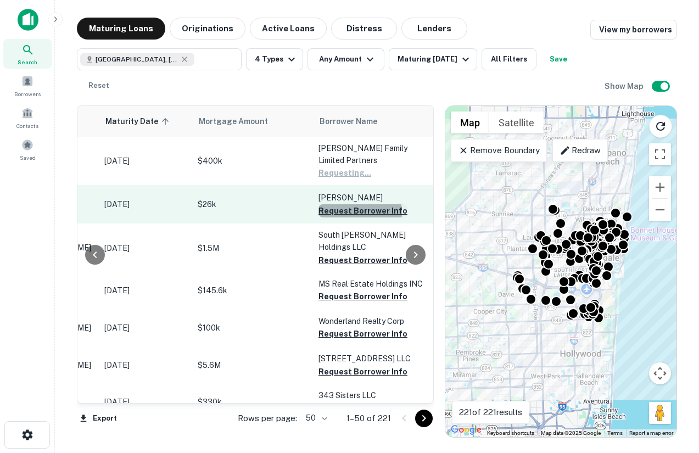
click at [350, 213] on button "Request Borrower Info" at bounding box center [363, 210] width 89 height 13
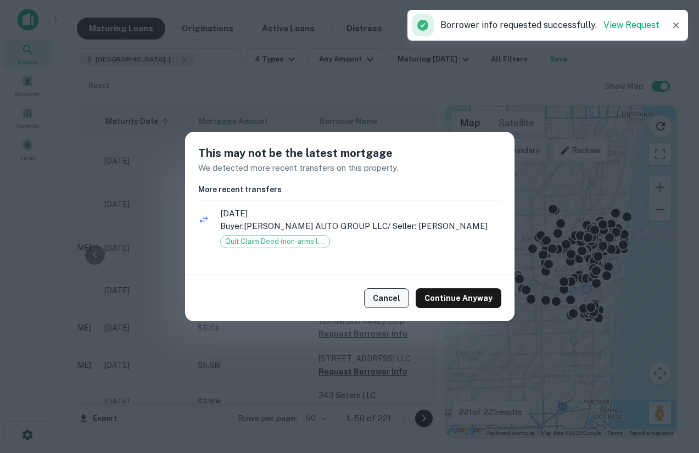
click at [395, 302] on button "Cancel" at bounding box center [386, 298] width 45 height 20
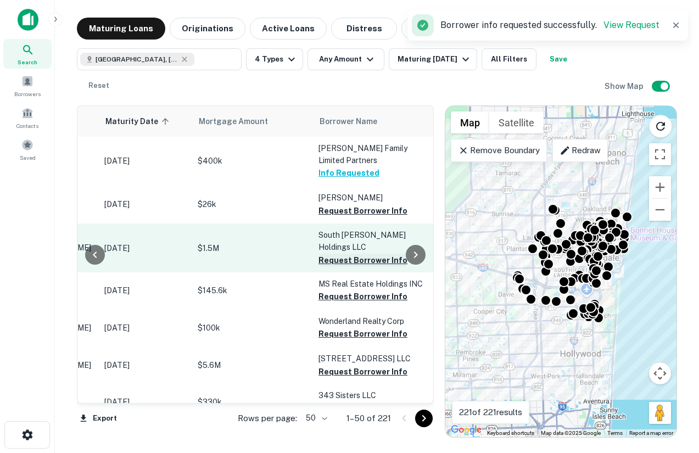
click at [350, 254] on button "Request Borrower Info" at bounding box center [363, 260] width 89 height 13
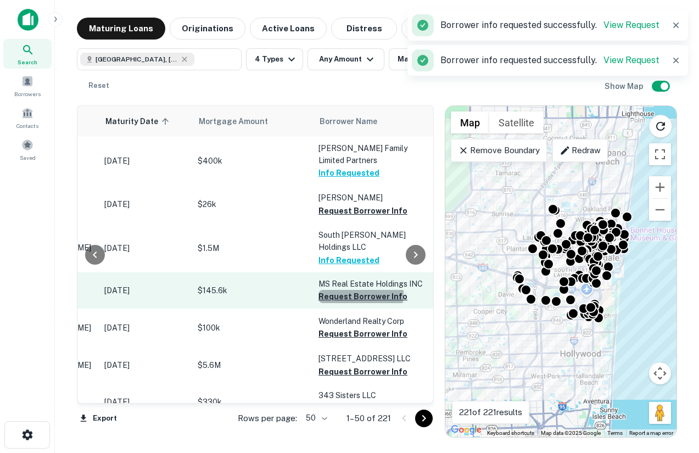
click at [360, 290] on button "Request Borrower Info" at bounding box center [363, 296] width 89 height 13
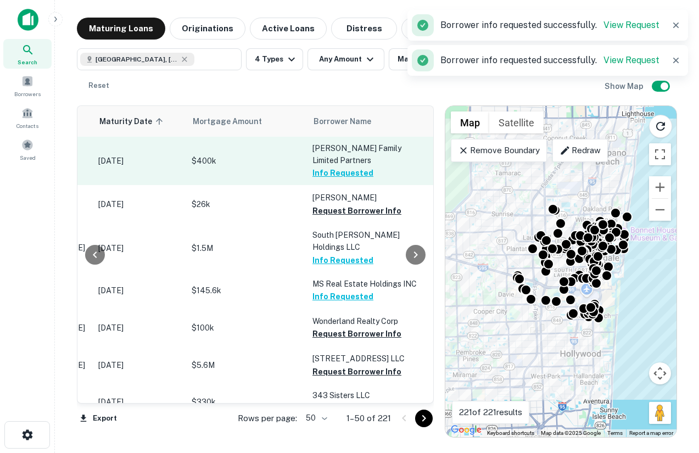
scroll to position [0, 170]
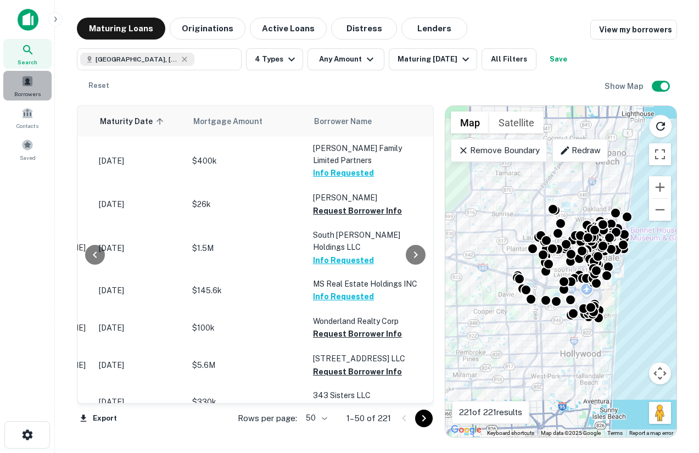
click at [32, 87] on div "Borrowers" at bounding box center [27, 86] width 48 height 30
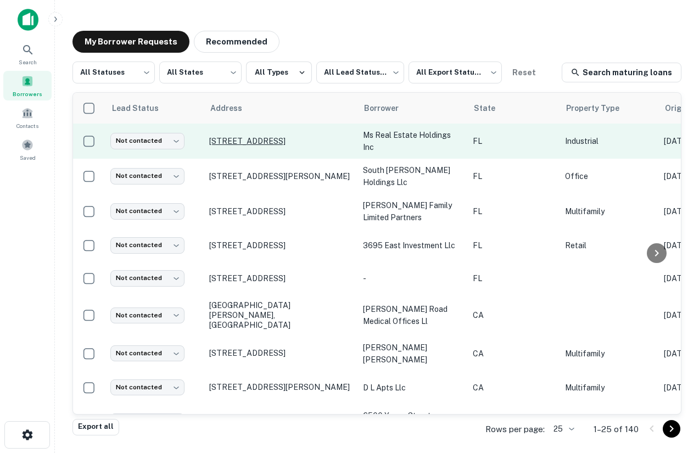
click at [233, 138] on p "[STREET_ADDRESS]" at bounding box center [280, 141] width 143 height 10
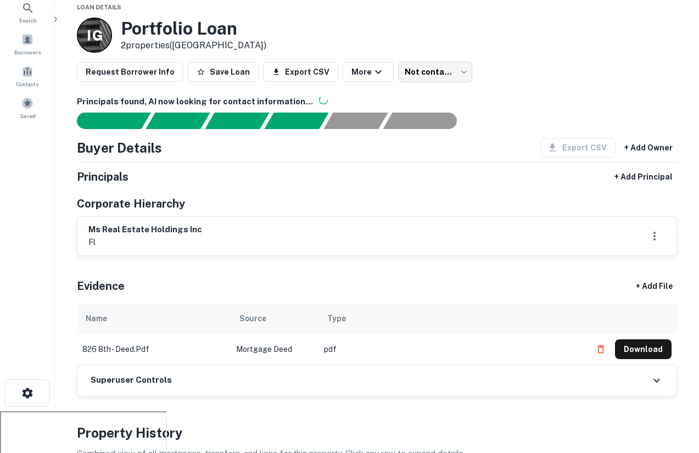
scroll to position [20, 0]
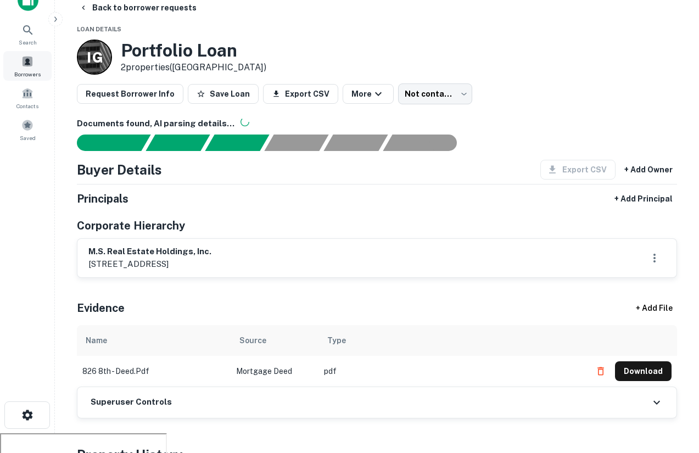
click at [23, 57] on span at bounding box center [27, 61] width 12 height 12
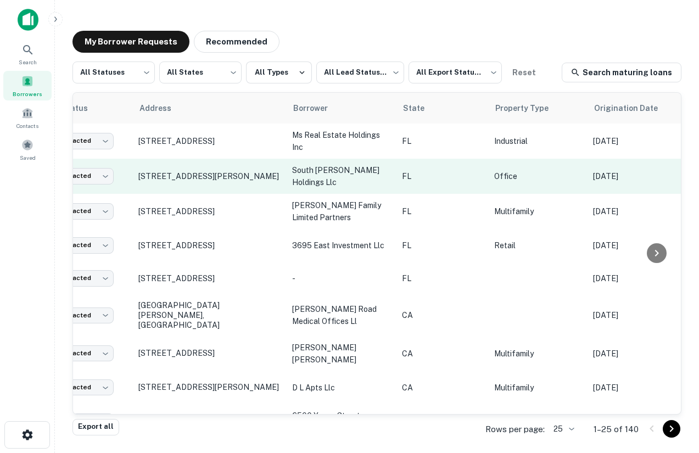
scroll to position [0, 1]
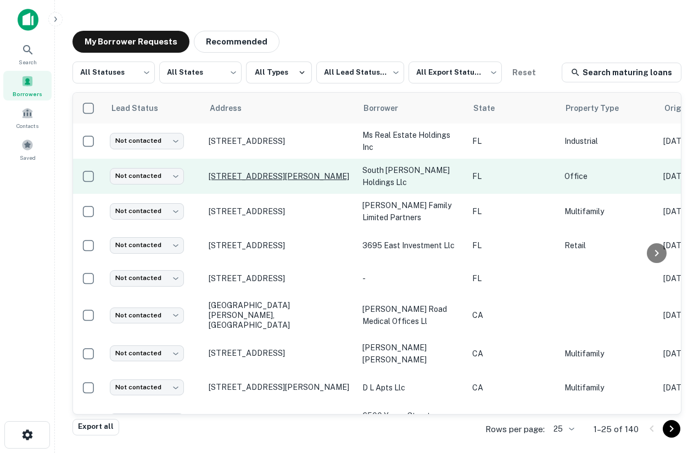
click at [299, 177] on p "[STREET_ADDRESS][PERSON_NAME]" at bounding box center [280, 176] width 143 height 10
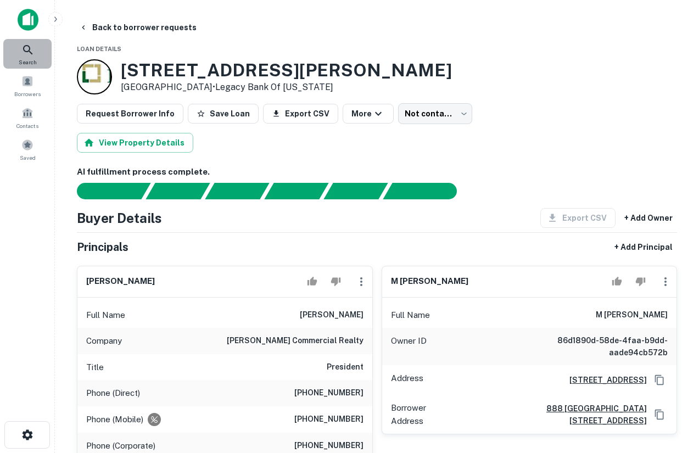
click at [35, 49] on div "Search" at bounding box center [27, 54] width 48 height 30
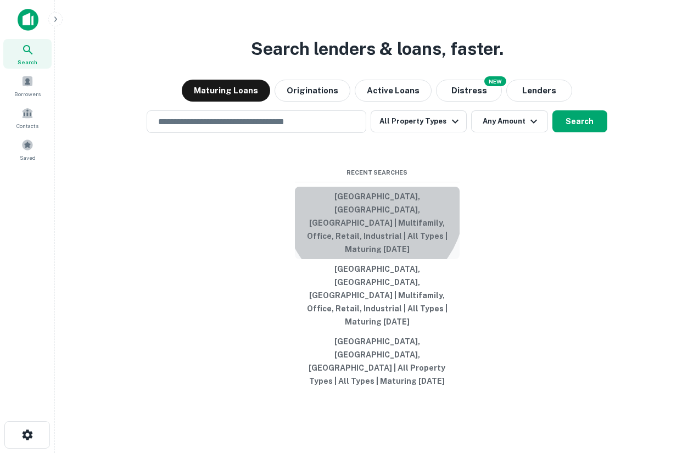
click at [374, 246] on button "[GEOGRAPHIC_DATA], [GEOGRAPHIC_DATA], [GEOGRAPHIC_DATA] | Multifamily, Office, …" at bounding box center [377, 223] width 165 height 73
type input "**********"
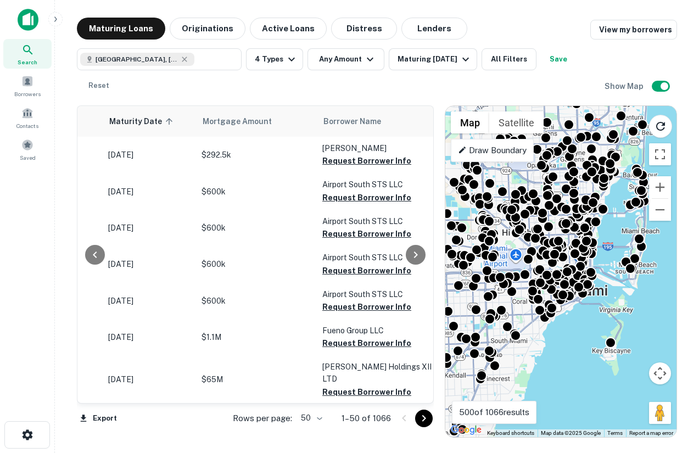
scroll to position [0, 180]
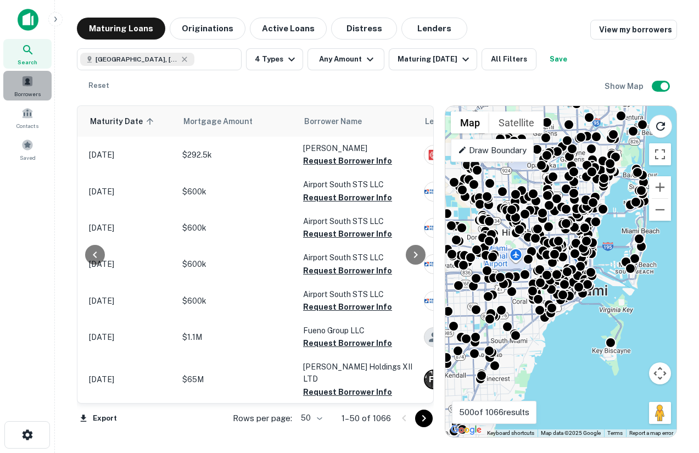
click at [41, 94] on div "Borrowers" at bounding box center [27, 86] width 48 height 30
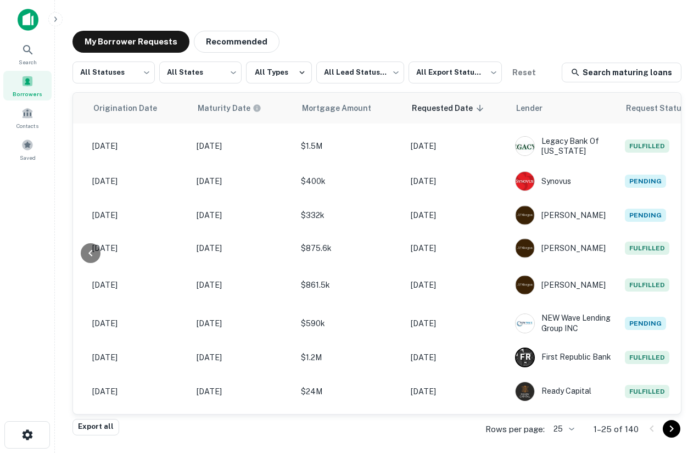
scroll to position [0, 572]
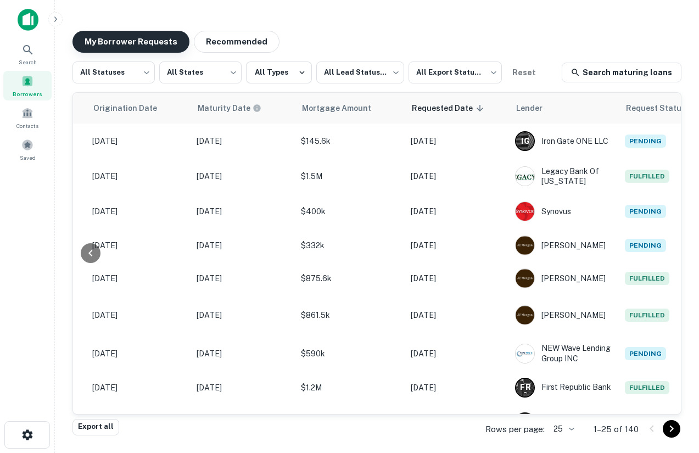
click at [151, 42] on button "My Borrower Requests" at bounding box center [131, 42] width 117 height 22
click at [36, 49] on div "Search" at bounding box center [27, 54] width 48 height 30
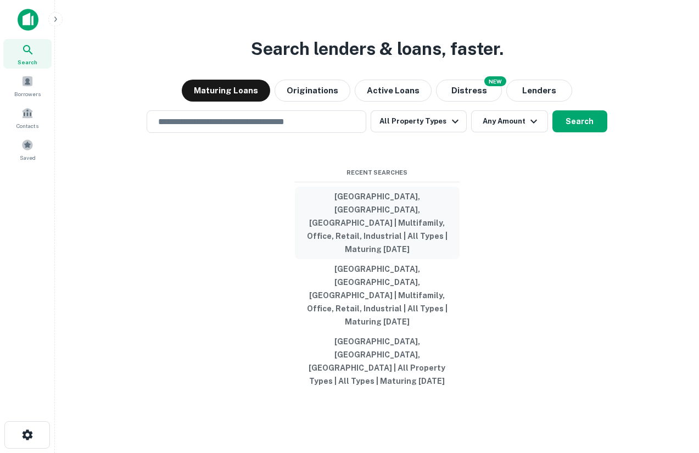
click at [369, 241] on button "[GEOGRAPHIC_DATA], [GEOGRAPHIC_DATA], [GEOGRAPHIC_DATA] | Multifamily, Office, …" at bounding box center [377, 223] width 165 height 73
type input "**********"
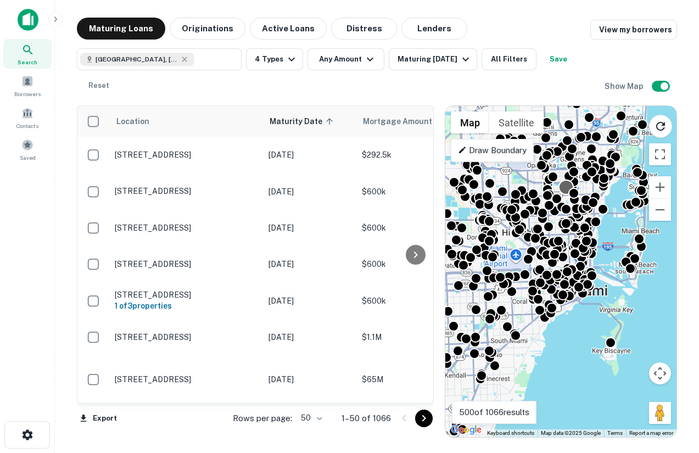
drag, startPoint x: 567, startPoint y: 148, endPoint x: 565, endPoint y: 185, distance: 37.4
click at [565, 185] on div "To activate drag with keyboard, press Alt + Enter. Once in keyboard drag state,…" at bounding box center [560, 271] width 231 height 331
click at [425, 34] on button "Lenders" at bounding box center [435, 29] width 66 height 22
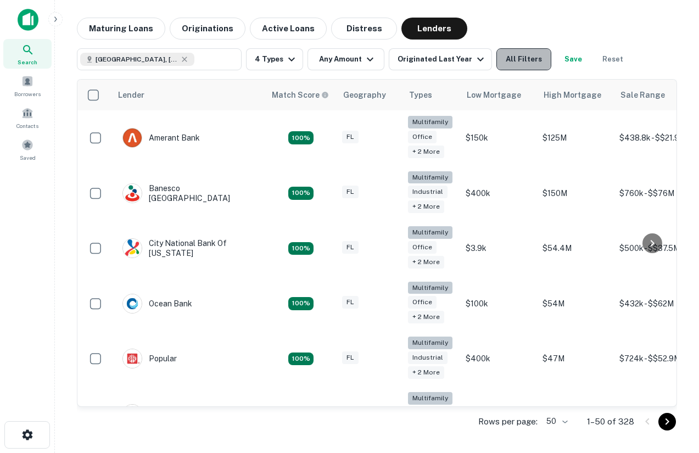
click at [528, 57] on button "All Filters" at bounding box center [524, 59] width 55 height 22
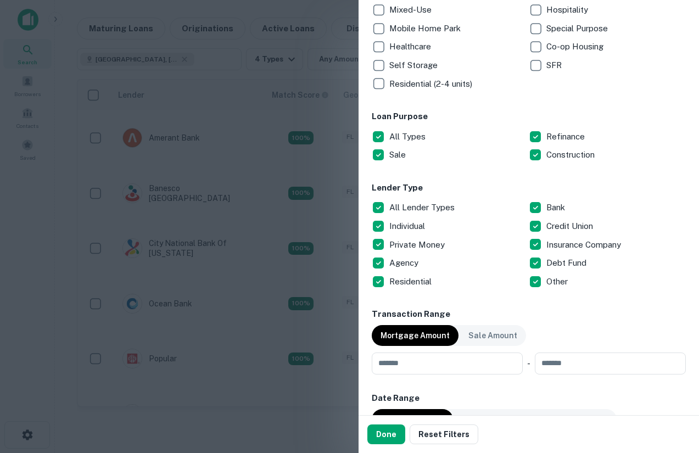
scroll to position [268, 0]
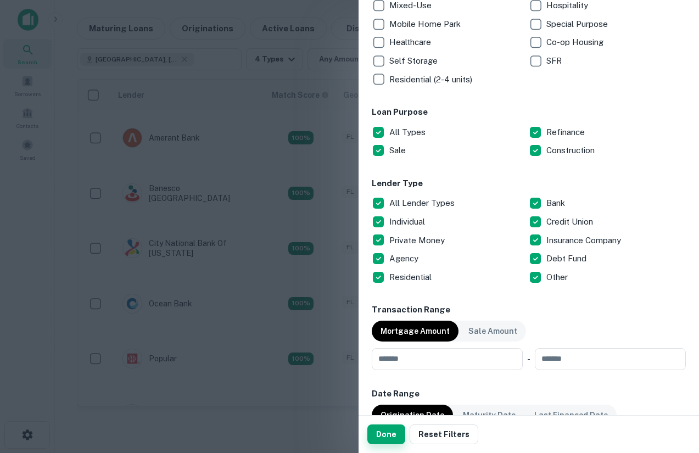
click at [388, 430] on button "Done" at bounding box center [386, 435] width 38 height 20
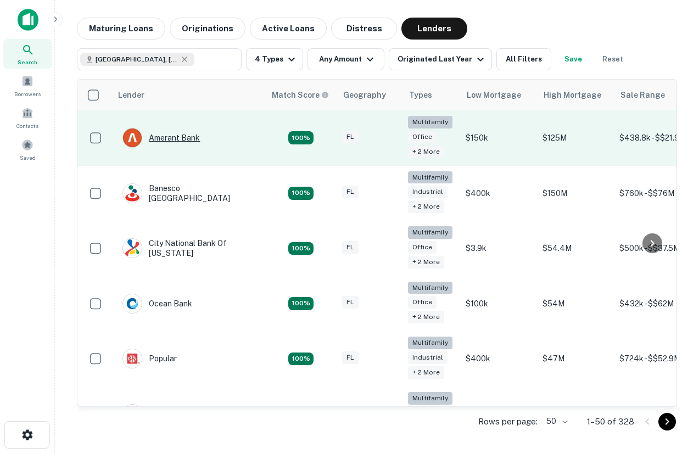
click at [188, 138] on div "Amerant Bank" at bounding box center [160, 138] width 77 height 20
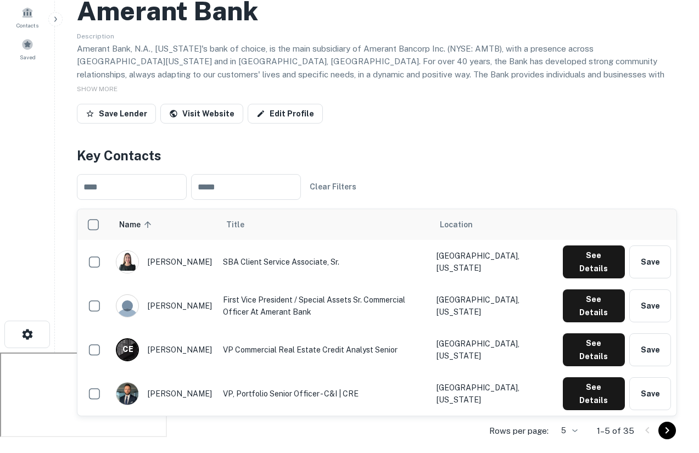
scroll to position [97, 0]
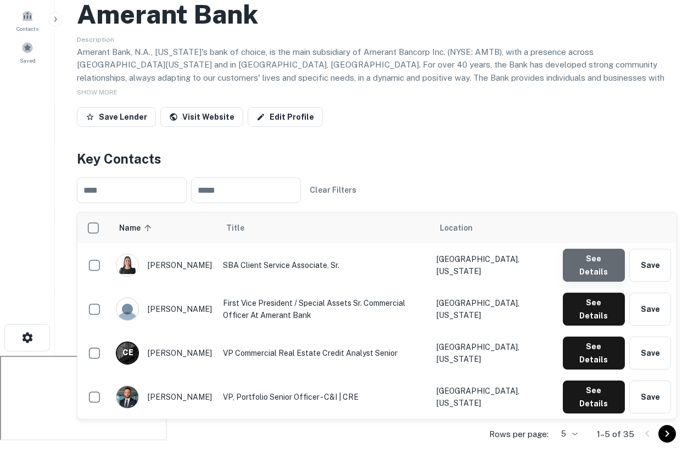
click at [599, 265] on button "See Details" at bounding box center [594, 265] width 63 height 33
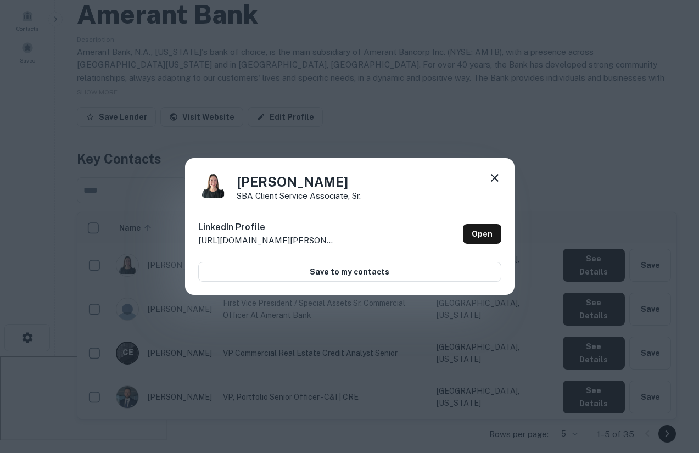
click at [498, 177] on icon at bounding box center [494, 177] width 13 height 13
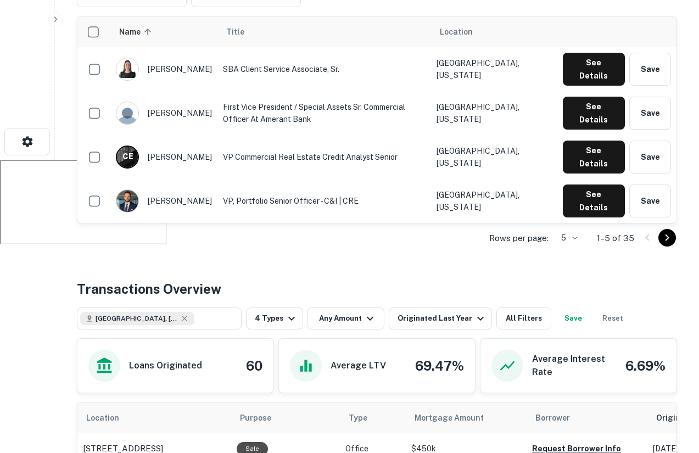
scroll to position [345, 0]
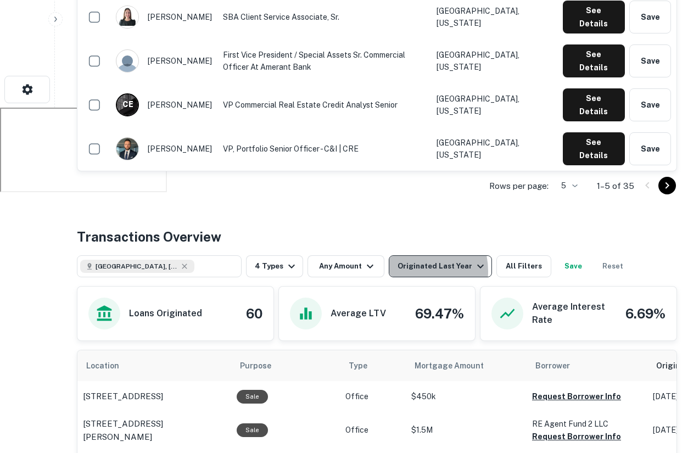
click at [405, 271] on div "Originated Last Year" at bounding box center [443, 266] width 90 height 13
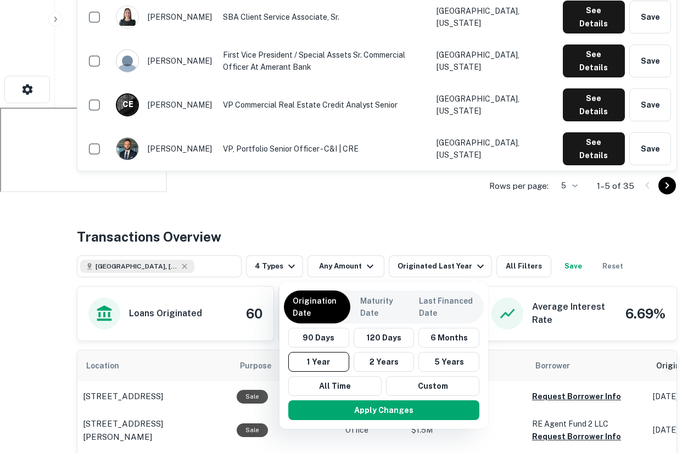
click at [413, 205] on div at bounding box center [349, 226] width 699 height 453
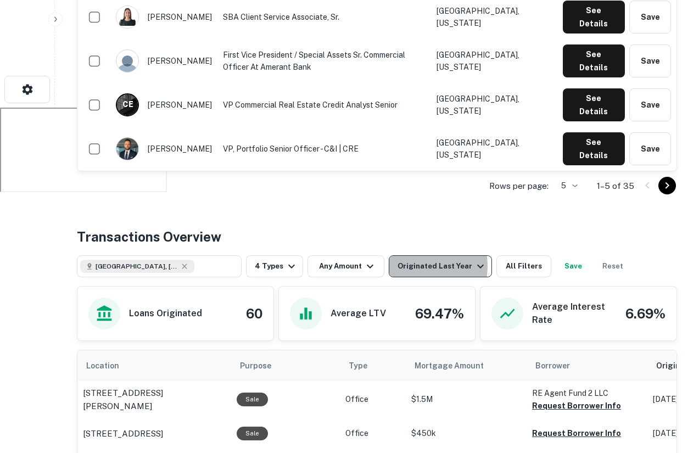
click at [410, 266] on div "Originated Last Year" at bounding box center [443, 266] width 90 height 13
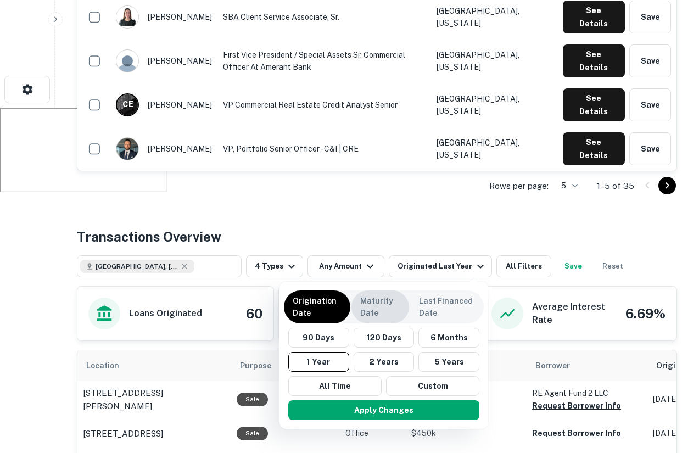
click at [399, 316] on p "Maturity Date" at bounding box center [380, 307] width 40 height 24
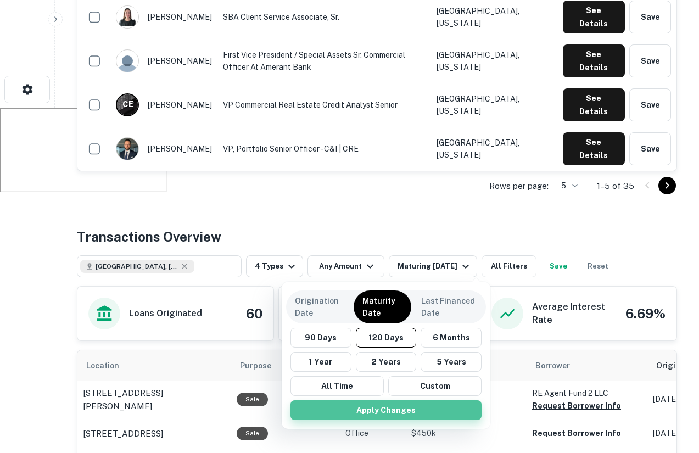
click at [393, 418] on button "Apply Changes" at bounding box center [386, 410] width 191 height 20
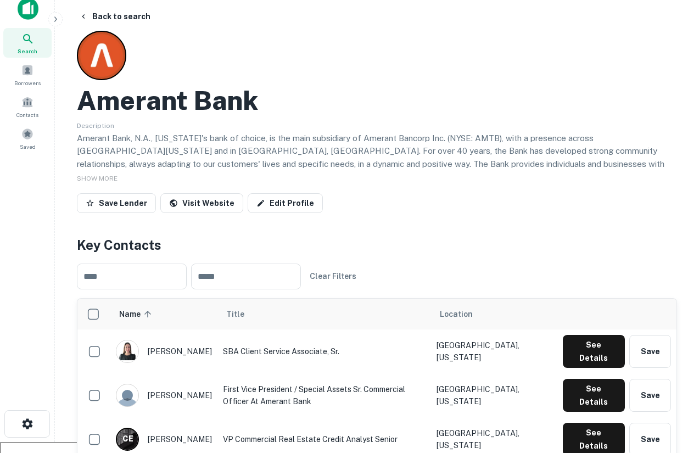
scroll to position [8, 0]
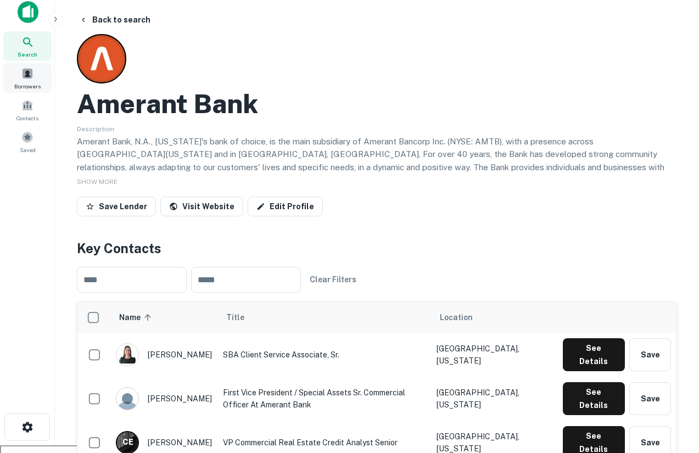
click at [29, 68] on span at bounding box center [27, 74] width 12 height 12
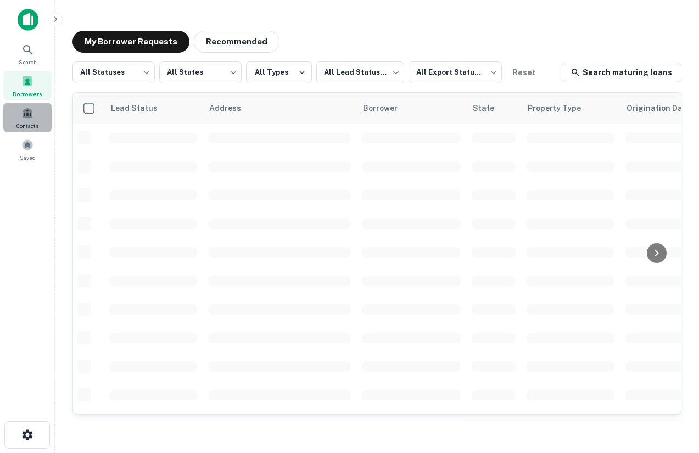
click at [30, 119] on div "Contacts" at bounding box center [27, 118] width 48 height 30
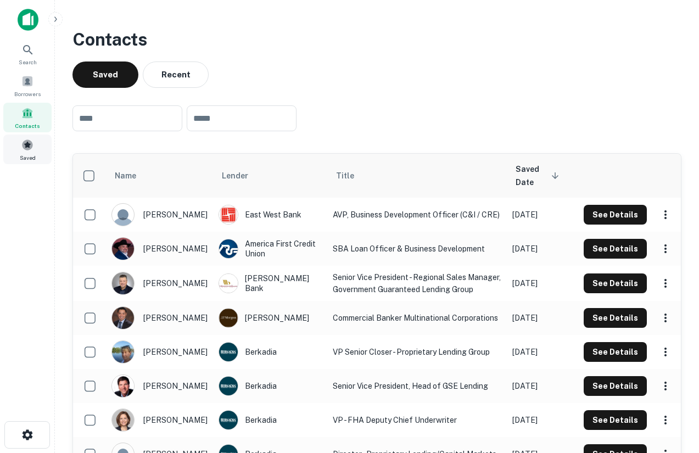
click at [34, 143] on div "Saved" at bounding box center [27, 150] width 48 height 30
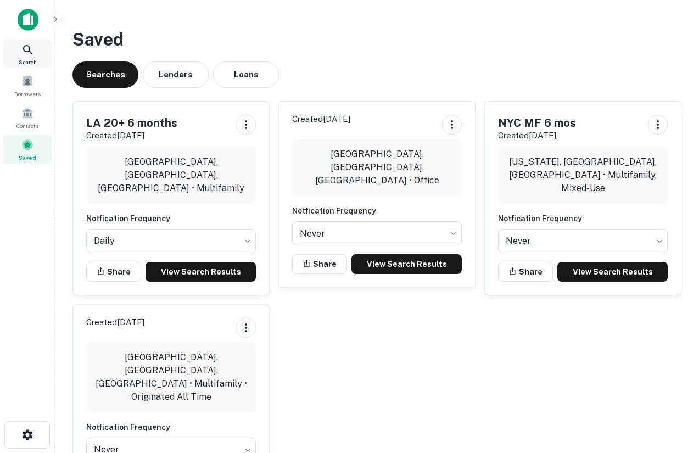
click at [24, 60] on span "Search" at bounding box center [28, 62] width 18 height 9
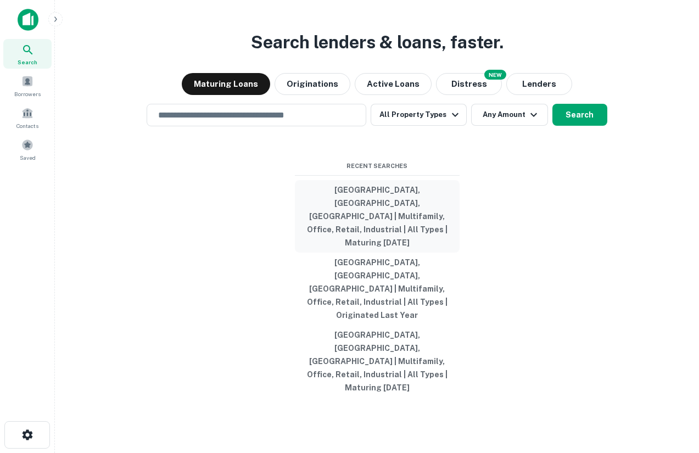
click at [400, 238] on button "[GEOGRAPHIC_DATA], [GEOGRAPHIC_DATA], [GEOGRAPHIC_DATA] | Multifamily, Office, …" at bounding box center [377, 216] width 165 height 73
type input "**********"
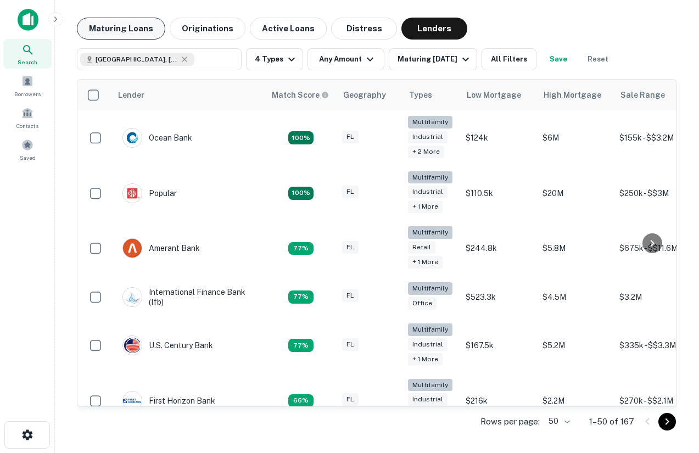
click at [119, 31] on button "Maturing Loans" at bounding box center [121, 29] width 88 height 22
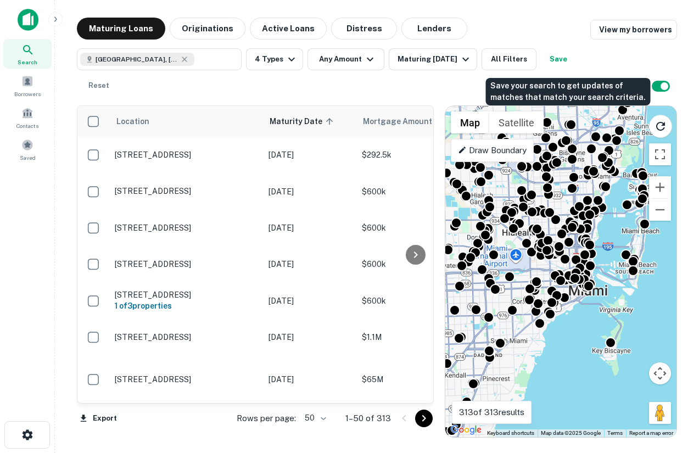
drag, startPoint x: 568, startPoint y: 60, endPoint x: 583, endPoint y: 79, distance: 24.2
click at [583, 79] on body "Search Borrowers Contacts Saved Maturing Loans Originations Active Loans Distre…" at bounding box center [349, 226] width 699 height 453
click at [560, 57] on button "Save" at bounding box center [558, 59] width 35 height 22
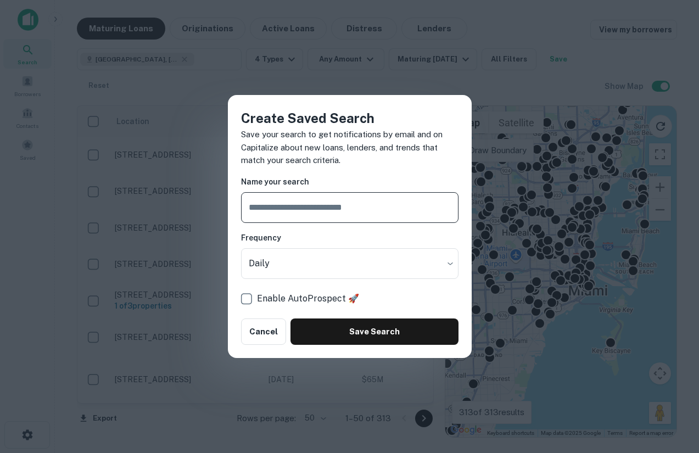
type input "*"
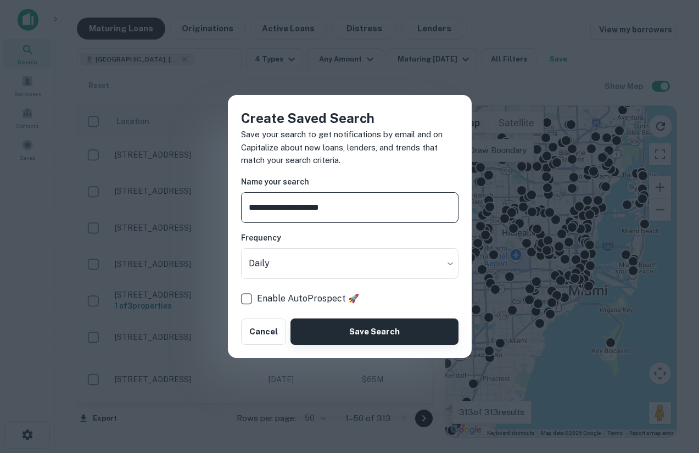
type input "**********"
click at [348, 328] on button "Save Search" at bounding box center [375, 332] width 168 height 26
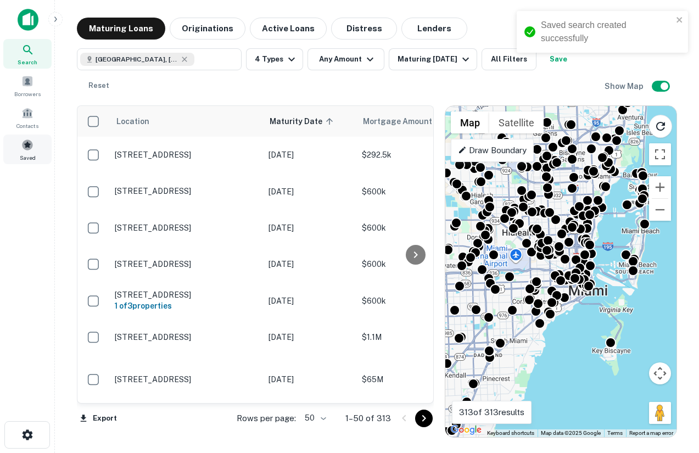
click at [27, 148] on span at bounding box center [27, 145] width 12 height 12
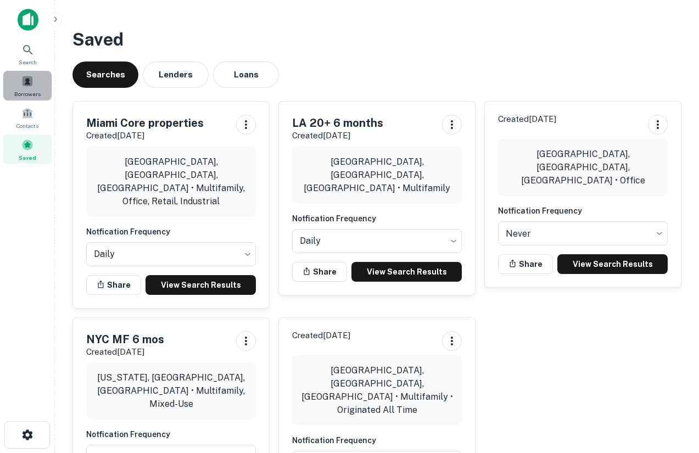
click at [28, 97] on span "Borrowers" at bounding box center [27, 94] width 26 height 9
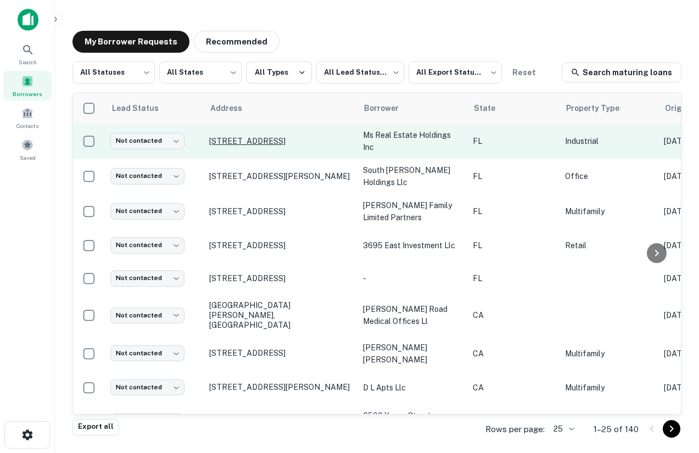
click at [239, 136] on p "[STREET_ADDRESS]" at bounding box center [280, 141] width 143 height 10
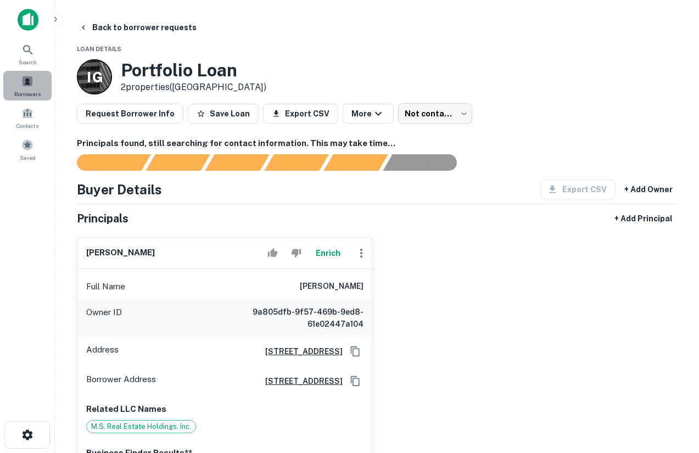
click at [27, 88] on div "Borrowers" at bounding box center [27, 86] width 48 height 30
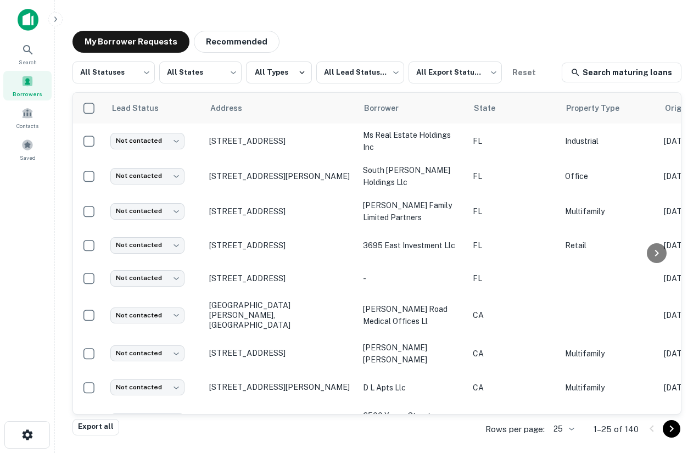
click at [268, 174] on p "[STREET_ADDRESS][PERSON_NAME]" at bounding box center [280, 176] width 143 height 10
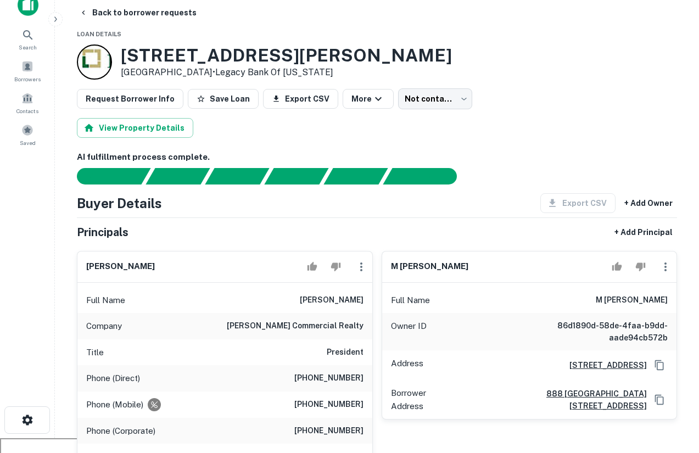
scroll to position [16, 0]
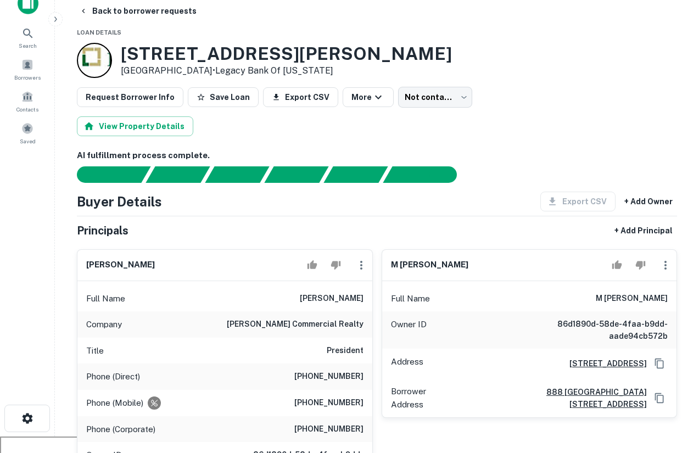
click at [572, 205] on div "Export CSV + Add Owner" at bounding box center [605, 202] width 146 height 20
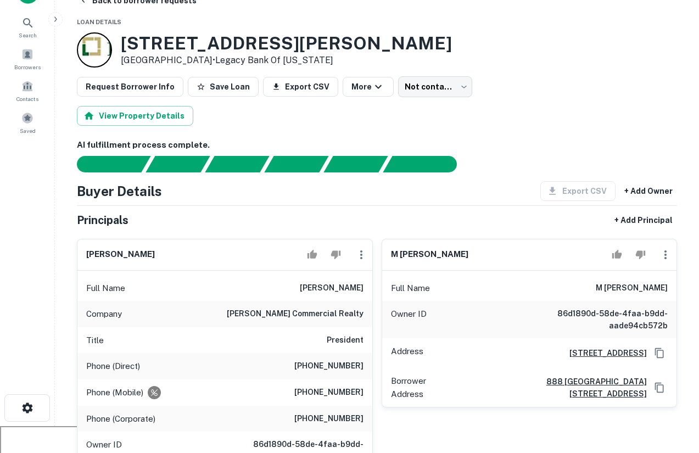
scroll to position [32, 0]
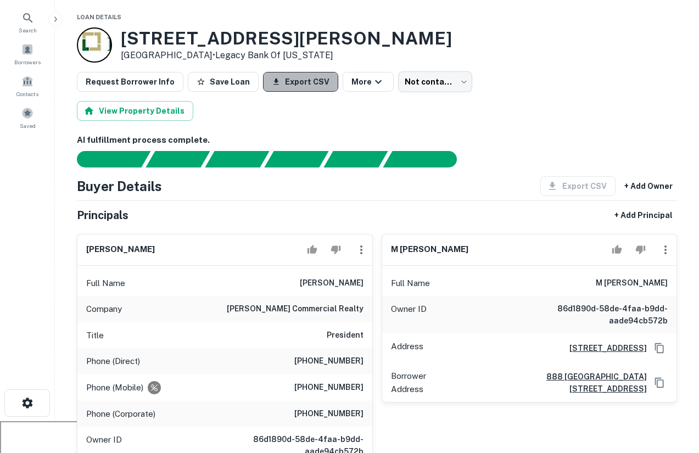
click at [291, 85] on button "Export CSV" at bounding box center [300, 82] width 75 height 20
click at [27, 20] on icon at bounding box center [27, 18] width 13 height 13
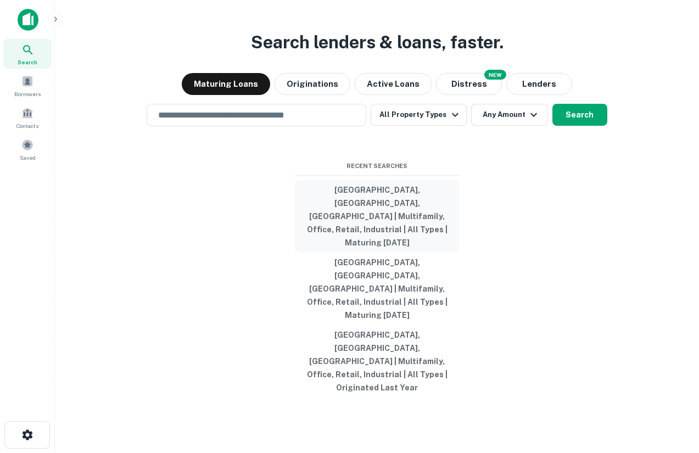
click at [391, 251] on button "[GEOGRAPHIC_DATA], [GEOGRAPHIC_DATA], [GEOGRAPHIC_DATA] | Multifamily, Office, …" at bounding box center [377, 216] width 165 height 73
type input "**********"
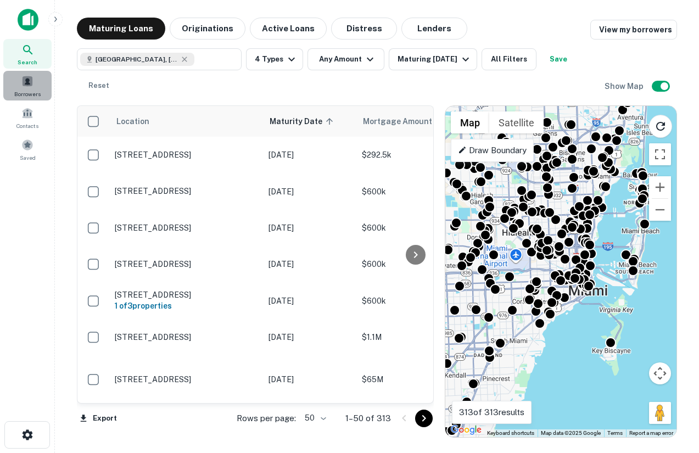
click at [30, 91] on span "Borrowers" at bounding box center [27, 94] width 26 height 9
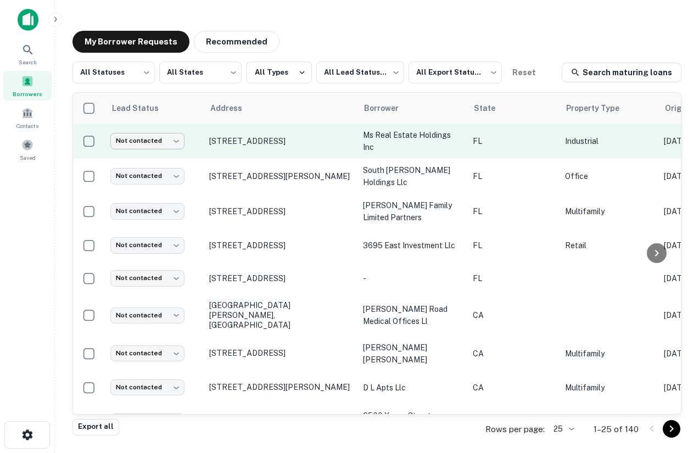
click at [165, 140] on body "Search Borrowers Contacts Saved My Borrower Requests Recommended All Statuses *…" at bounding box center [349, 226] width 699 height 453
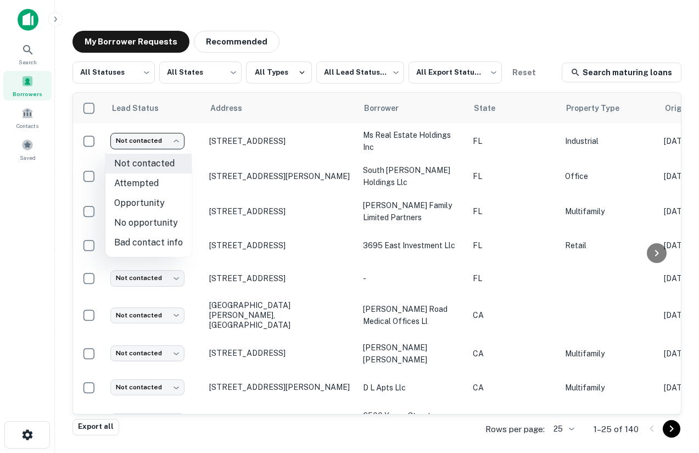
click at [278, 103] on div at bounding box center [349, 226] width 699 height 453
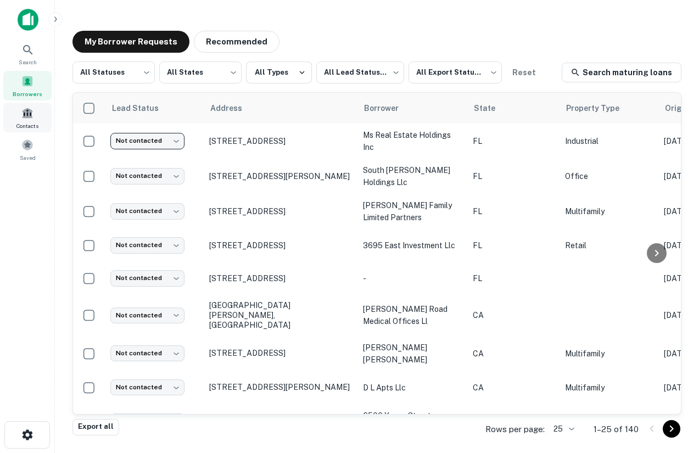
click at [24, 125] on span "Contacts" at bounding box center [27, 125] width 22 height 9
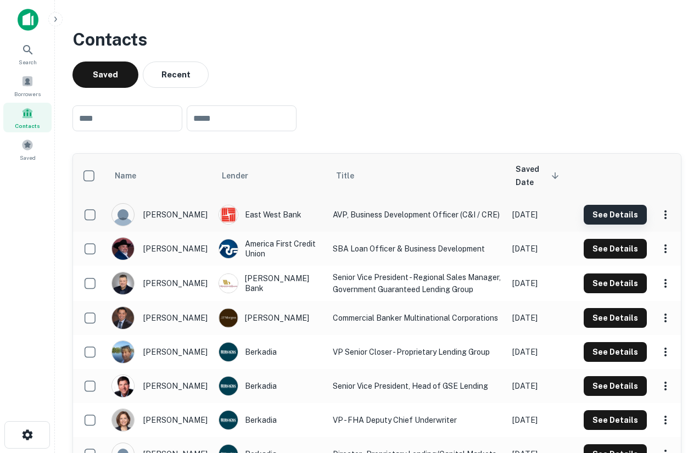
click at [620, 215] on button "See Details" at bounding box center [615, 215] width 63 height 20
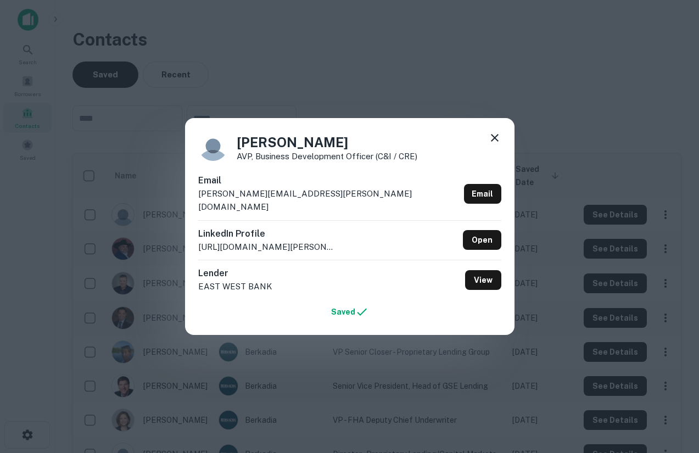
click at [496, 142] on icon at bounding box center [494, 137] width 13 height 13
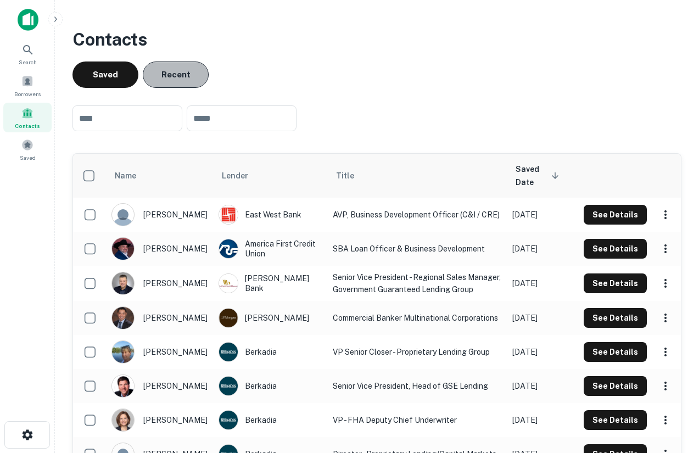
click at [174, 78] on button "Recent" at bounding box center [176, 75] width 66 height 26
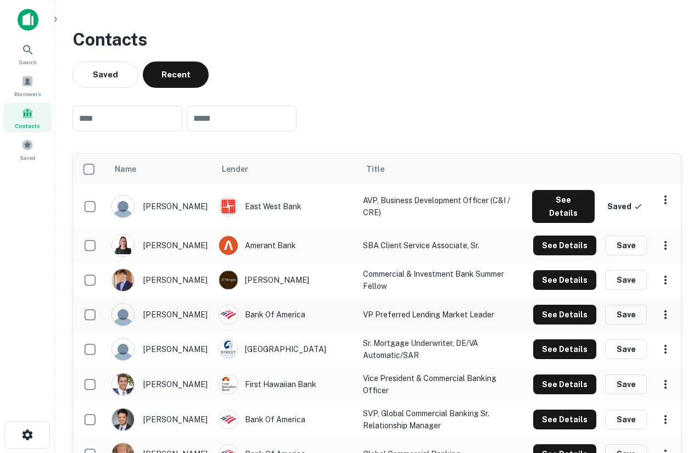
scroll to position [12, 0]
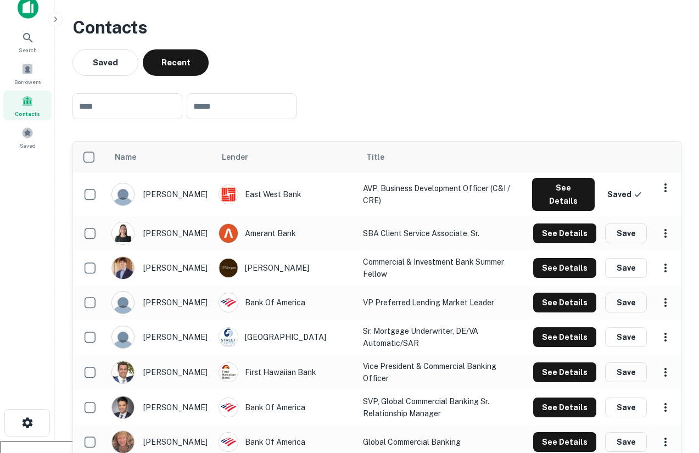
click at [25, 9] on img at bounding box center [28, 8] width 21 height 22
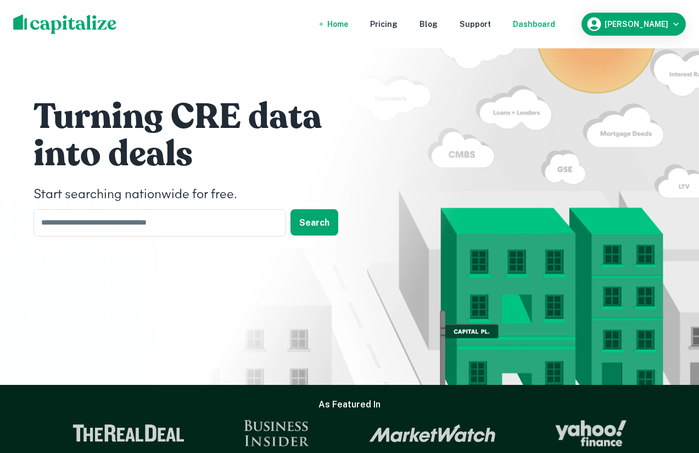
click at [546, 24] on div "Dashboard" at bounding box center [534, 24] width 42 height 12
